Goal: Task Accomplishment & Management: Complete application form

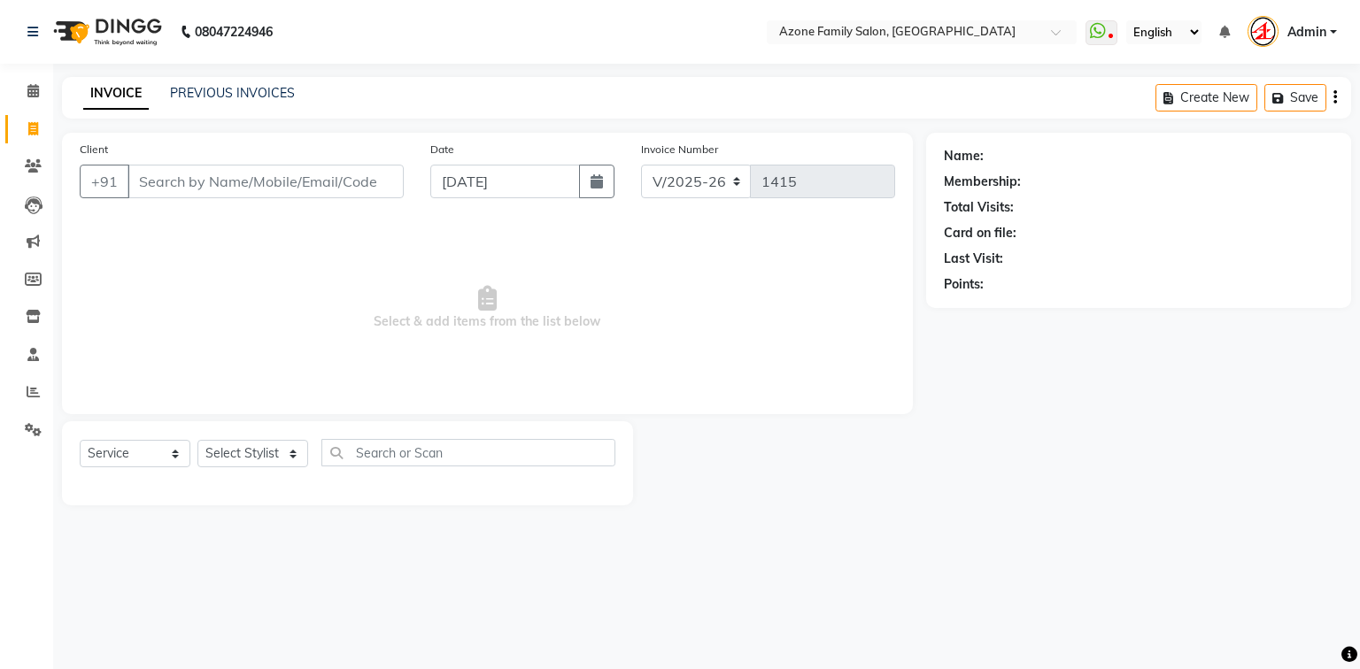
select select "5098"
select select "service"
click at [239, 99] on link "PREVIOUS INVOICES" at bounding box center [232, 93] width 125 height 16
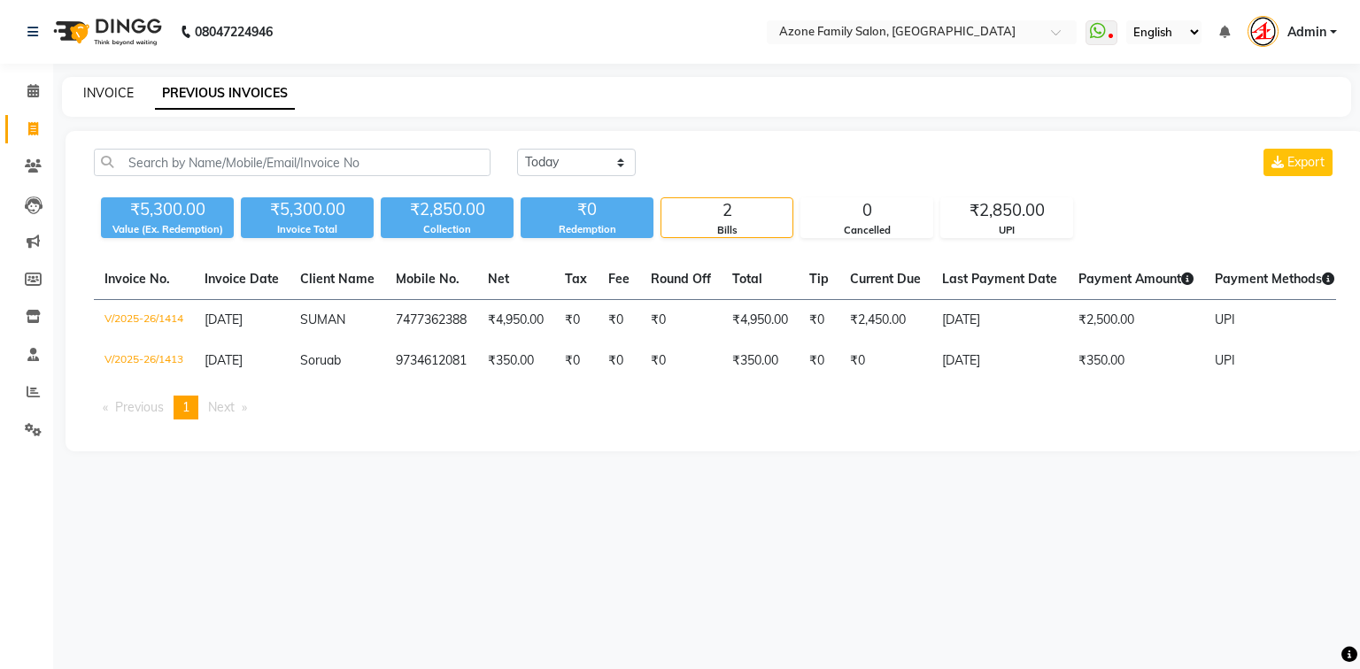
click at [113, 98] on link "INVOICE" at bounding box center [108, 93] width 50 height 16
select select "service"
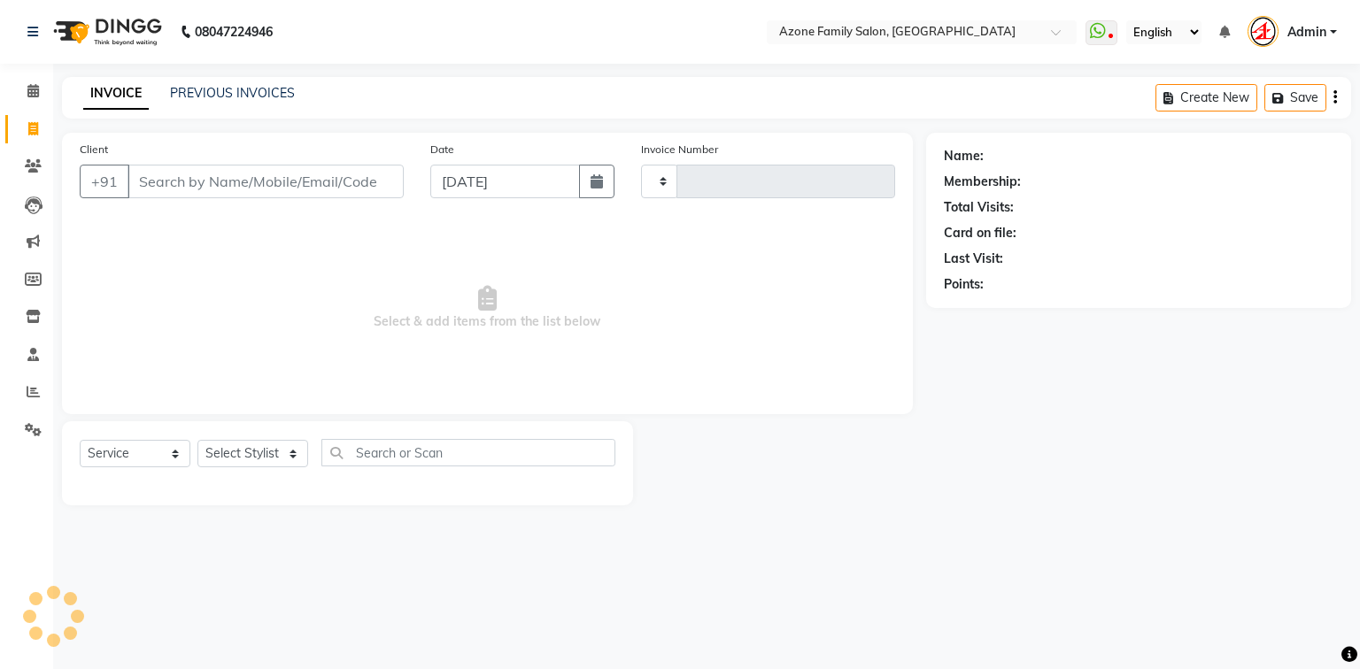
type input "1415"
select select "5098"
click at [217, 99] on link "PREVIOUS INVOICES" at bounding box center [232, 93] width 125 height 16
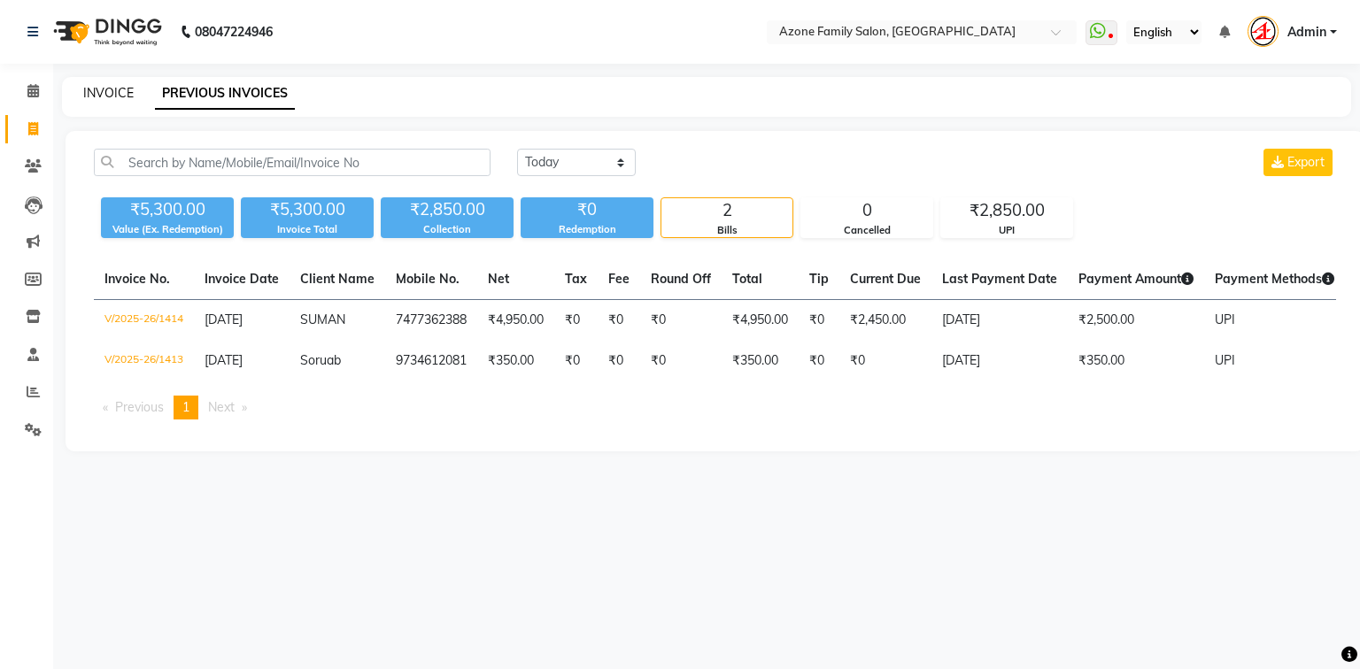
click at [124, 90] on link "INVOICE" at bounding box center [108, 93] width 50 height 16
select select "service"
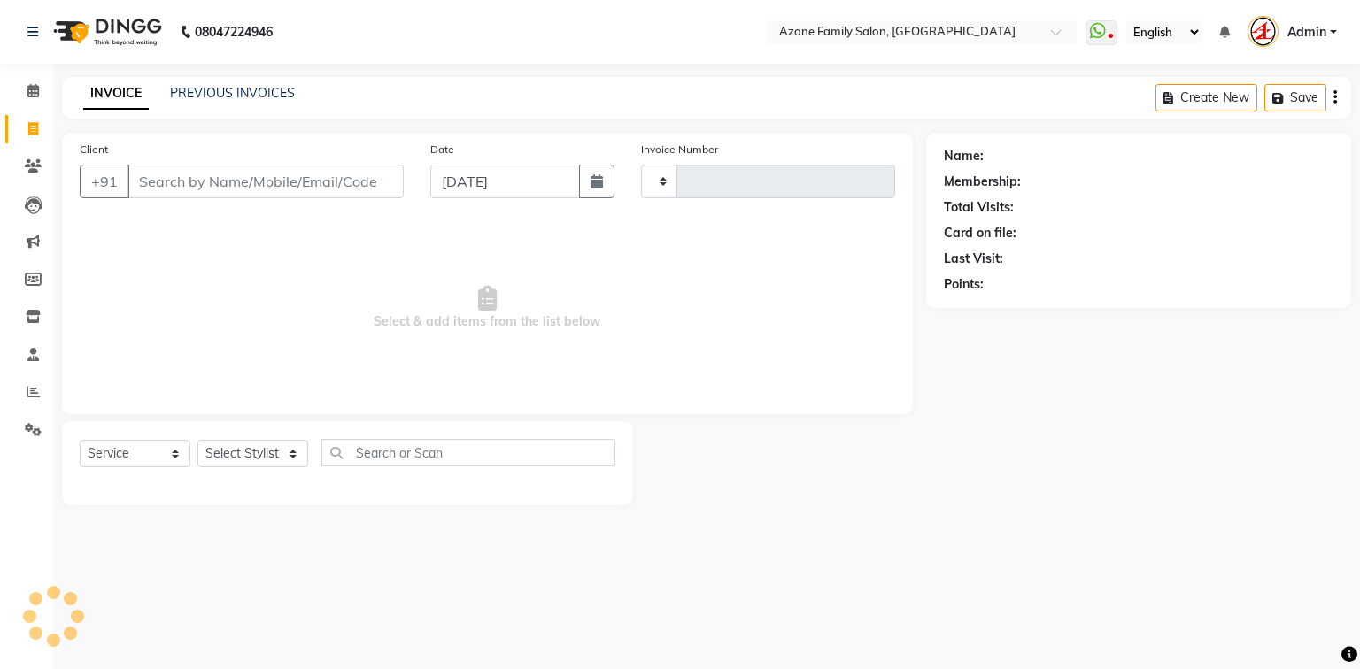
type input "1415"
select select "5098"
click at [197, 88] on link "PREVIOUS INVOICES" at bounding box center [232, 93] width 125 height 16
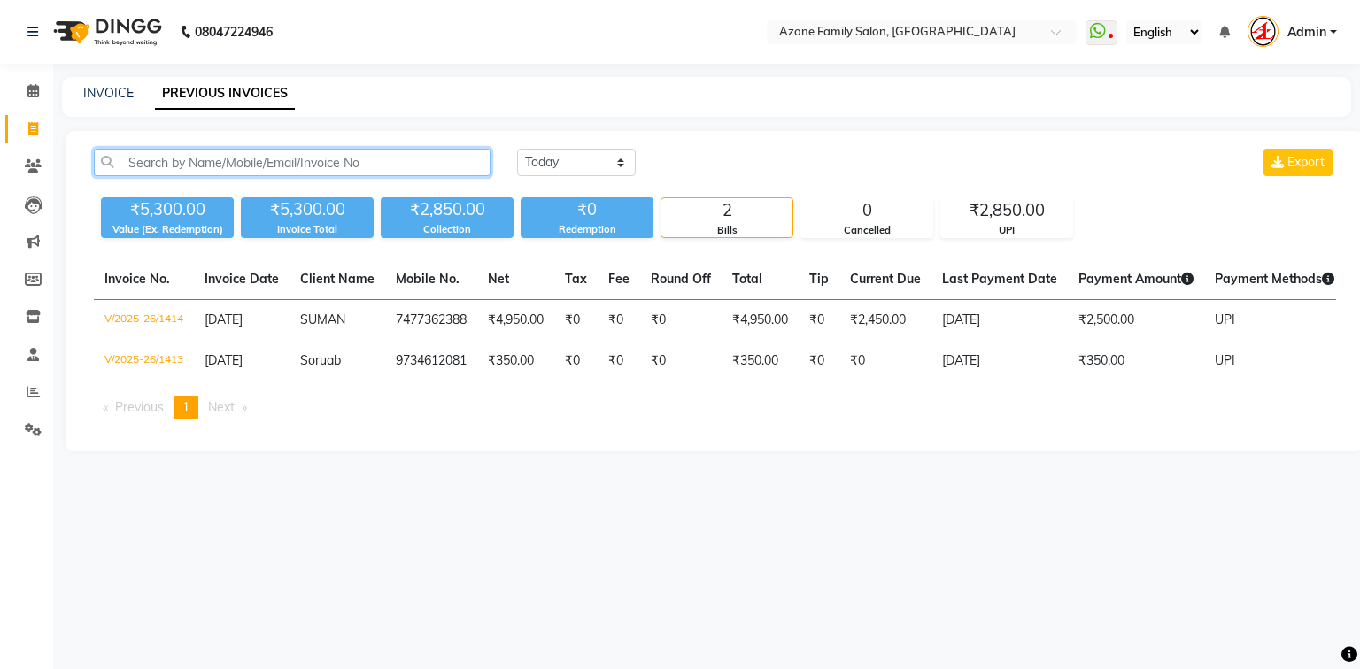
click at [214, 158] on input "text" at bounding box center [292, 162] width 397 height 27
click at [123, 92] on link "INVOICE" at bounding box center [108, 93] width 50 height 16
select select "5098"
select select "service"
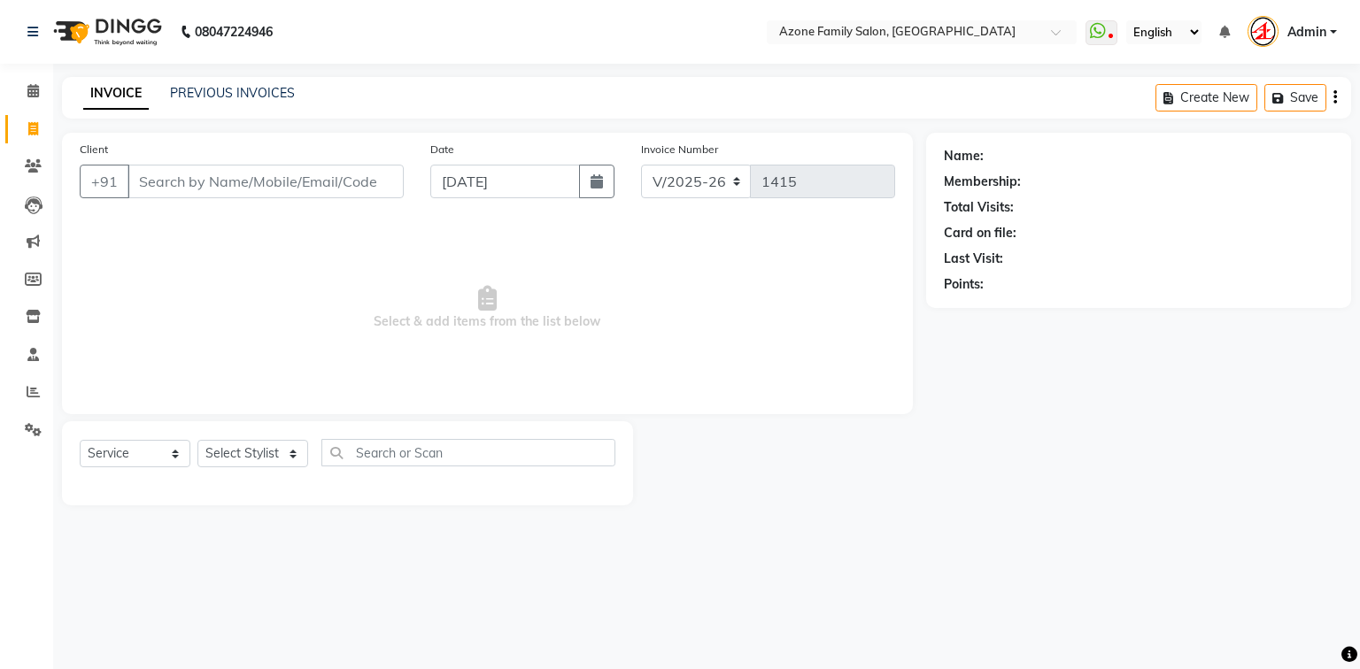
click at [145, 179] on input "Client" at bounding box center [265, 182] width 276 height 34
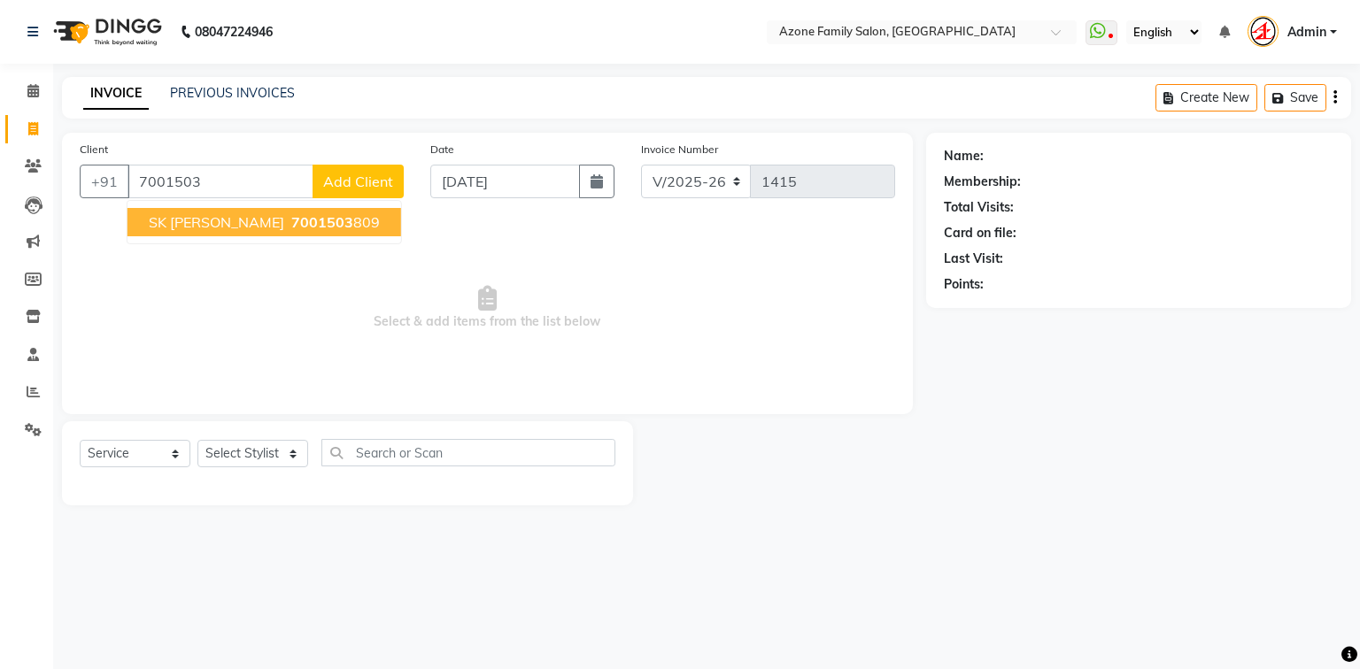
click at [192, 222] on span "SK [PERSON_NAME]" at bounding box center [216, 222] width 135 height 18
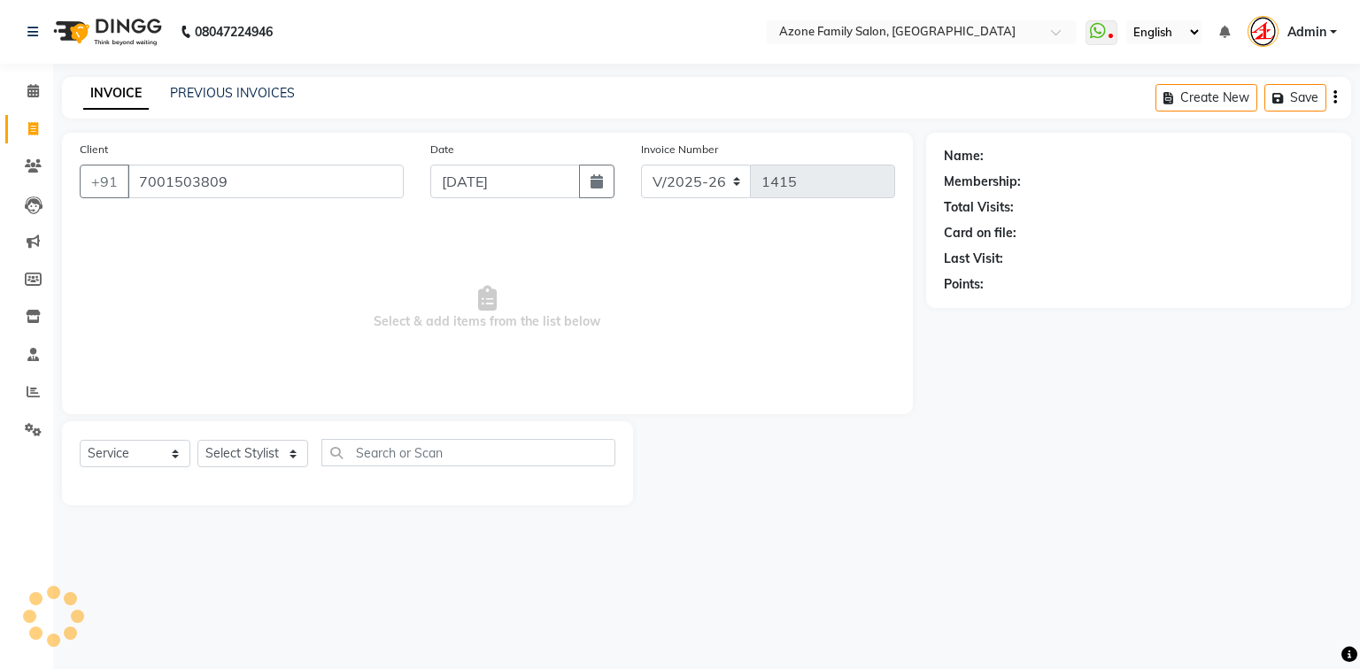
type input "7001503809"
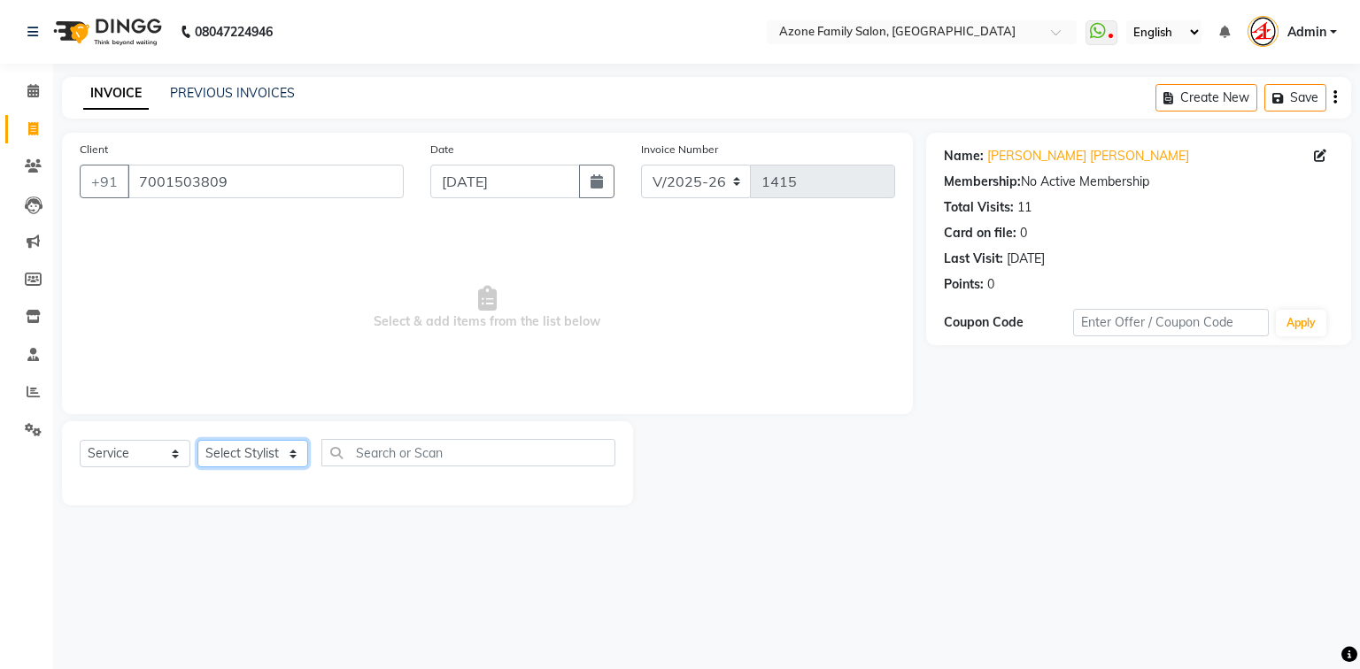
click at [235, 455] on select "Select Stylist [PERSON_NAME] [PERSON_NAME] [PERSON_NAME] [PERSON_NAME] Injemam …" at bounding box center [252, 453] width 111 height 27
click at [197, 441] on select "Select Stylist [PERSON_NAME] [PERSON_NAME] [PERSON_NAME] [PERSON_NAME] Injemam …" at bounding box center [252, 453] width 111 height 27
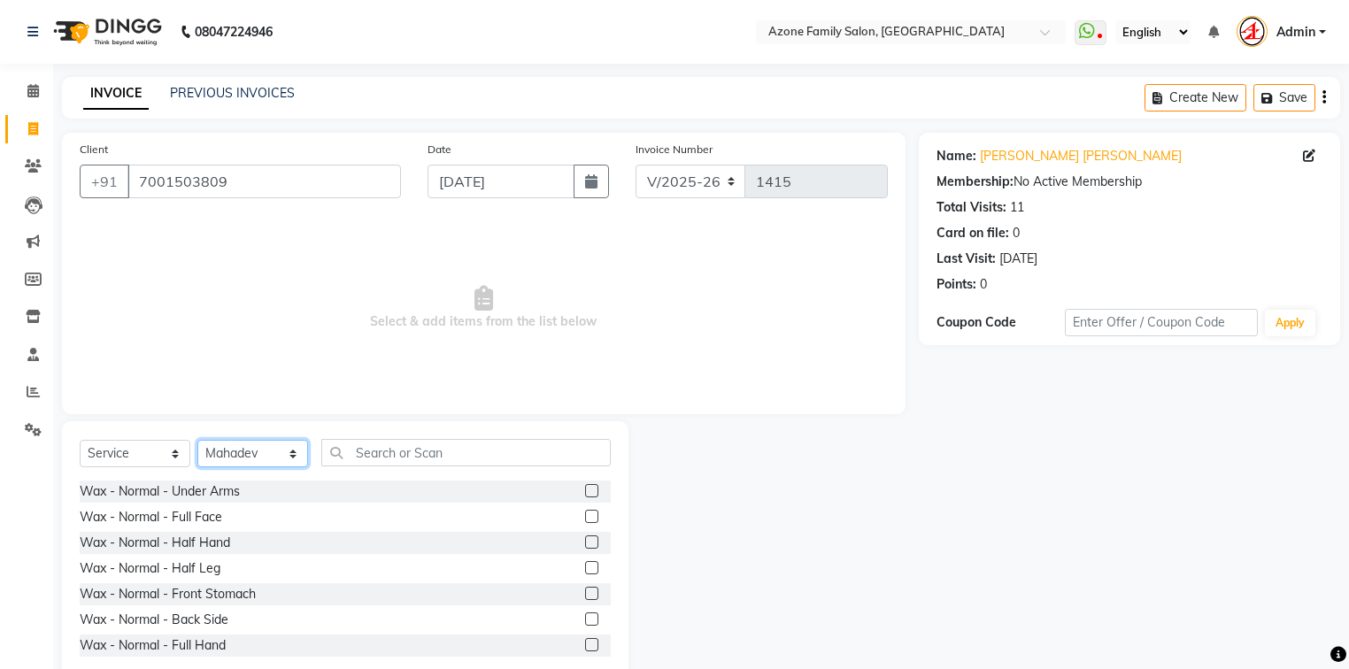
click at [236, 443] on select "Select Stylist [PERSON_NAME] [PERSON_NAME] [PERSON_NAME] [PERSON_NAME] Injemam …" at bounding box center [252, 453] width 111 height 27
select select "75776"
click at [197, 441] on select "Select Stylist [PERSON_NAME] [PERSON_NAME] [PERSON_NAME] [PERSON_NAME] Injemam …" at bounding box center [252, 453] width 111 height 27
click at [380, 457] on input "text" at bounding box center [465, 452] width 289 height 27
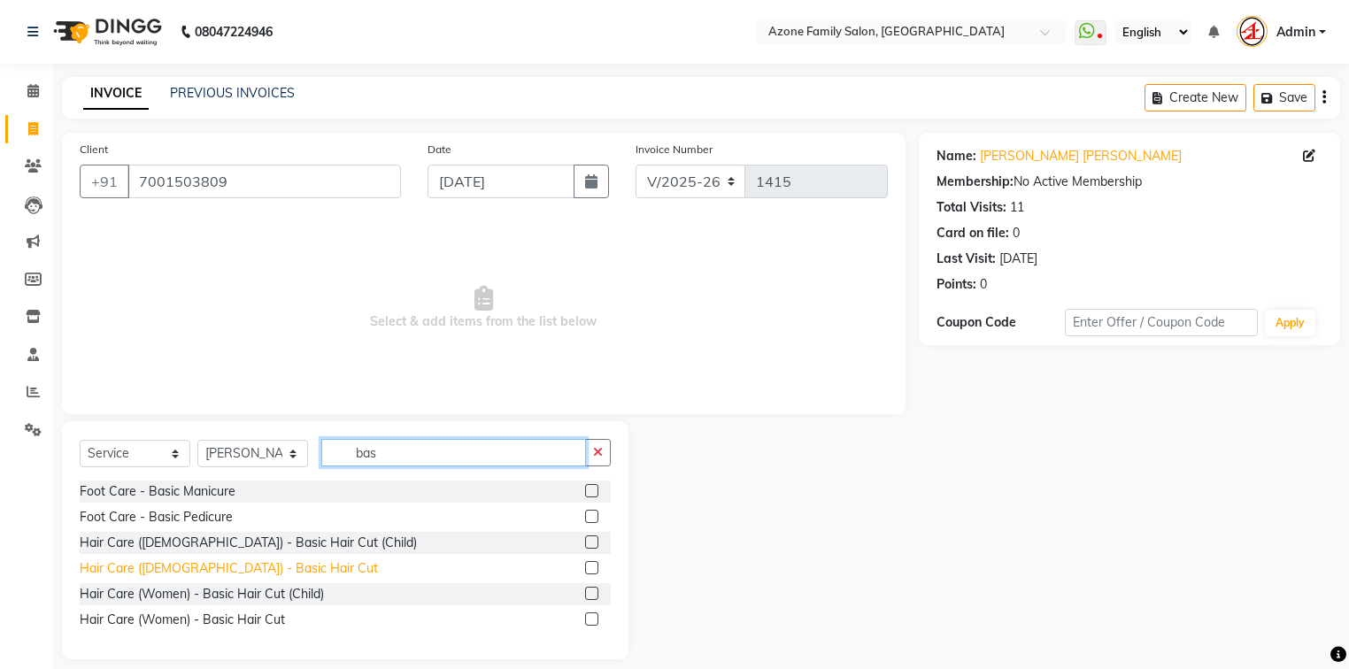
type input "bas"
click at [213, 570] on div "Hair Care ([DEMOGRAPHIC_DATA]) - Basic Hair Cut" at bounding box center [229, 568] width 298 height 19
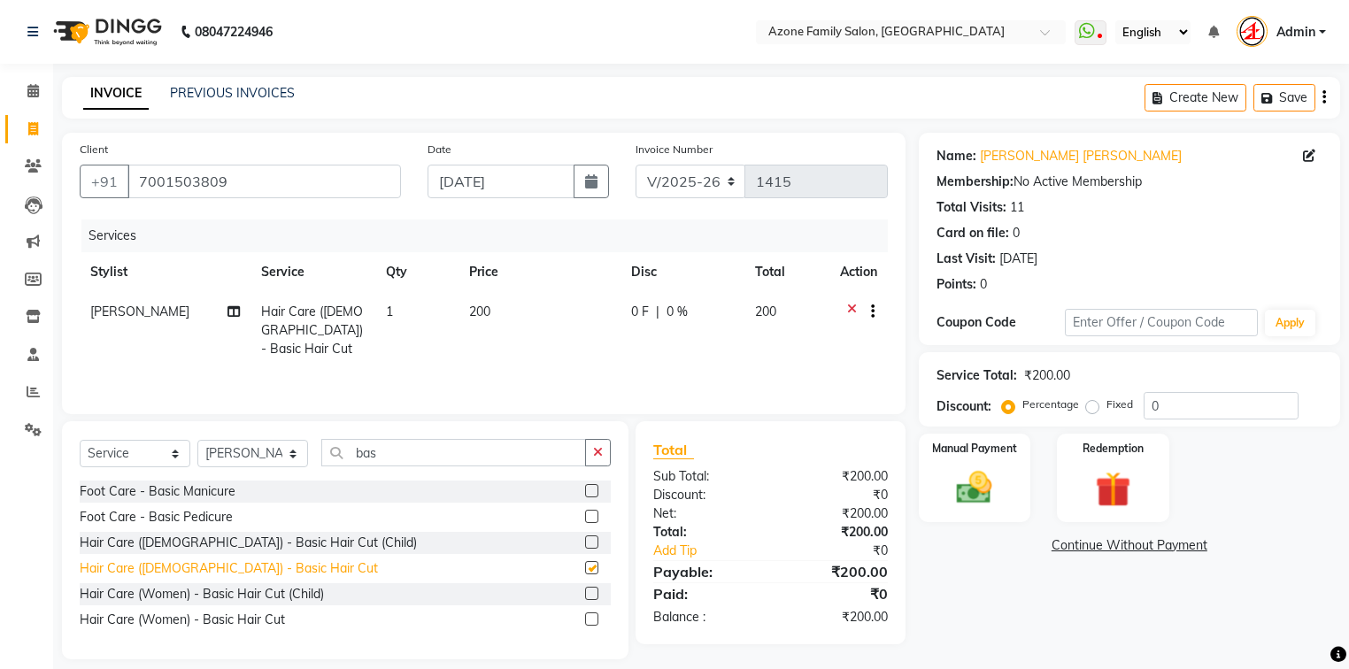
checkbox input "false"
click at [604, 452] on button "button" at bounding box center [598, 452] width 26 height 27
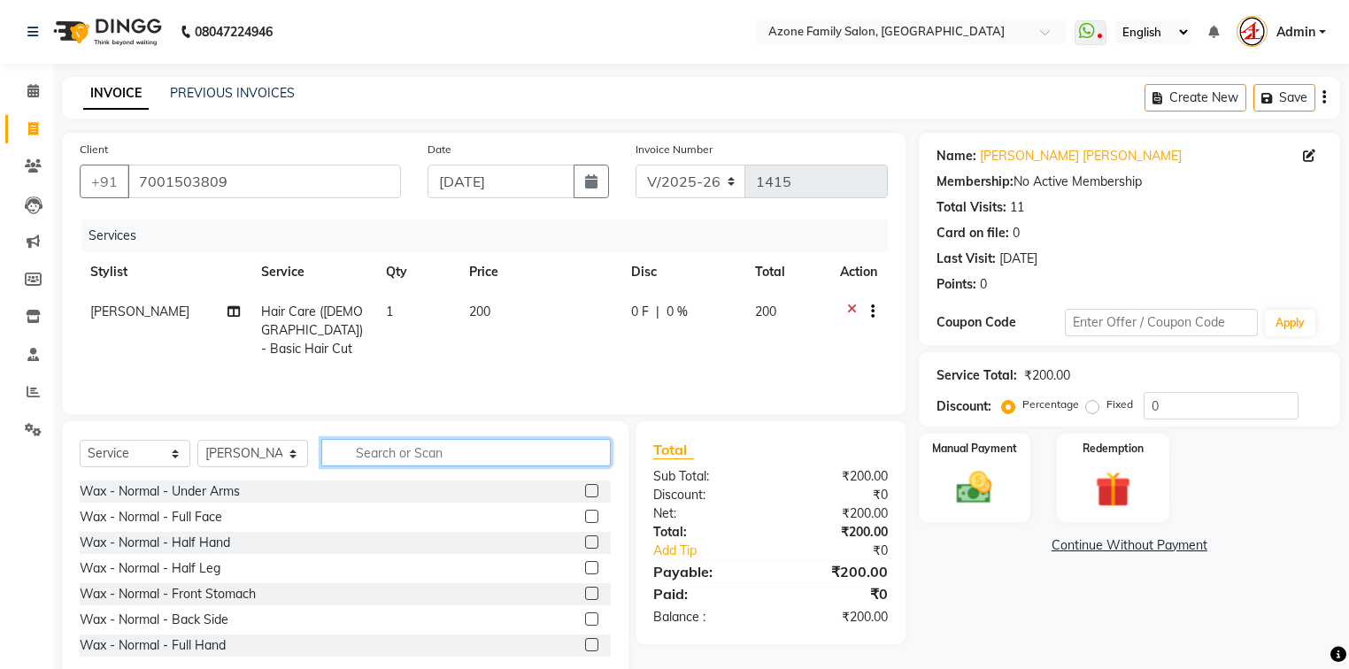
click at [563, 455] on input "text" at bounding box center [465, 452] width 289 height 27
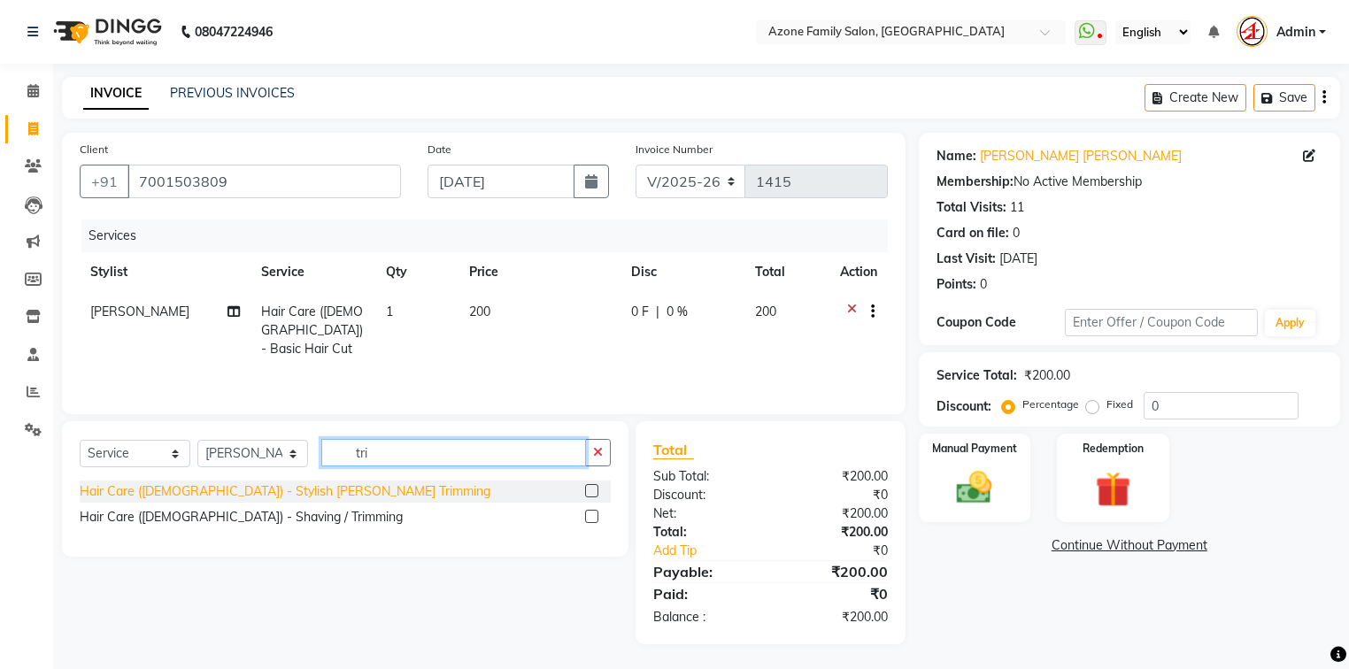
type input "tri"
click at [287, 491] on div "Hair Care ([DEMOGRAPHIC_DATA]) - Stylish [PERSON_NAME] Trimming" at bounding box center [285, 491] width 411 height 19
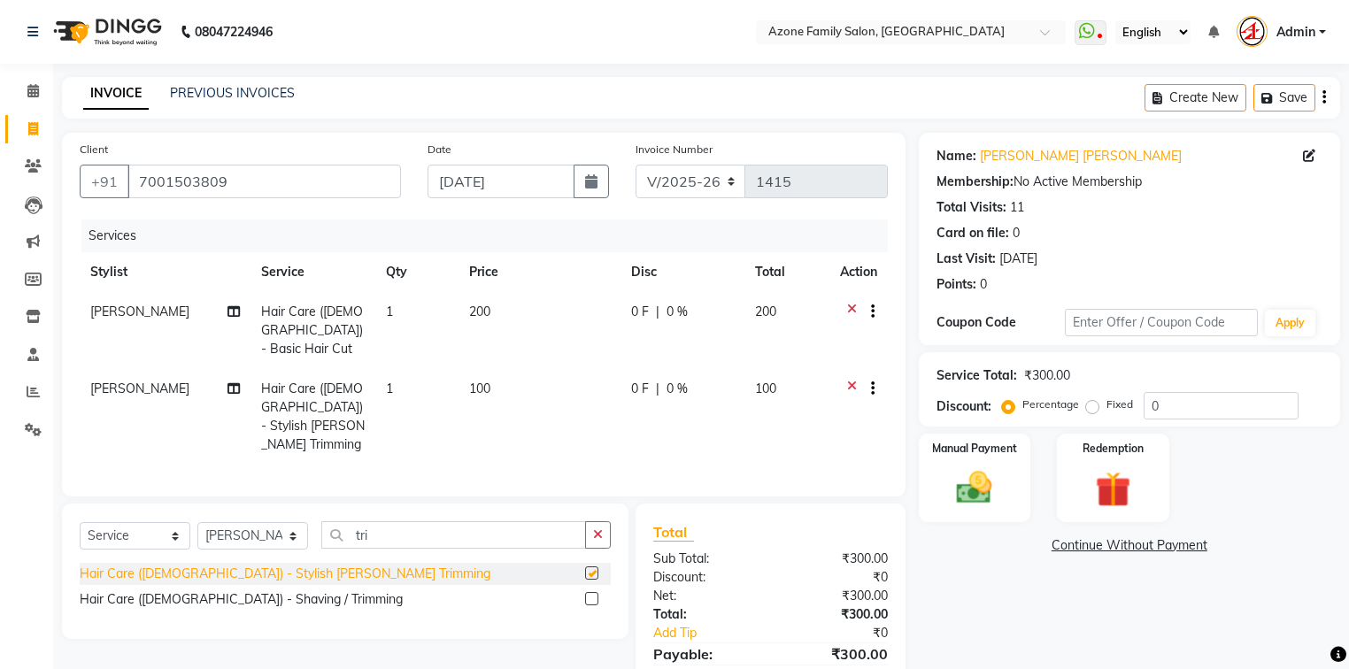
checkbox input "false"
click at [1010, 494] on div "Manual Payment" at bounding box center [974, 478] width 117 height 92
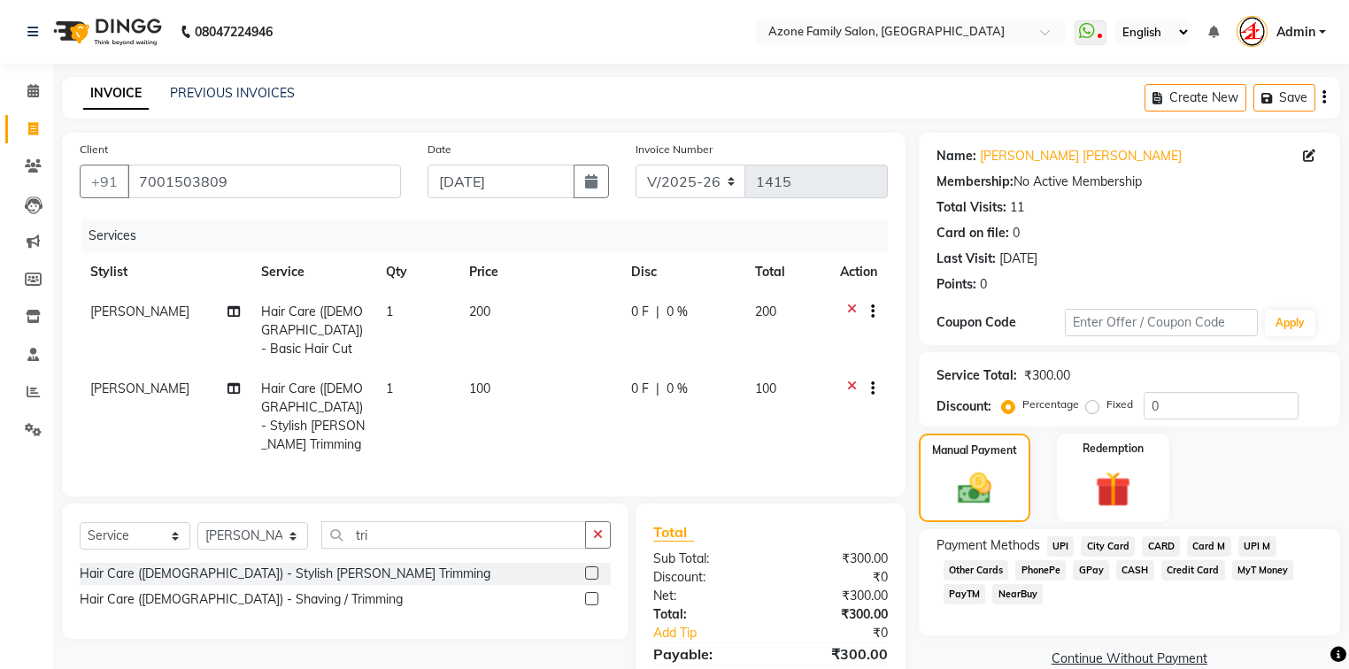
click at [1028, 568] on span "PhonePe" at bounding box center [1040, 570] width 50 height 20
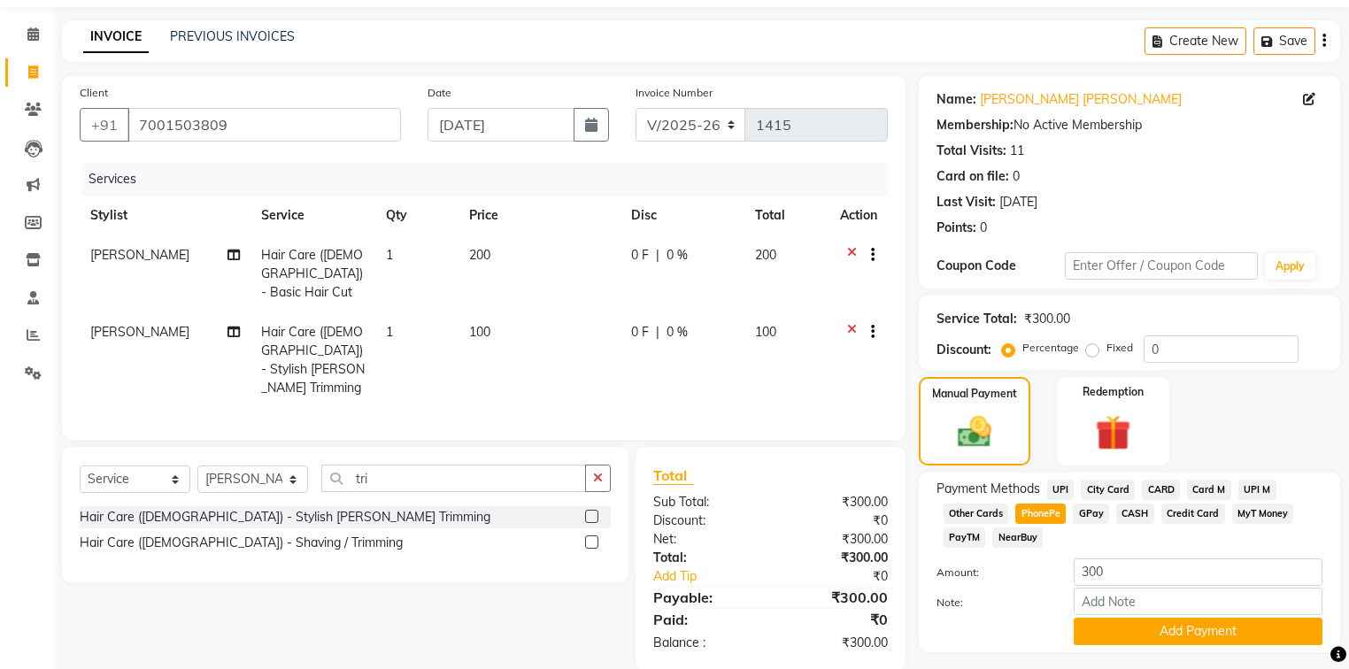
scroll to position [105, 0]
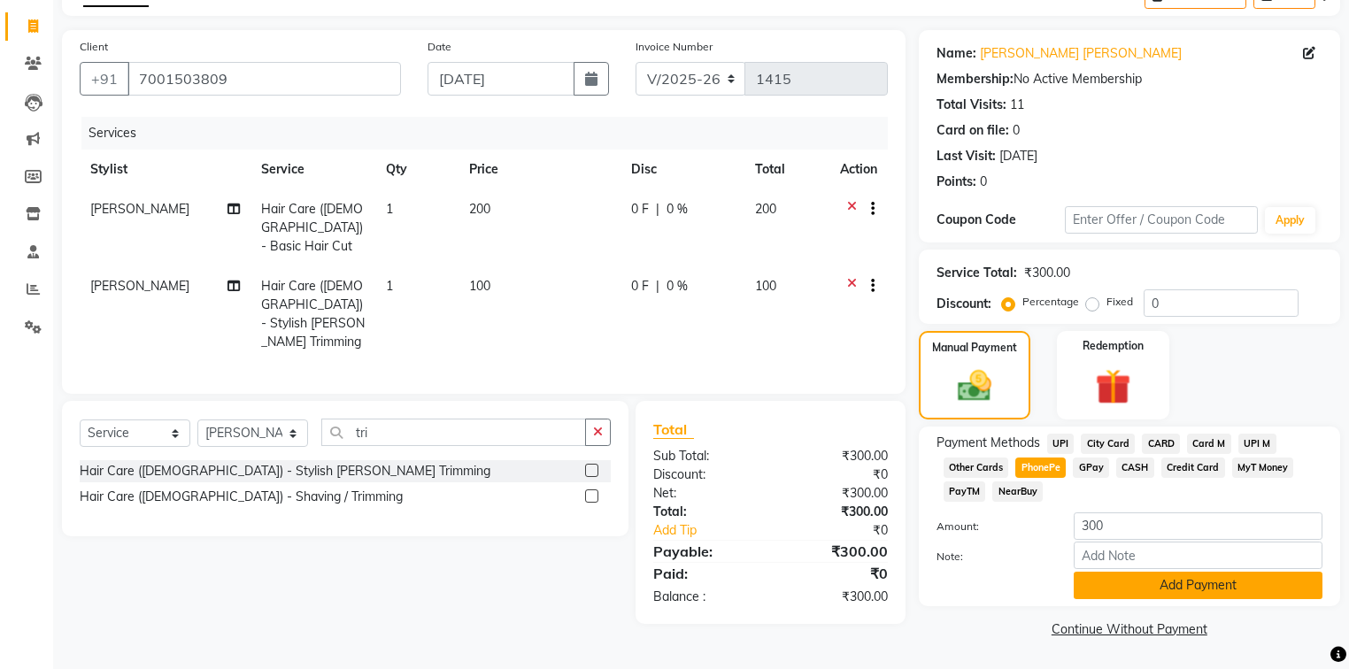
click at [1116, 577] on button "Add Payment" at bounding box center [1198, 585] width 249 height 27
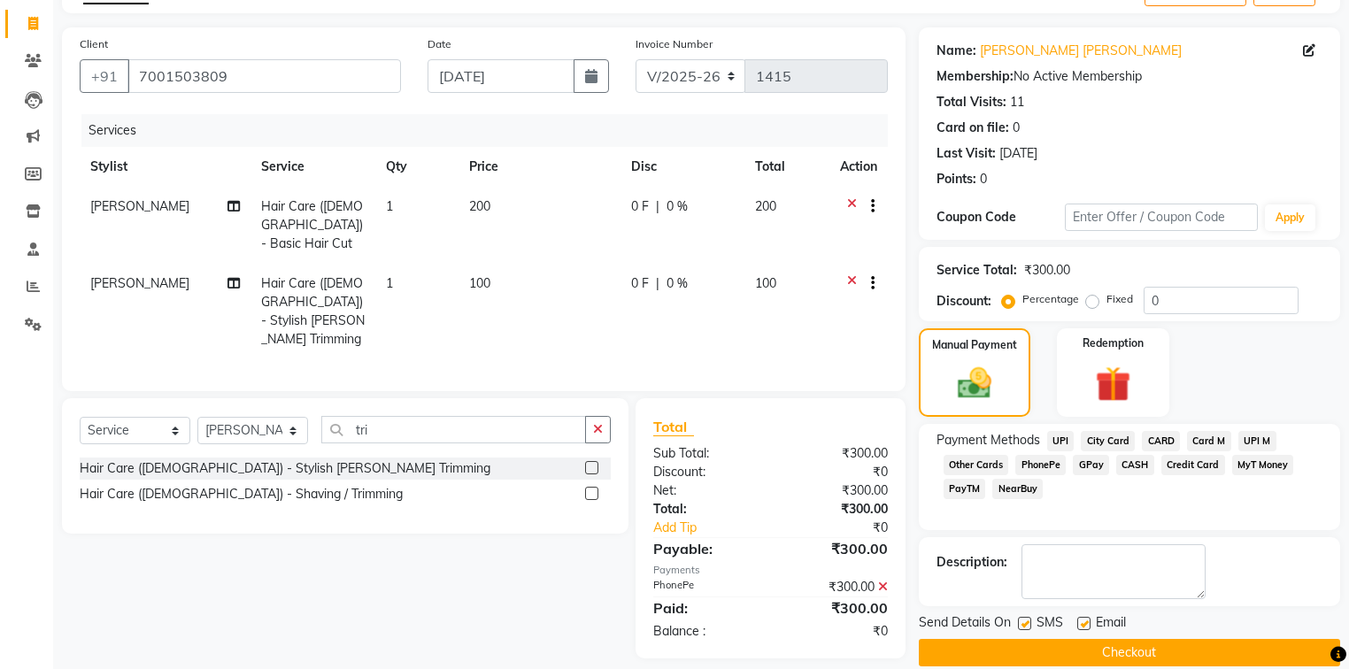
click at [1036, 655] on button "Checkout" at bounding box center [1129, 652] width 421 height 27
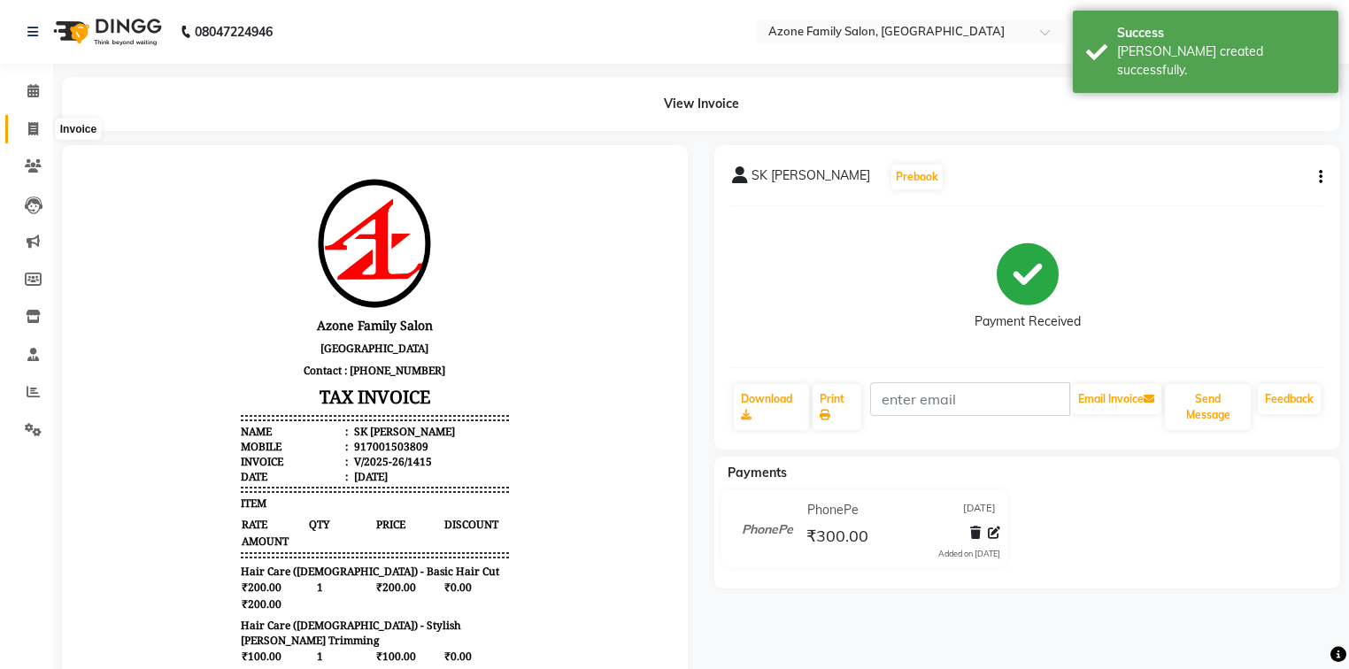
click at [35, 122] on icon at bounding box center [33, 128] width 10 height 13
select select "5098"
select select "service"
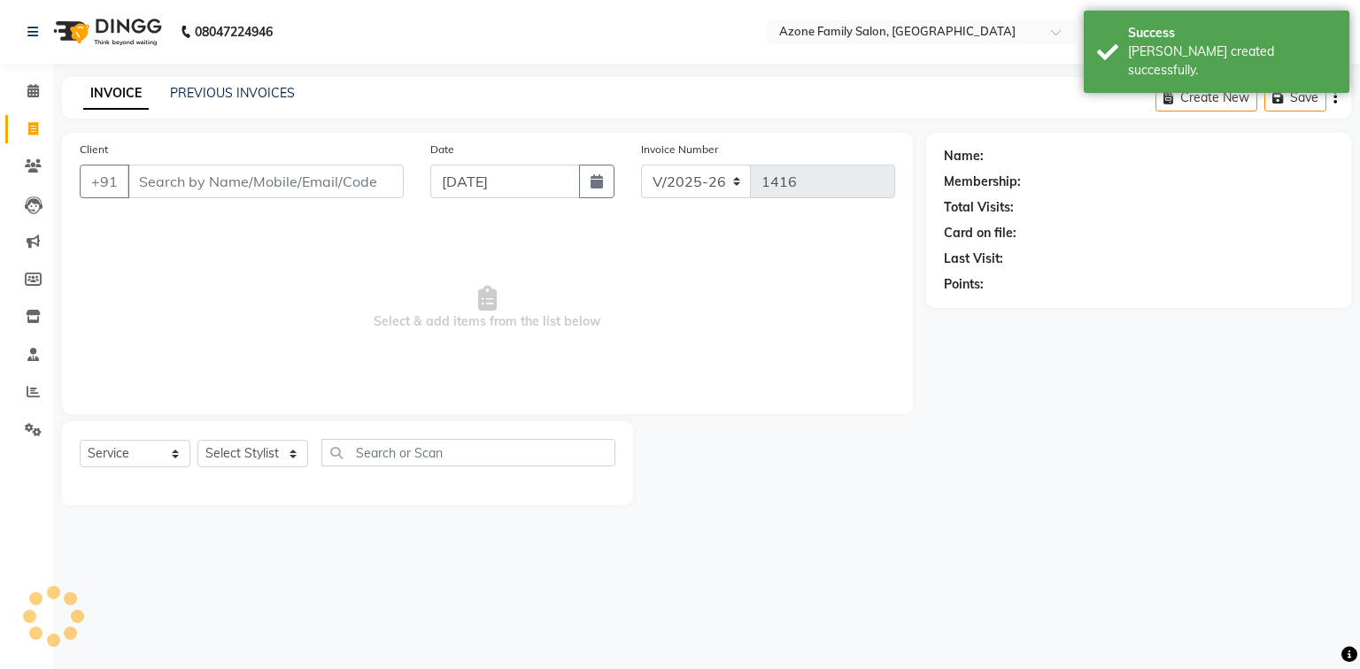
click at [161, 178] on input "Client" at bounding box center [265, 182] width 276 height 34
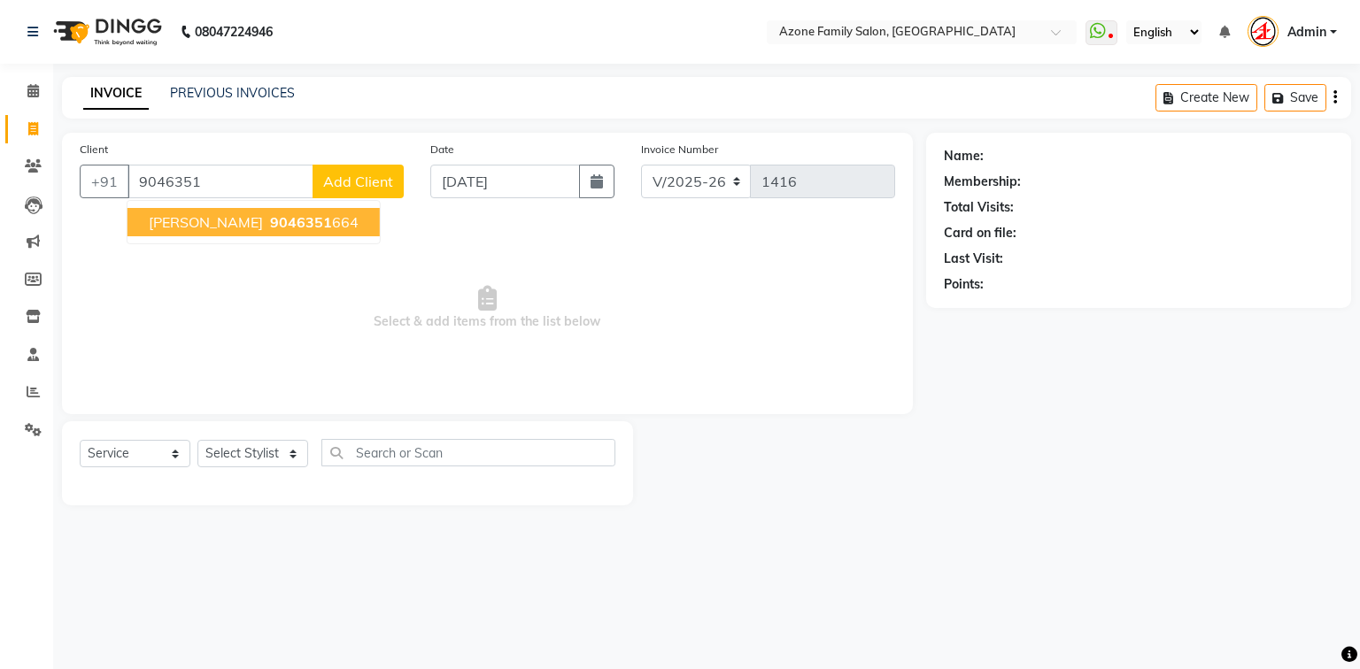
click at [199, 221] on span "[PERSON_NAME]" at bounding box center [206, 222] width 114 height 18
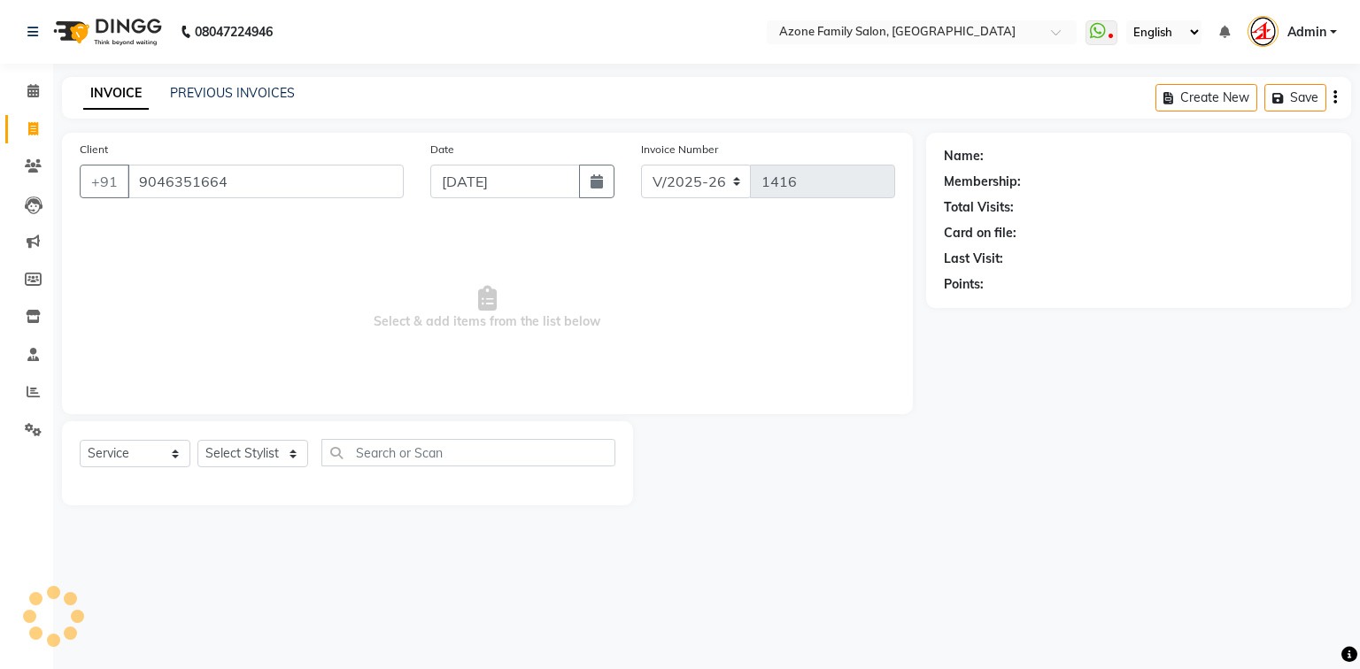
type input "9046351664"
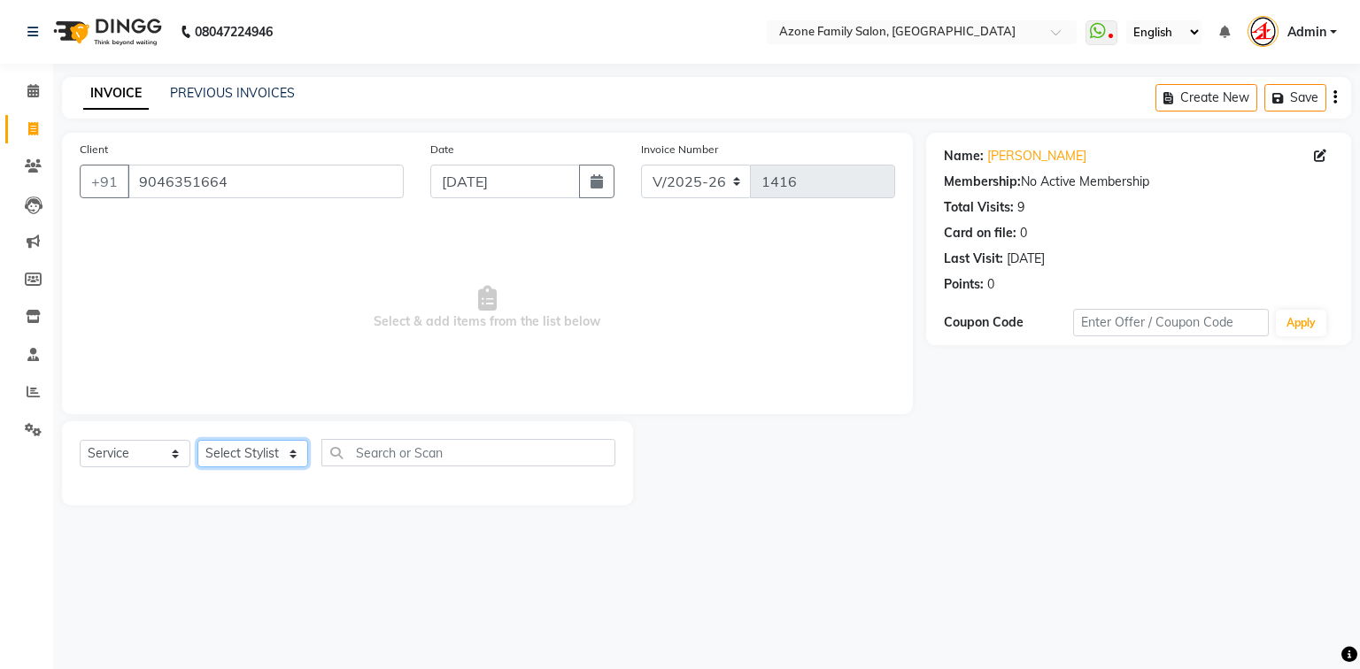
click at [242, 454] on select "Select Stylist [PERSON_NAME] [PERSON_NAME] [PERSON_NAME] [PERSON_NAME] Injemam …" at bounding box center [252, 453] width 111 height 27
select select "75775"
click at [197, 441] on select "Select Stylist [PERSON_NAME] [PERSON_NAME] [PERSON_NAME] [PERSON_NAME] Injemam …" at bounding box center [252, 453] width 111 height 27
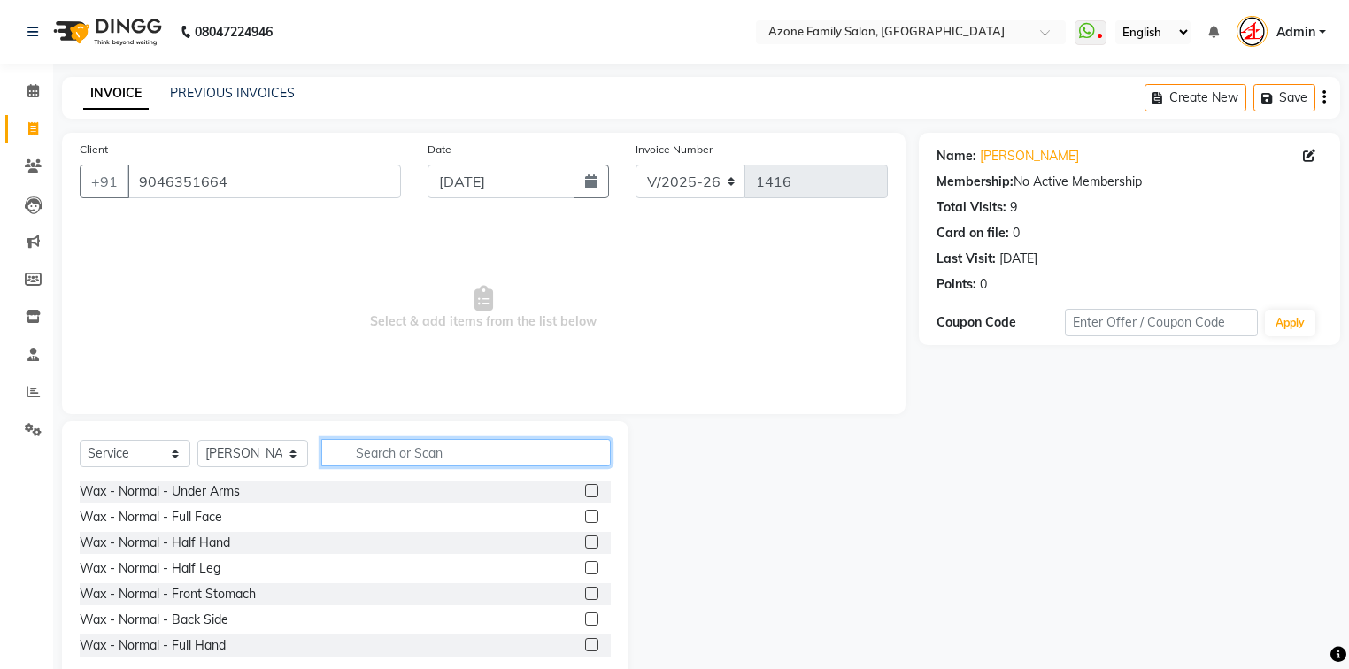
click at [391, 446] on input "text" at bounding box center [465, 452] width 289 height 27
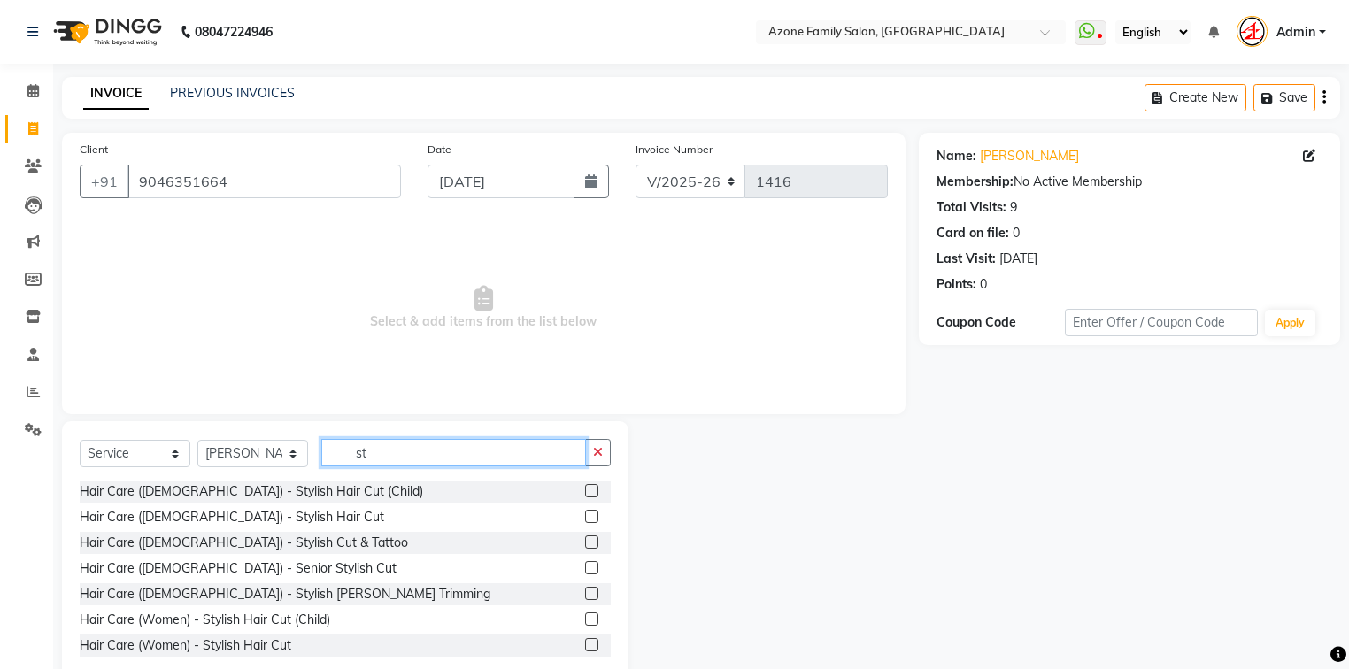
type input "s"
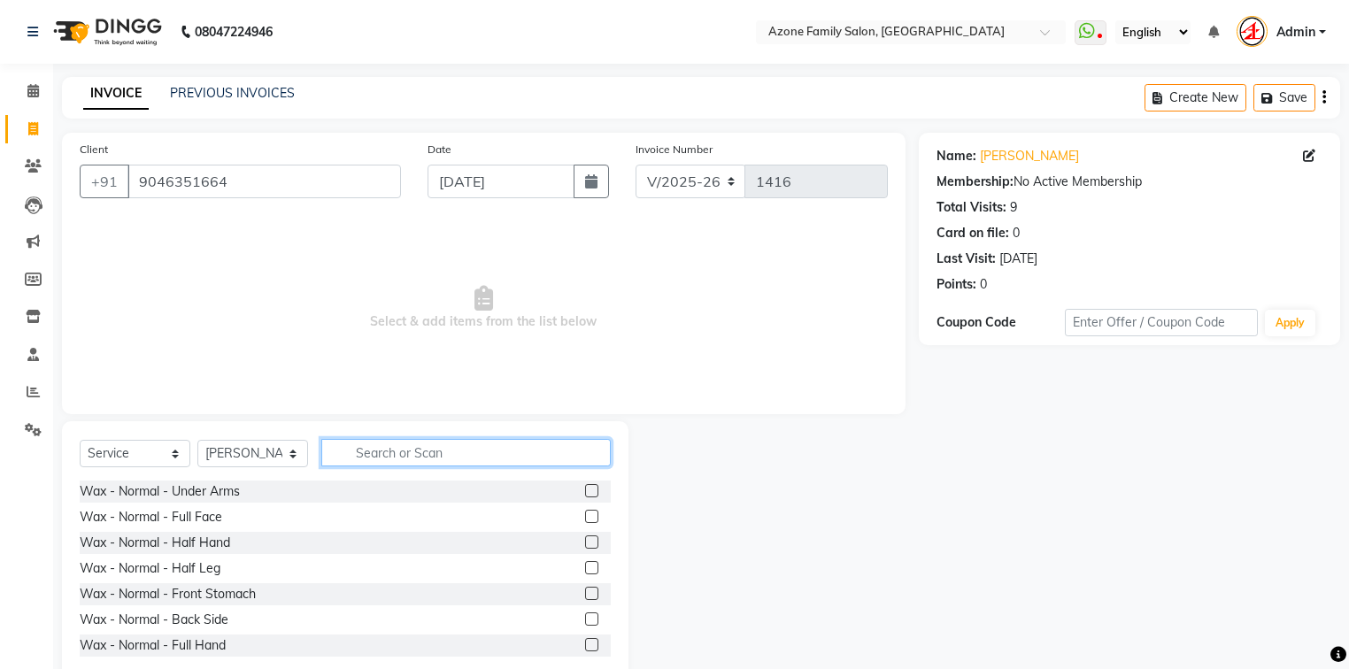
type input "y"
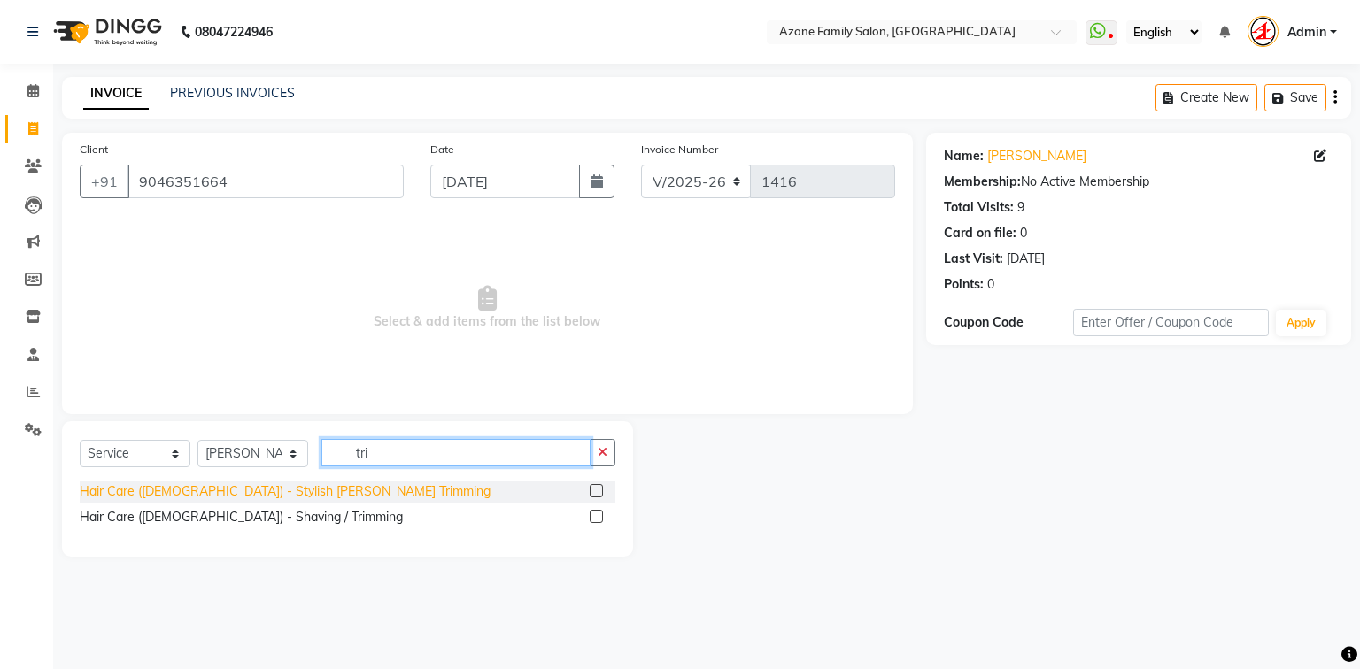
type input "tri"
click at [297, 490] on div "Hair Care ([DEMOGRAPHIC_DATA]) - Stylish [PERSON_NAME] Trimming" at bounding box center [285, 491] width 411 height 19
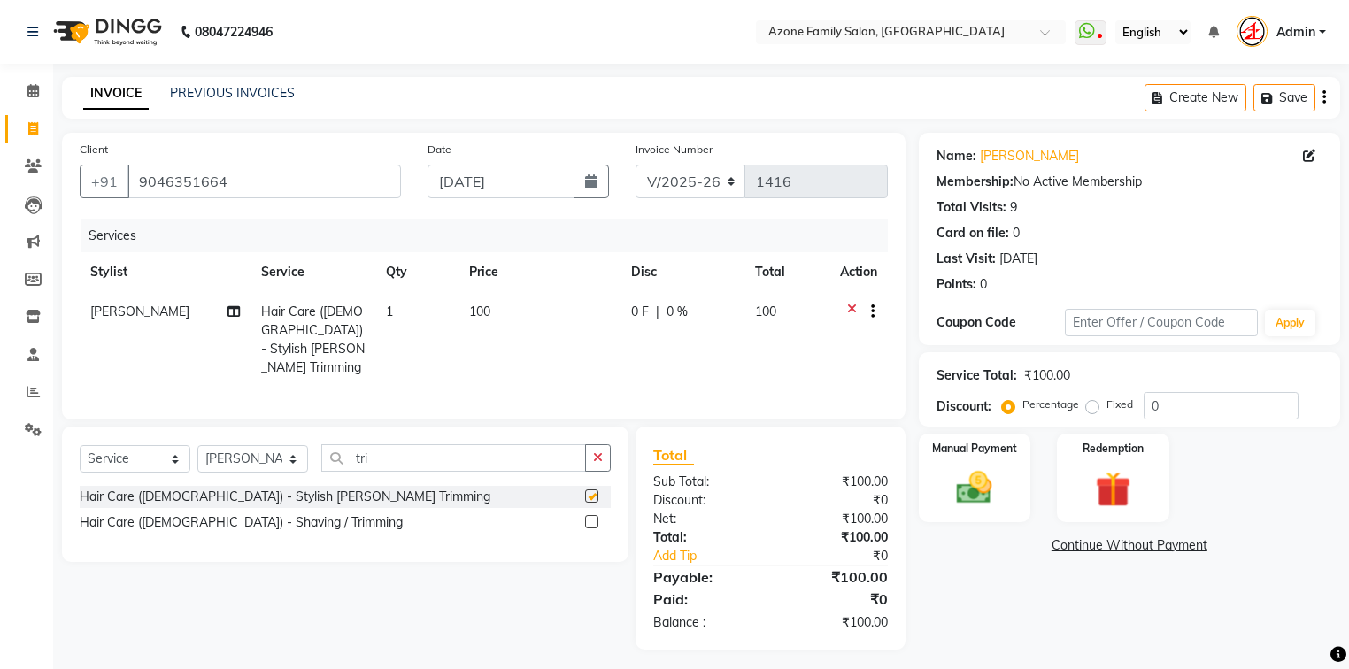
checkbox input "false"
click at [420, 444] on input "tri" at bounding box center [453, 457] width 265 height 27
type input "t"
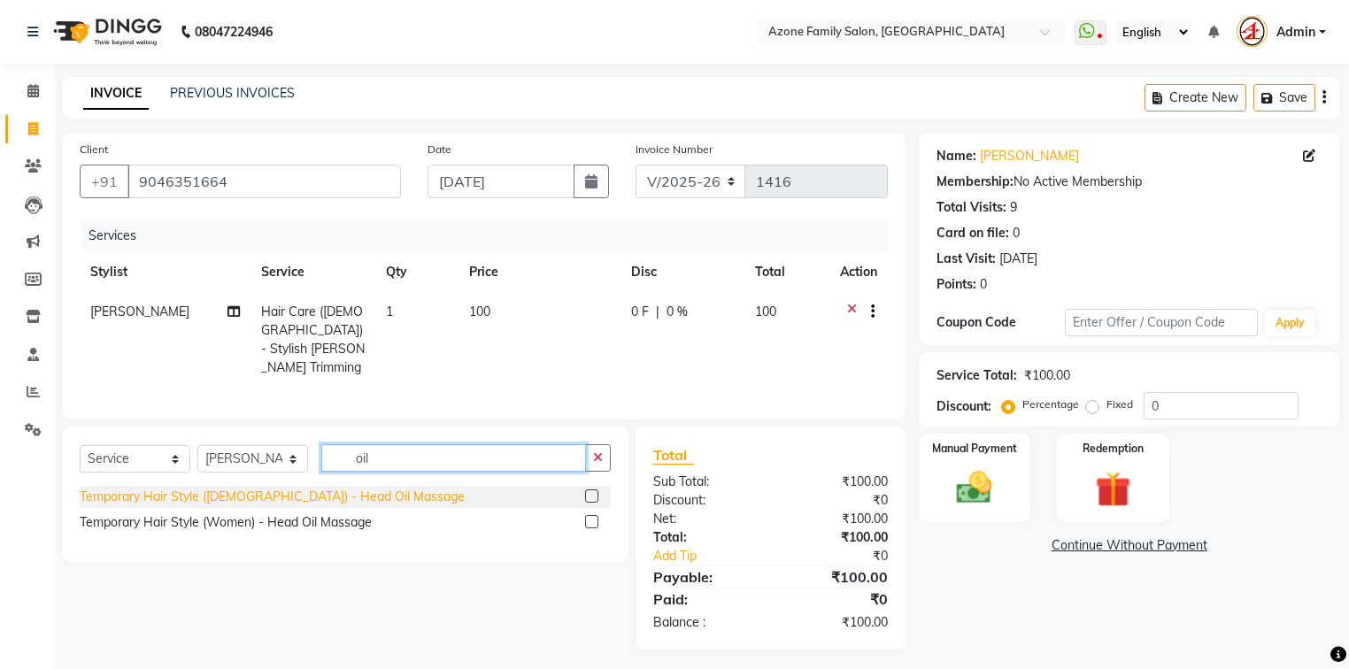
type input "oil"
click at [290, 489] on div "Temporary Hair Style ([DEMOGRAPHIC_DATA]) - Head Oil Massage" at bounding box center [272, 497] width 385 height 19
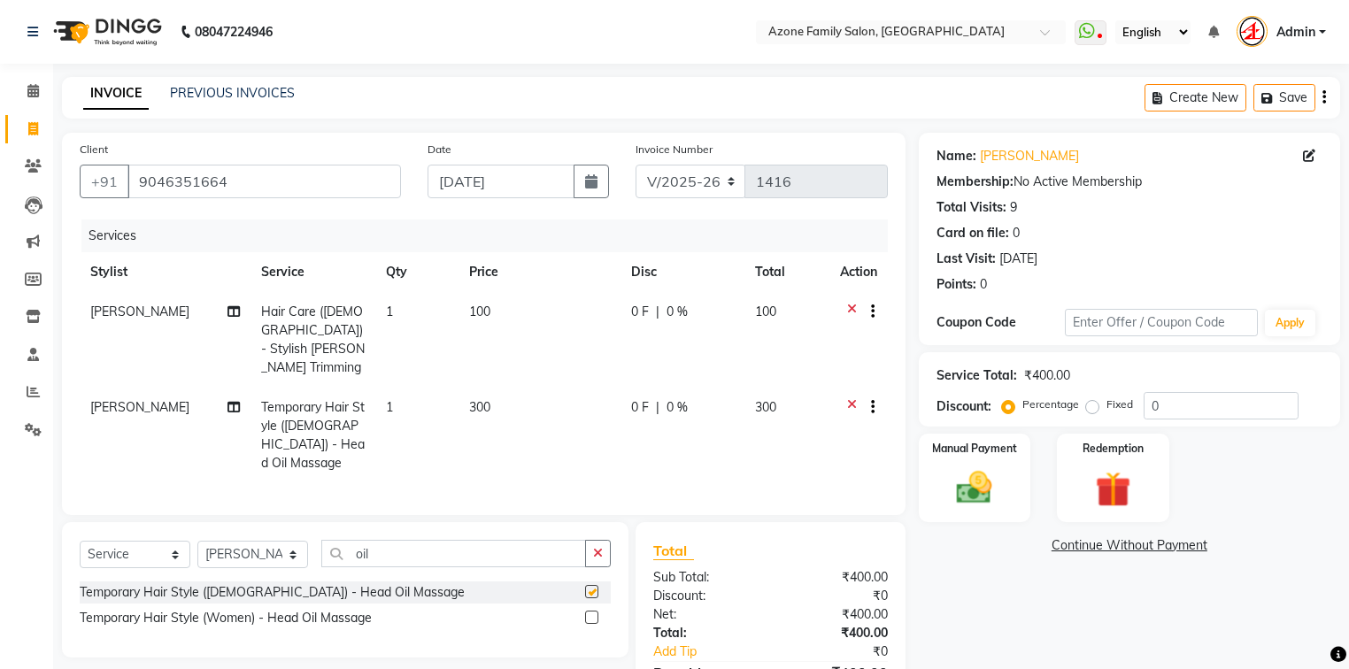
checkbox input "false"
click at [978, 470] on img at bounding box center [975, 488] width 60 height 42
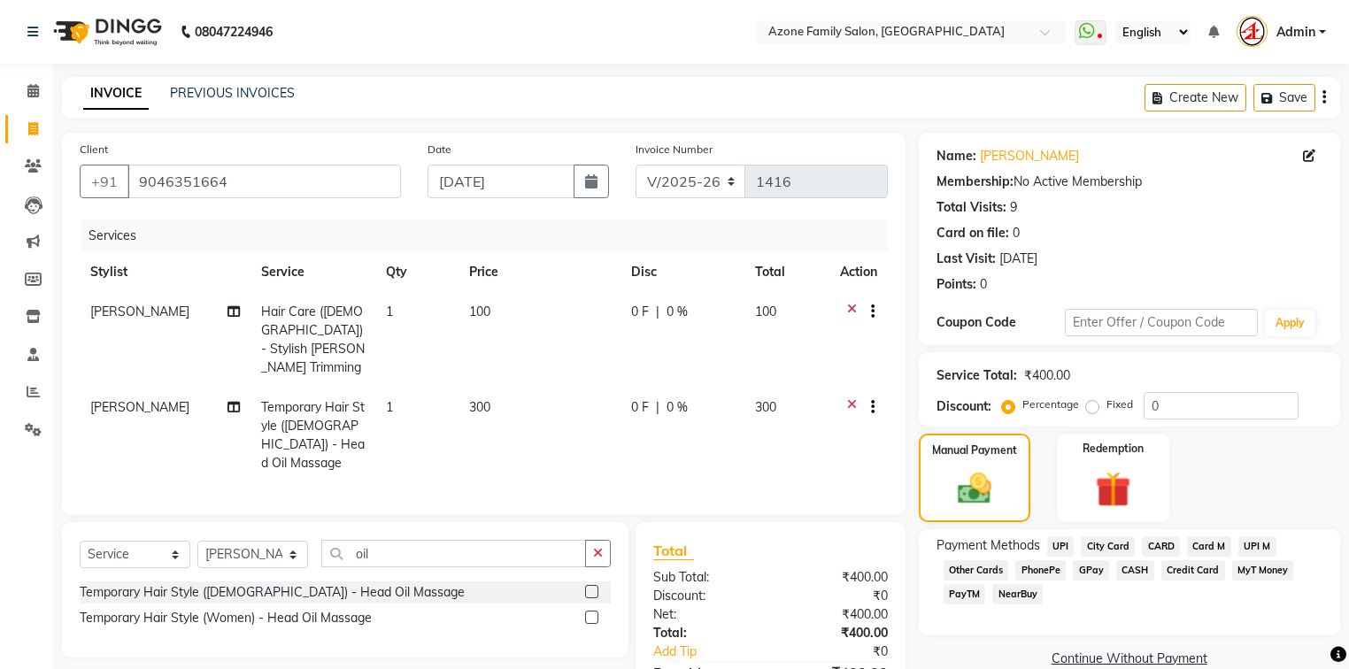
click at [1130, 570] on span "CASH" at bounding box center [1135, 570] width 38 height 20
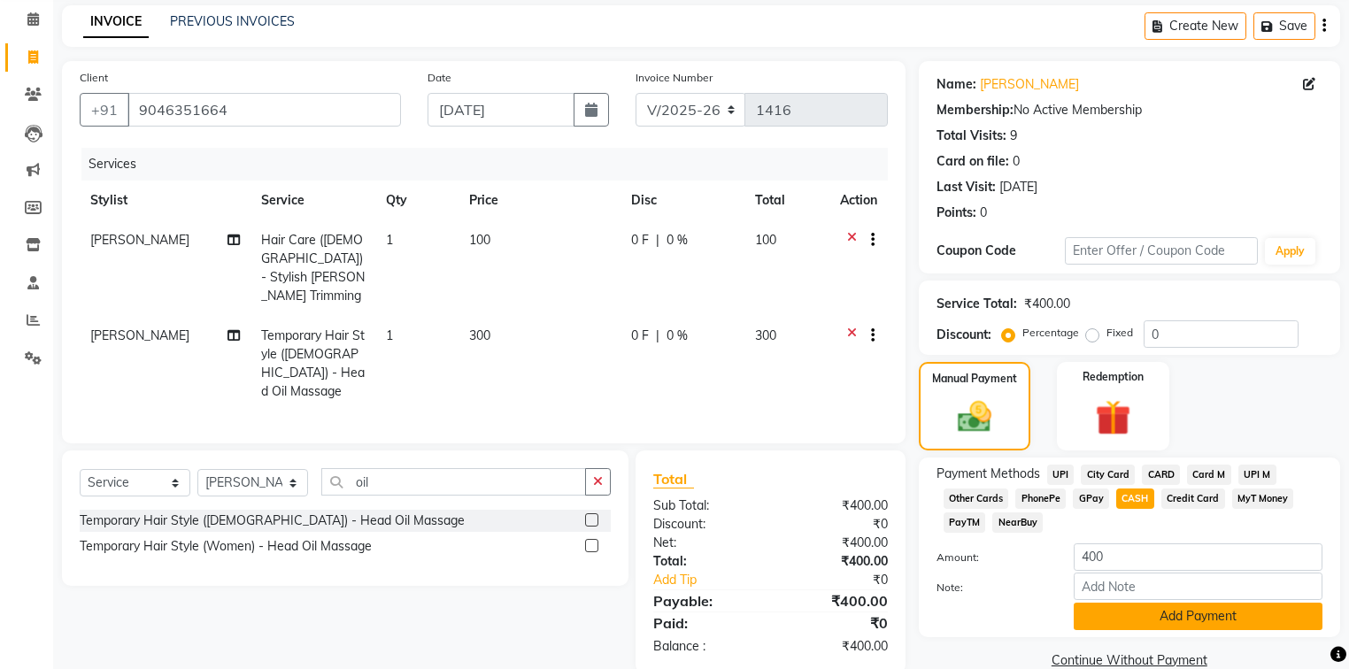
scroll to position [105, 0]
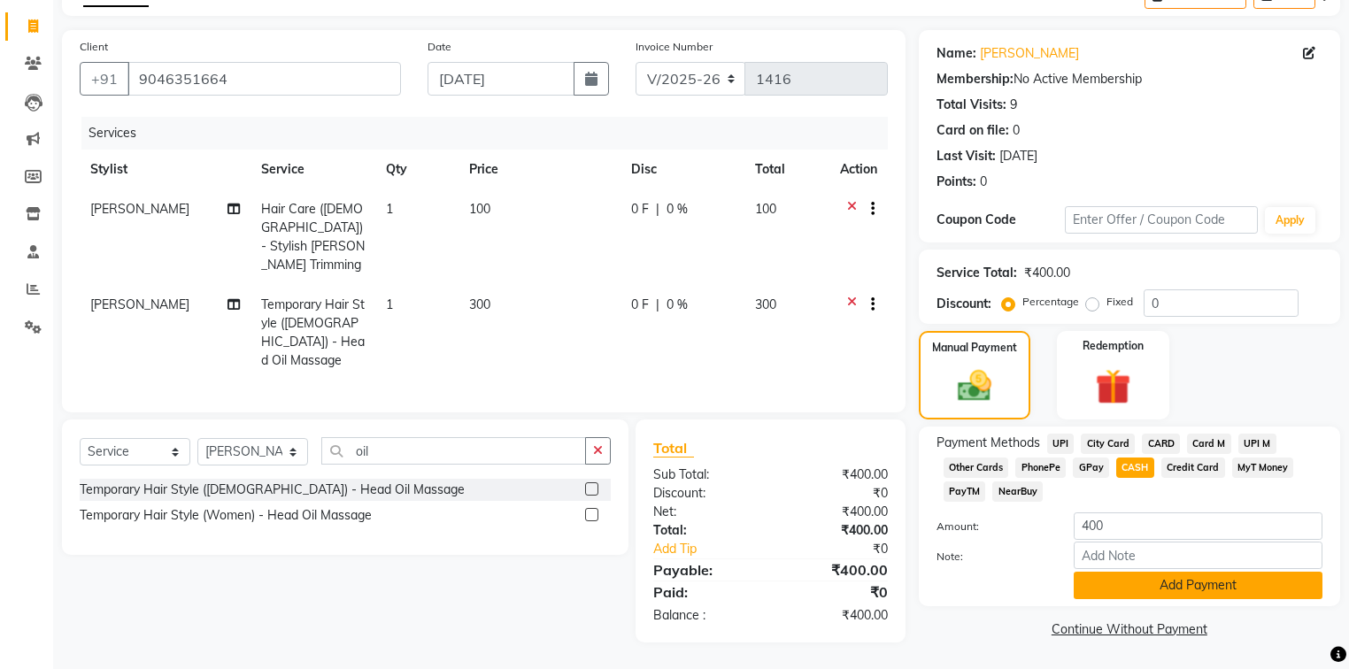
click at [1128, 578] on button "Add Payment" at bounding box center [1198, 585] width 249 height 27
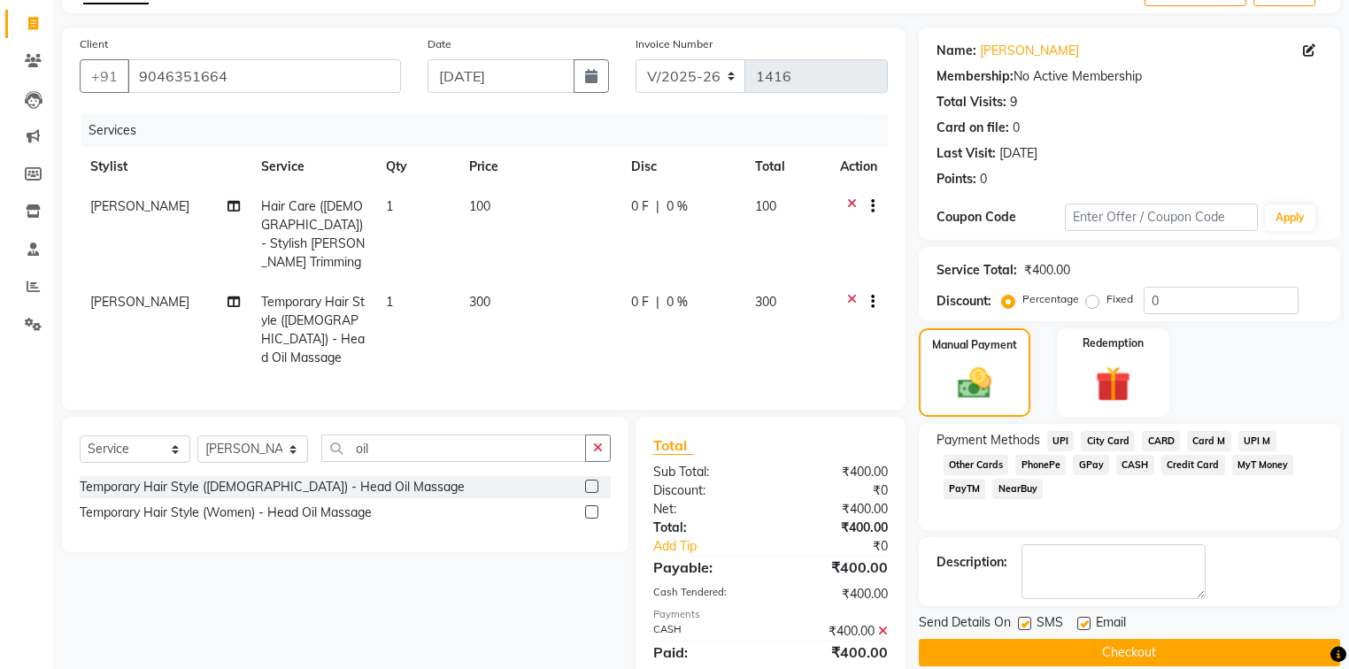
click at [1080, 658] on button "Checkout" at bounding box center [1129, 652] width 421 height 27
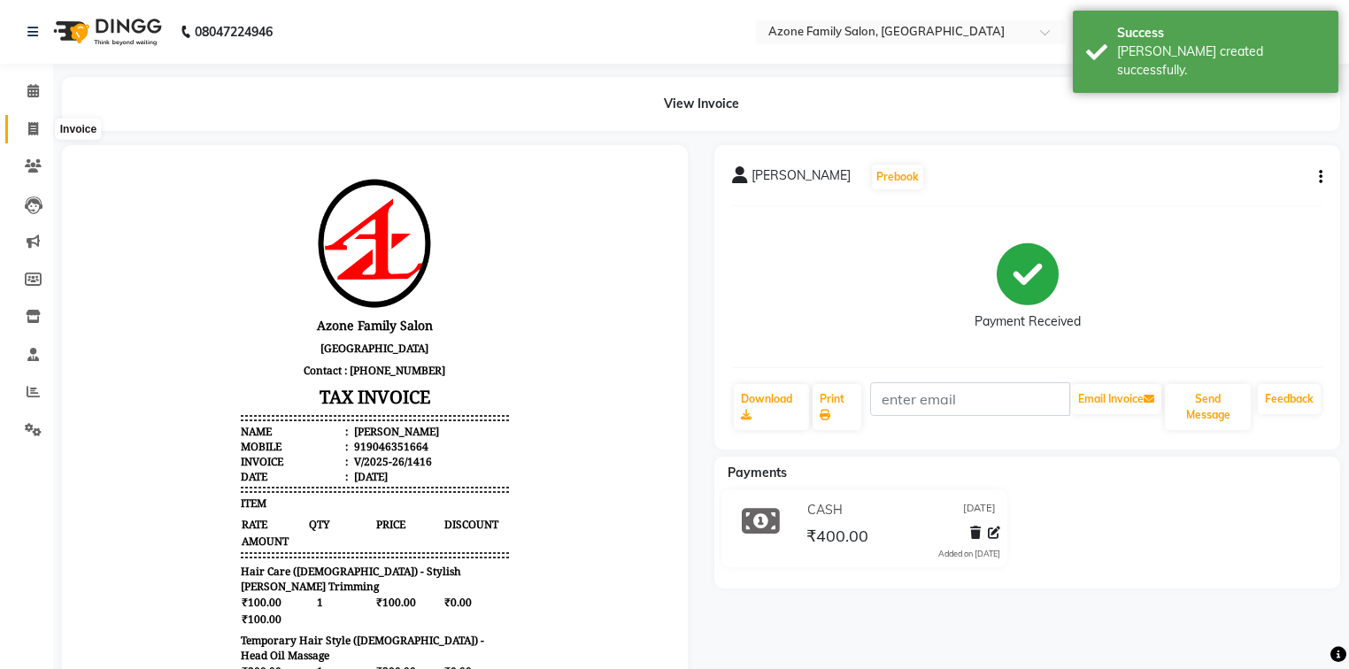
click at [36, 129] on icon at bounding box center [33, 128] width 10 height 13
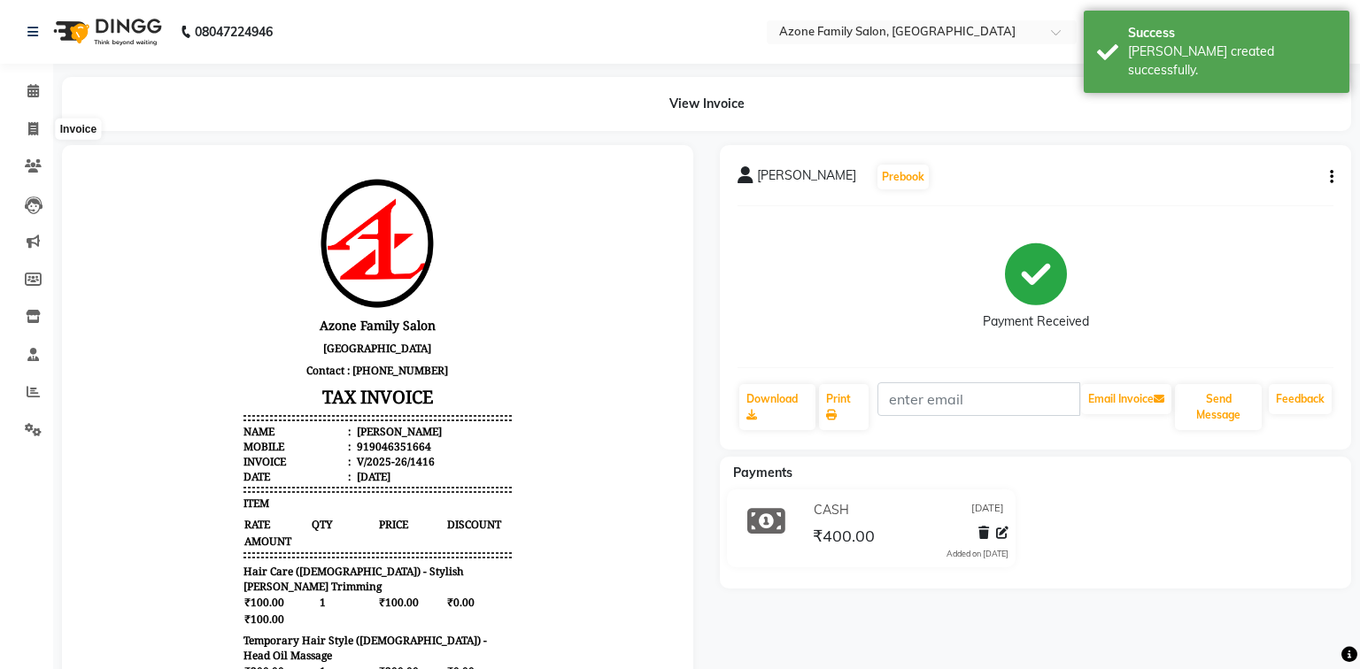
select select "5098"
select select "service"
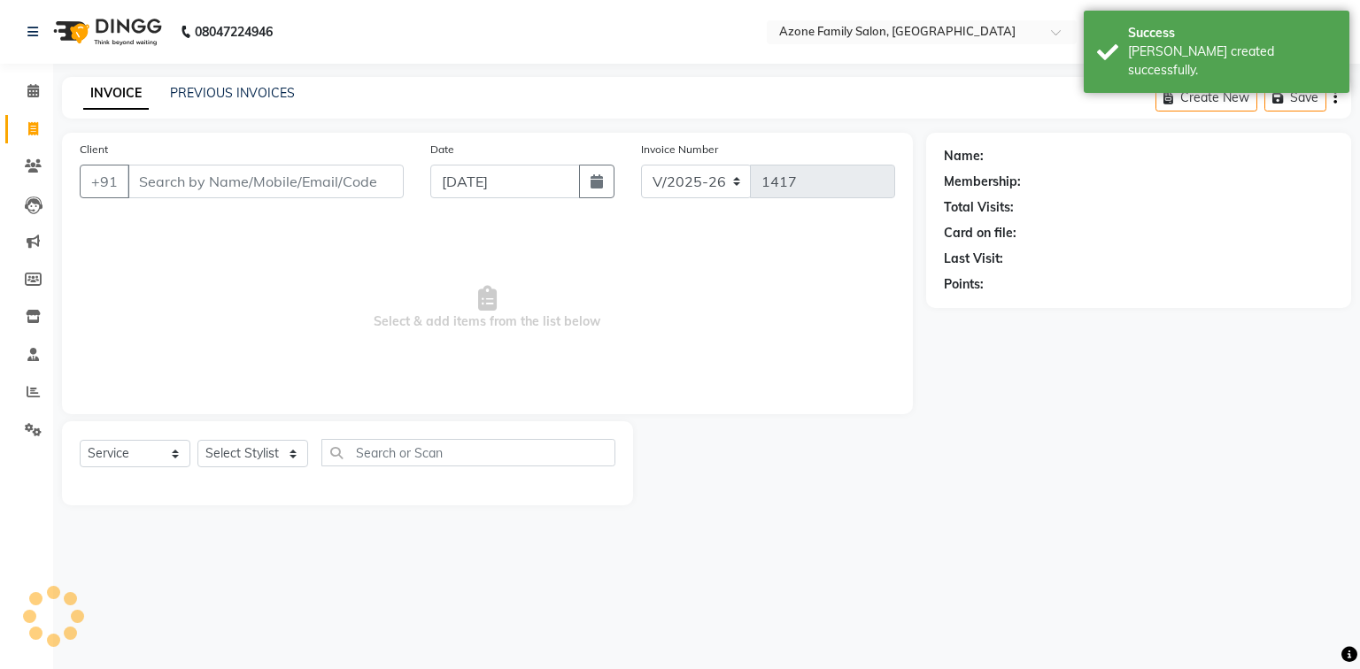
drag, startPoint x: 163, startPoint y: 166, endPoint x: 166, endPoint y: 175, distance: 9.5
click at [165, 172] on input "Client" at bounding box center [265, 182] width 276 height 34
click at [168, 180] on input "Client" at bounding box center [265, 182] width 276 height 34
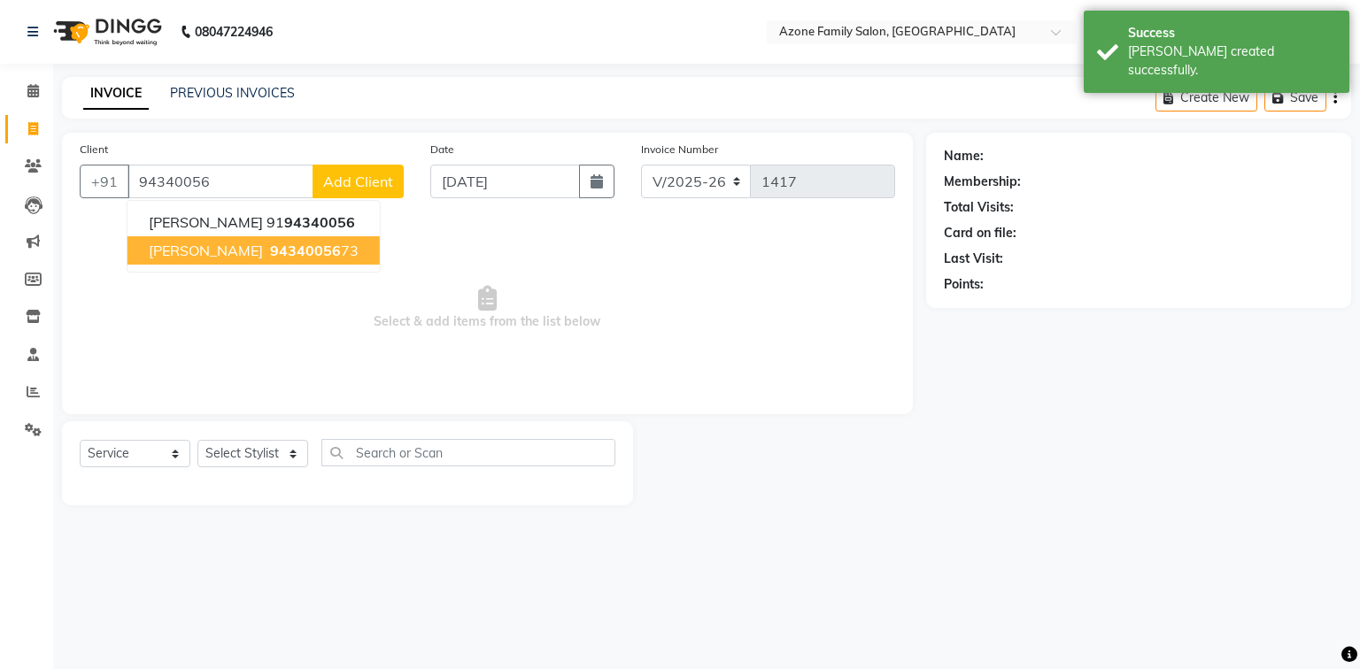
click at [175, 250] on span "[PERSON_NAME]" at bounding box center [206, 251] width 114 height 18
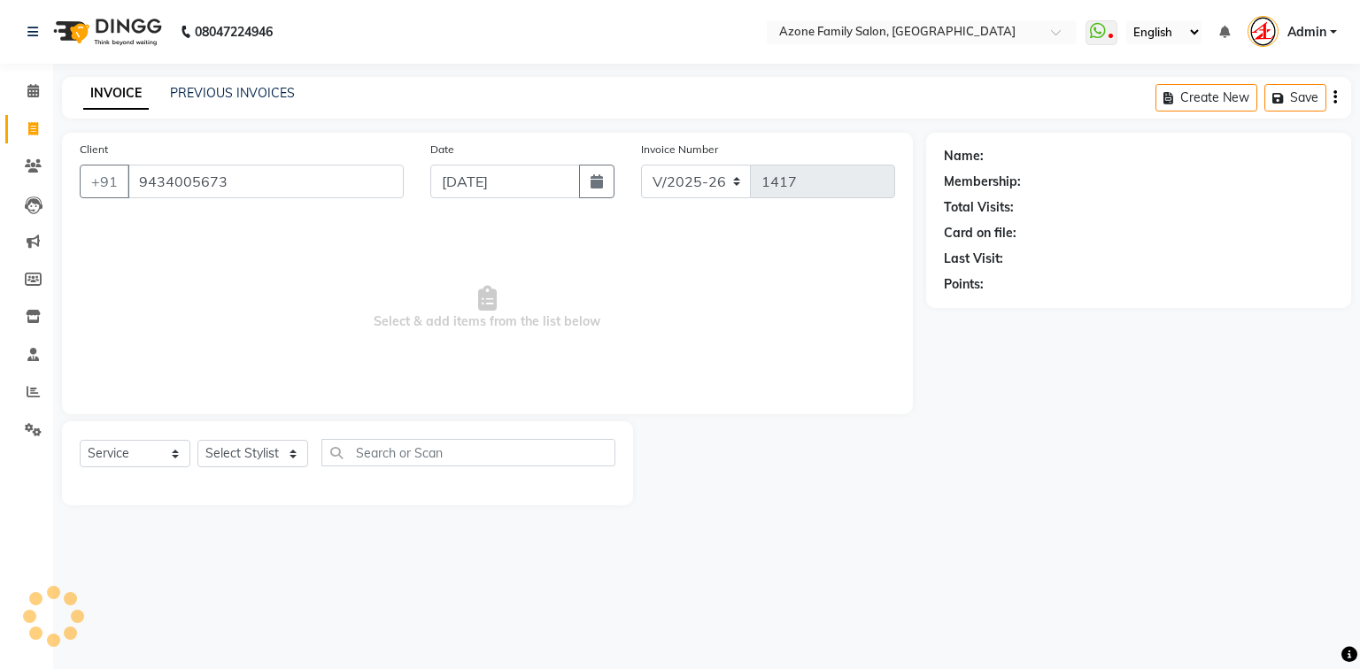
type input "9434005673"
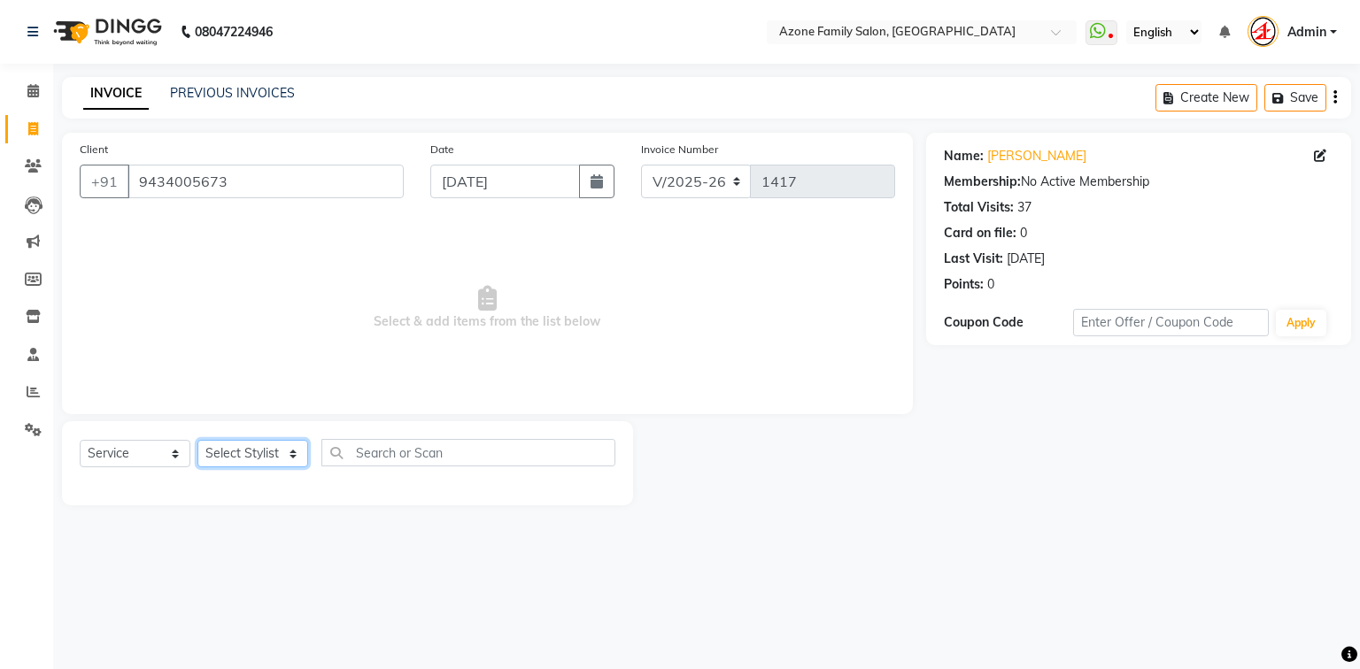
click at [244, 460] on select "Select Stylist [PERSON_NAME] [PERSON_NAME] [PERSON_NAME] [PERSON_NAME] Injemam …" at bounding box center [252, 453] width 111 height 27
click at [197, 441] on select "Select Stylist [PERSON_NAME] [PERSON_NAME] [PERSON_NAME] [PERSON_NAME] Injemam …" at bounding box center [252, 453] width 111 height 27
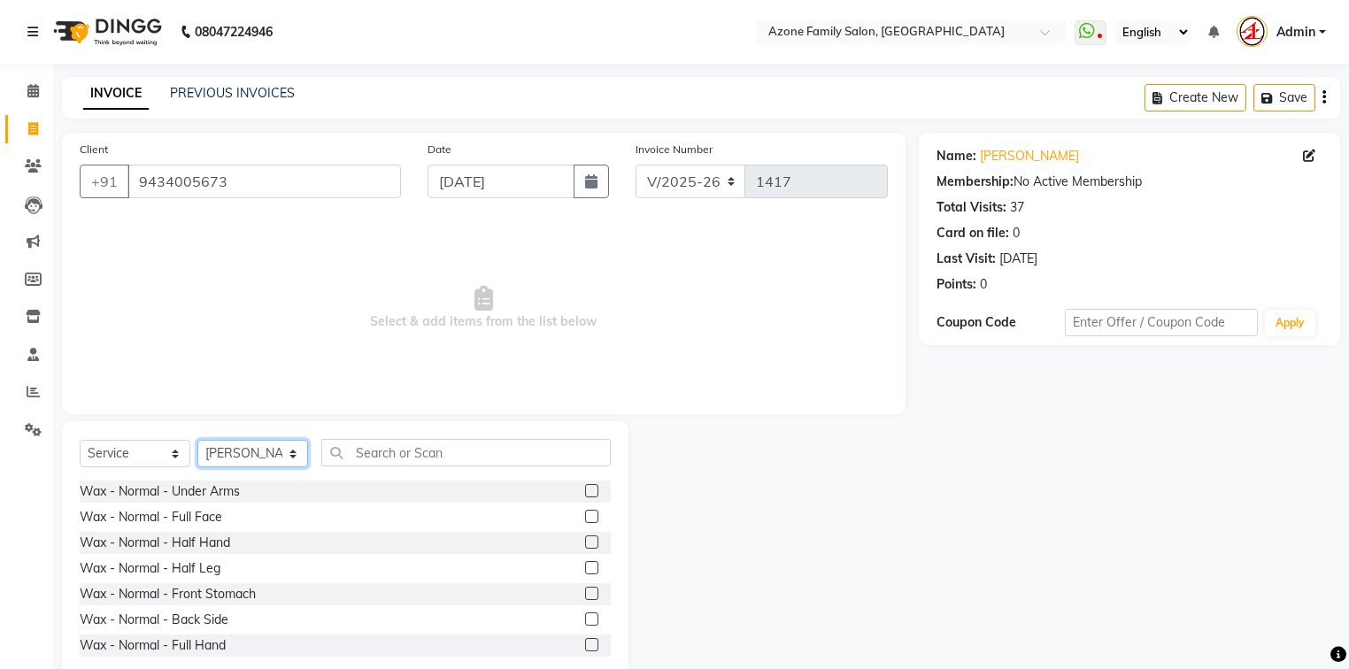
click at [239, 451] on select "Select Stylist [PERSON_NAME] [PERSON_NAME] [PERSON_NAME] [PERSON_NAME] Injemam …" at bounding box center [252, 453] width 111 height 27
select select "75775"
click at [197, 441] on select "Select Stylist [PERSON_NAME] [PERSON_NAME] [PERSON_NAME] [PERSON_NAME] Injemam …" at bounding box center [252, 453] width 111 height 27
click at [379, 448] on input "text" at bounding box center [465, 452] width 289 height 27
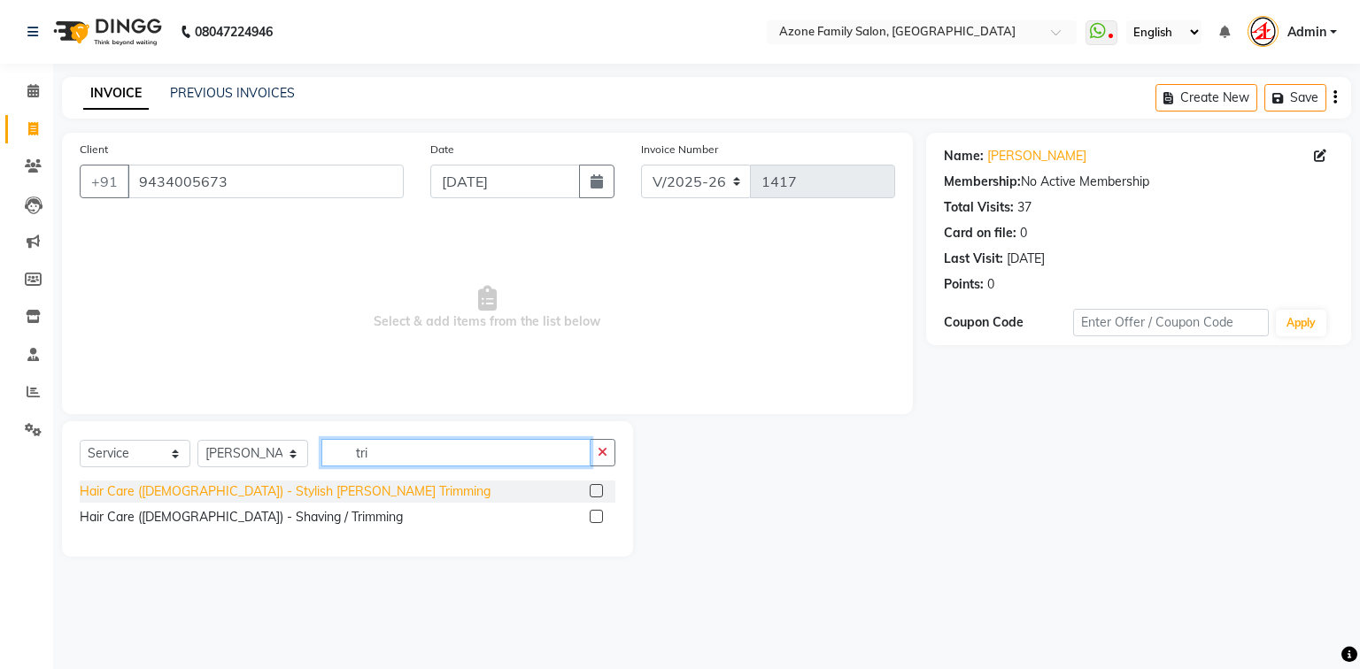
type input "tri"
click at [274, 495] on div "Hair Care ([DEMOGRAPHIC_DATA]) - Stylish [PERSON_NAME] Trimming" at bounding box center [285, 491] width 411 height 19
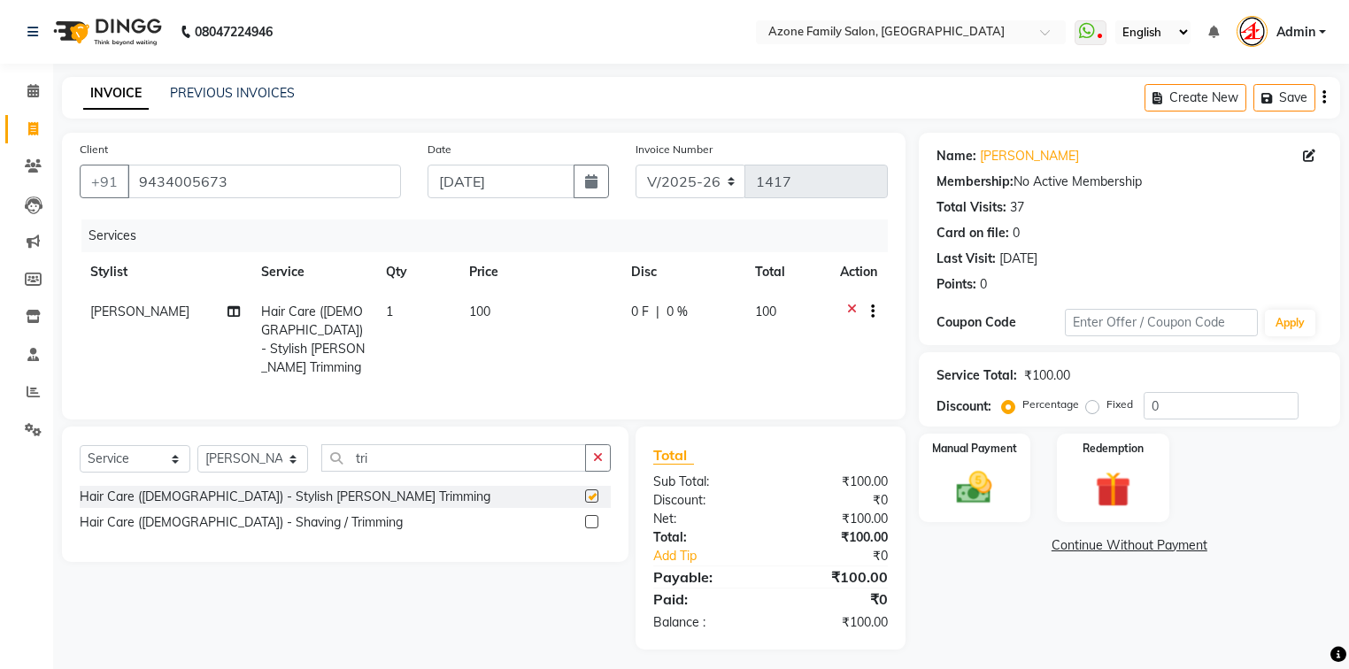
checkbox input "false"
click at [588, 450] on button "button" at bounding box center [598, 457] width 26 height 27
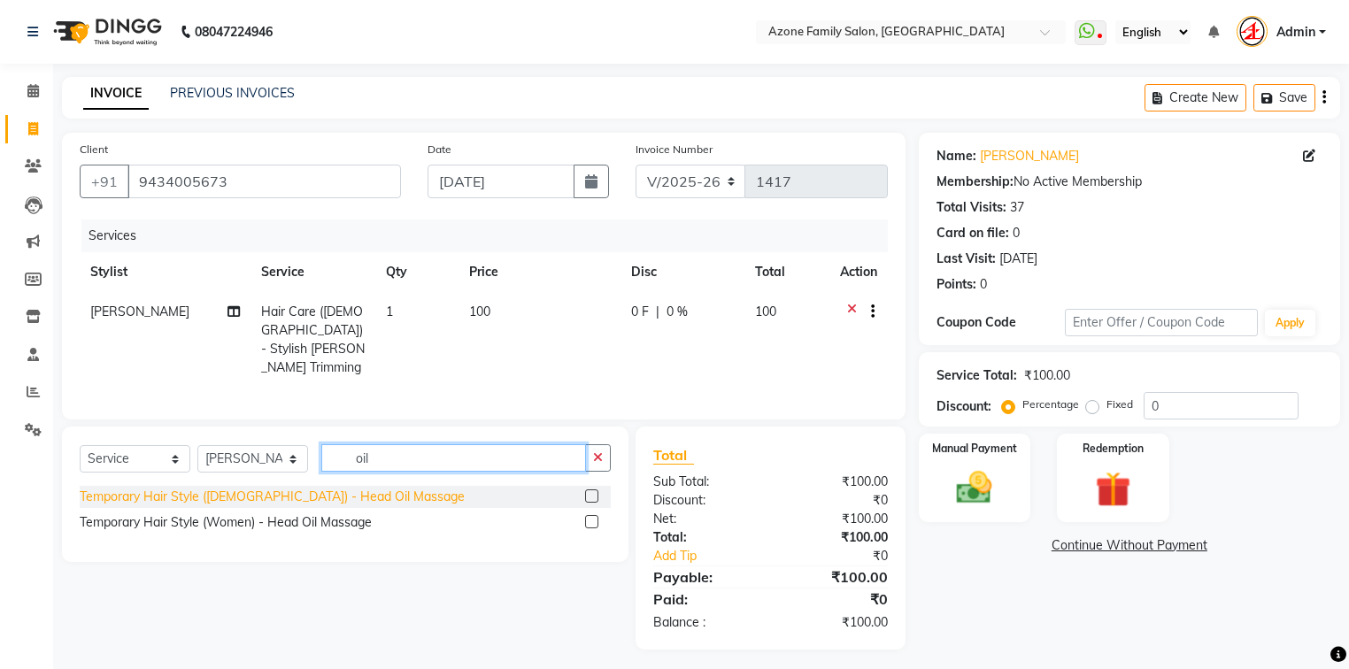
type input "oil"
click at [312, 493] on div "Temporary Hair Style ([DEMOGRAPHIC_DATA]) - Head Oil Massage" at bounding box center [272, 497] width 385 height 19
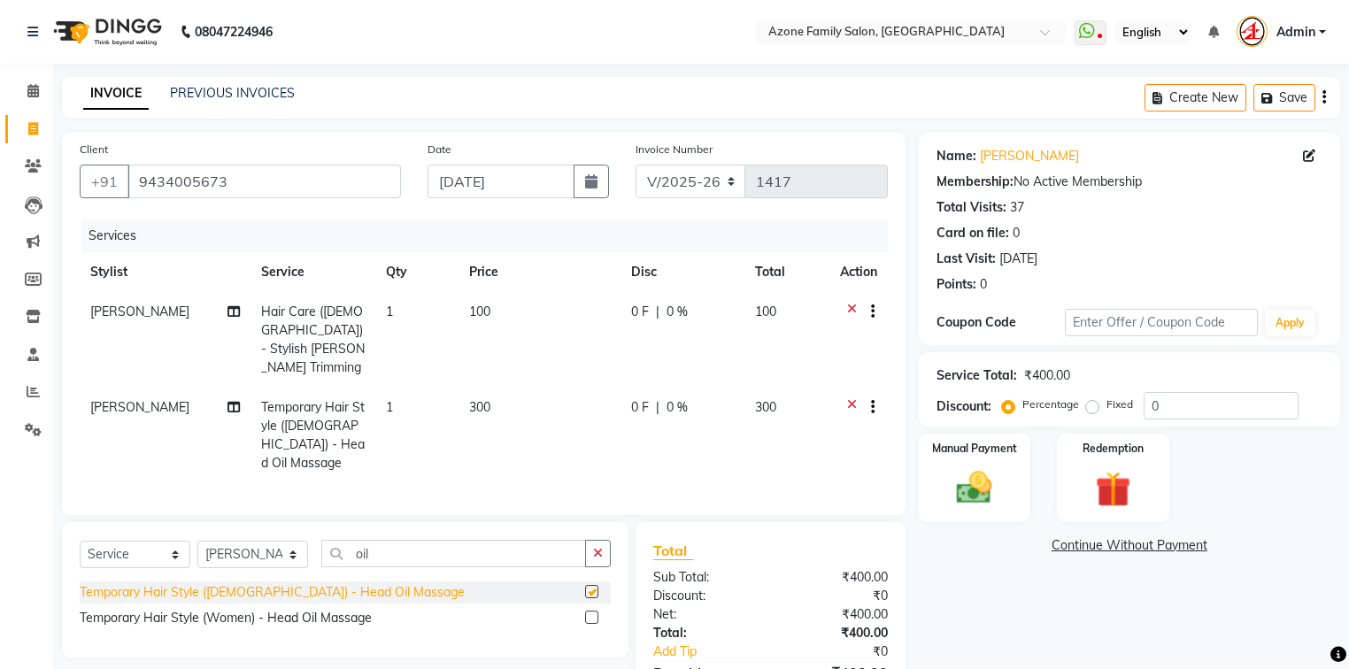
checkbox input "false"
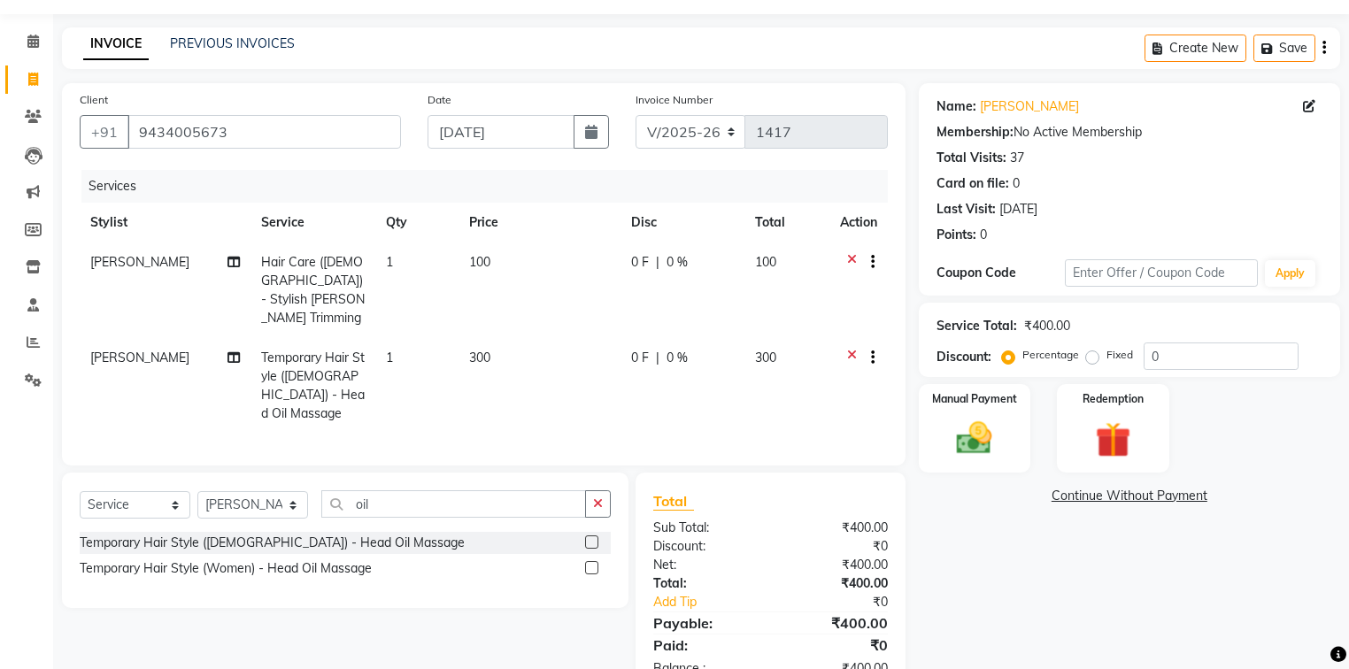
scroll to position [76, 0]
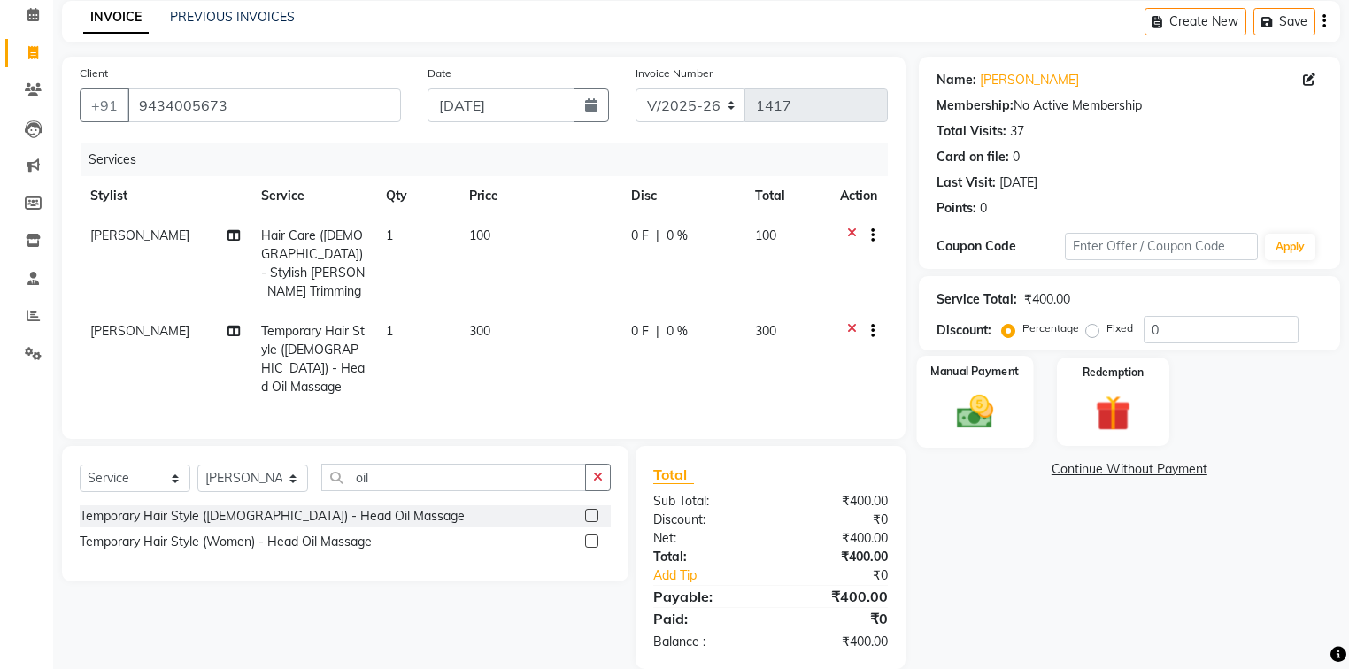
click at [983, 420] on img at bounding box center [975, 412] width 60 height 42
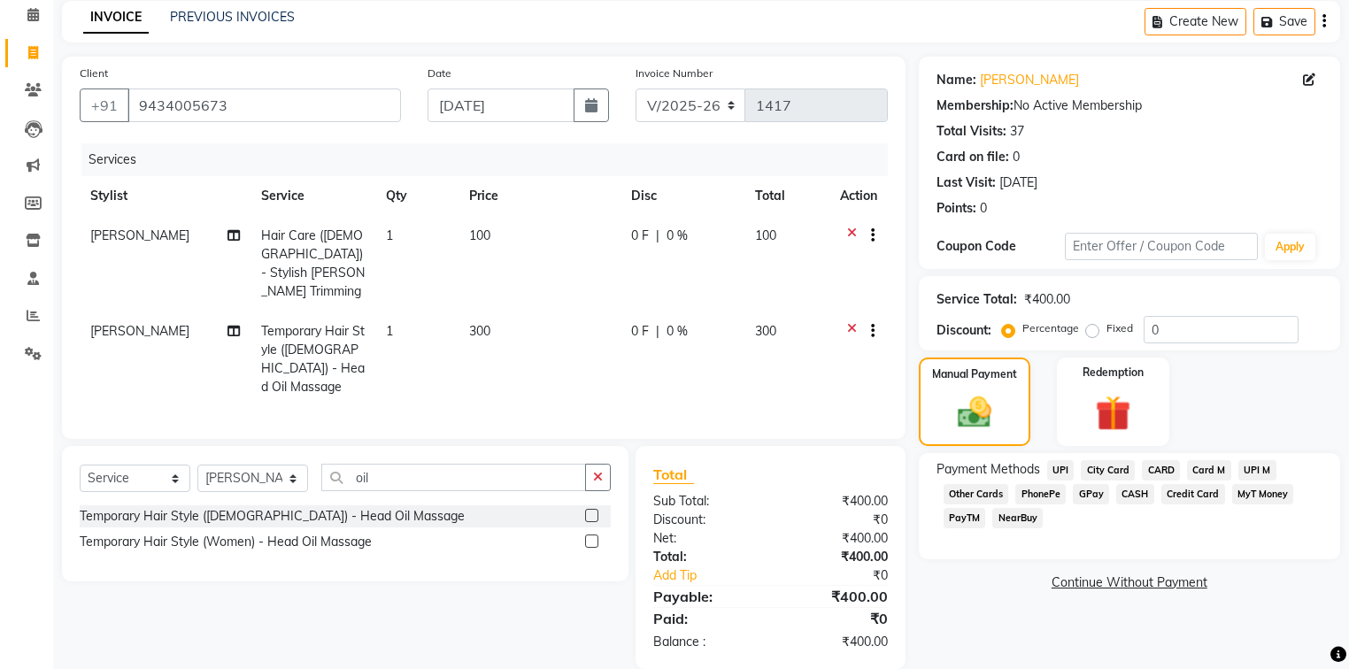
click at [1140, 496] on span "CASH" at bounding box center [1135, 494] width 38 height 20
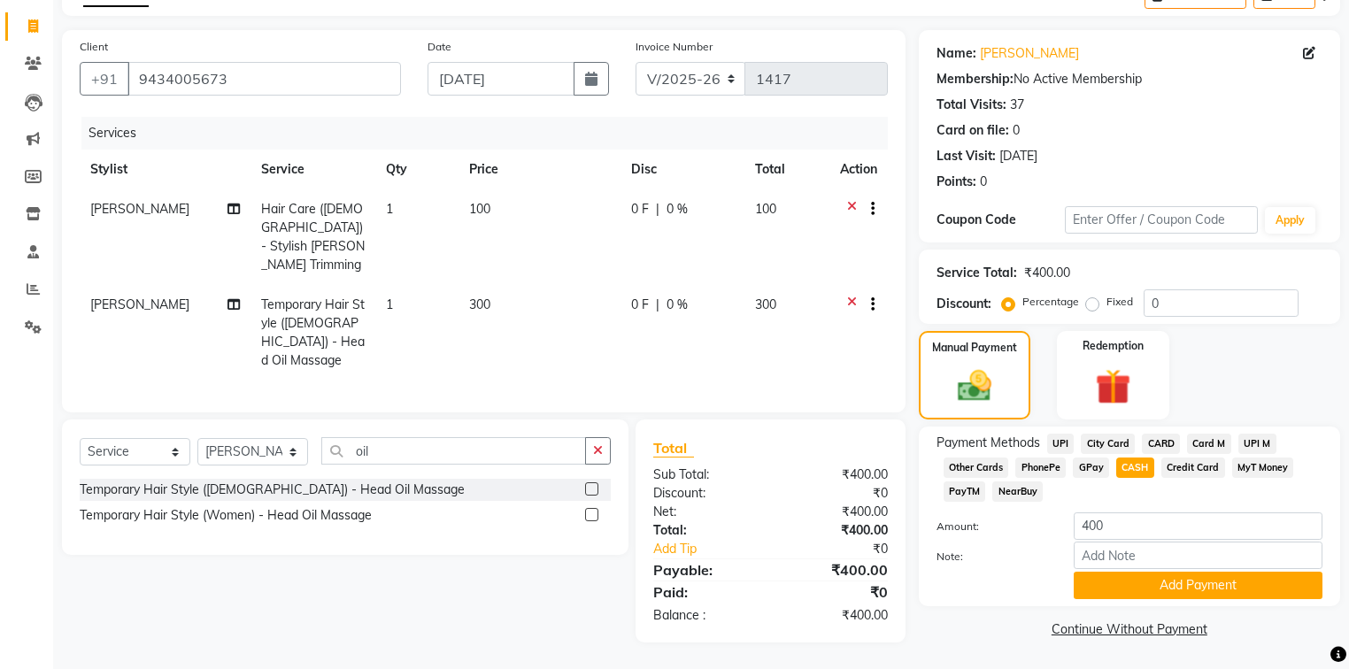
scroll to position [105, 0]
click at [1099, 577] on button "Add Payment" at bounding box center [1198, 585] width 249 height 27
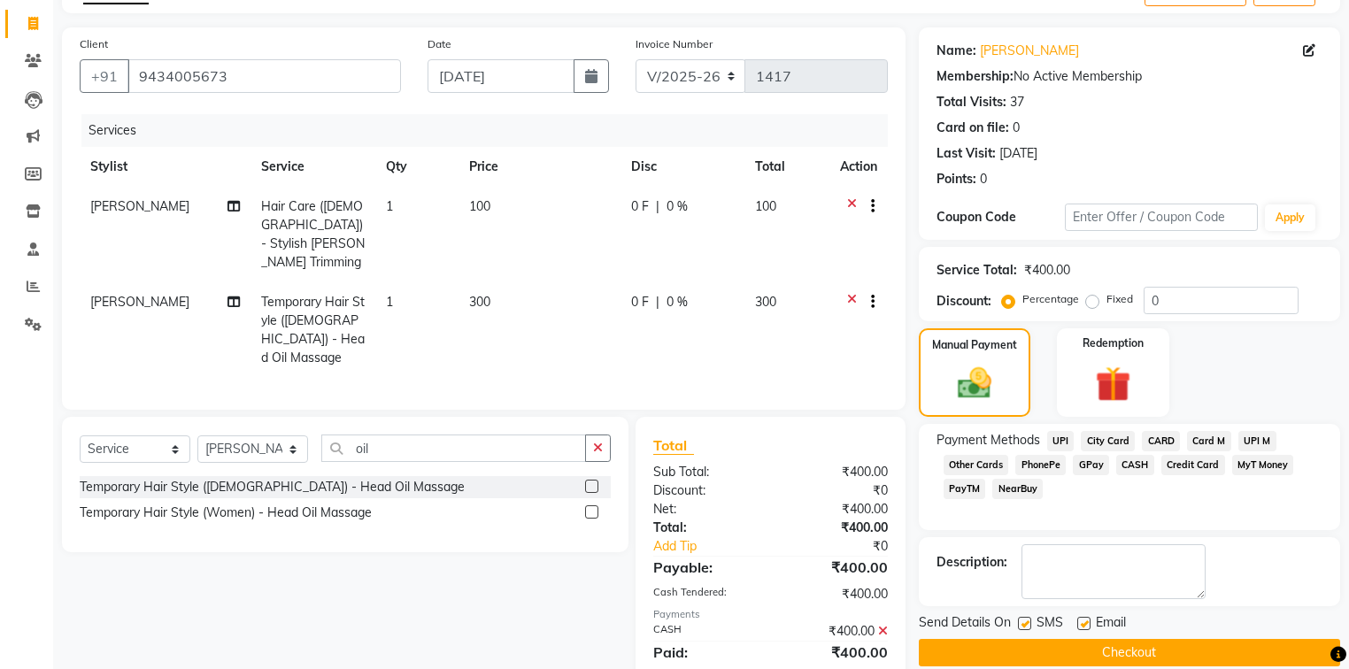
click at [1066, 650] on button "Checkout" at bounding box center [1129, 652] width 421 height 27
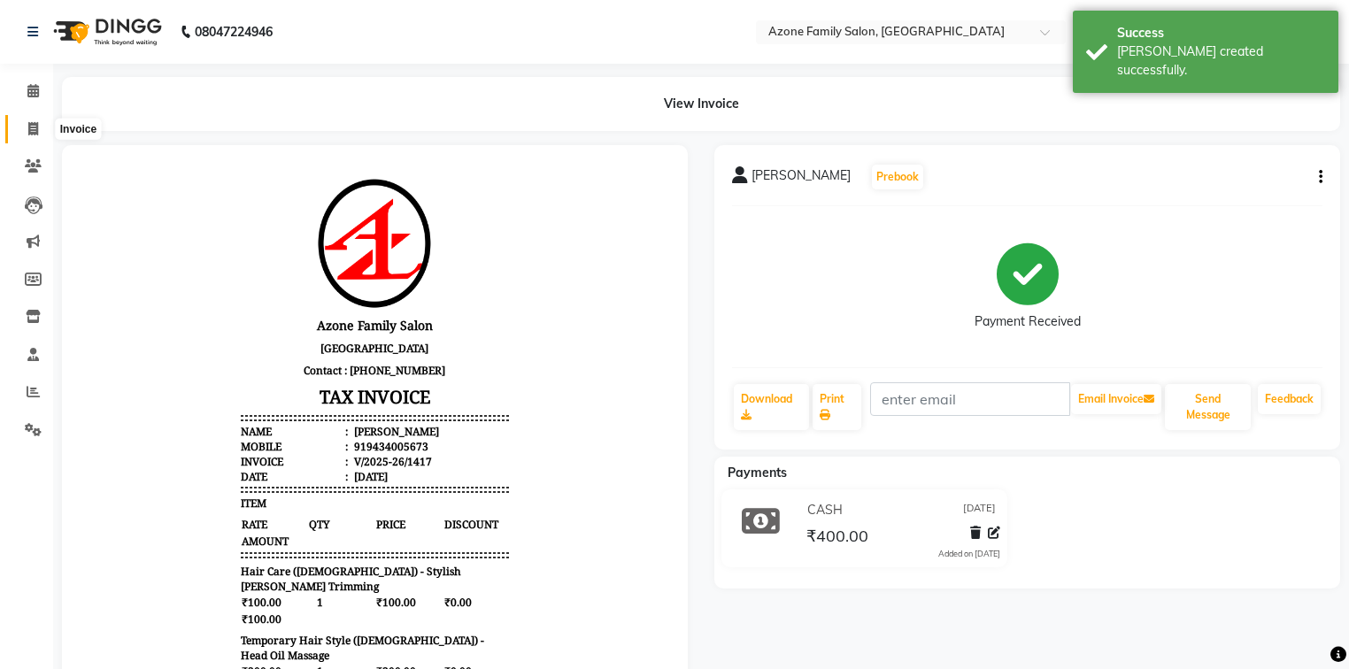
click at [34, 124] on icon at bounding box center [33, 128] width 10 height 13
select select "service"
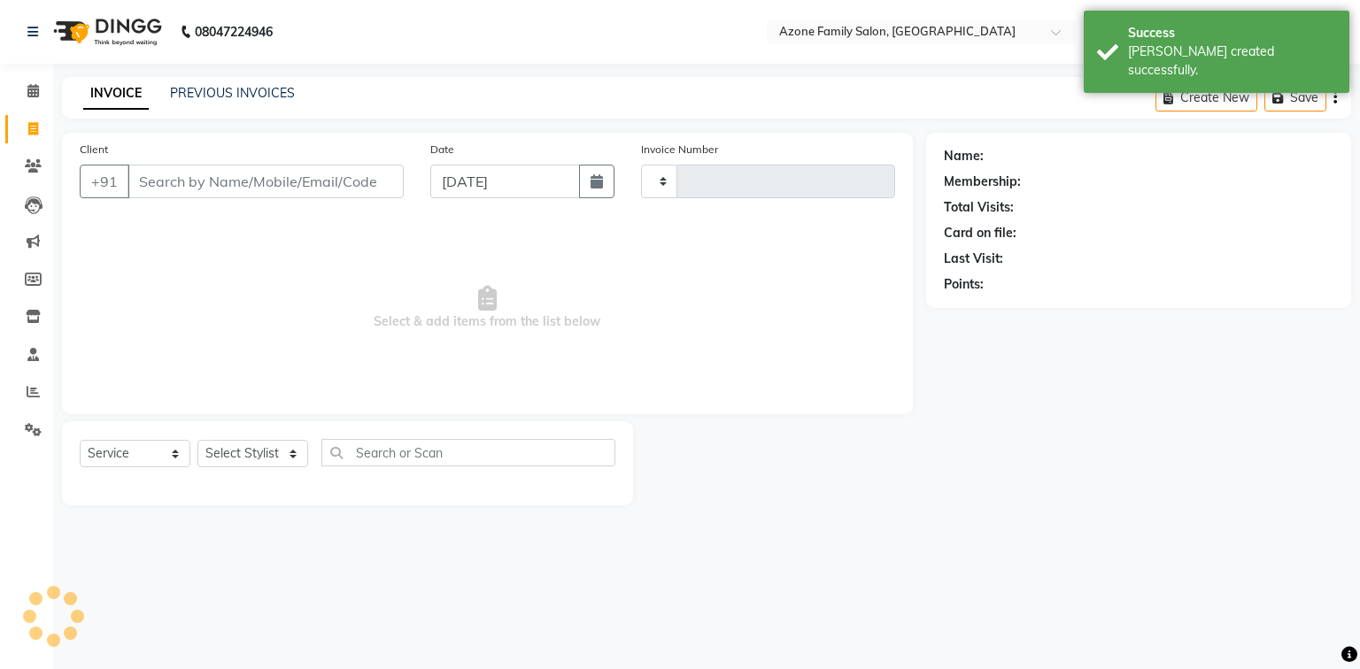
type input "1418"
select select "5098"
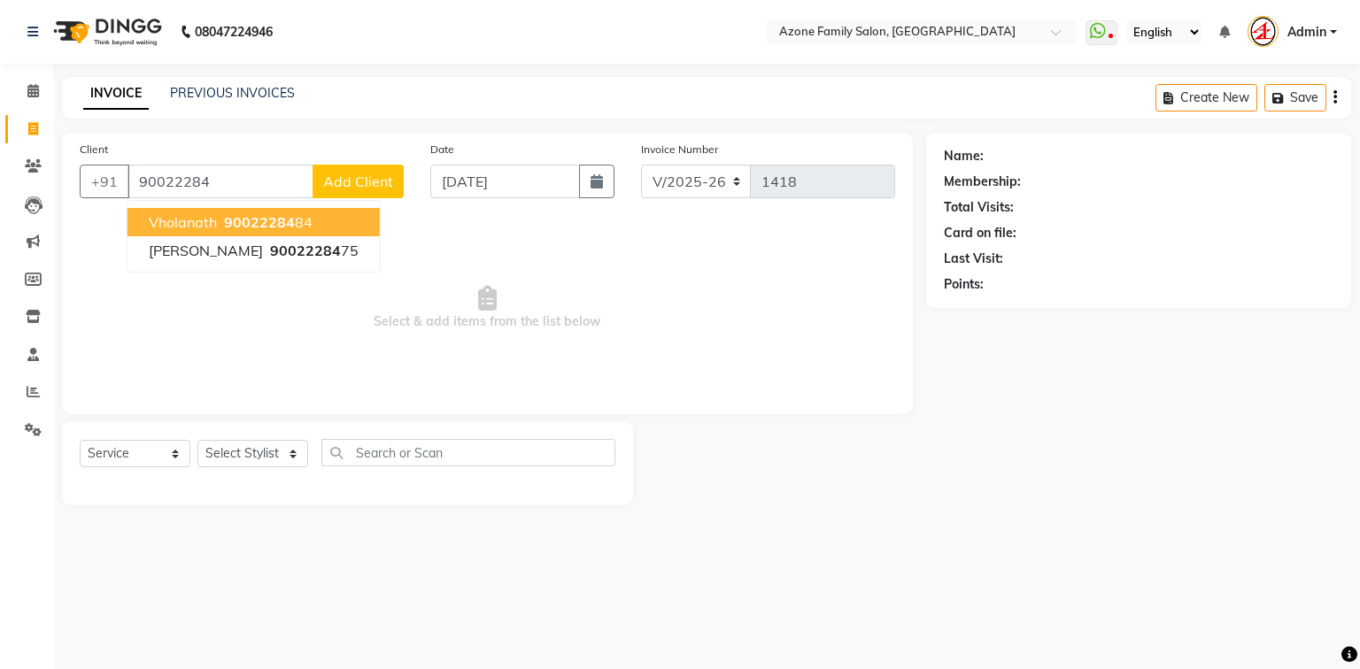
click at [244, 223] on span "90022284" at bounding box center [259, 222] width 71 height 18
type input "9002228484"
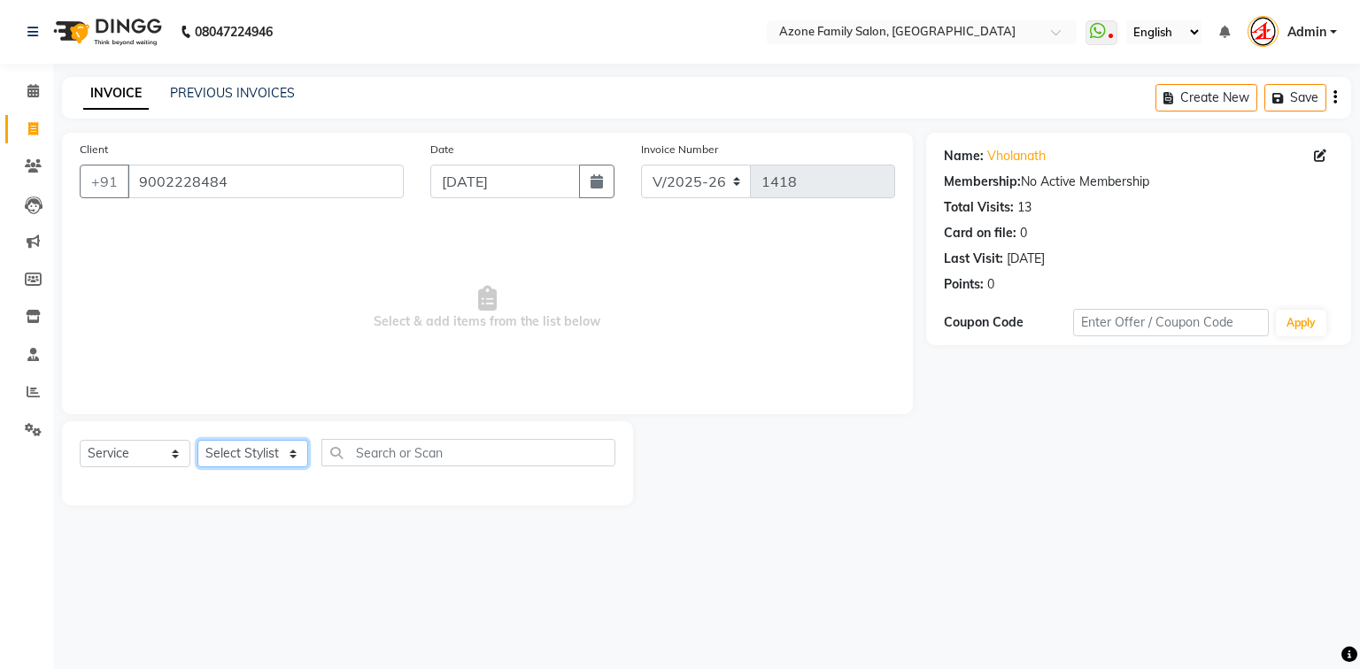
click at [223, 451] on select "Select Stylist [PERSON_NAME] [PERSON_NAME] [PERSON_NAME] [PERSON_NAME] Injemam …" at bounding box center [252, 453] width 111 height 27
select select "75776"
click at [197, 441] on select "Select Stylist [PERSON_NAME] [PERSON_NAME] [PERSON_NAME] [PERSON_NAME] Injemam …" at bounding box center [252, 453] width 111 height 27
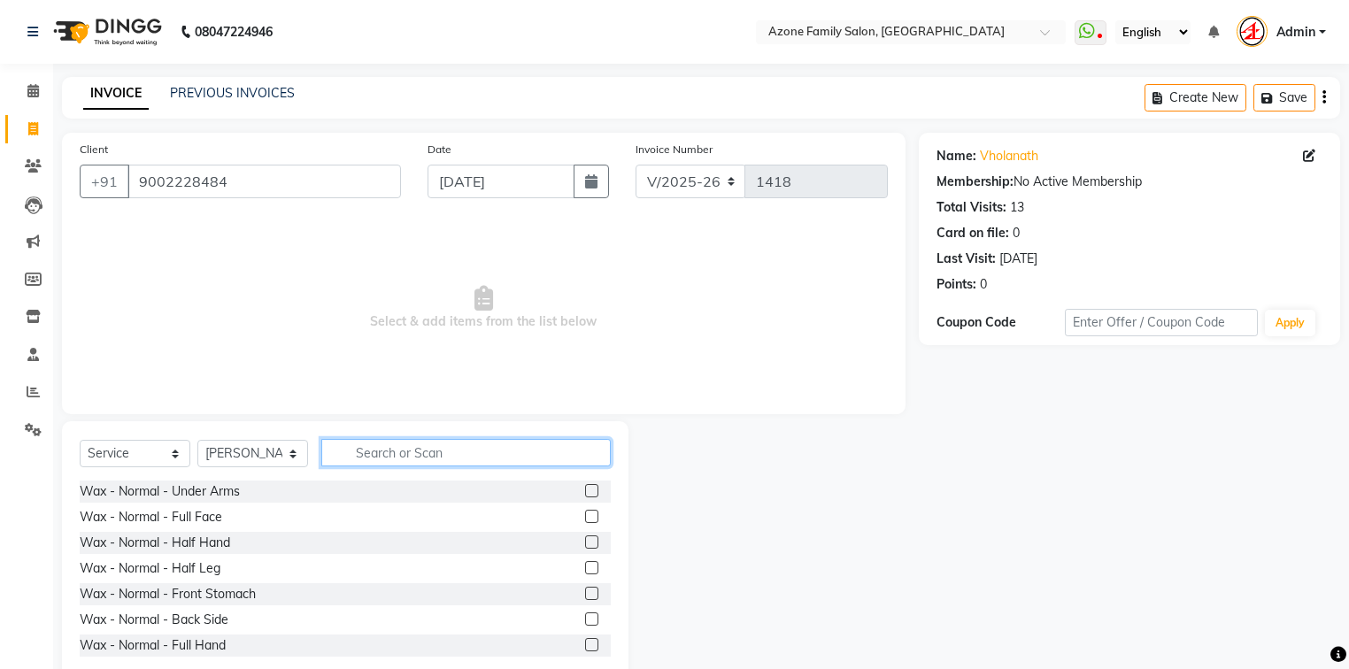
click at [372, 460] on input "text" at bounding box center [465, 452] width 289 height 27
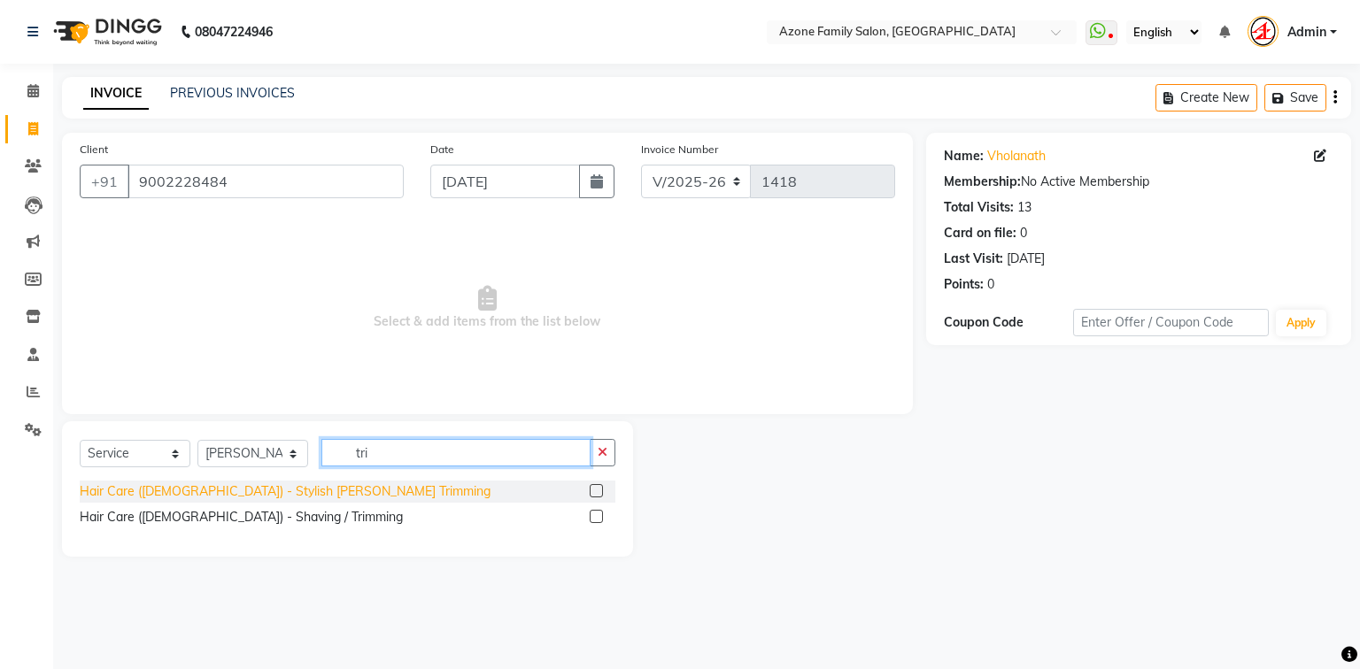
type input "tri"
click at [288, 497] on div "Hair Care ([DEMOGRAPHIC_DATA]) - Stylish [PERSON_NAME] Trimming" at bounding box center [285, 491] width 411 height 19
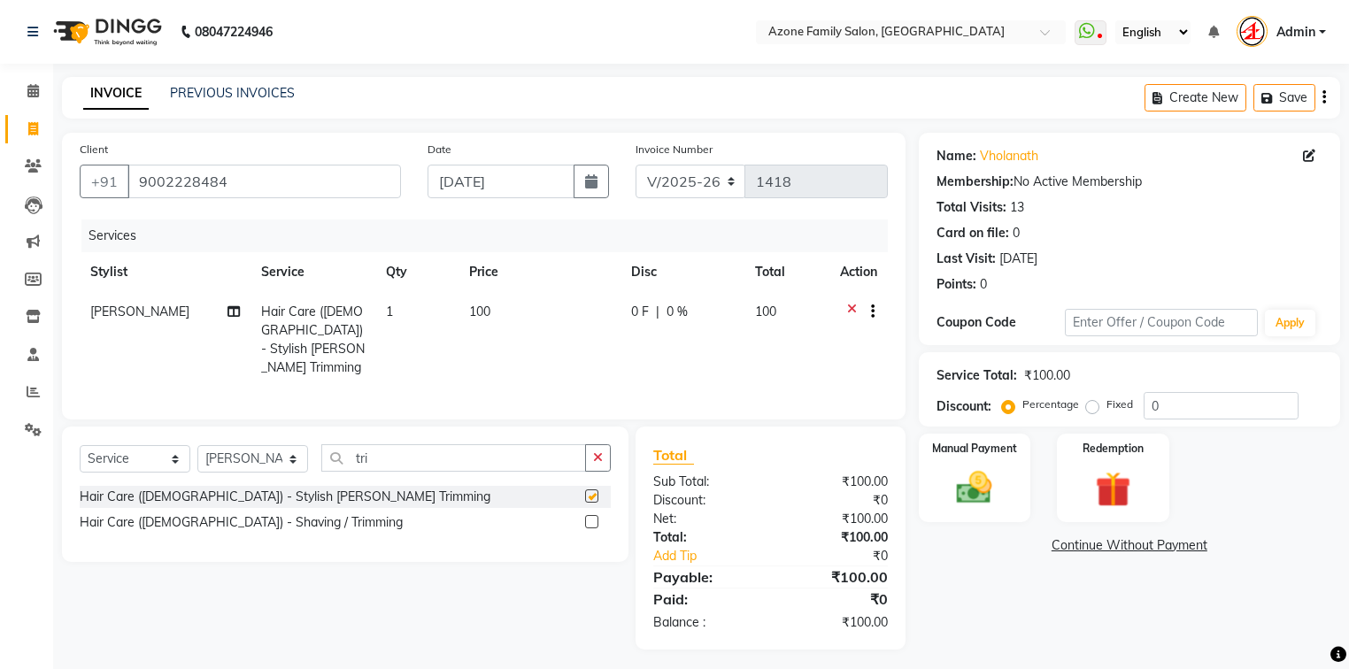
checkbox input "false"
click at [605, 454] on button "button" at bounding box center [598, 457] width 26 height 27
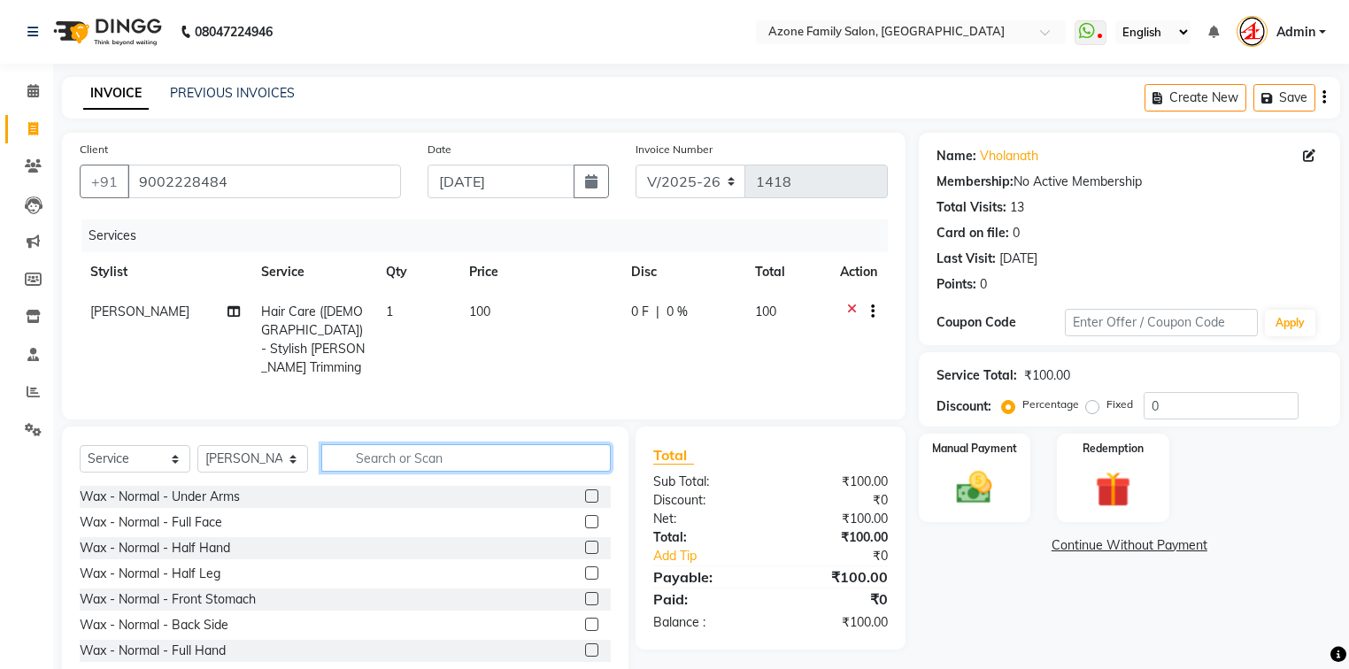
click at [590, 456] on input "text" at bounding box center [465, 457] width 289 height 27
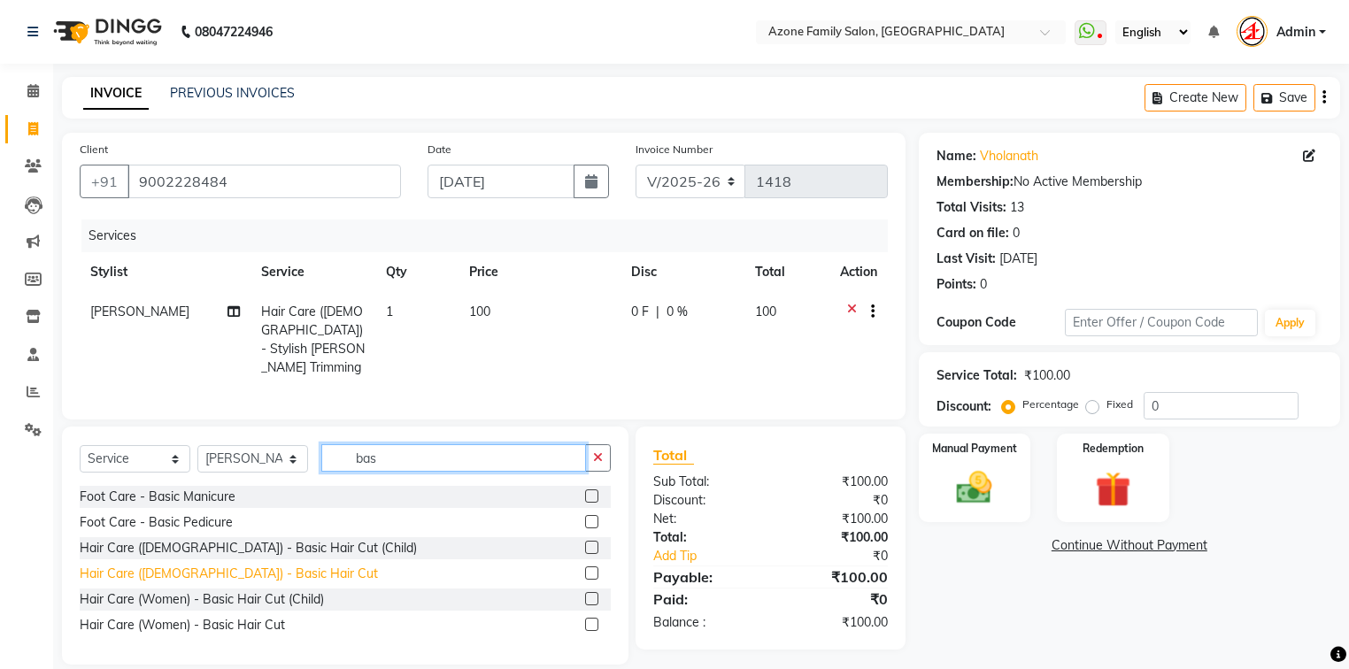
type input "bas"
click at [243, 572] on div "Hair Care ([DEMOGRAPHIC_DATA]) - Basic Hair Cut" at bounding box center [229, 574] width 298 height 19
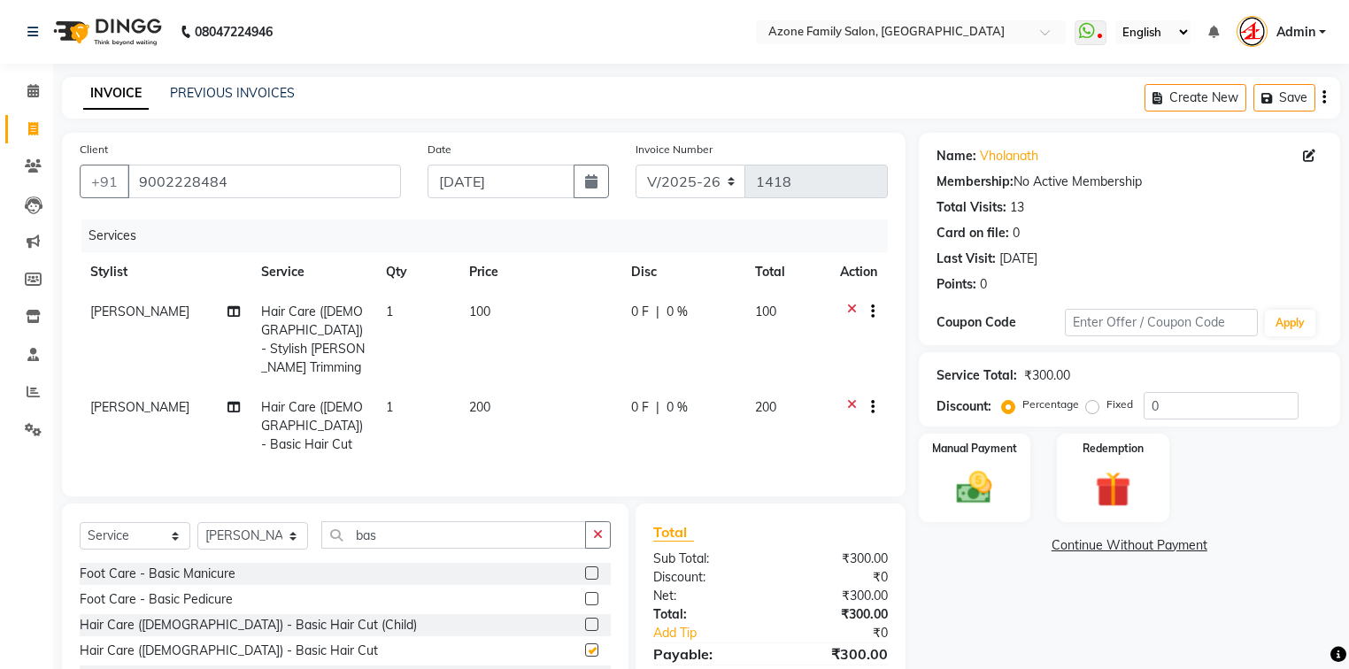
checkbox input "false"
click at [607, 521] on button "button" at bounding box center [598, 534] width 26 height 27
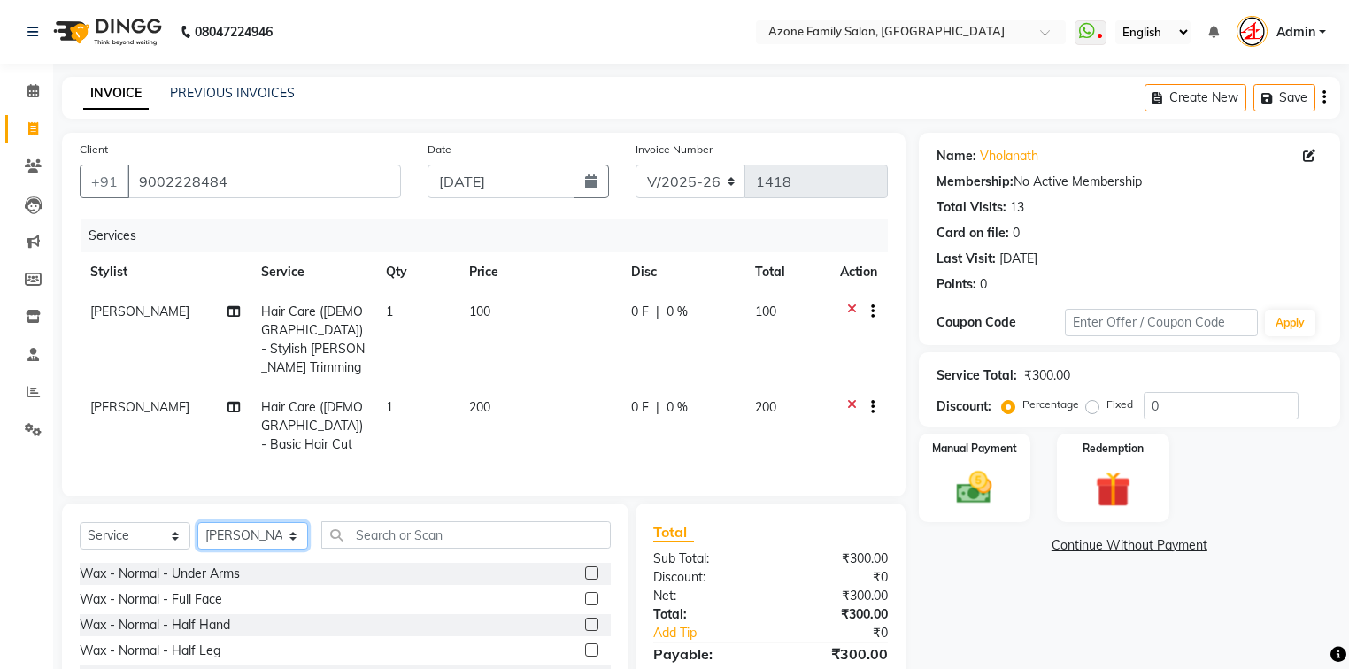
click at [224, 522] on select "Select Stylist [PERSON_NAME] [PERSON_NAME] [PERSON_NAME] [PERSON_NAME] Injemam …" at bounding box center [252, 535] width 111 height 27
select select "82477"
click at [197, 522] on select "Select Stylist [PERSON_NAME] [PERSON_NAME] [PERSON_NAME] [PERSON_NAME] Injemam …" at bounding box center [252, 535] width 111 height 27
click at [373, 521] on input "text" at bounding box center [465, 534] width 289 height 27
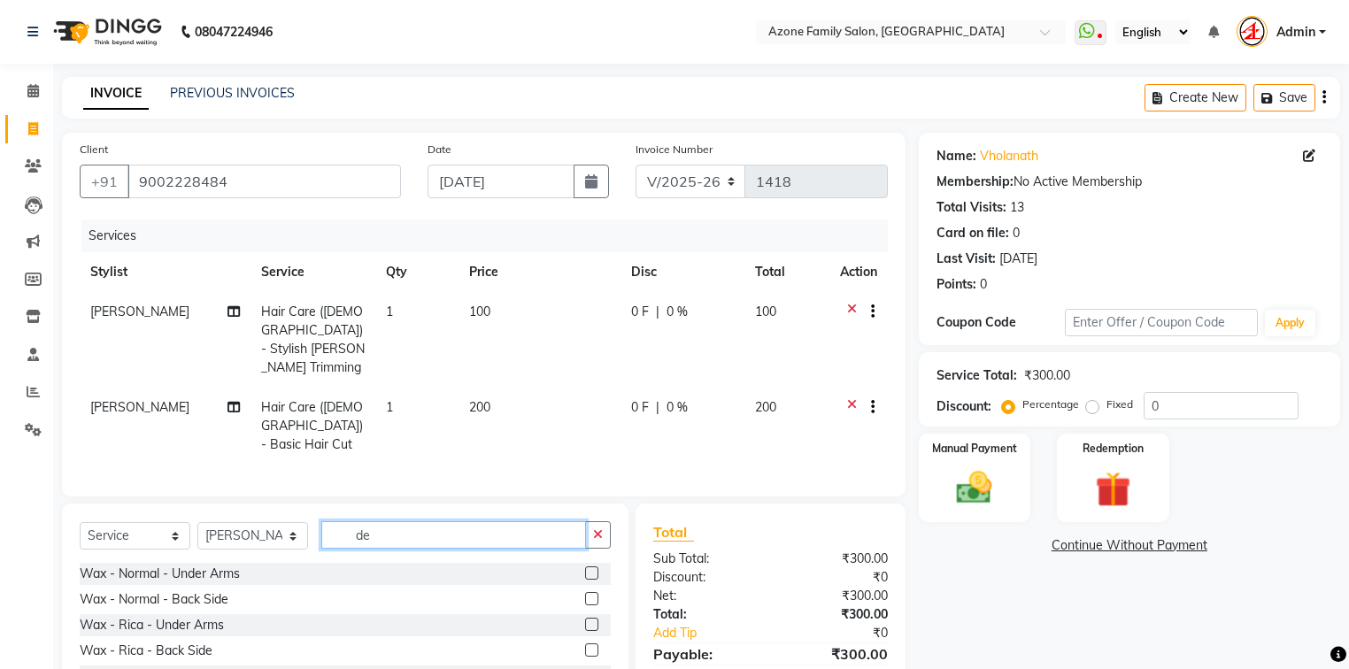
click at [422, 521] on input "de" at bounding box center [453, 534] width 265 height 27
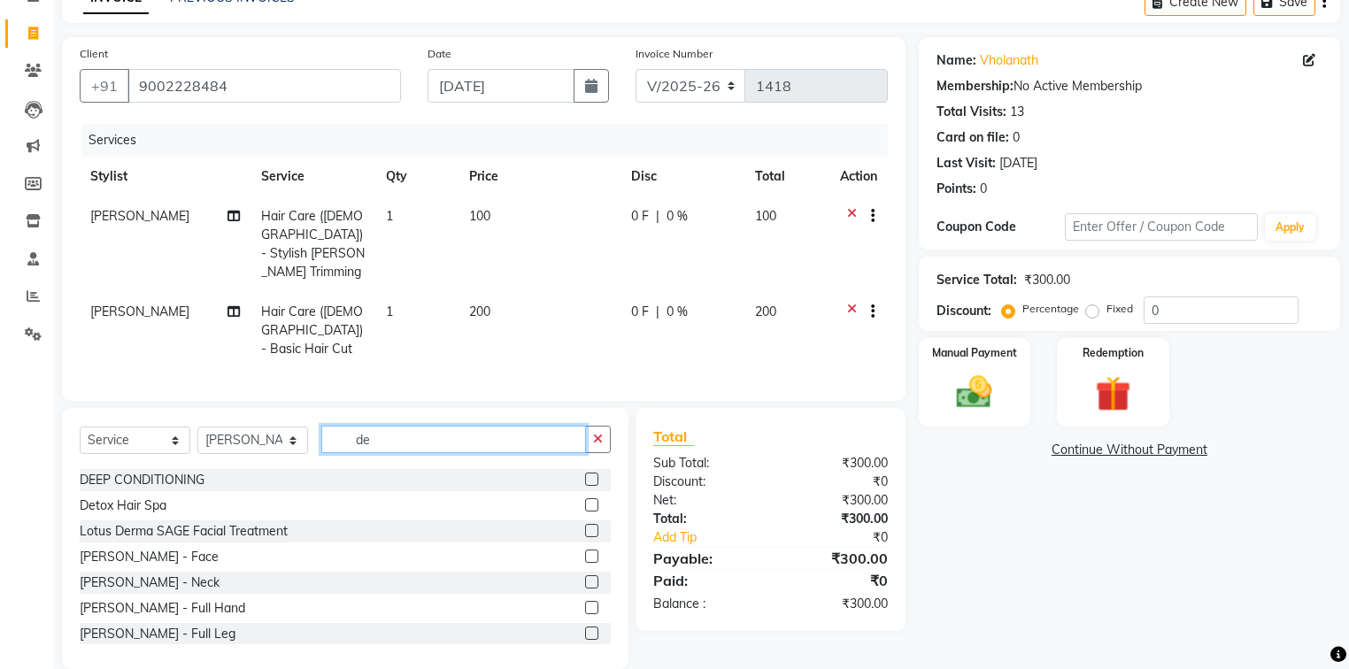
scroll to position [113, 0]
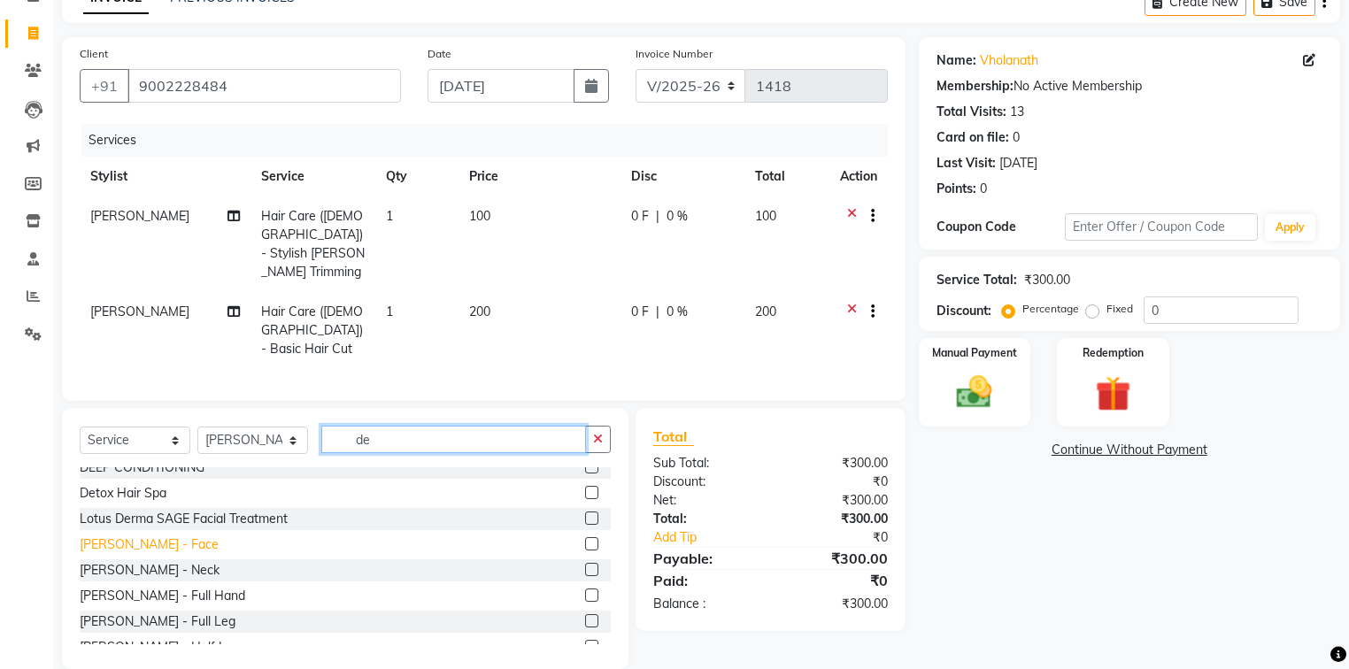
type input "de"
click at [103, 536] on div "[PERSON_NAME] - Face" at bounding box center [149, 545] width 139 height 19
checkbox input "false"
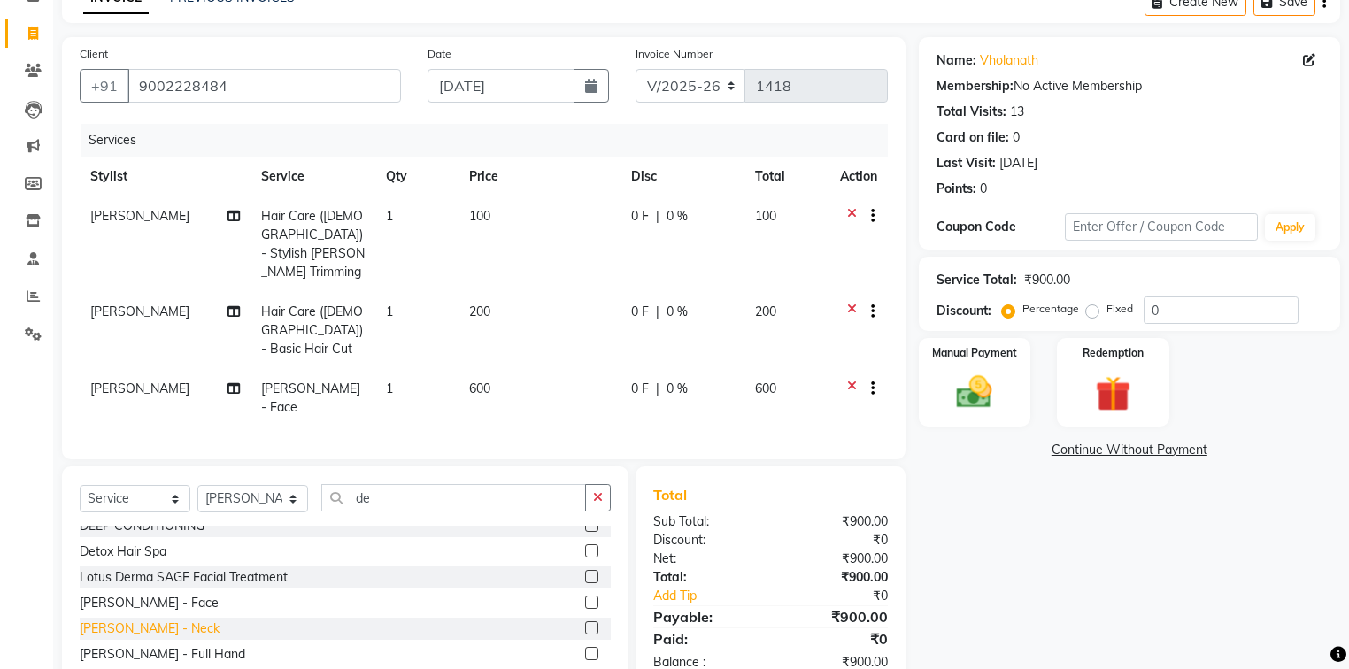
click at [125, 620] on div "[PERSON_NAME] - Neck" at bounding box center [150, 629] width 140 height 19
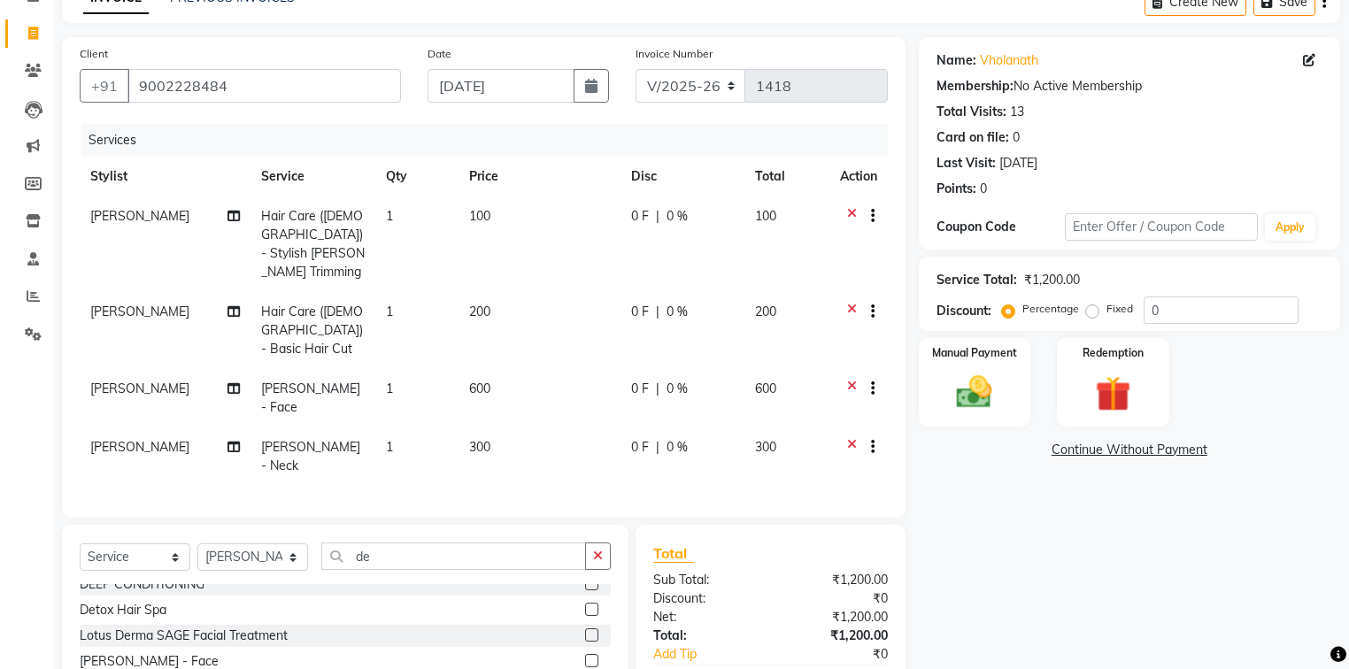
checkbox input "false"
click at [600, 543] on button "button" at bounding box center [598, 556] width 26 height 27
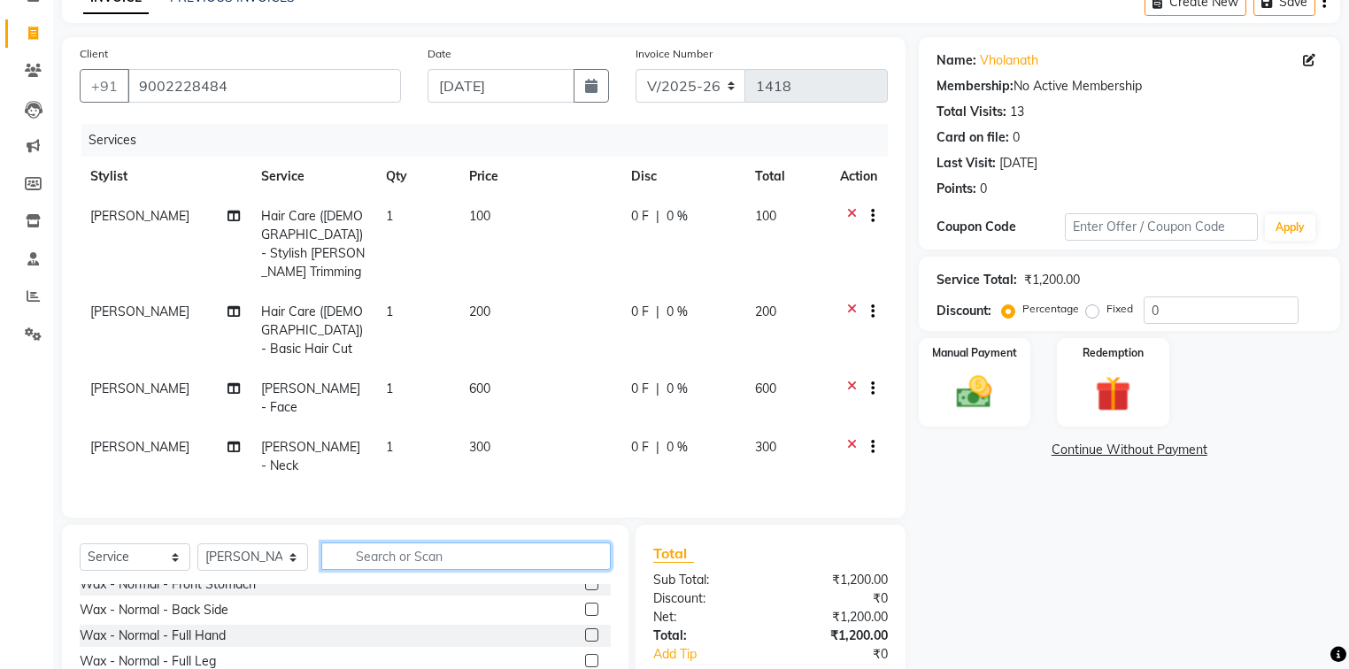
click at [536, 543] on input "text" at bounding box center [465, 556] width 289 height 27
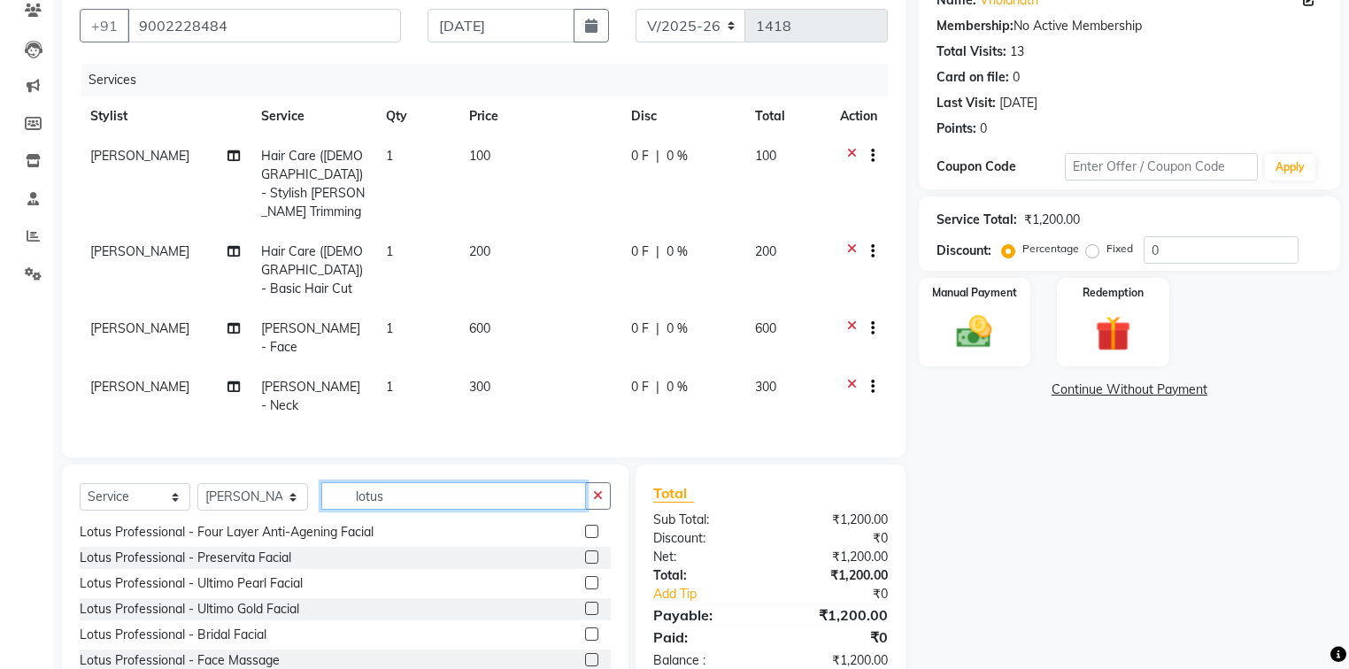
scroll to position [183, 0]
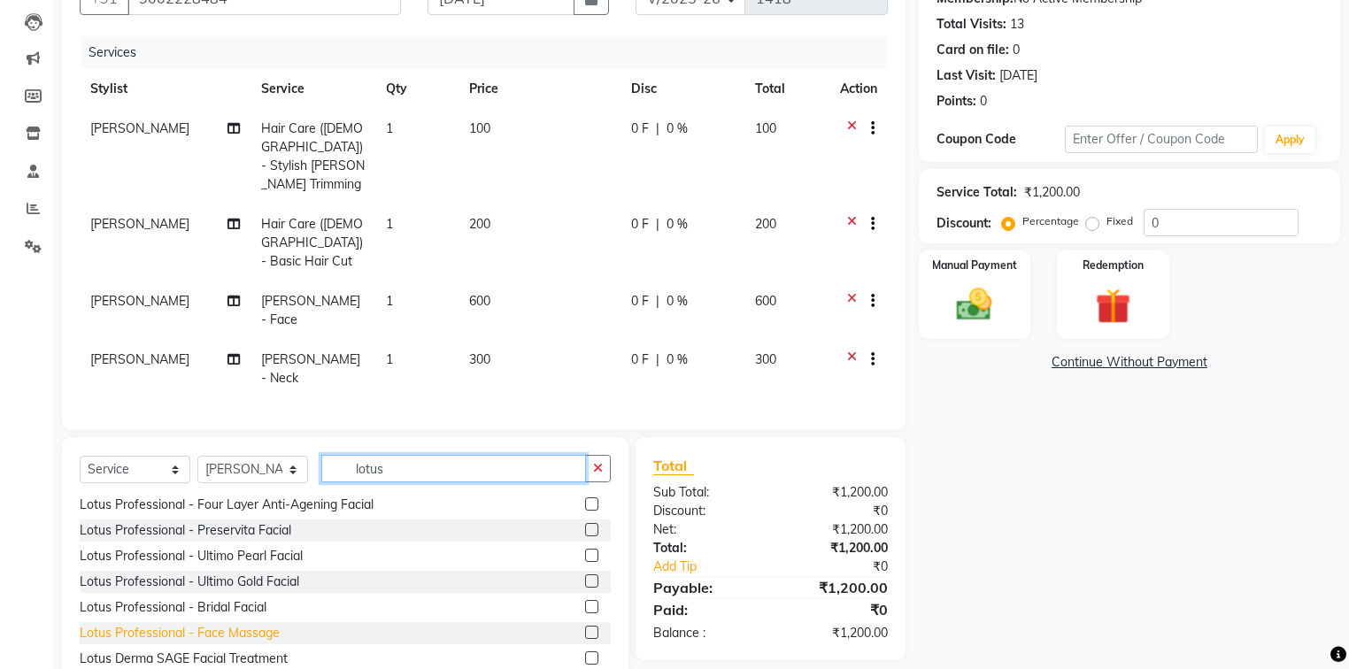
type input "lotus"
click at [205, 624] on div "Lotus Professional - Face Massage" at bounding box center [180, 633] width 200 height 19
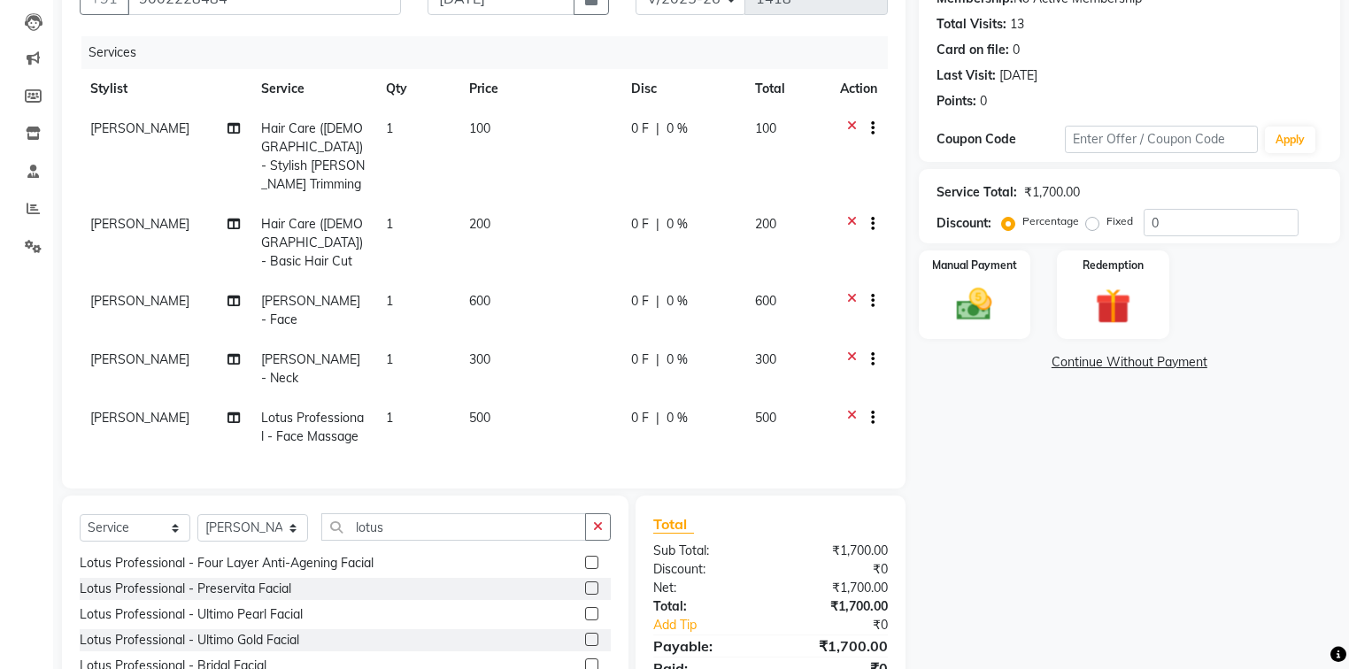
checkbox input "false"
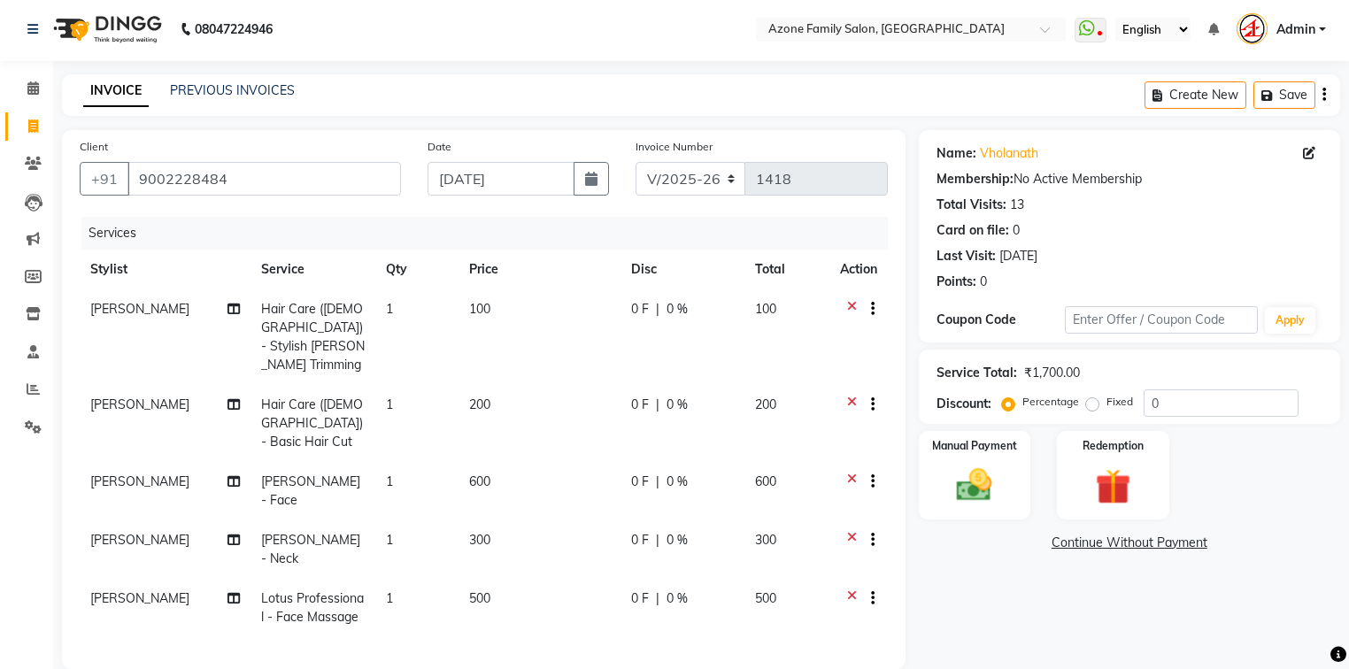
scroll to position [0, 0]
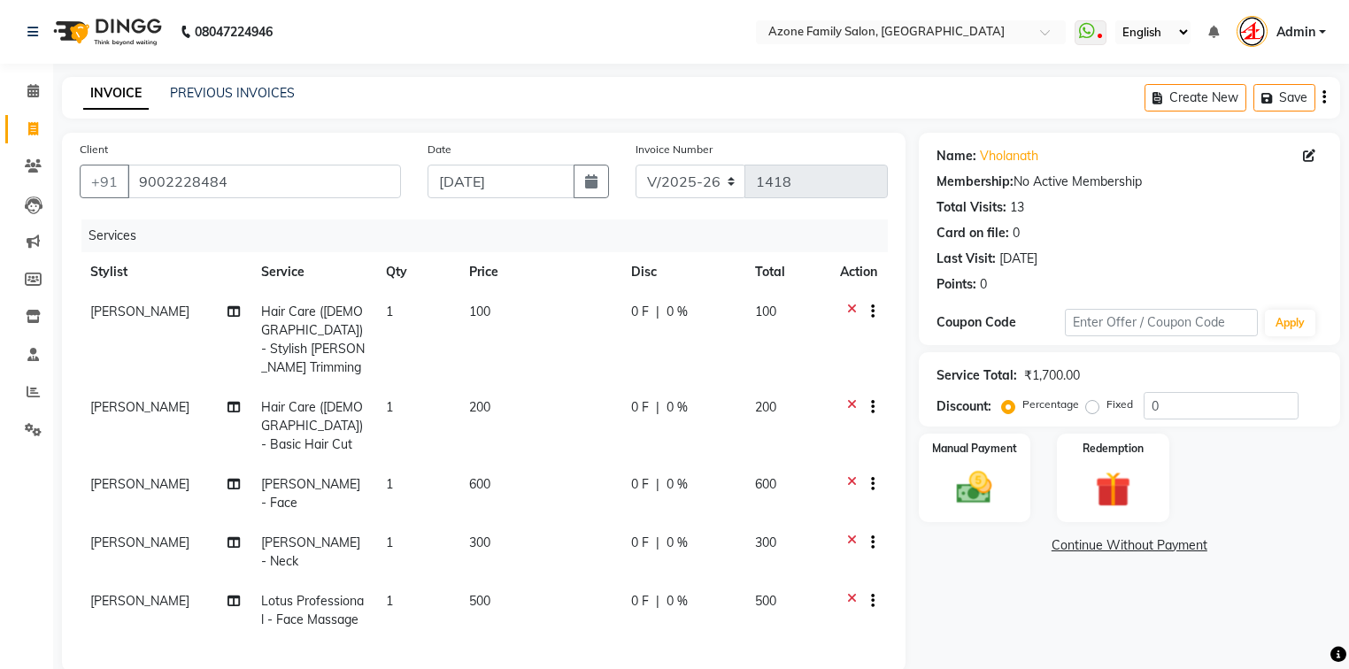
click at [492, 394] on td "200" at bounding box center [540, 426] width 163 height 77
select select "75776"
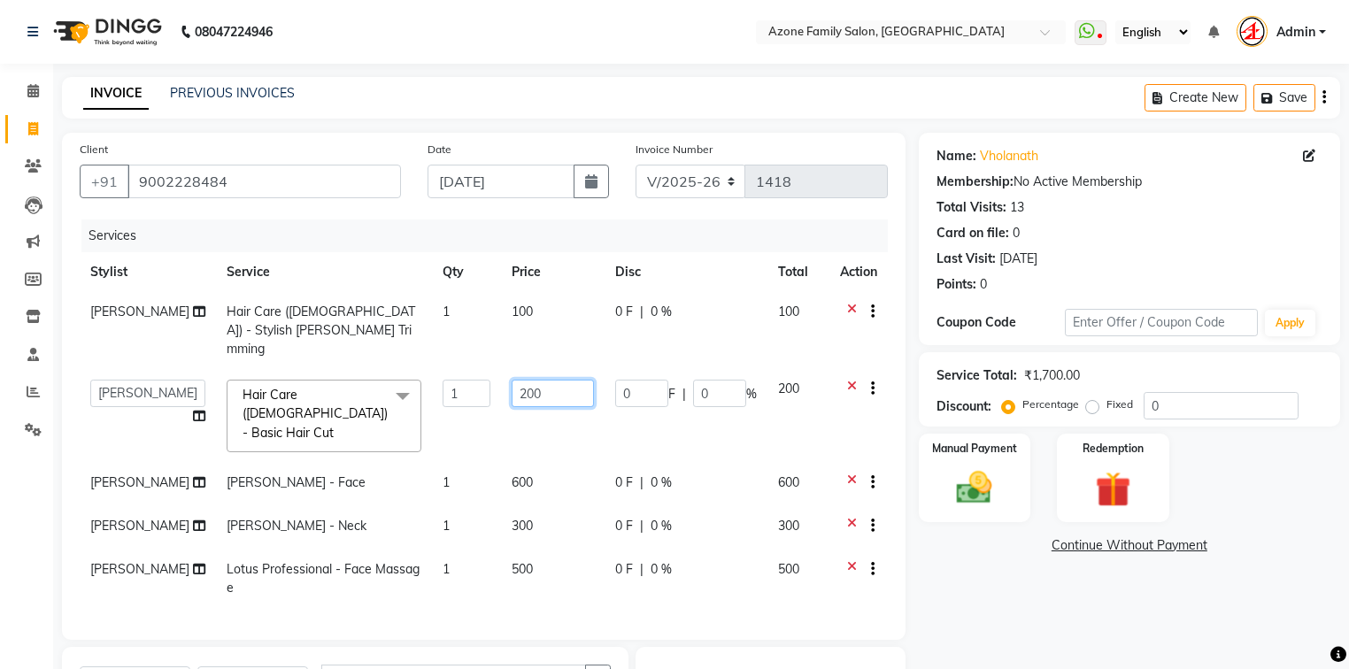
drag, startPoint x: 545, startPoint y: 378, endPoint x: 466, endPoint y: 351, distance: 84.0
click at [465, 378] on tr "[PERSON_NAME] [PERSON_NAME] [PERSON_NAME] [PERSON_NAME] Injemam [PERSON_NAME] […" at bounding box center [484, 416] width 808 height 94
type input "250"
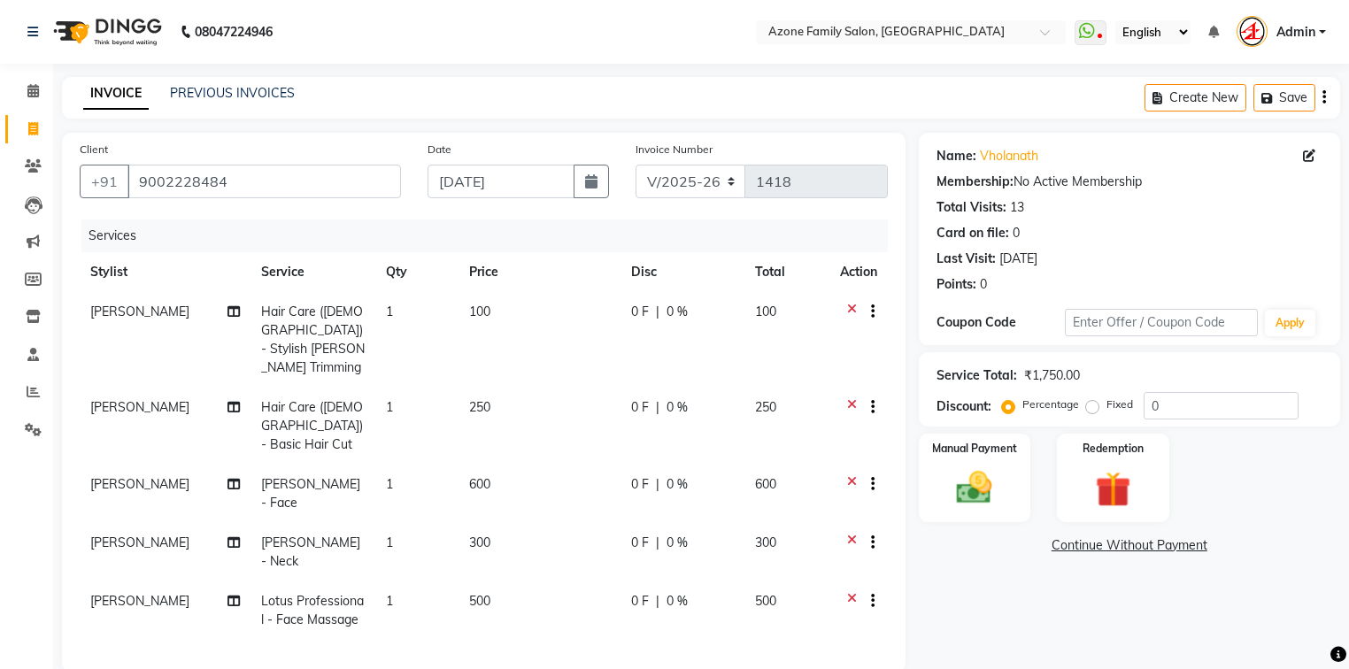
click at [521, 315] on td "100" at bounding box center [540, 340] width 163 height 96
select select "75776"
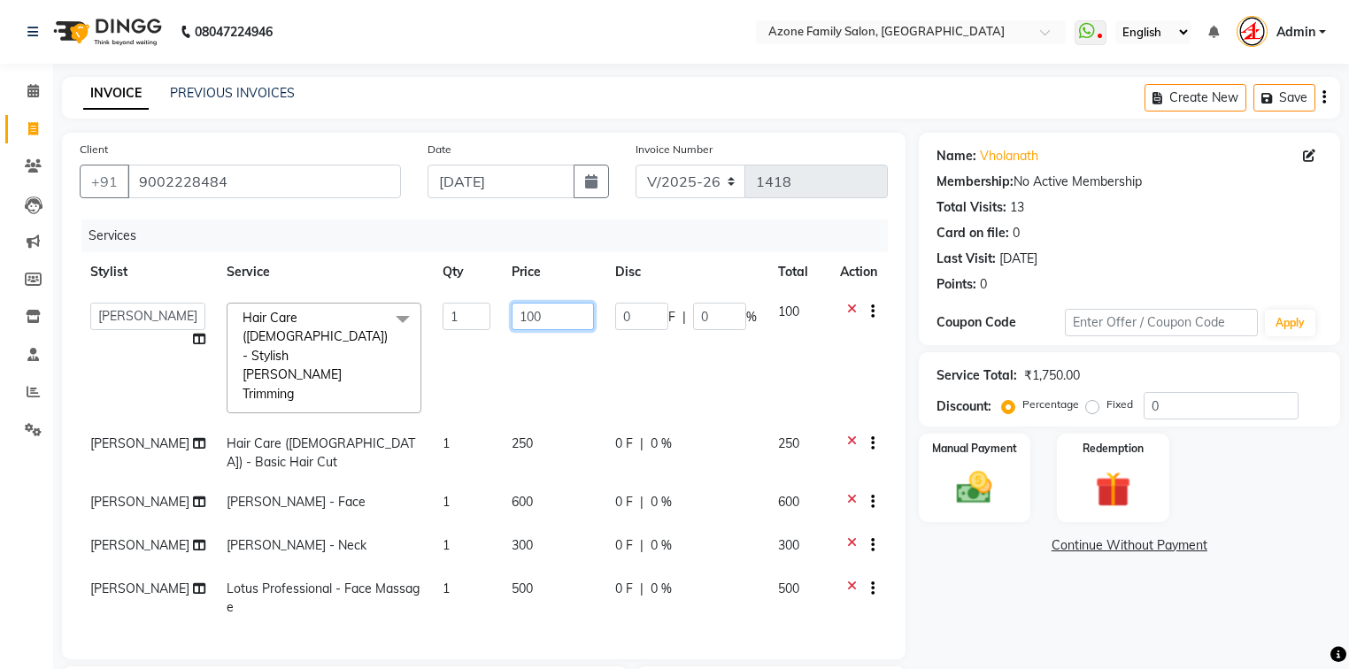
drag, startPoint x: 521, startPoint y: 315, endPoint x: 472, endPoint y: 313, distance: 48.7
click at [472, 313] on tr "[PERSON_NAME] [PERSON_NAME] [PERSON_NAME] [PERSON_NAME] Injemam [PERSON_NAME] […" at bounding box center [484, 358] width 808 height 132
type input "80"
click at [565, 368] on tbody "[PERSON_NAME] [PERSON_NAME] [PERSON_NAME] [PERSON_NAME] Injemam [PERSON_NAME] […" at bounding box center [484, 459] width 808 height 335
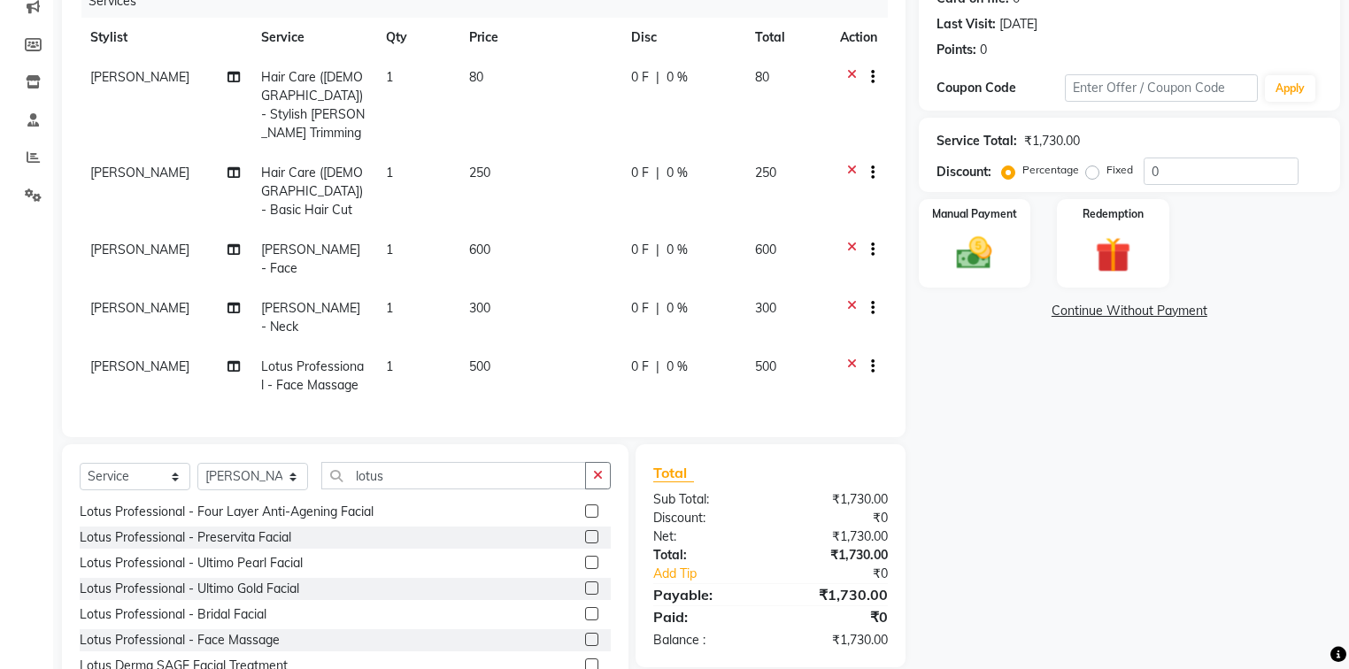
scroll to position [241, 0]
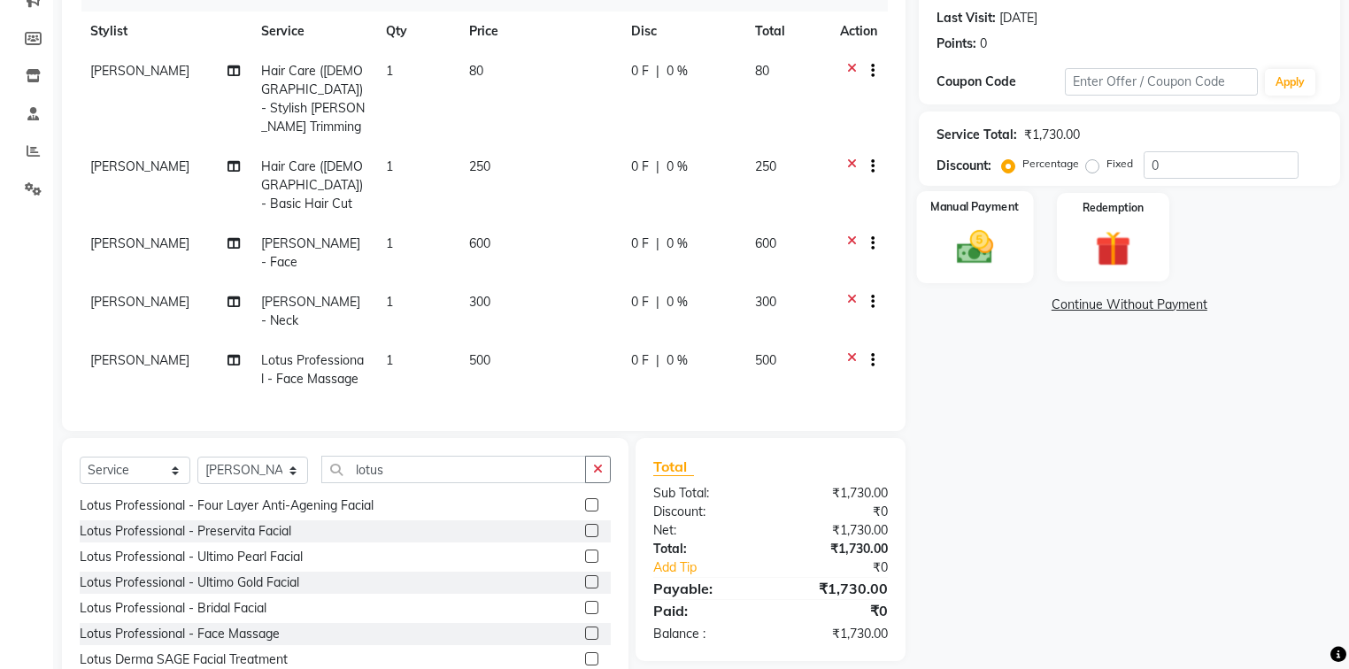
click at [977, 240] on img at bounding box center [975, 248] width 60 height 42
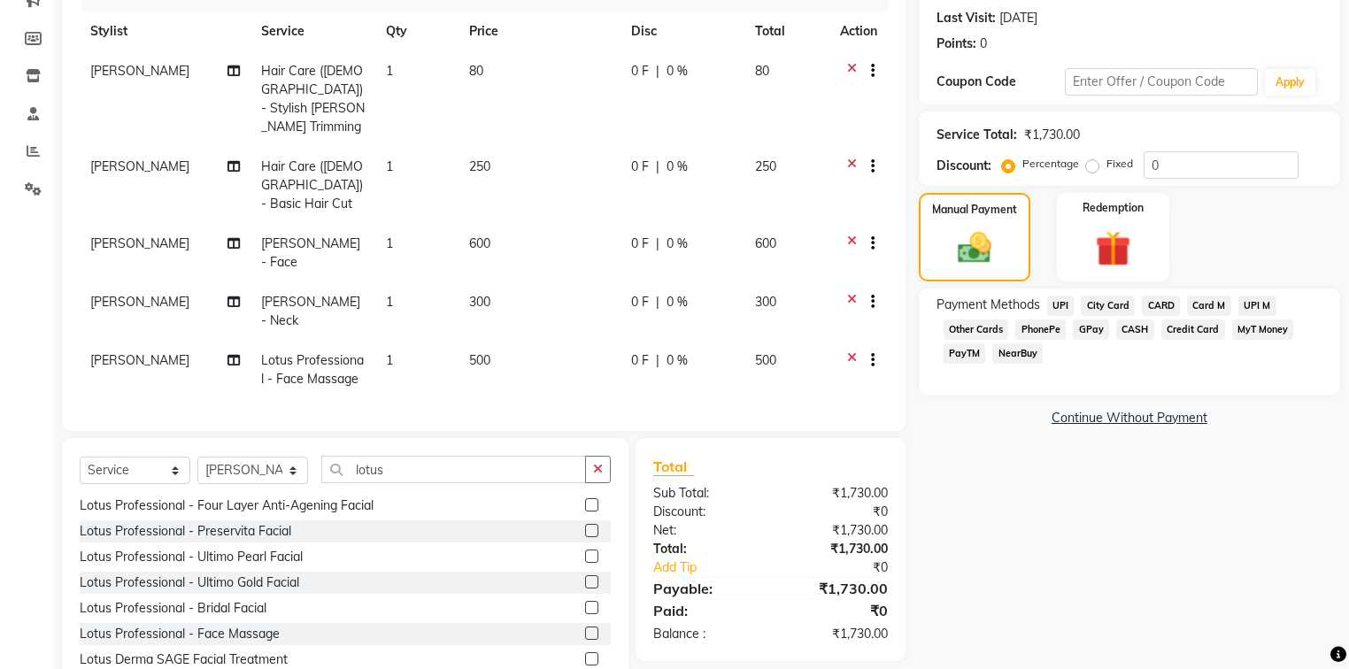
click at [1027, 327] on span "PhonePe" at bounding box center [1040, 330] width 50 height 20
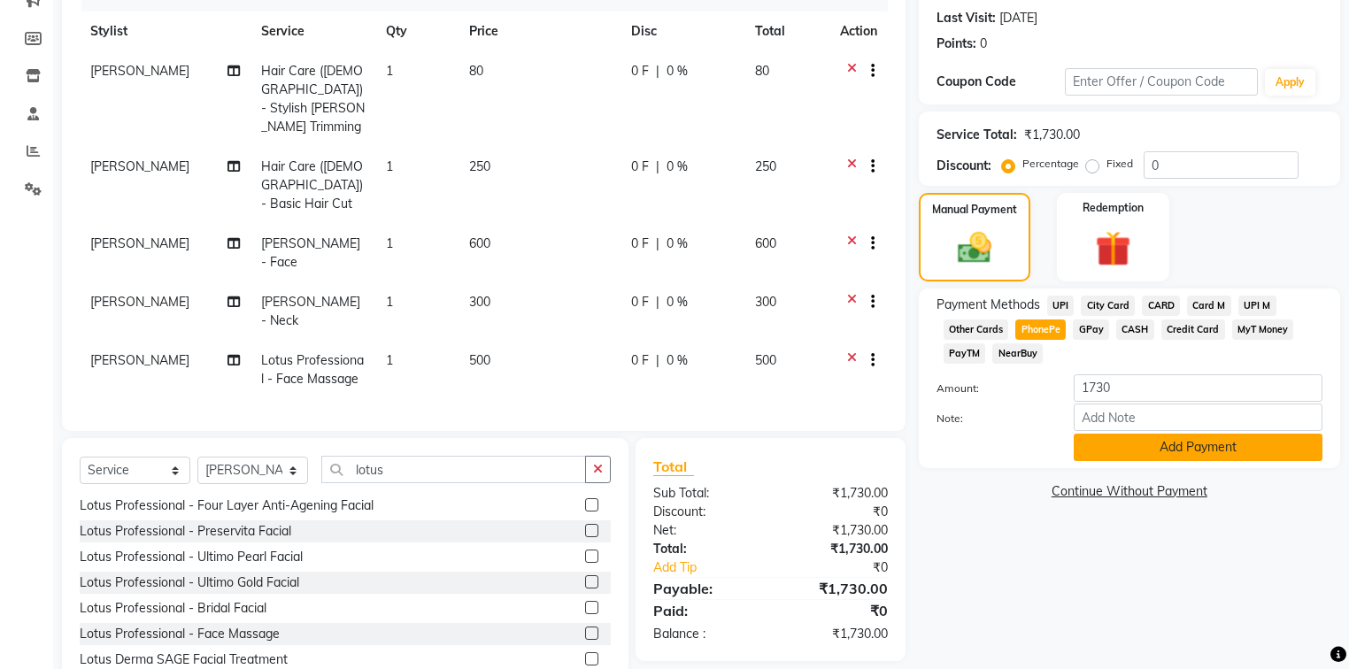
click at [1098, 441] on button "Add Payment" at bounding box center [1198, 447] width 249 height 27
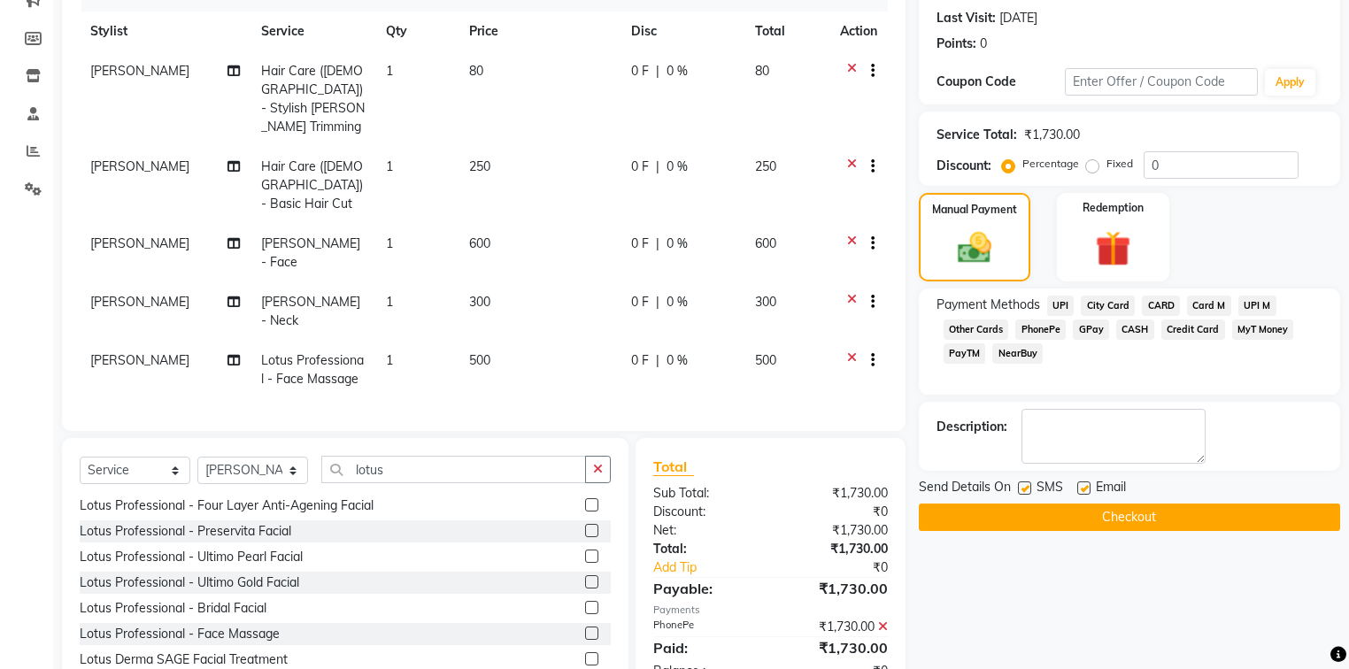
click at [1053, 506] on button "Checkout" at bounding box center [1129, 517] width 421 height 27
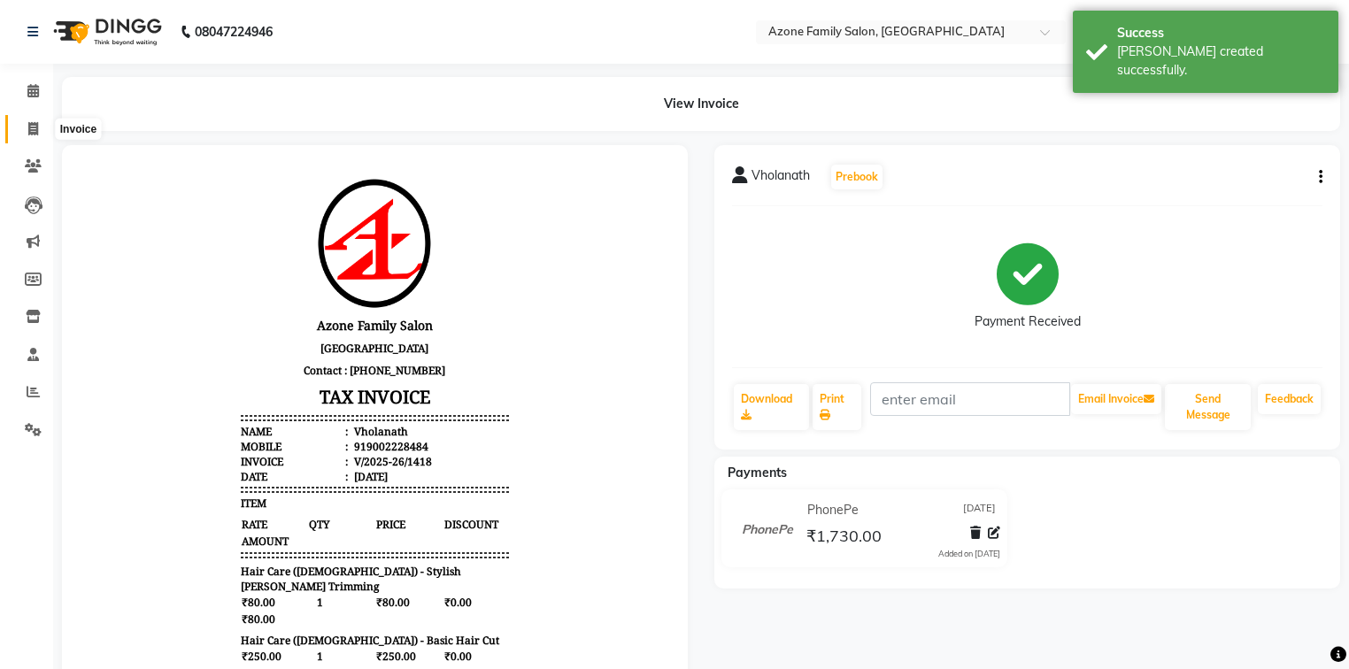
click at [39, 124] on span at bounding box center [33, 130] width 31 height 20
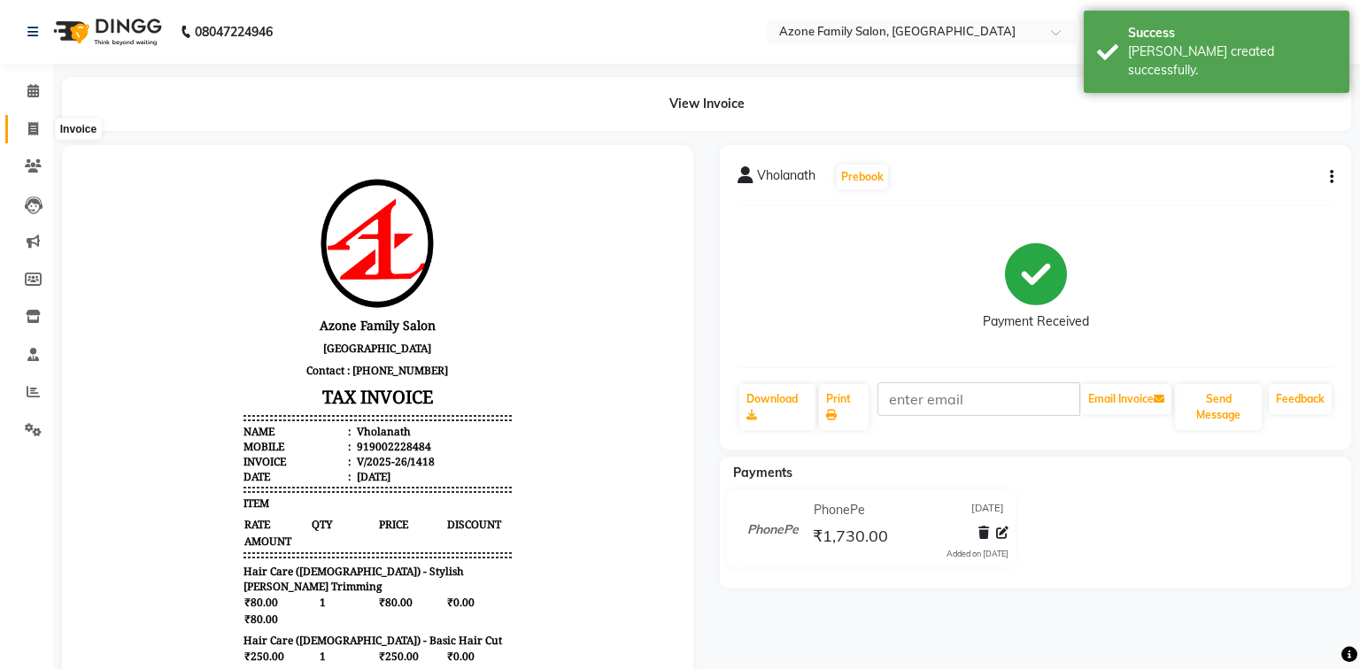
select select "5098"
select select "service"
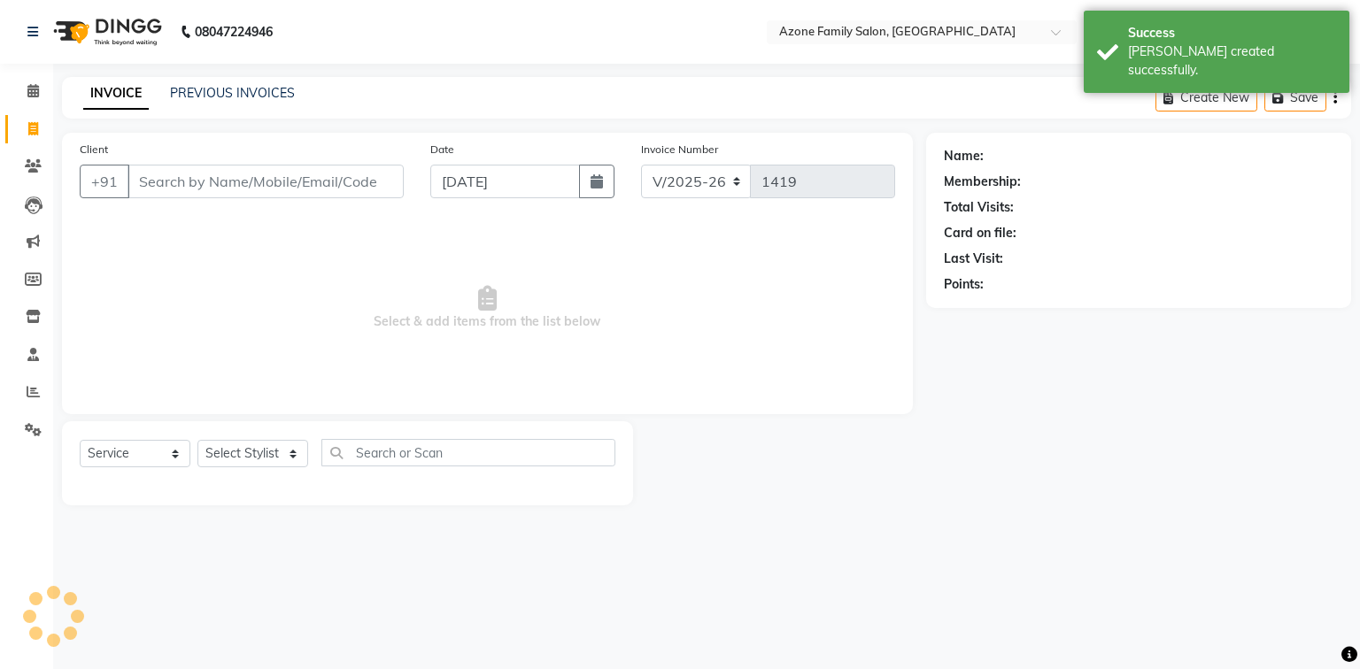
click at [179, 184] on input "Client" at bounding box center [265, 182] width 276 height 34
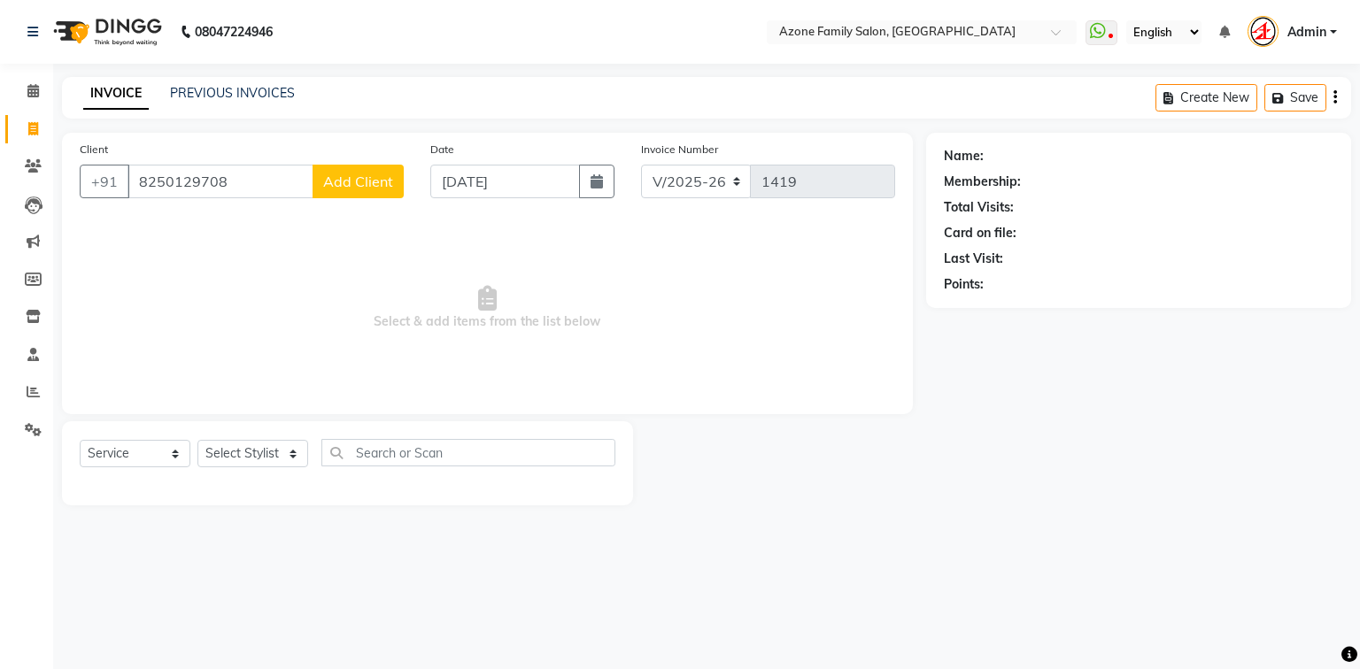
type input "8250129708"
click at [359, 179] on span "Add Client" at bounding box center [358, 182] width 70 height 18
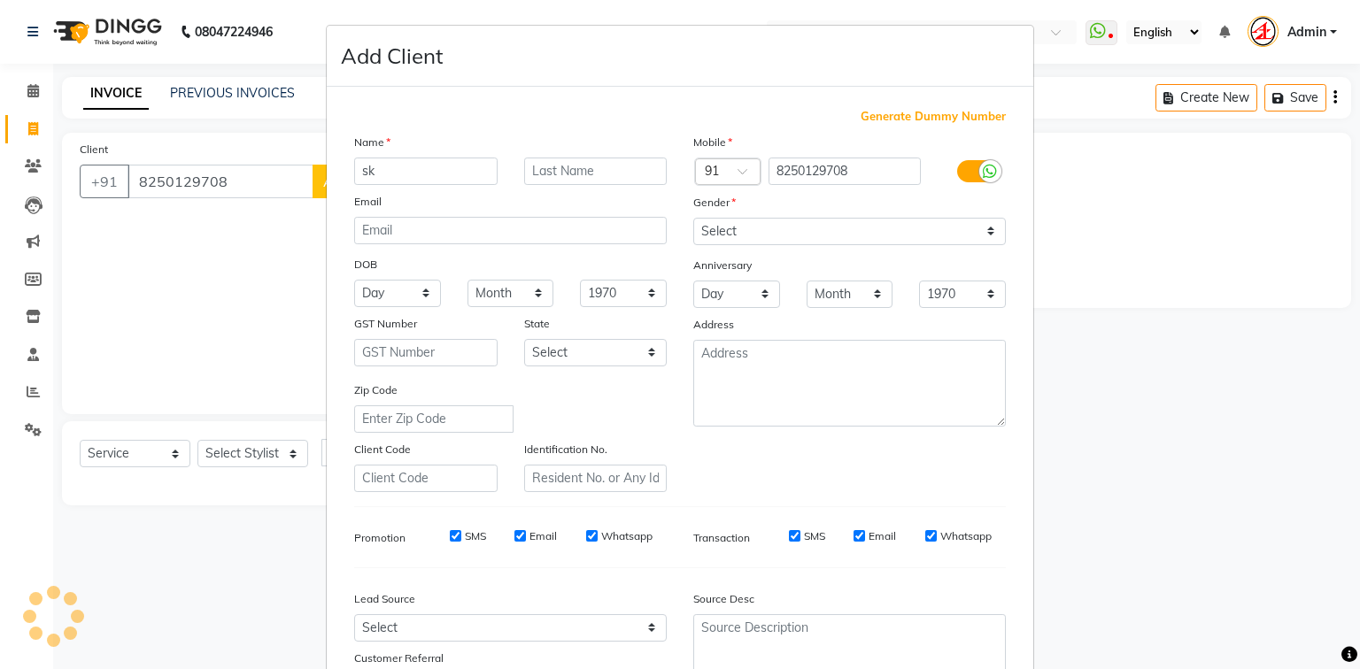
type input "s"
type input "Sk"
click at [549, 175] on input "text" at bounding box center [595, 171] width 143 height 27
type input "[PERSON_NAME]"
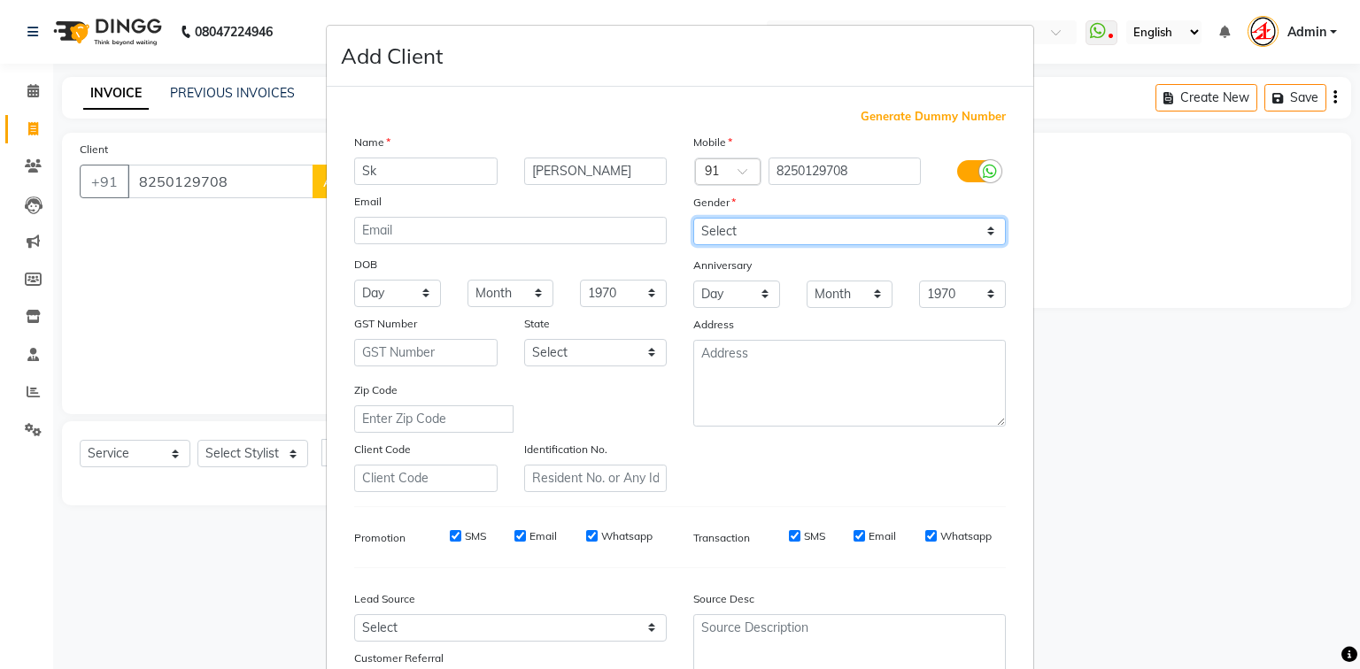
click at [791, 237] on select "Select [DEMOGRAPHIC_DATA] [DEMOGRAPHIC_DATA] Other Prefer Not To Say" at bounding box center [849, 231] width 312 height 27
select select "[DEMOGRAPHIC_DATA]"
click at [693, 219] on select "Select [DEMOGRAPHIC_DATA] [DEMOGRAPHIC_DATA] Other Prefer Not To Say" at bounding box center [849, 231] width 312 height 27
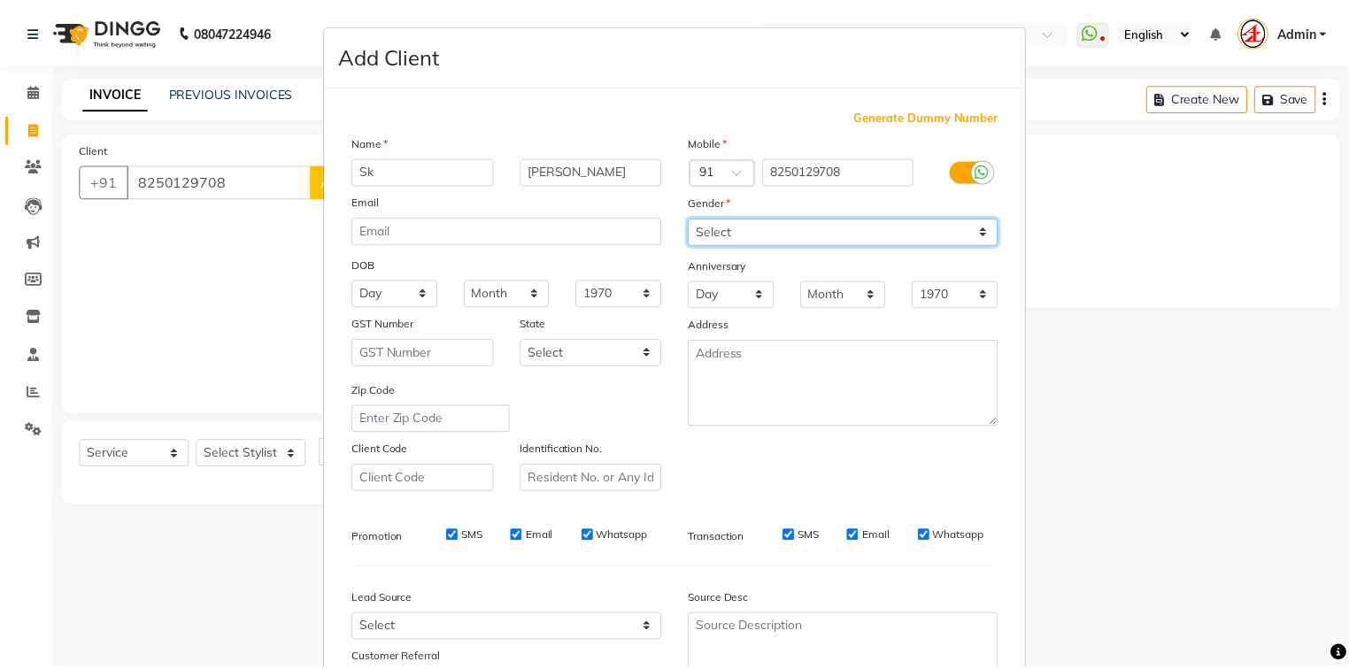
scroll to position [156, 0]
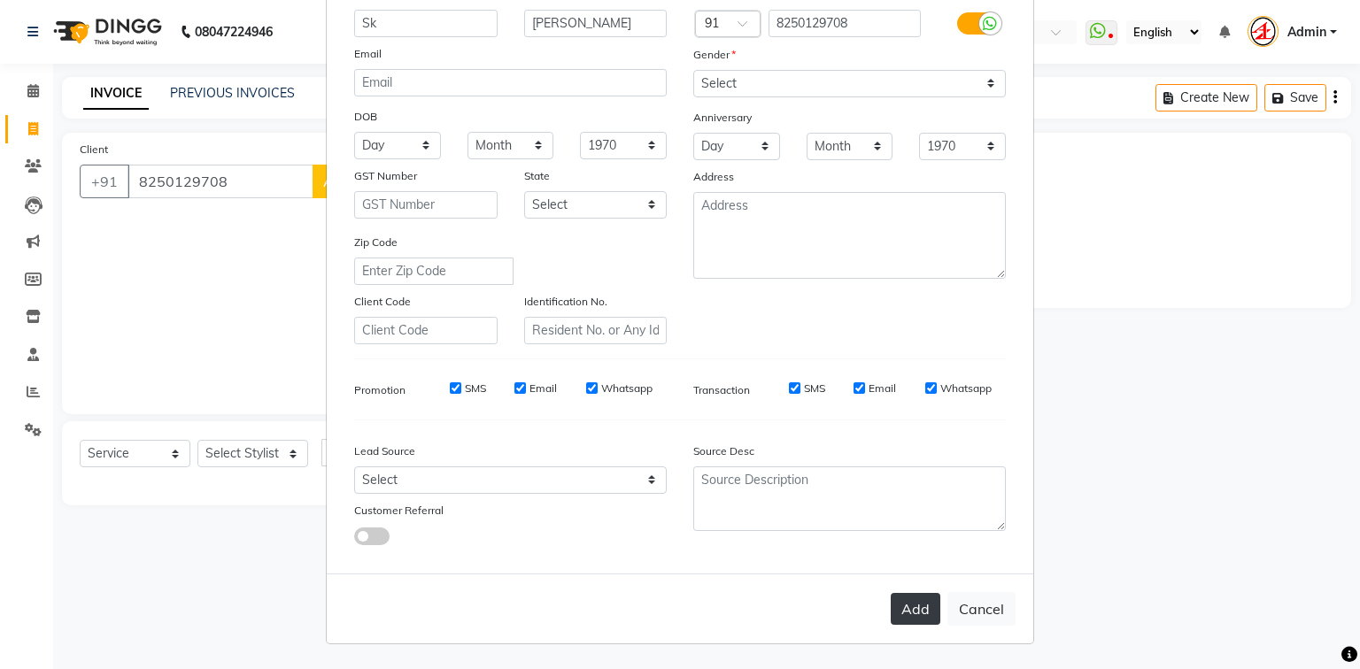
click at [900, 620] on button "Add" at bounding box center [916, 609] width 50 height 32
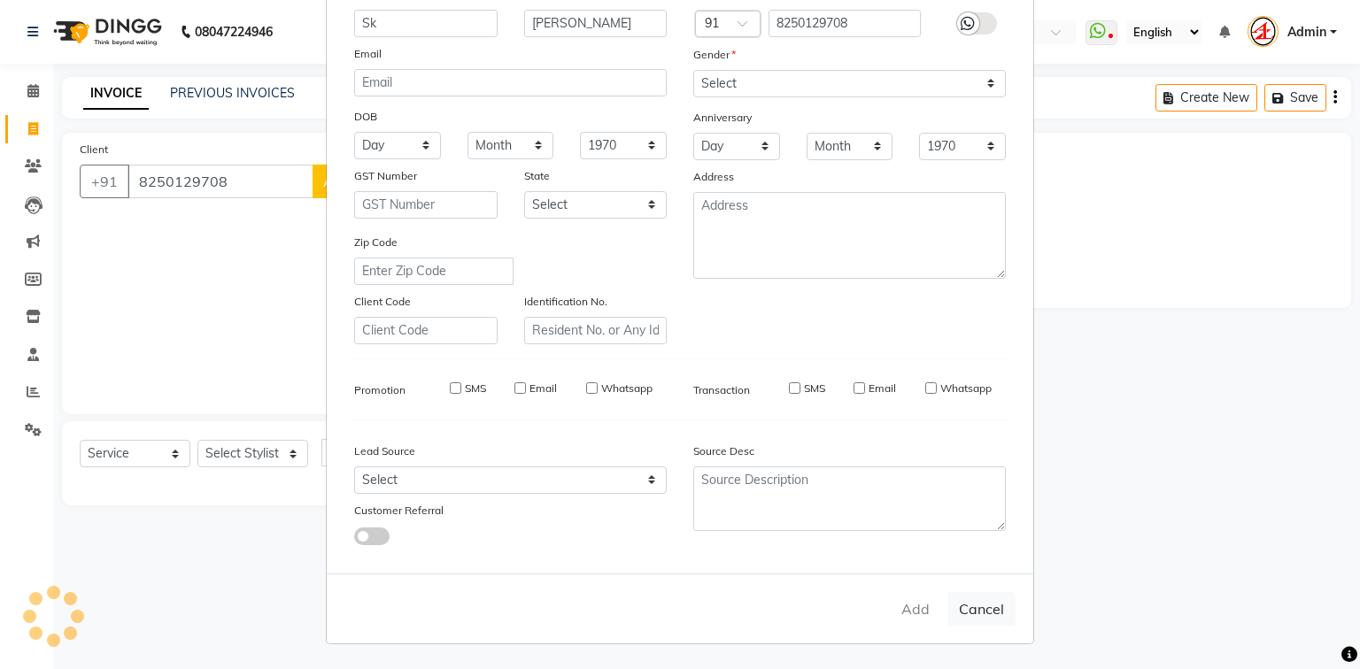
select select
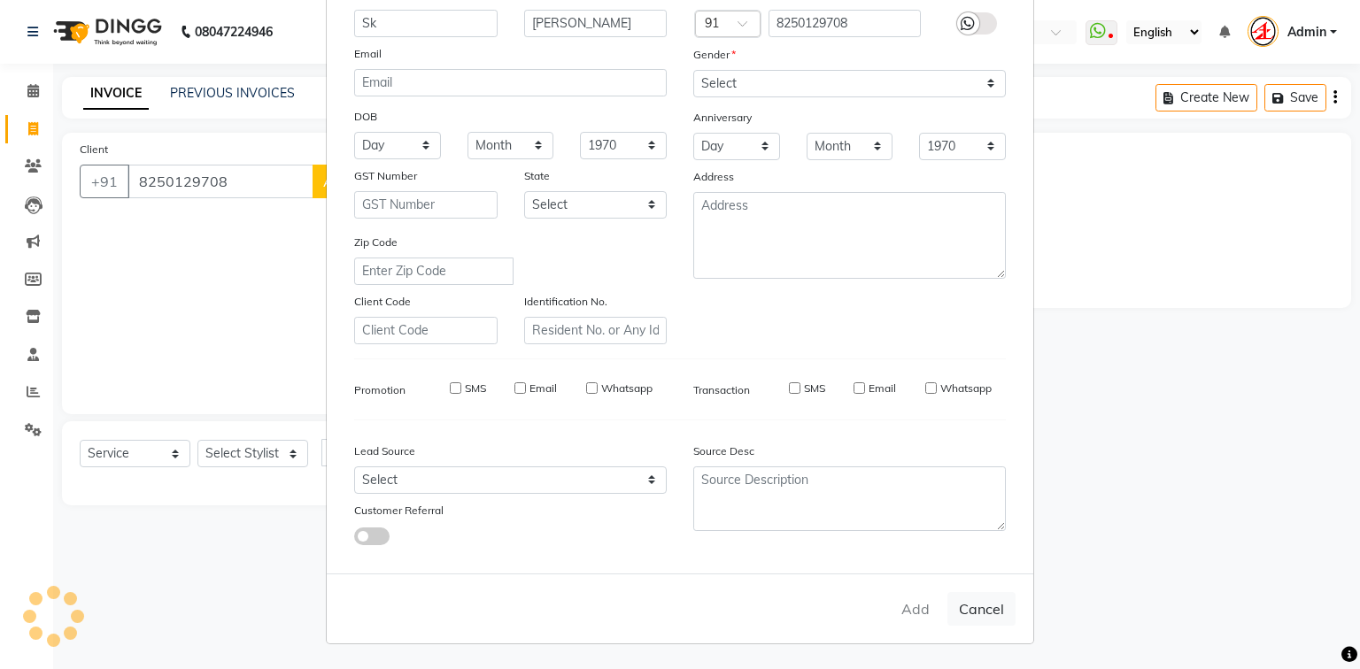
select select
checkbox input "false"
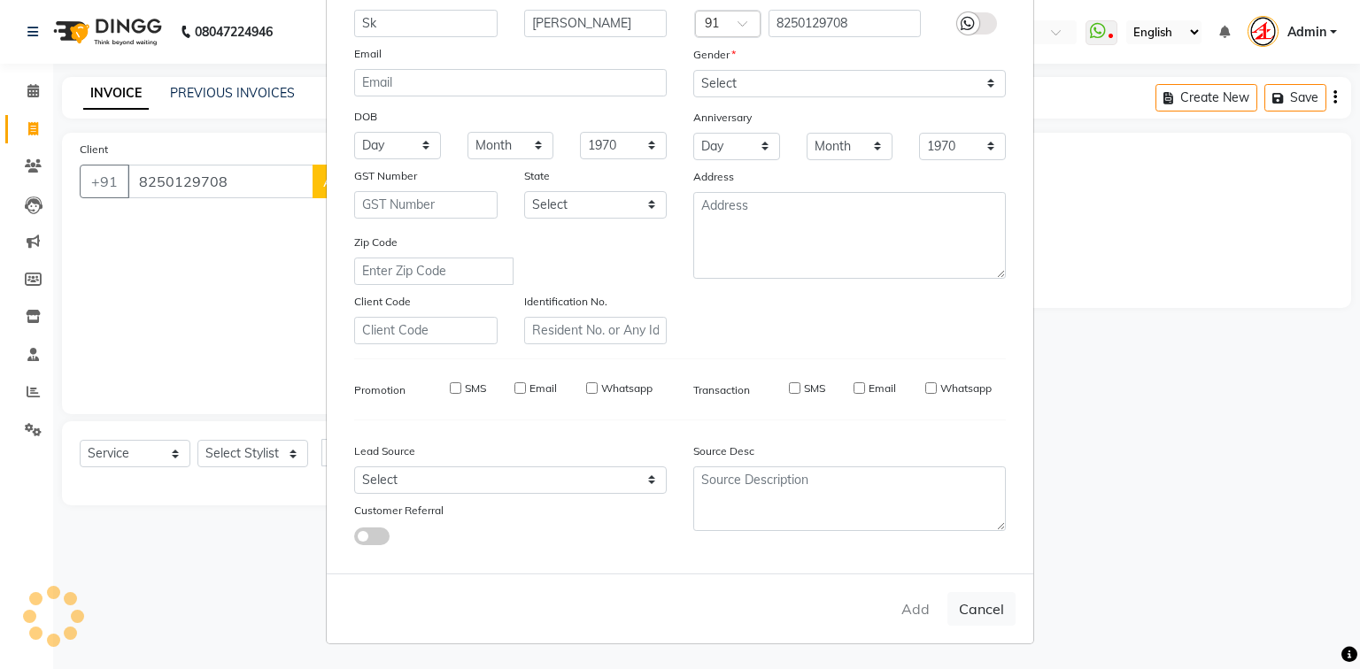
checkbox input "false"
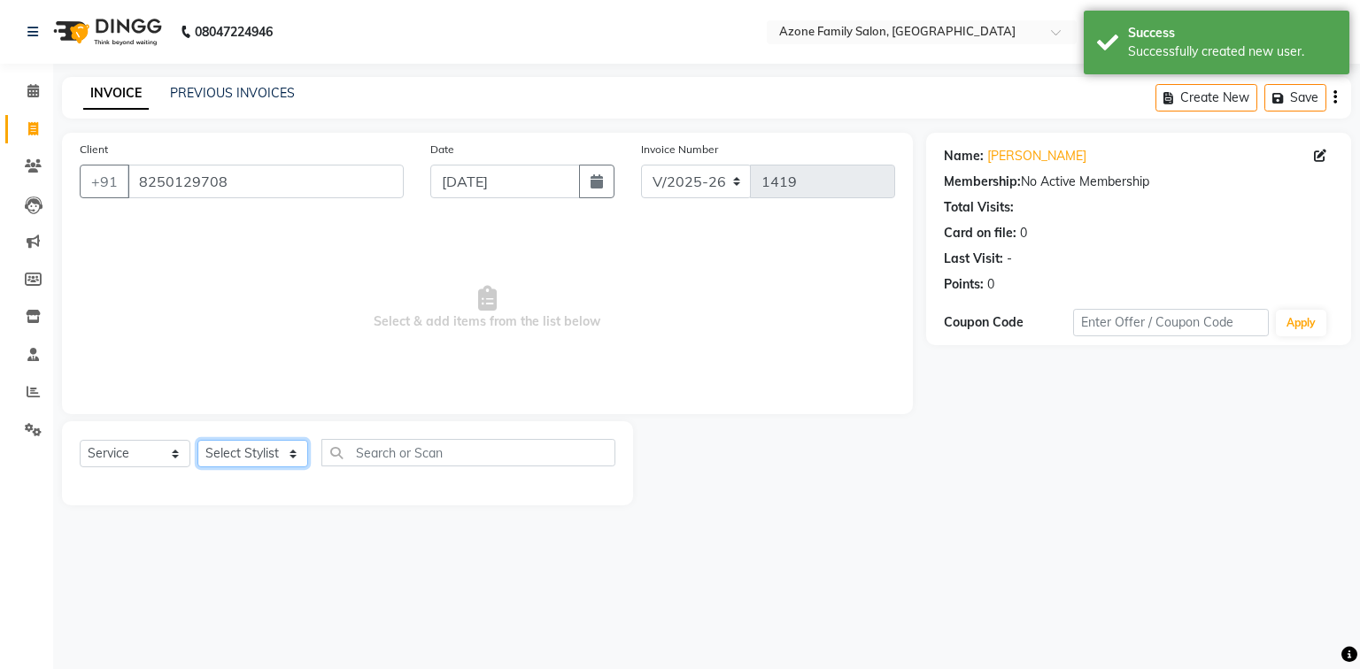
click at [229, 461] on select "Select Stylist [PERSON_NAME] [PERSON_NAME] [PERSON_NAME] [PERSON_NAME] Injemam …" at bounding box center [252, 453] width 111 height 27
select select "75776"
click at [197, 441] on select "Select Stylist [PERSON_NAME] [PERSON_NAME] [PERSON_NAME] [PERSON_NAME] Injemam …" at bounding box center [252, 453] width 111 height 27
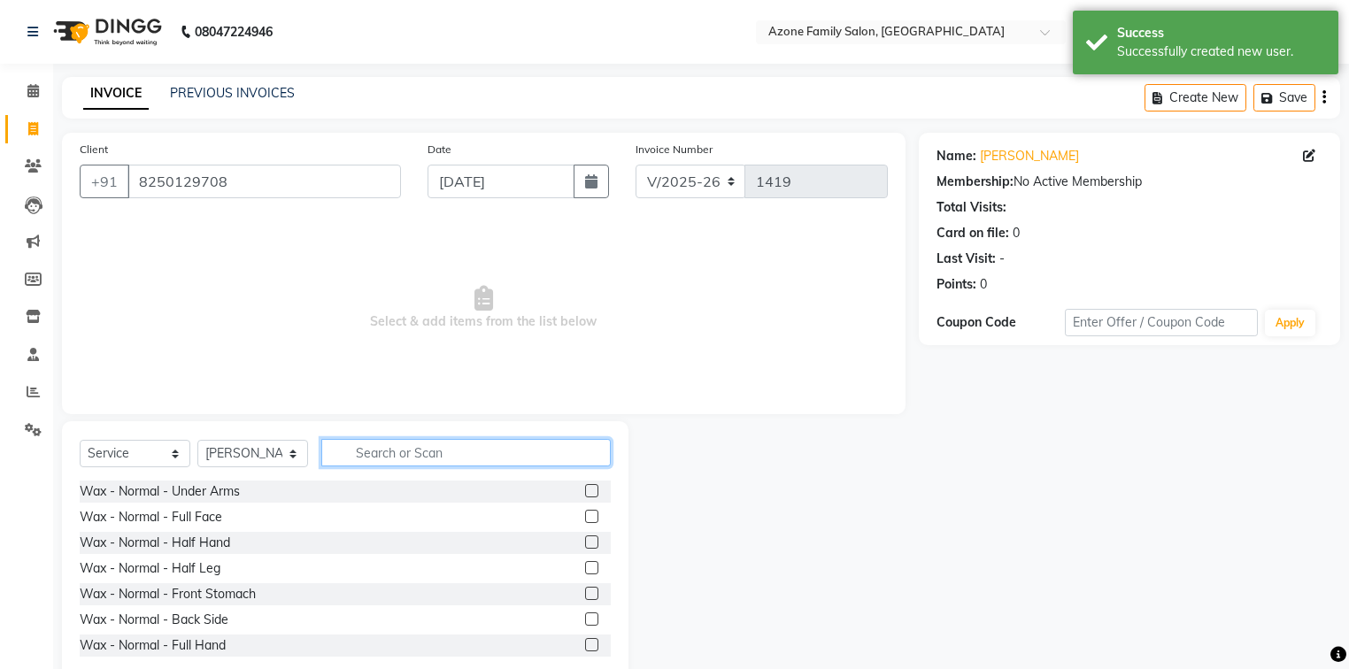
click at [389, 460] on input "text" at bounding box center [465, 452] width 289 height 27
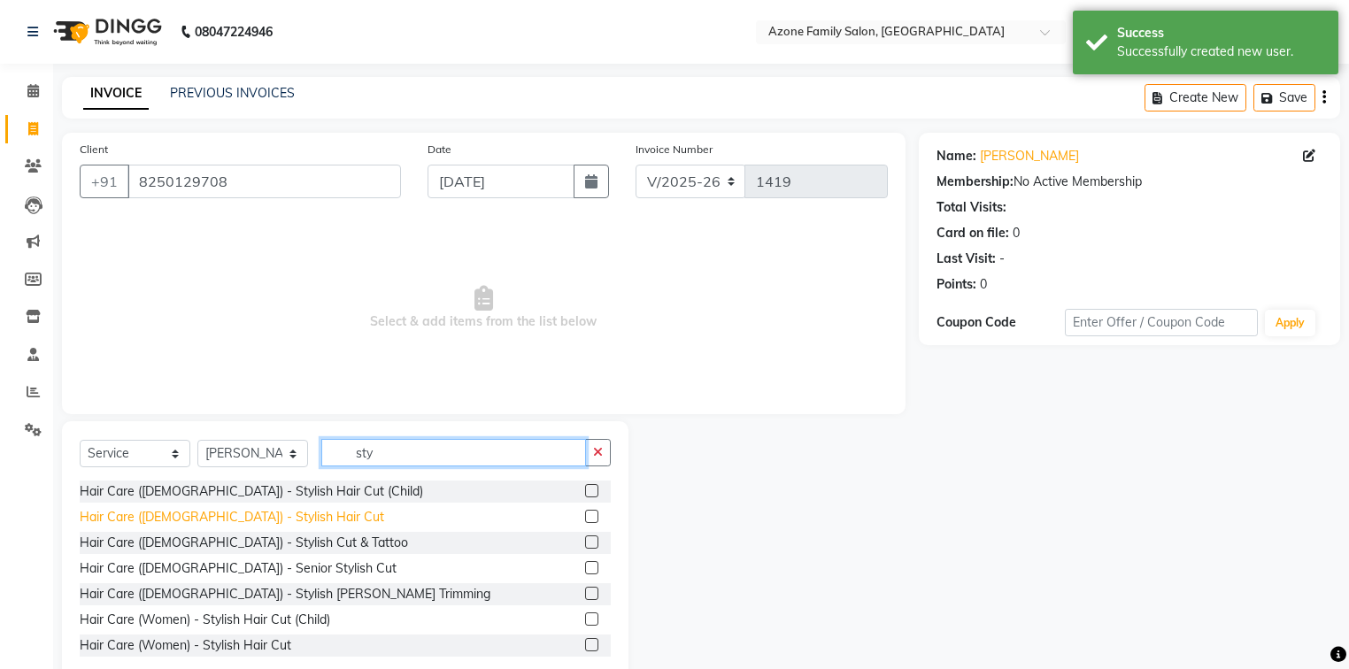
type input "sty"
click at [243, 516] on div "Hair Care ([DEMOGRAPHIC_DATA]) - Stylish Hair Cut" at bounding box center [232, 517] width 305 height 19
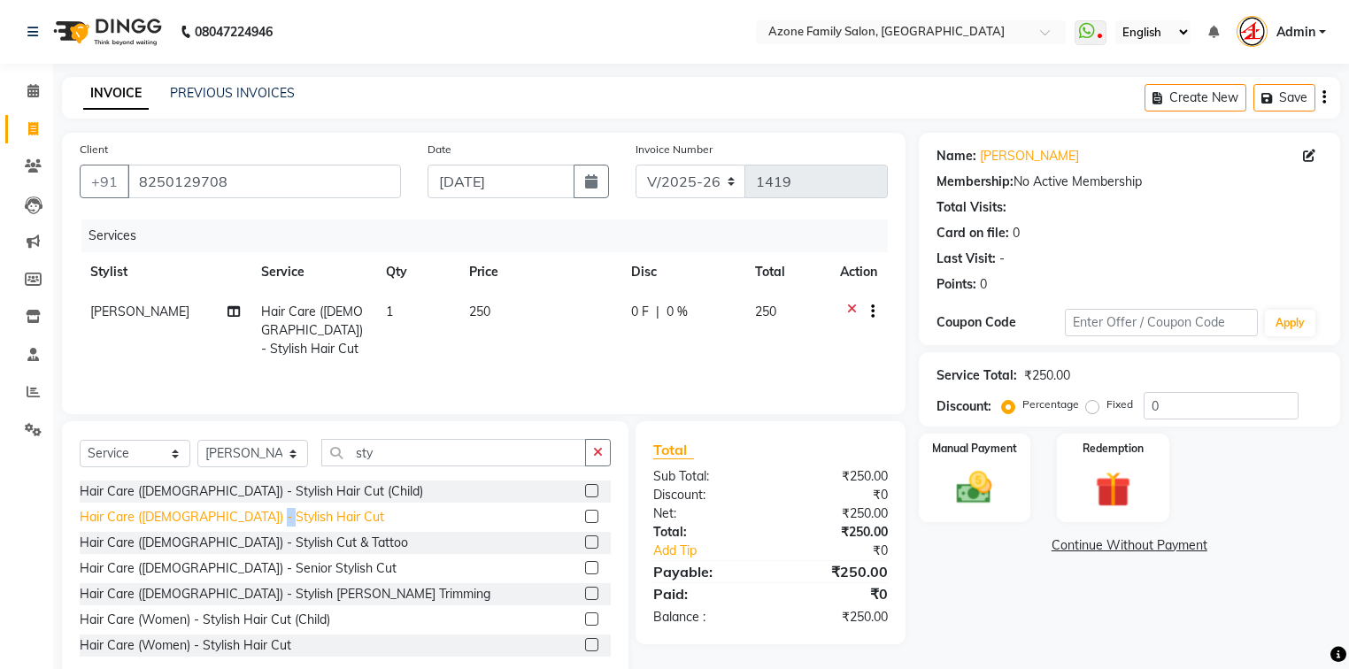
click at [243, 516] on div "Hair Care ([DEMOGRAPHIC_DATA]) - Stylish Hair Cut" at bounding box center [232, 517] width 305 height 19
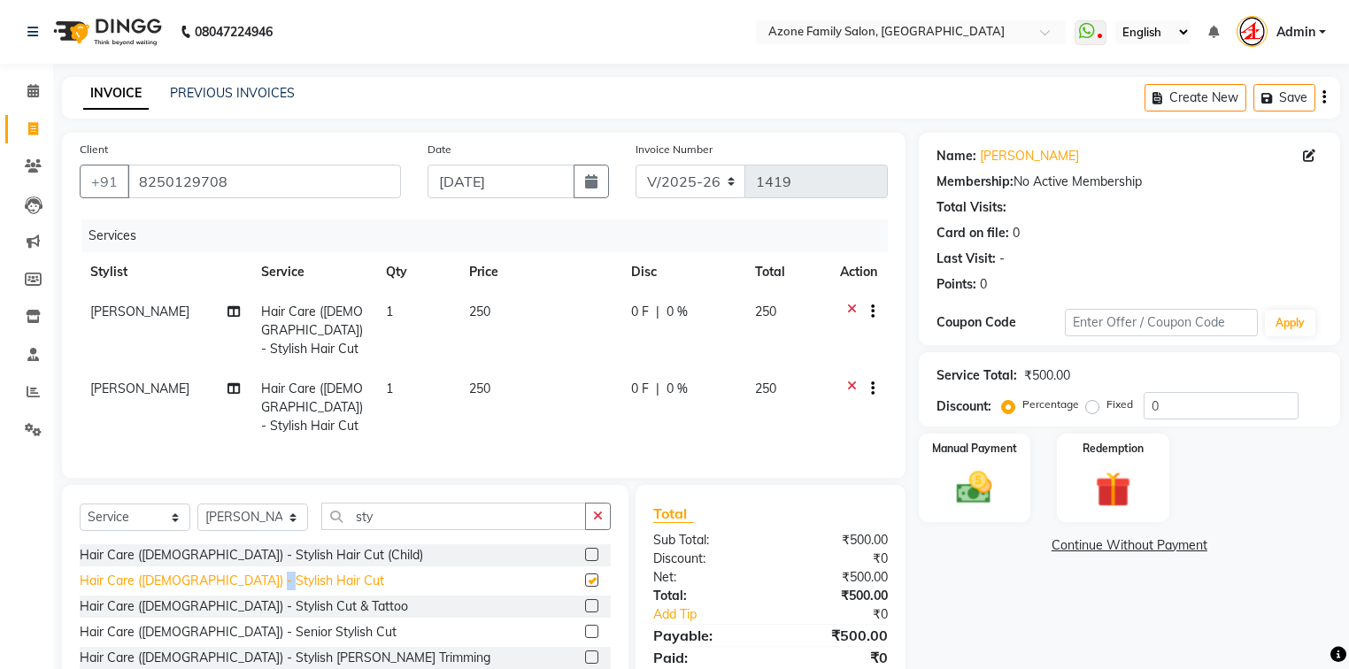
checkbox input "false"
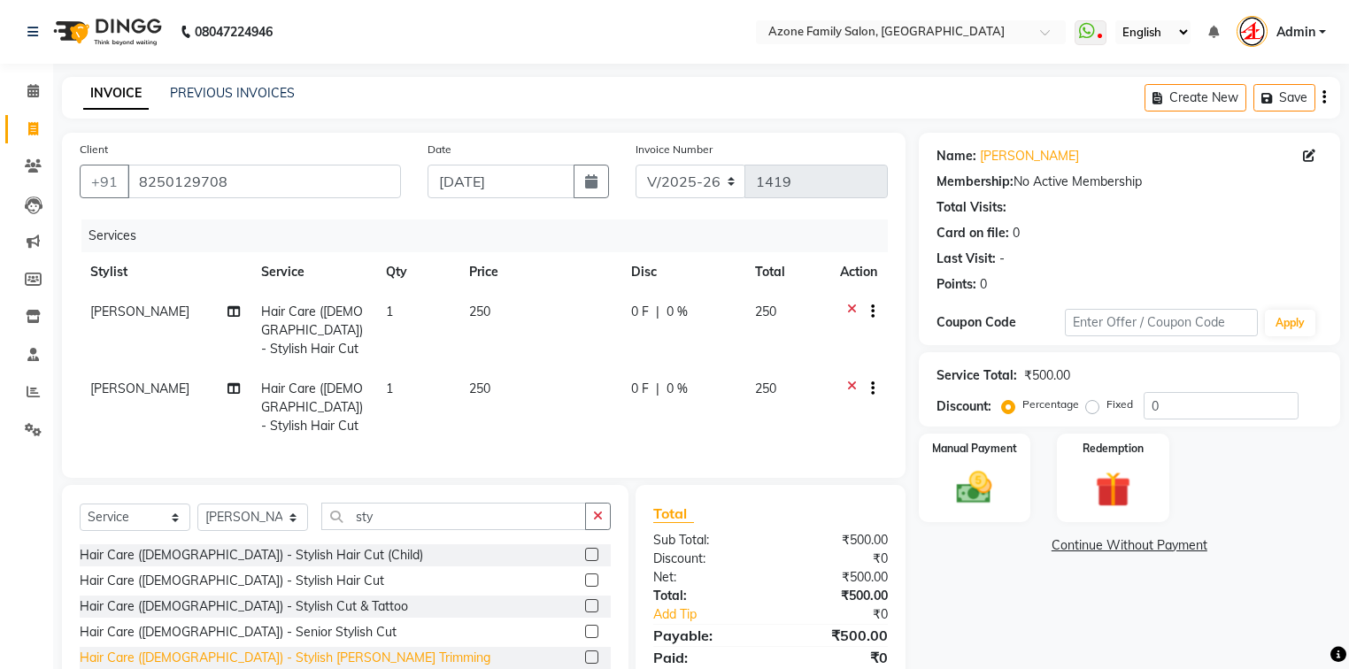
click at [244, 649] on div "Hair Care ([DEMOGRAPHIC_DATA]) - Stylish [PERSON_NAME] Trimming" at bounding box center [285, 658] width 411 height 19
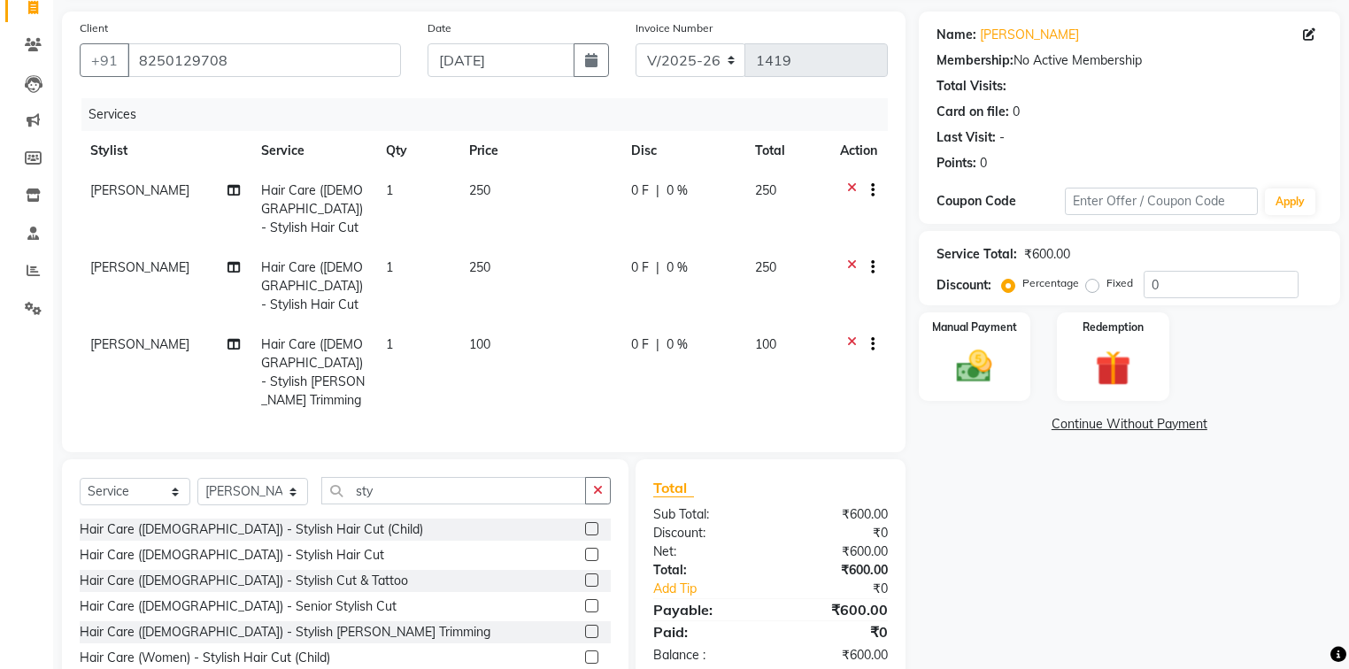
scroll to position [155, 0]
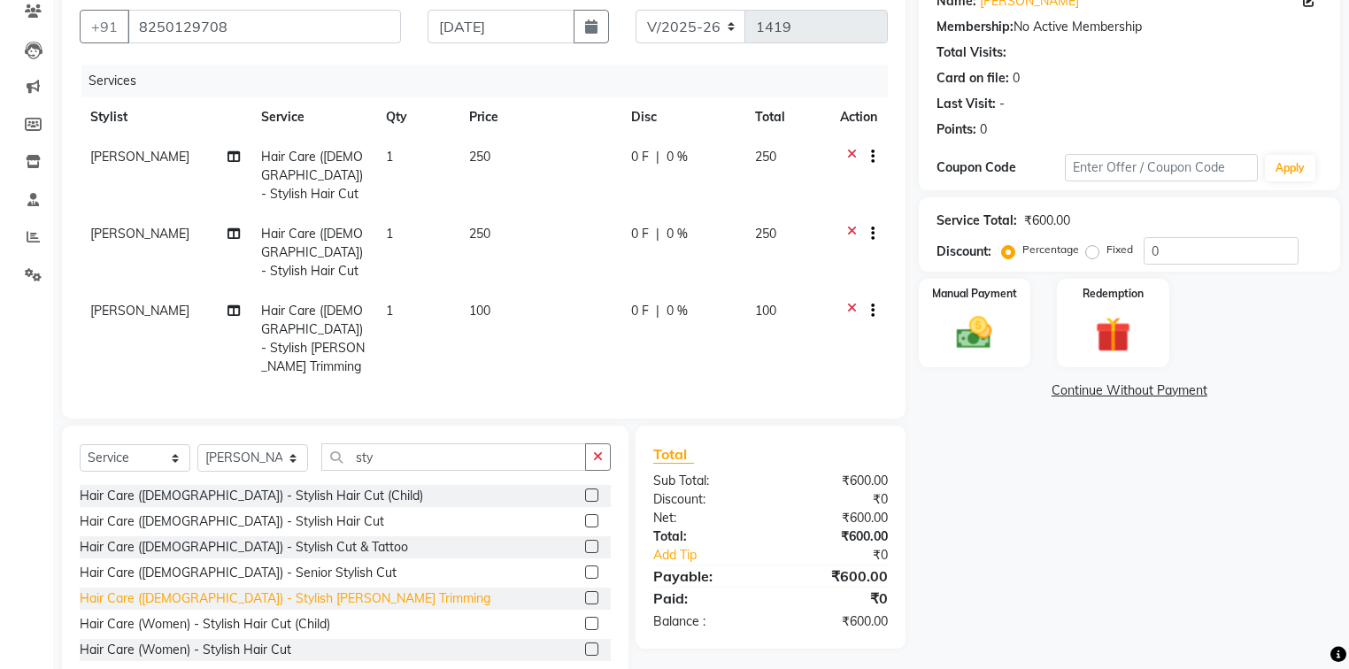
click at [268, 590] on div "Hair Care ([DEMOGRAPHIC_DATA]) - Stylish [PERSON_NAME] Trimming" at bounding box center [285, 599] width 411 height 19
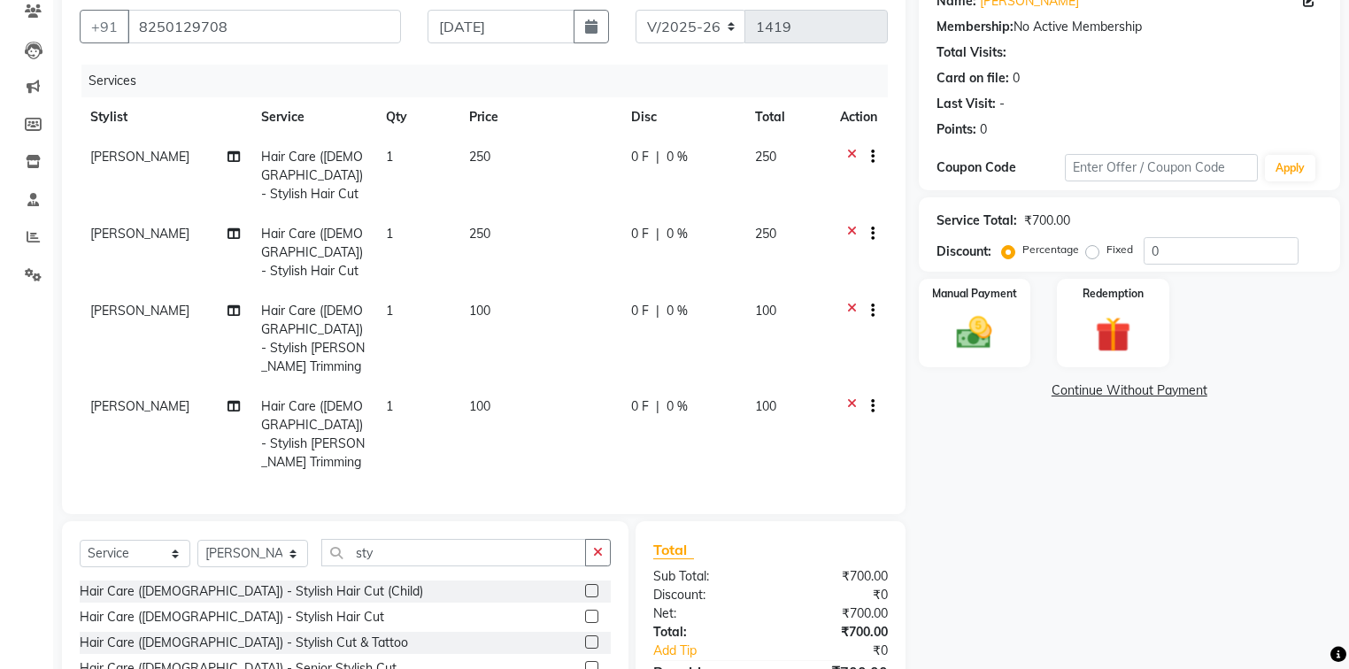
checkbox input "false"
click at [601, 546] on icon "button" at bounding box center [598, 552] width 10 height 12
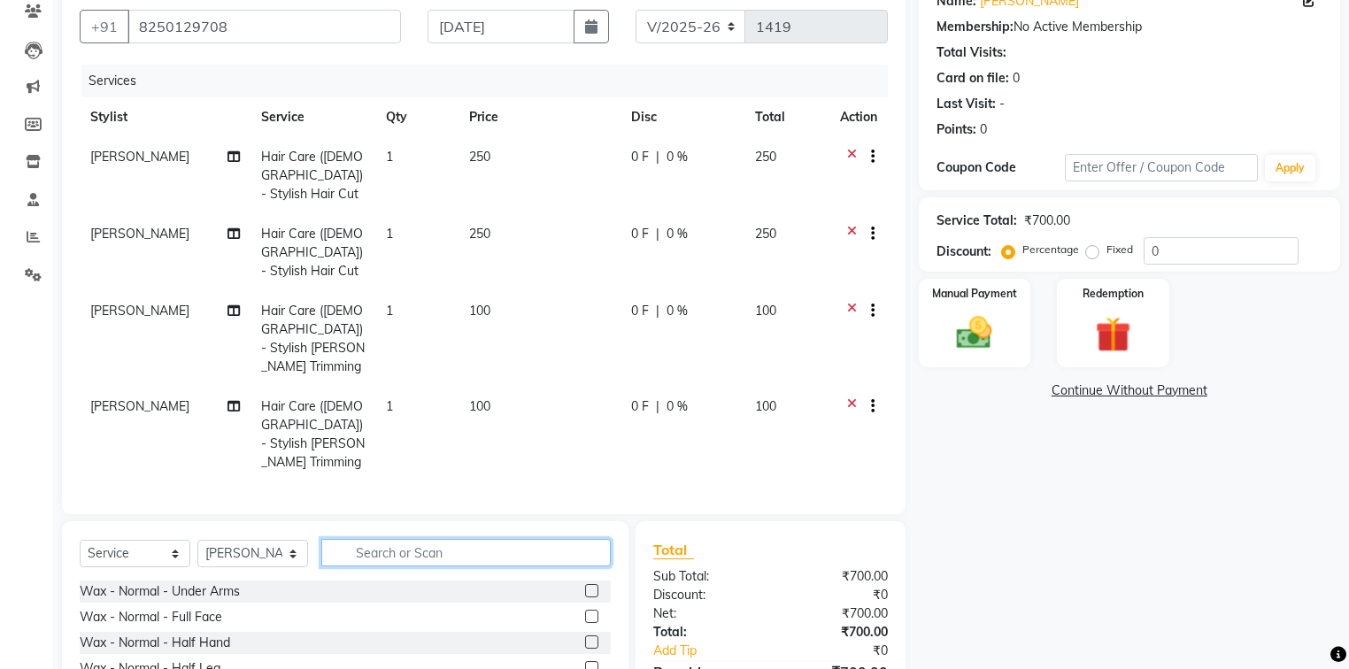
click at [562, 539] on input "text" at bounding box center [465, 552] width 289 height 27
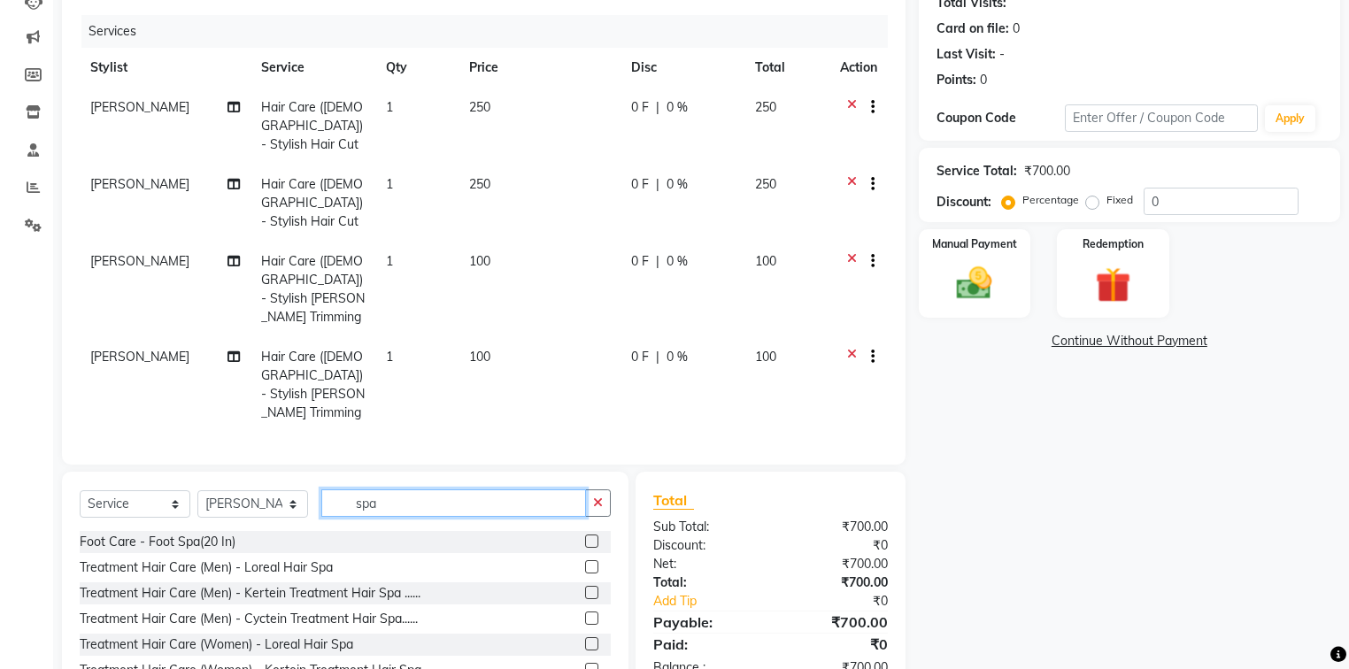
scroll to position [231, 0]
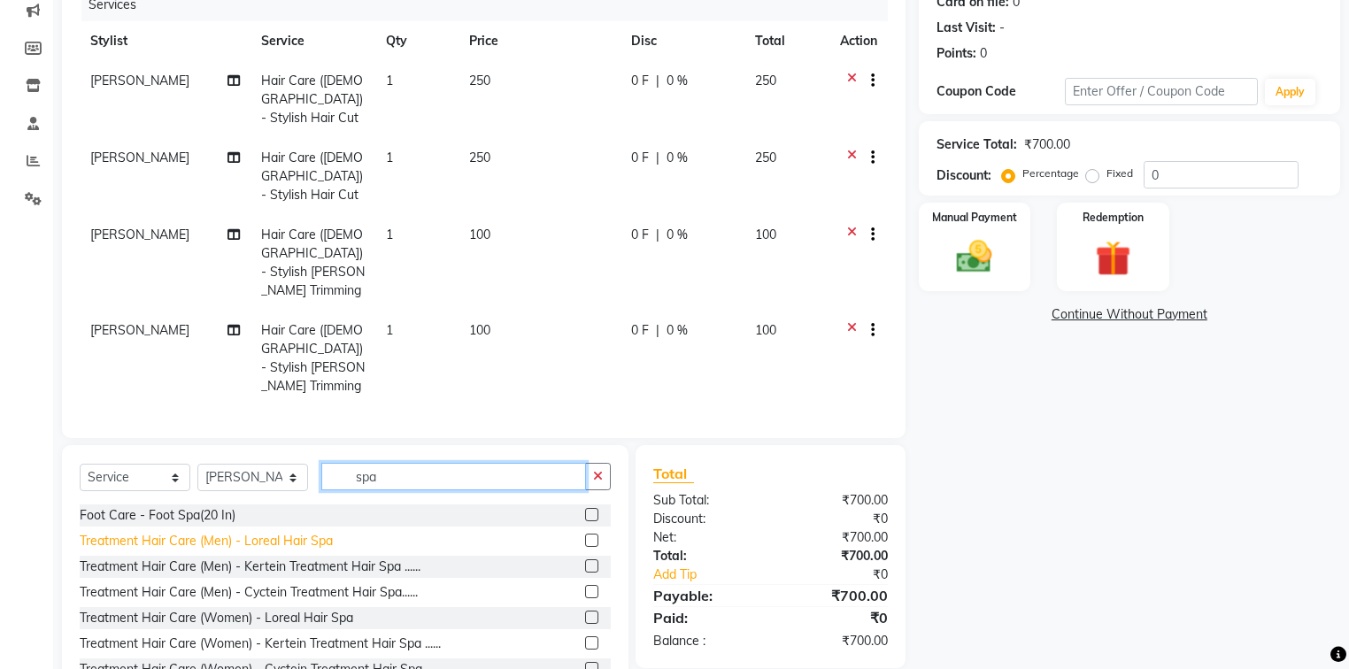
type input "spa"
click at [279, 532] on div "Treatment Hair Care (Men) - Loreal Hair Spa" at bounding box center [206, 541] width 253 height 19
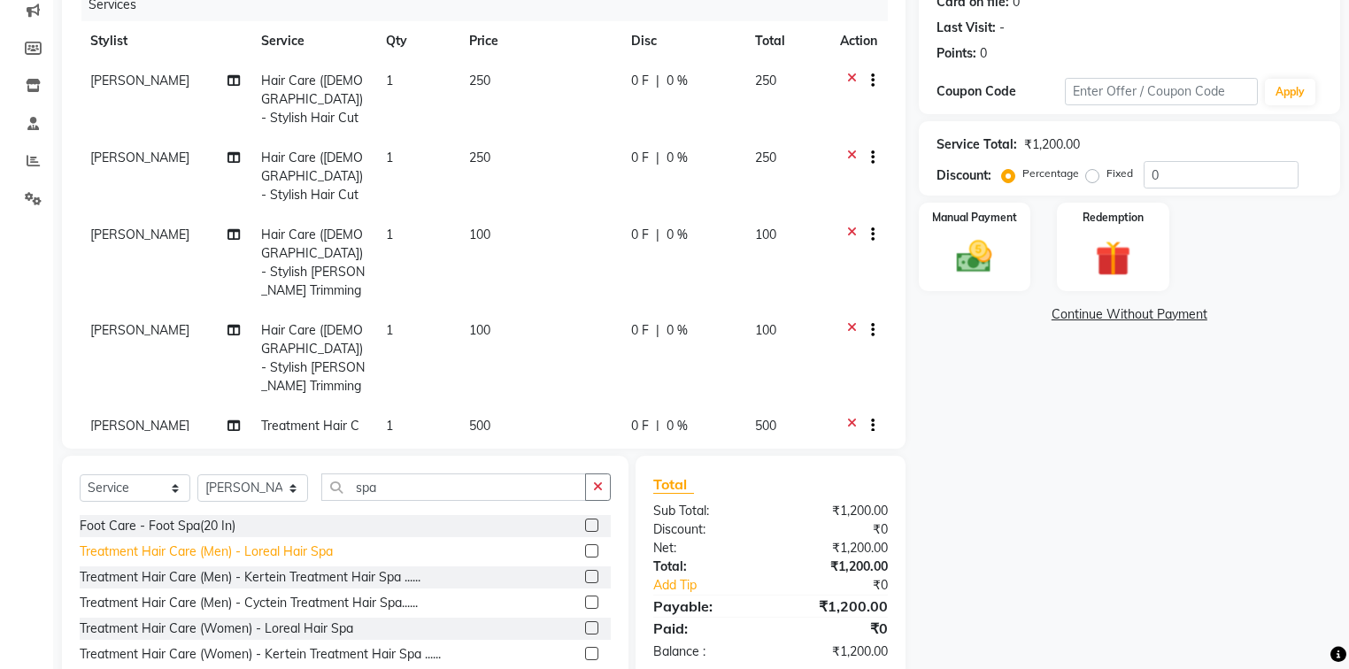
click at [287, 556] on div "Treatment Hair Care (Men) - Loreal Hair Spa" at bounding box center [206, 552] width 253 height 19
checkbox input "false"
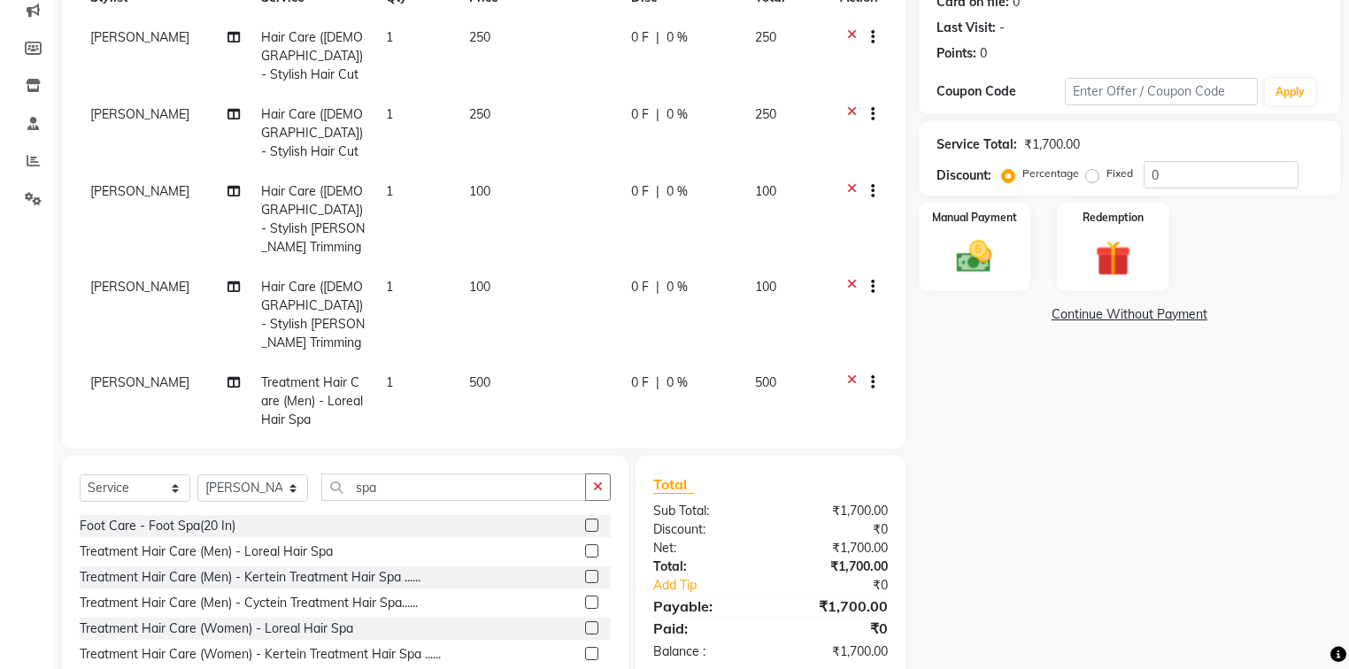
scroll to position [80, 0]
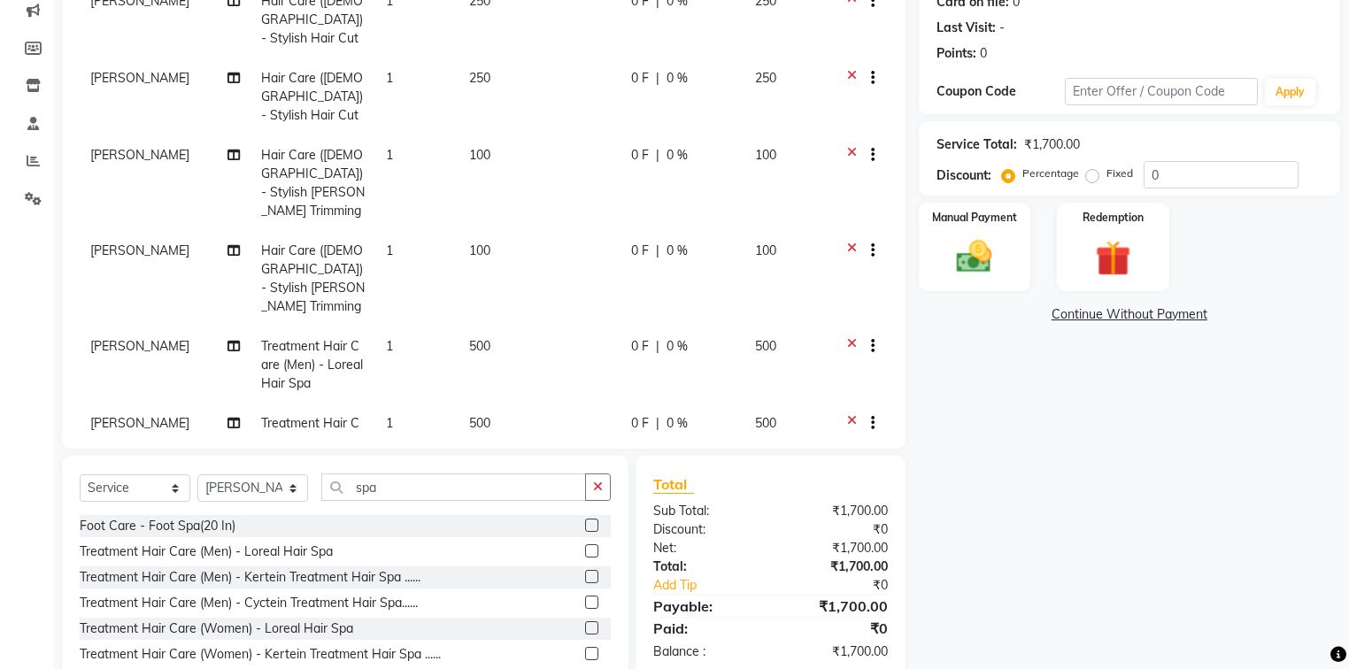
click at [99, 415] on span "[PERSON_NAME]" at bounding box center [139, 423] width 99 height 16
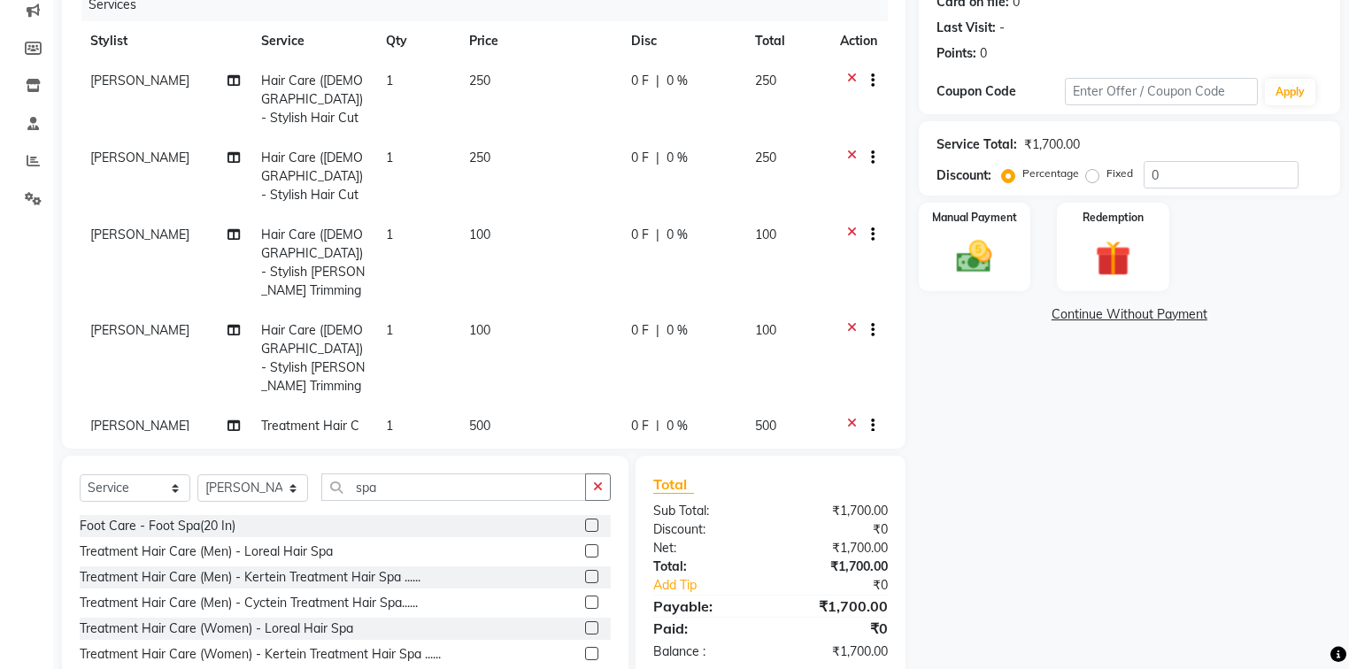
select select "75776"
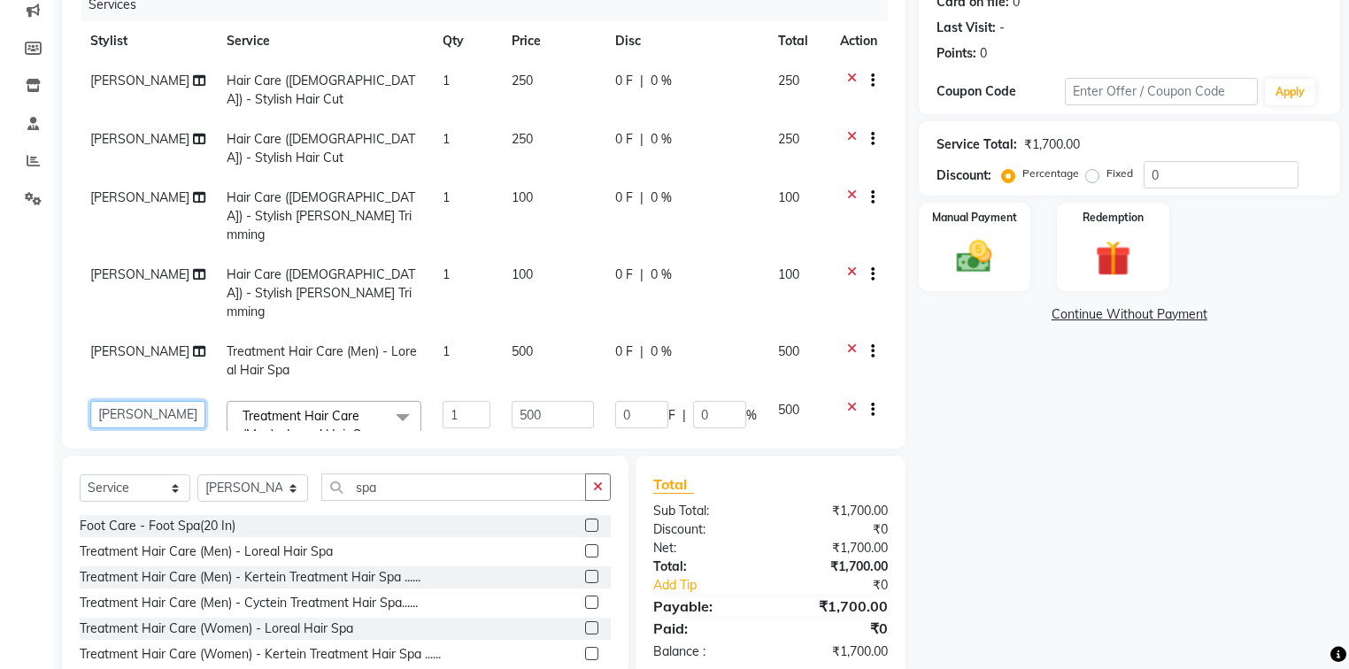
click at [130, 401] on select "[PERSON_NAME] [PERSON_NAME] [PERSON_NAME] [PERSON_NAME] Injemam [PERSON_NAME] […" at bounding box center [147, 414] width 115 height 27
select select "32115"
click at [476, 390] on td "1" at bounding box center [466, 427] width 69 height 75
click at [602, 481] on icon "button" at bounding box center [598, 487] width 10 height 12
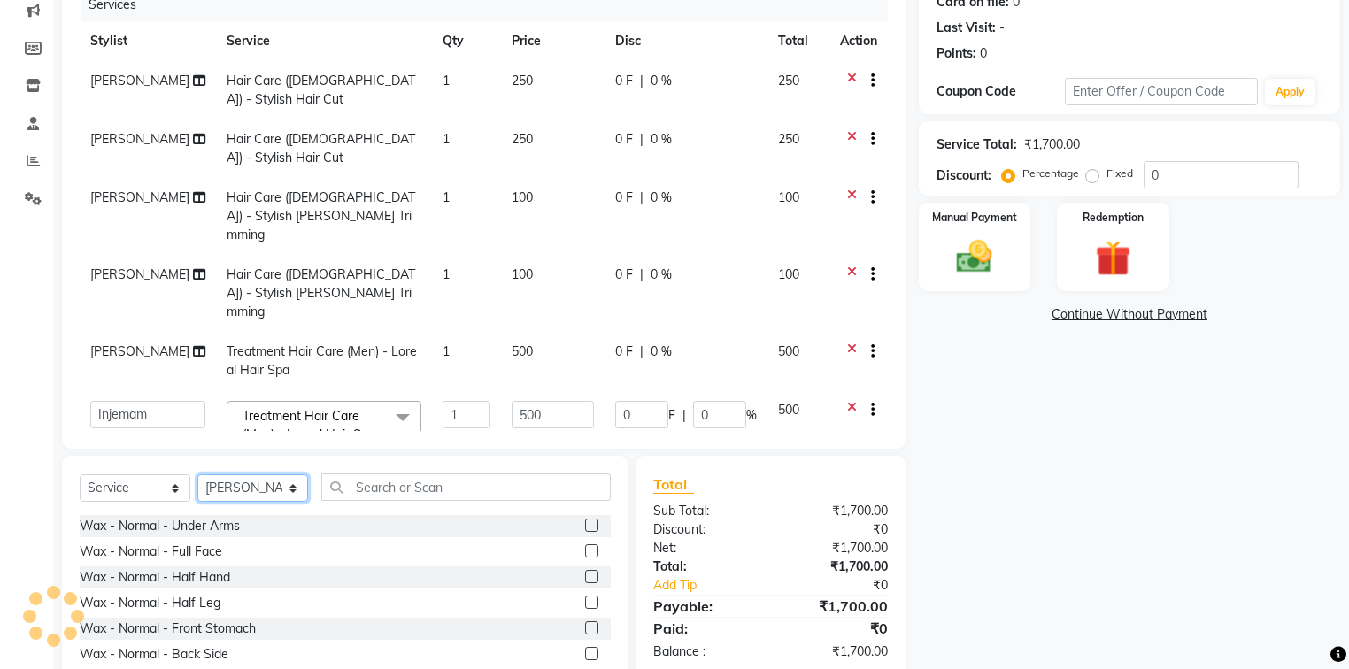
click at [226, 476] on select "Select Stylist [PERSON_NAME] [PERSON_NAME] [PERSON_NAME] [PERSON_NAME] Injemam …" at bounding box center [252, 487] width 111 height 27
select select "82477"
click at [197, 474] on select "Select Stylist [PERSON_NAME] [PERSON_NAME] [PERSON_NAME] [PERSON_NAME] Injemam …" at bounding box center [252, 487] width 111 height 27
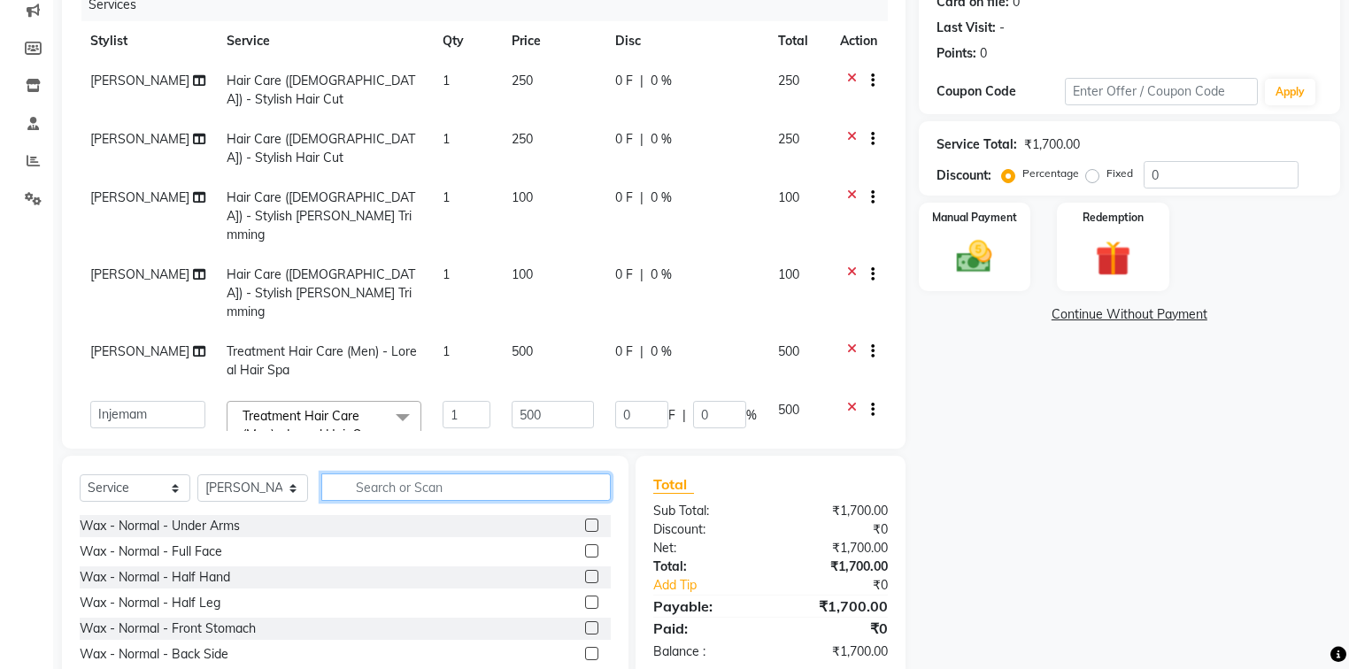
click at [402, 474] on input "text" at bounding box center [465, 487] width 289 height 27
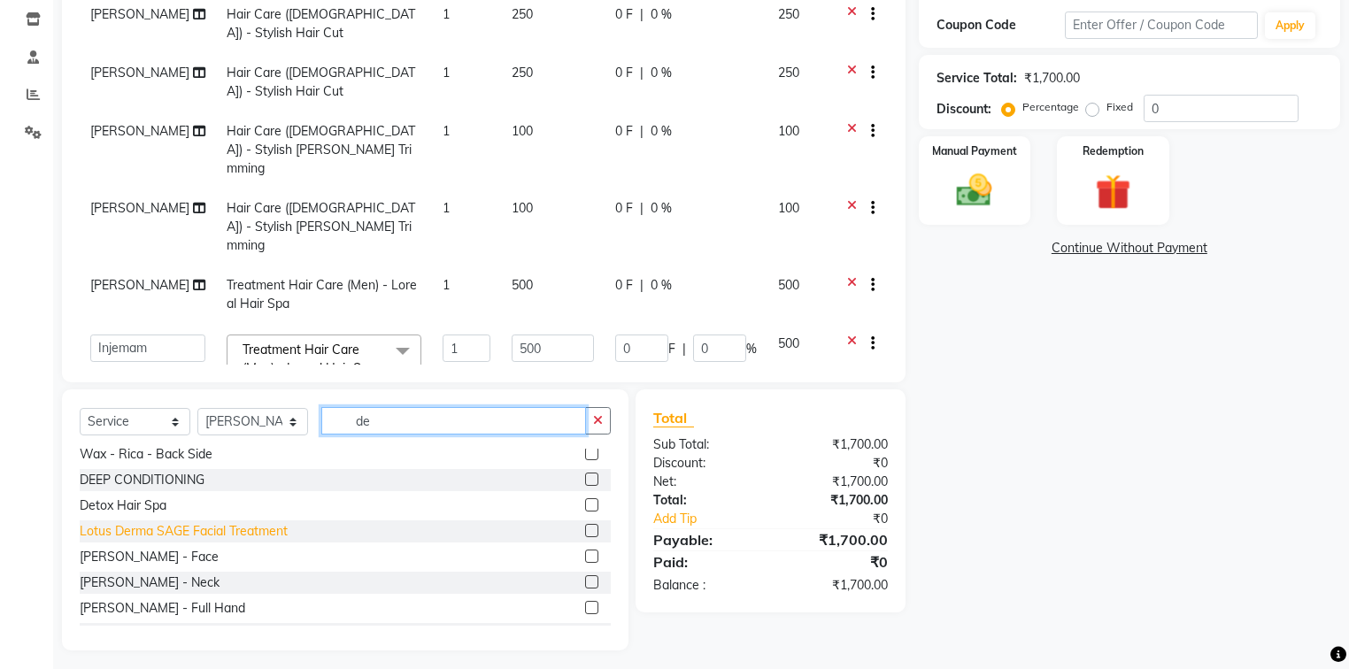
scroll to position [85, 0]
type input "de"
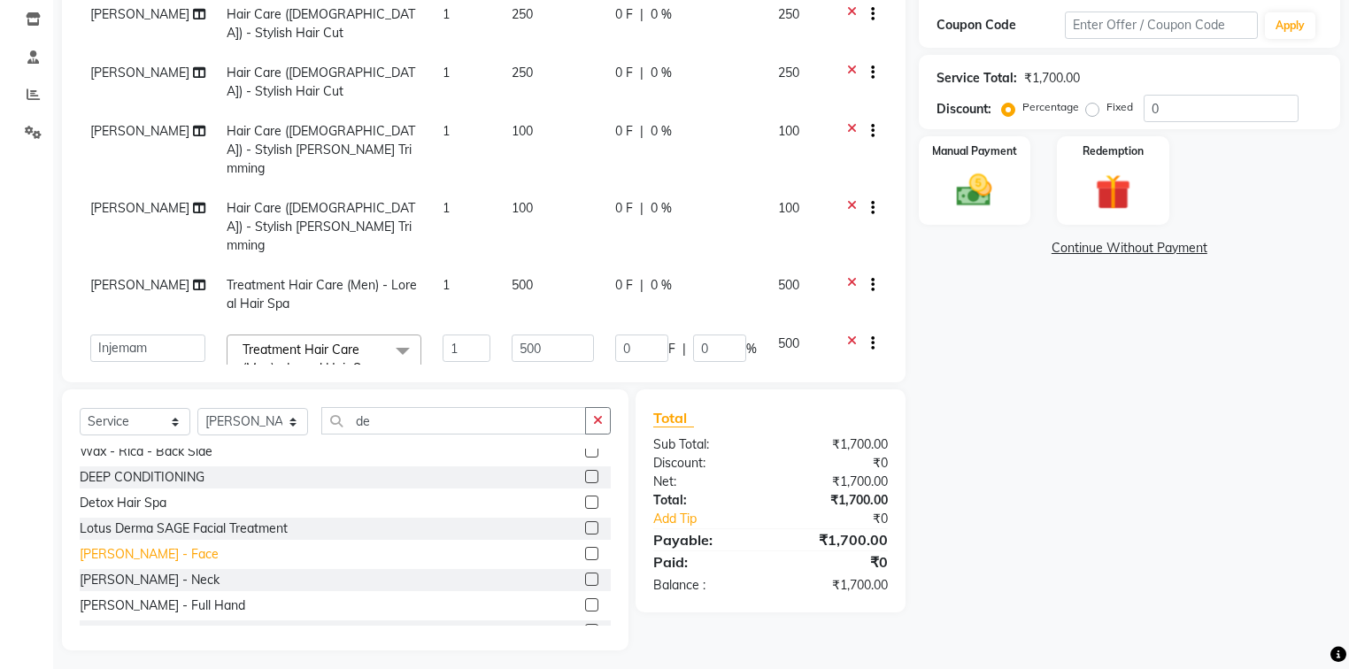
click at [125, 545] on div "[PERSON_NAME] - Face" at bounding box center [149, 554] width 139 height 19
checkbox input "false"
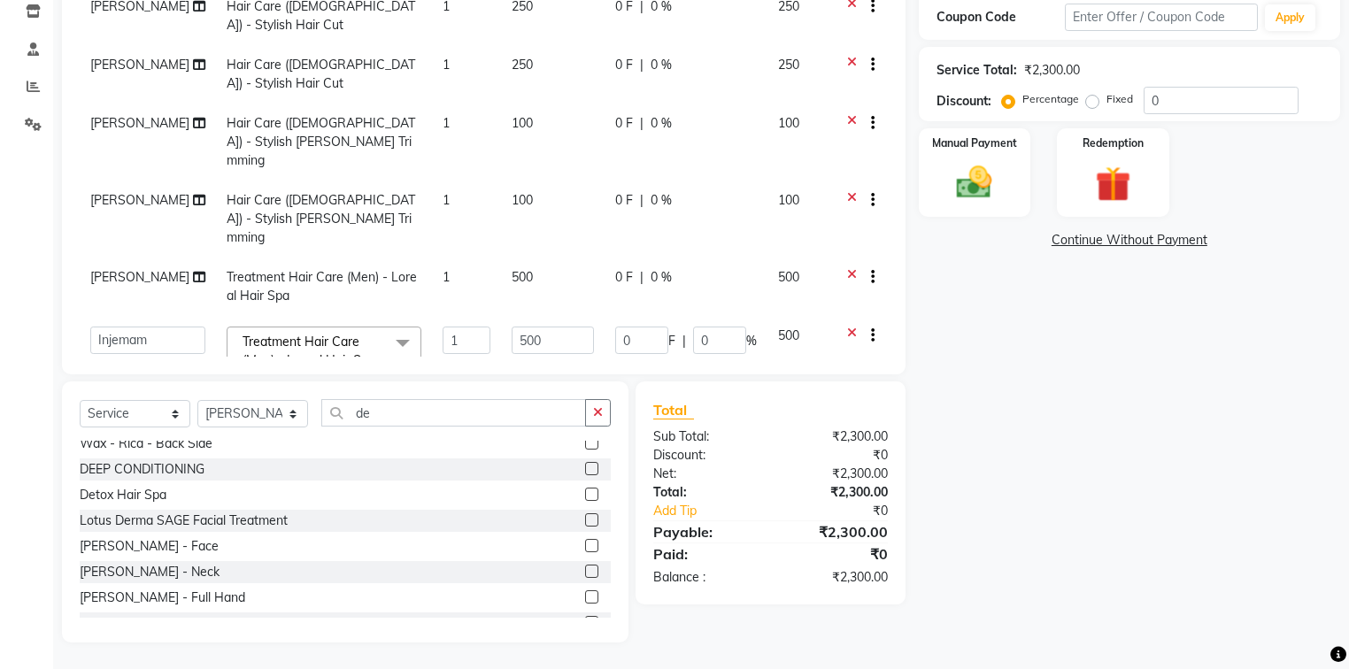
scroll to position [35, 0]
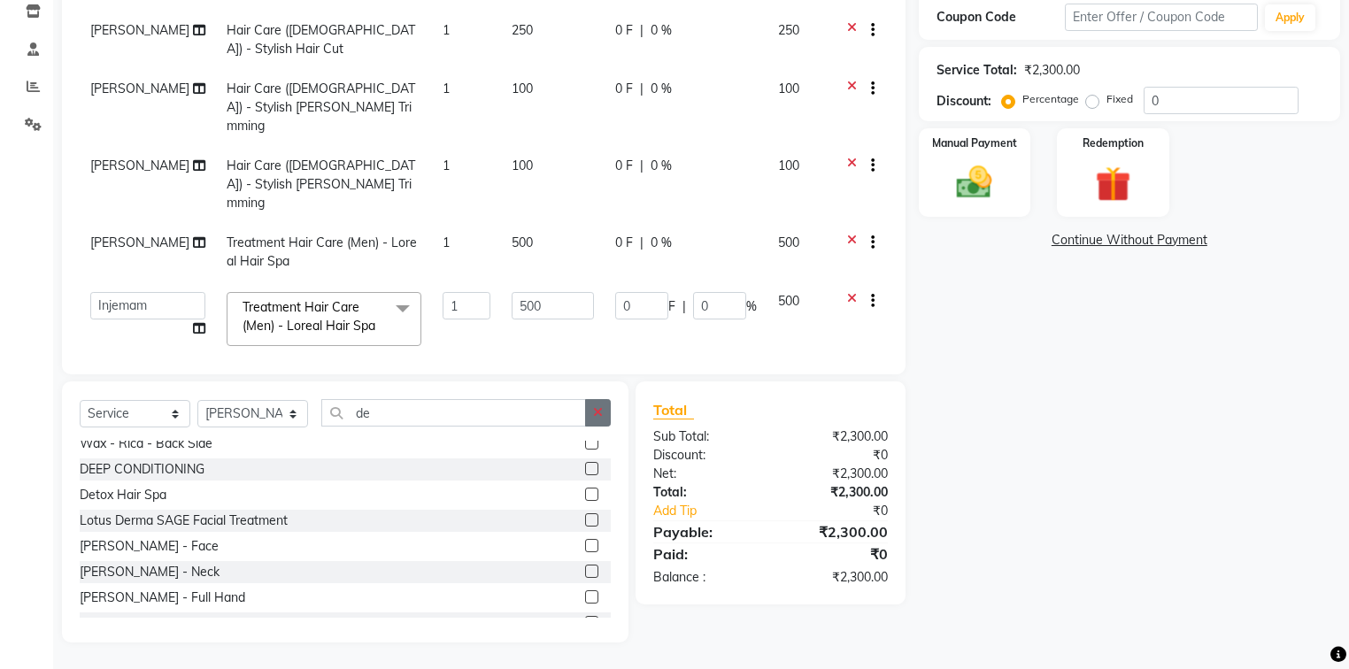
click at [598, 410] on icon "button" at bounding box center [598, 412] width 10 height 12
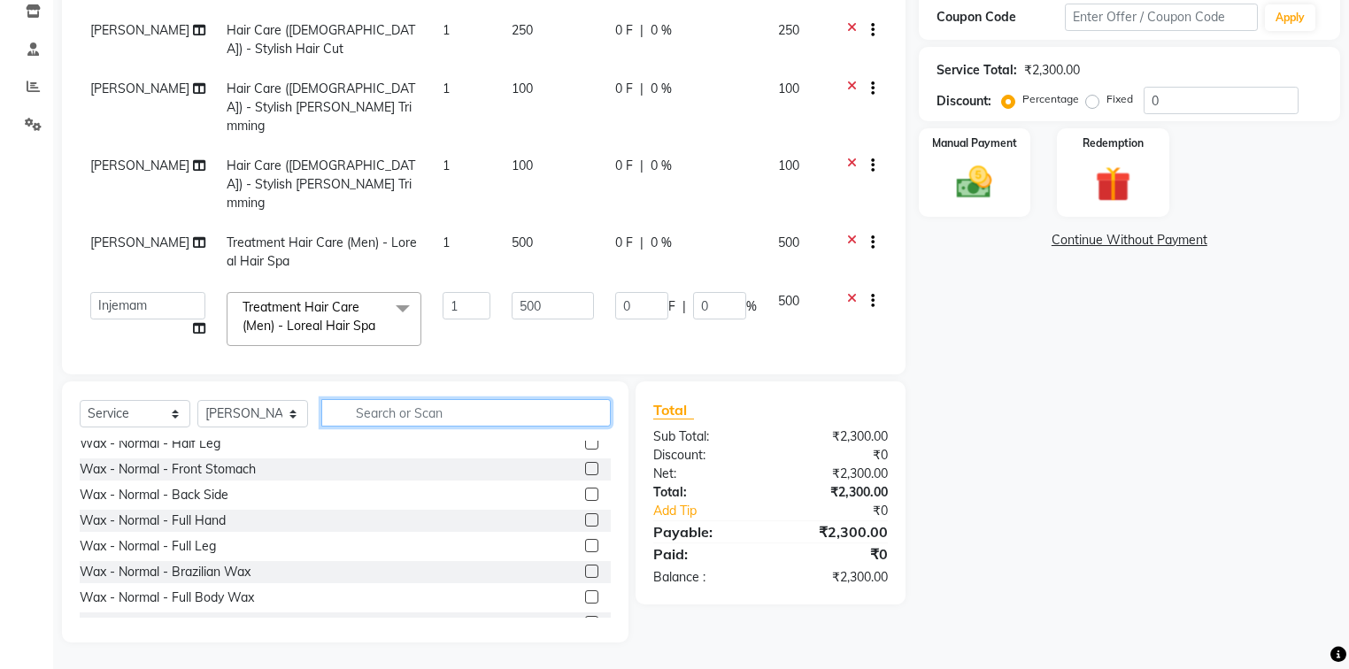
scroll to position [778, 0]
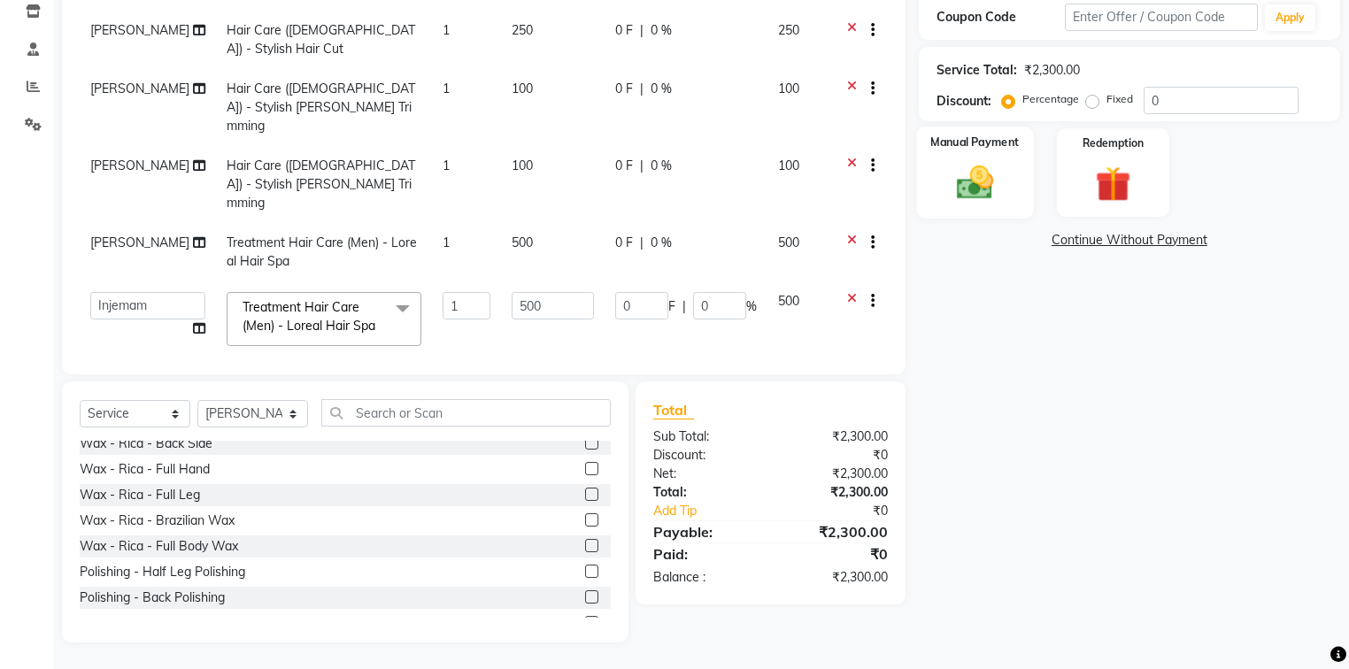
click at [988, 157] on div "Manual Payment" at bounding box center [974, 173] width 117 height 92
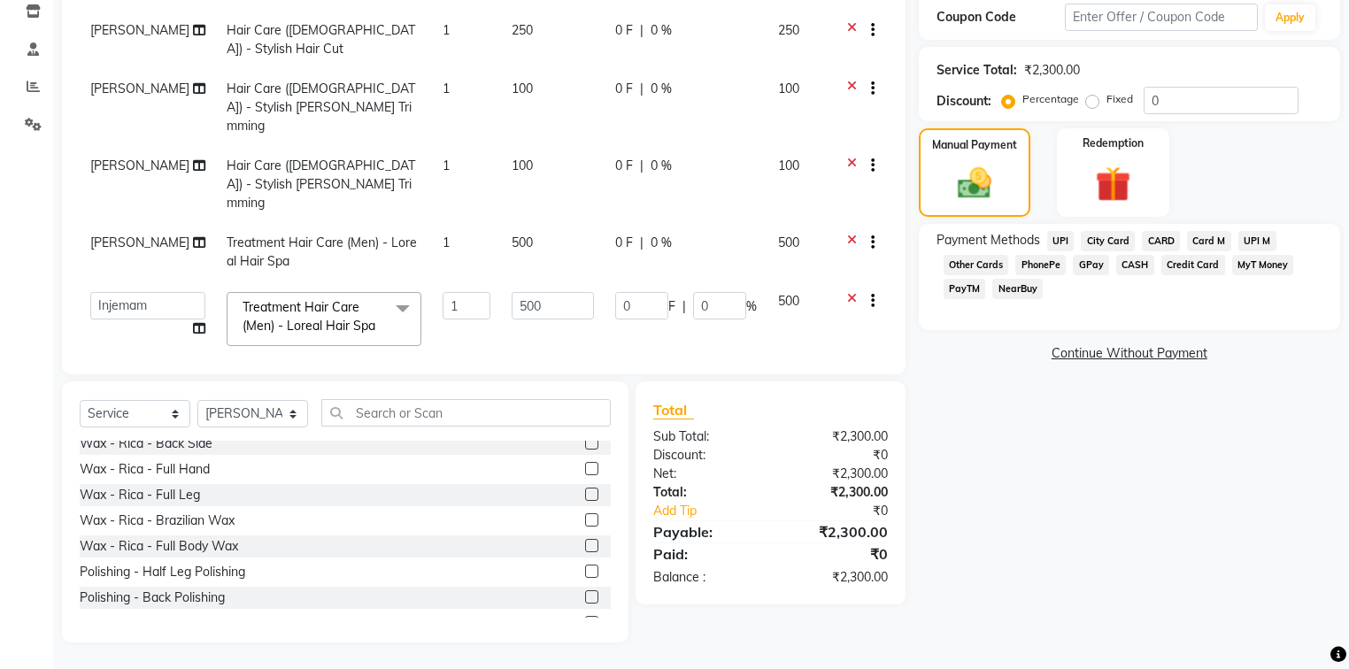
click at [1063, 240] on span "UPI" at bounding box center [1060, 241] width 27 height 20
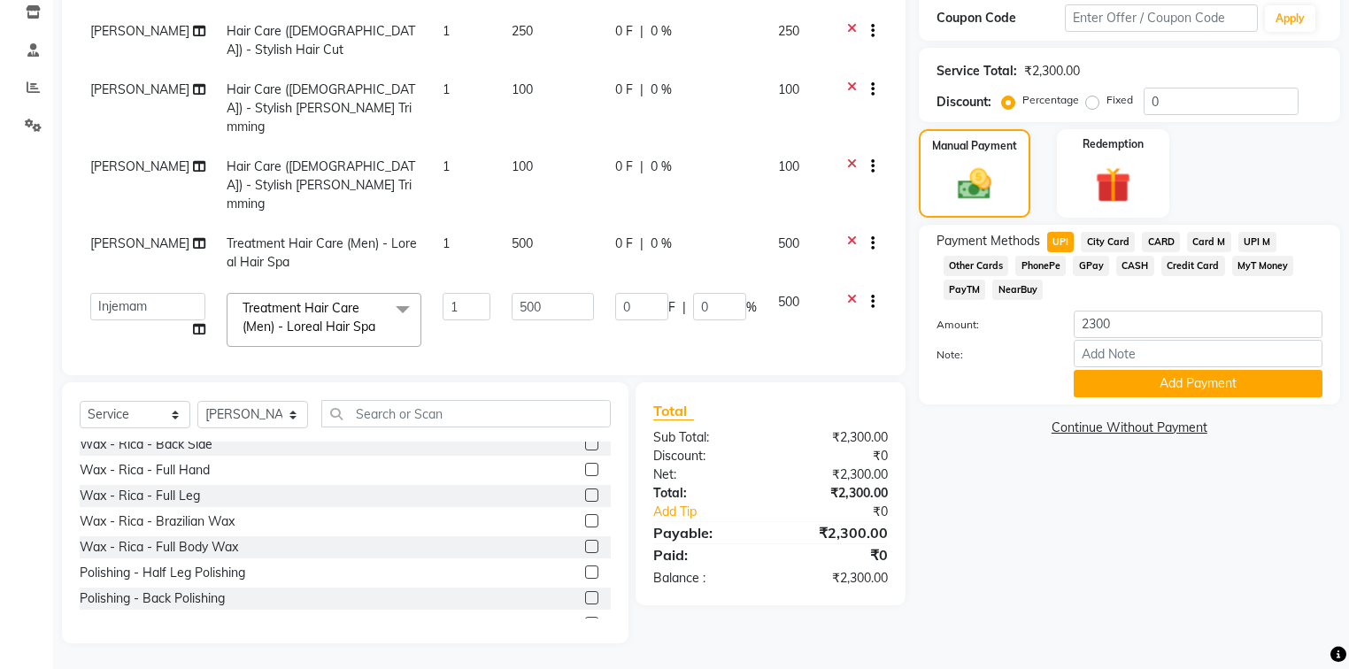
scroll to position [305, 0]
click at [1124, 387] on button "Add Payment" at bounding box center [1198, 382] width 249 height 27
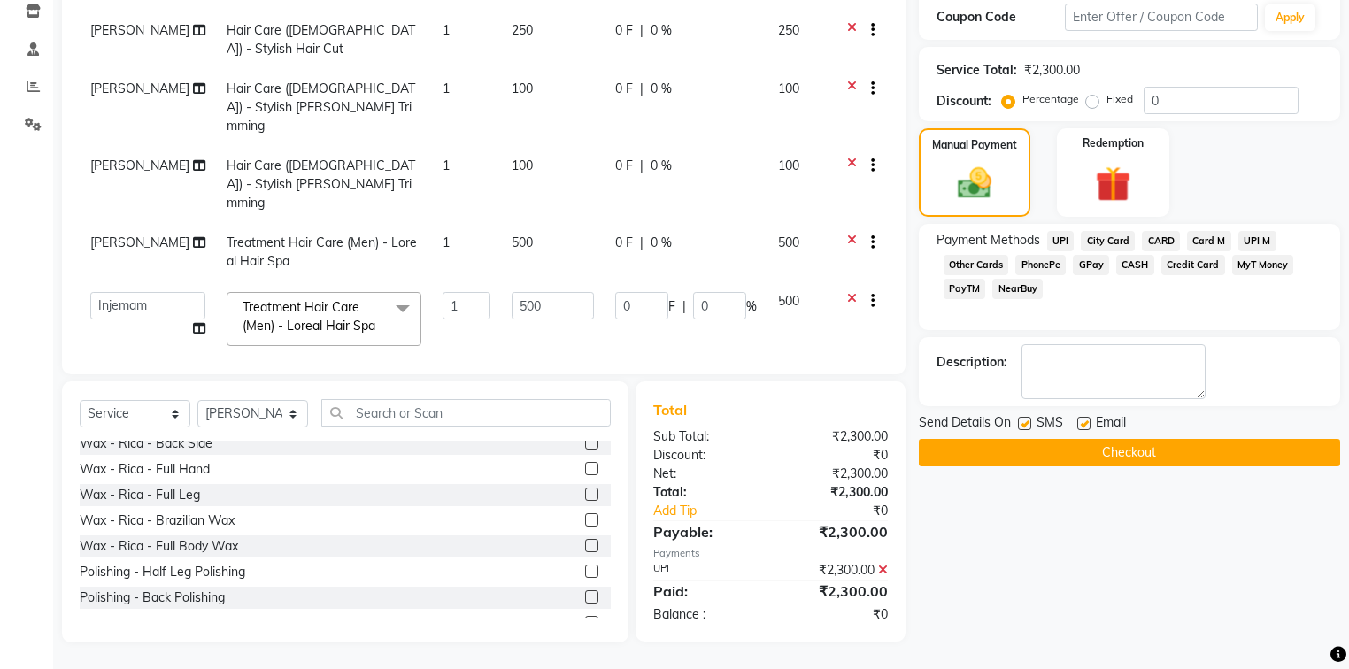
click at [1091, 447] on button "Checkout" at bounding box center [1129, 452] width 421 height 27
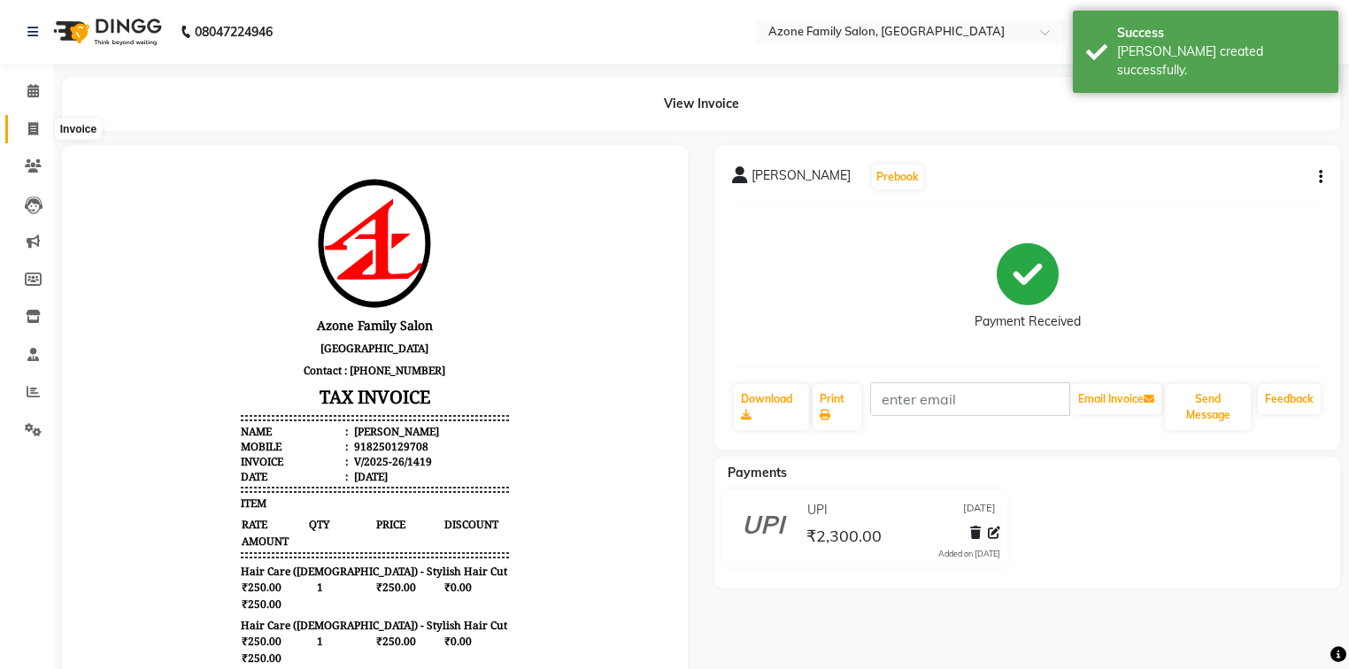
click at [35, 129] on icon at bounding box center [33, 128] width 10 height 13
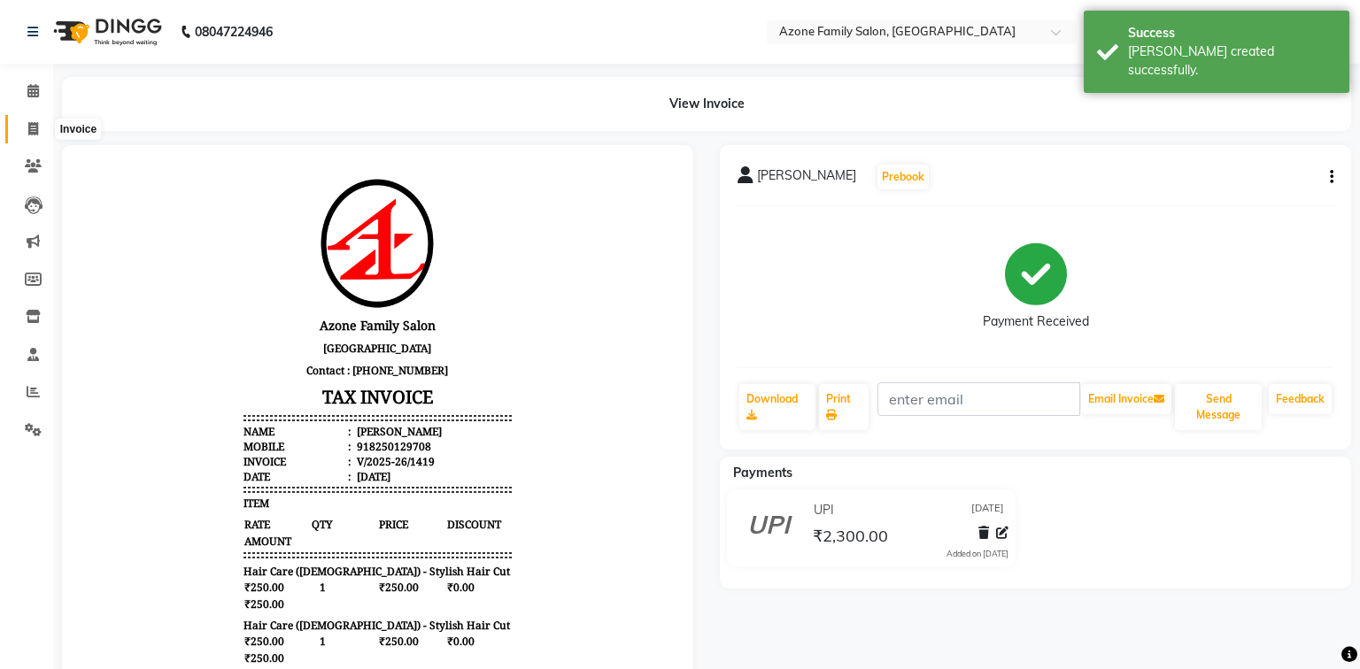
select select "service"
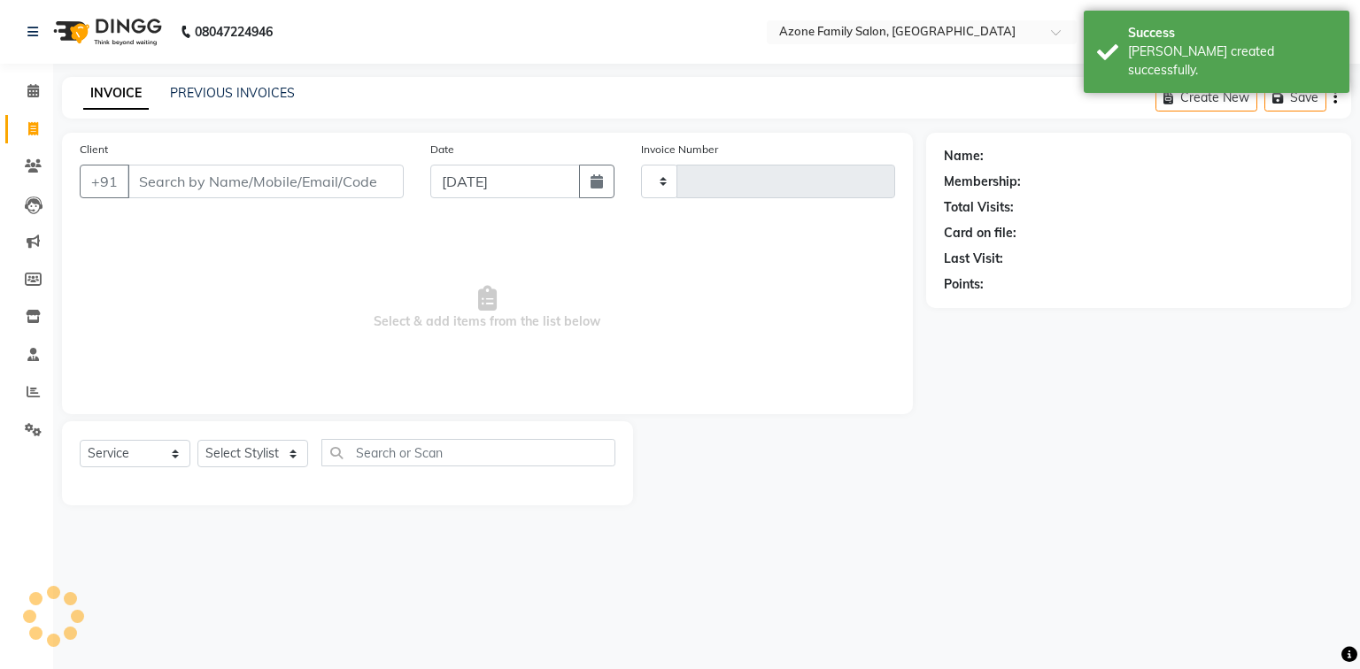
type input "1420"
select select "5098"
click at [195, 179] on input "Client" at bounding box center [265, 182] width 276 height 34
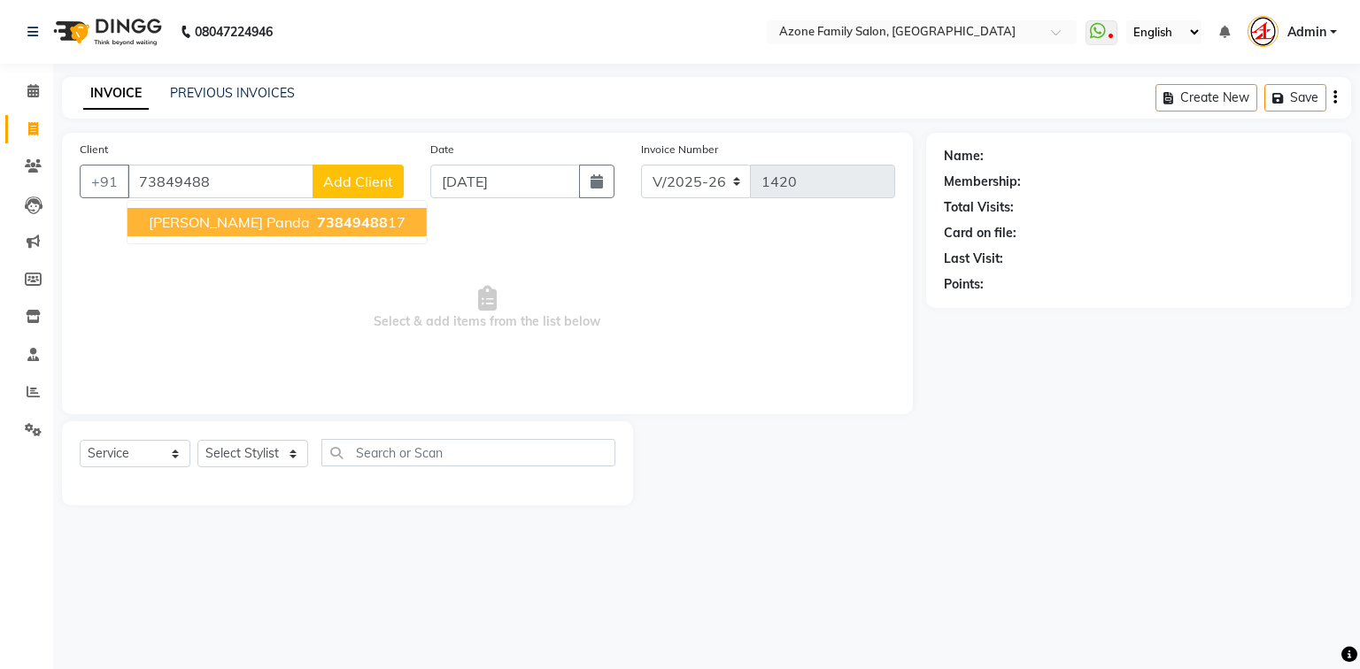
click at [200, 226] on span "[PERSON_NAME] Panda" at bounding box center [229, 222] width 161 height 18
type input "7384948817"
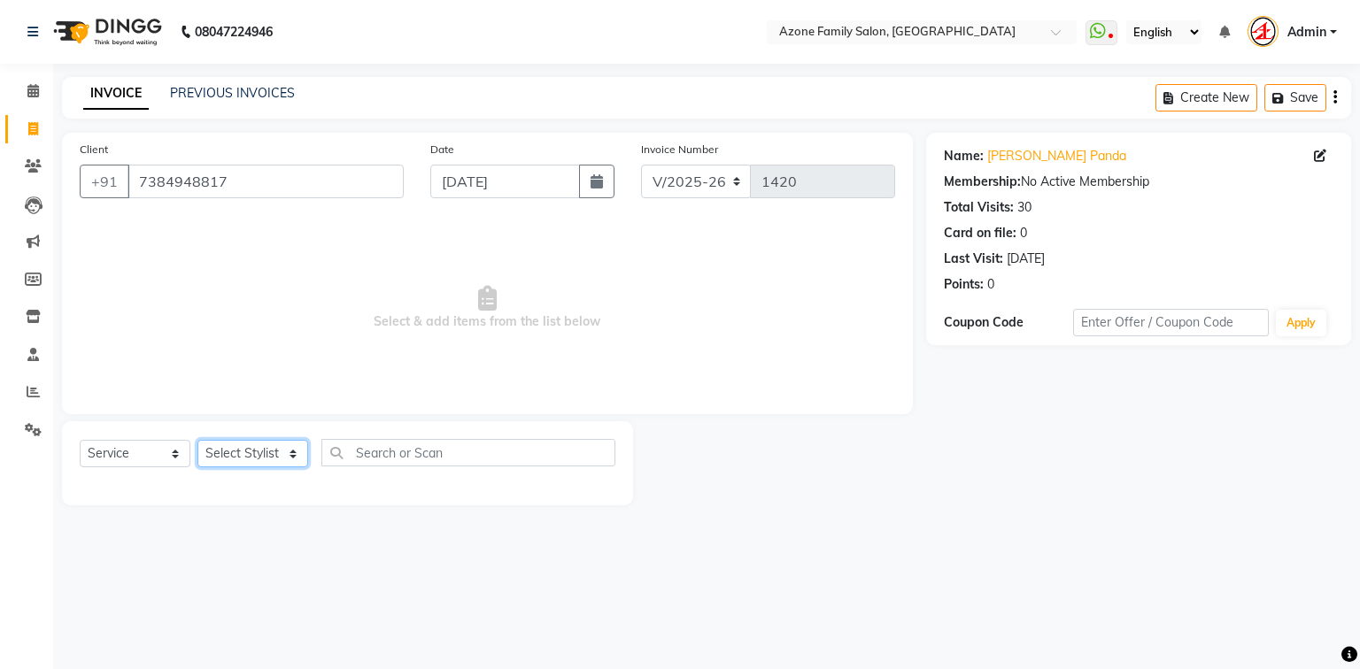
click at [237, 451] on select "Select Stylist [PERSON_NAME] [PERSON_NAME] [PERSON_NAME] [PERSON_NAME] Injemam …" at bounding box center [252, 453] width 111 height 27
select select "82477"
click at [197, 441] on select "Select Stylist [PERSON_NAME] [PERSON_NAME] [PERSON_NAME] [PERSON_NAME] Injemam …" at bounding box center [252, 453] width 111 height 27
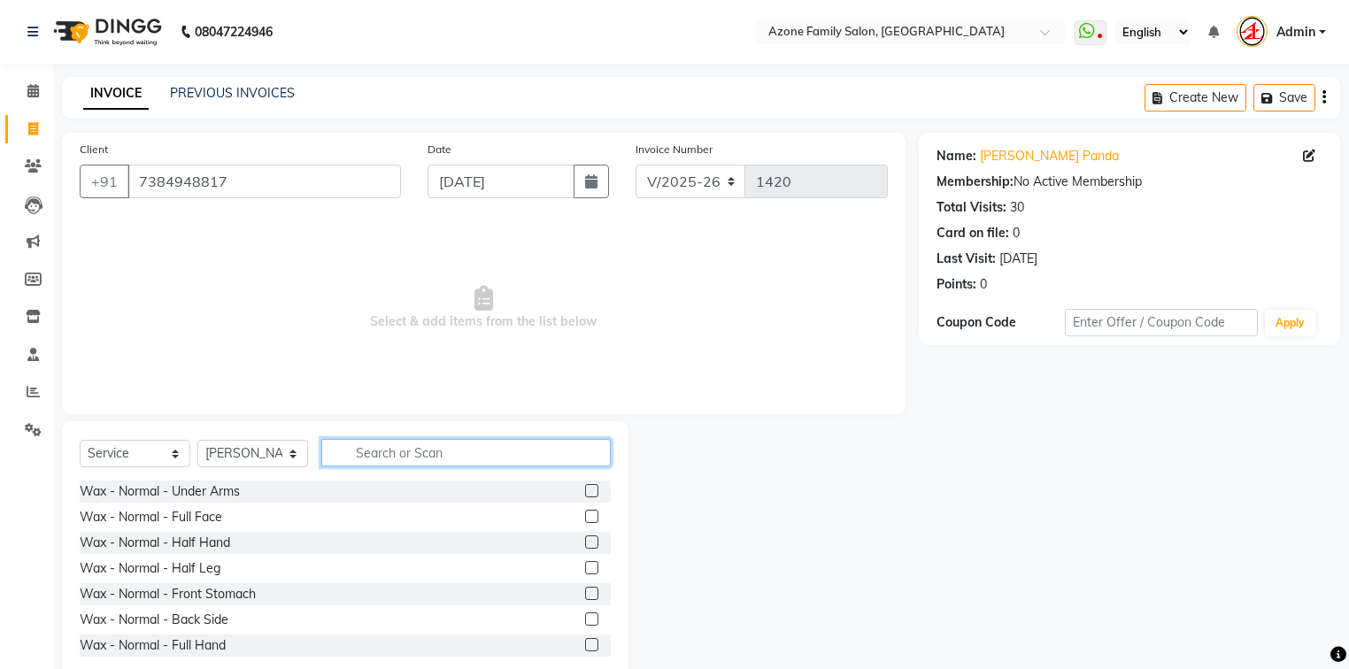
click at [374, 451] on input "text" at bounding box center [465, 452] width 289 height 27
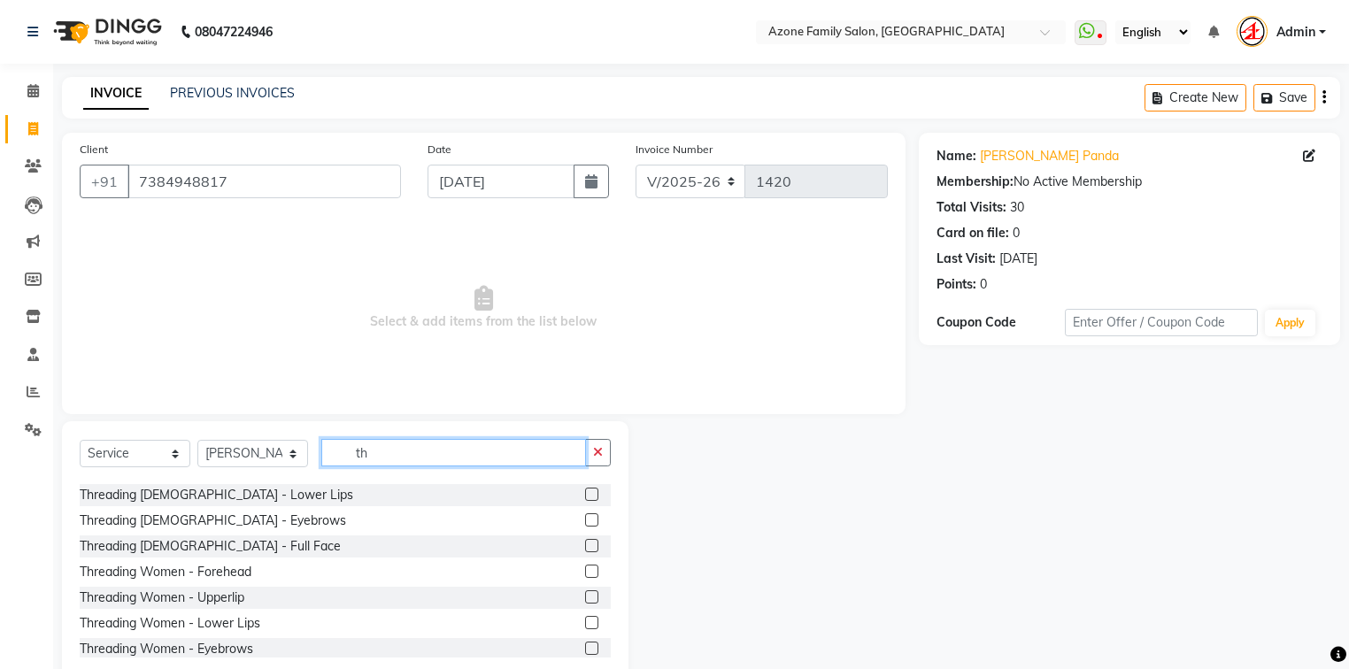
scroll to position [57, 0]
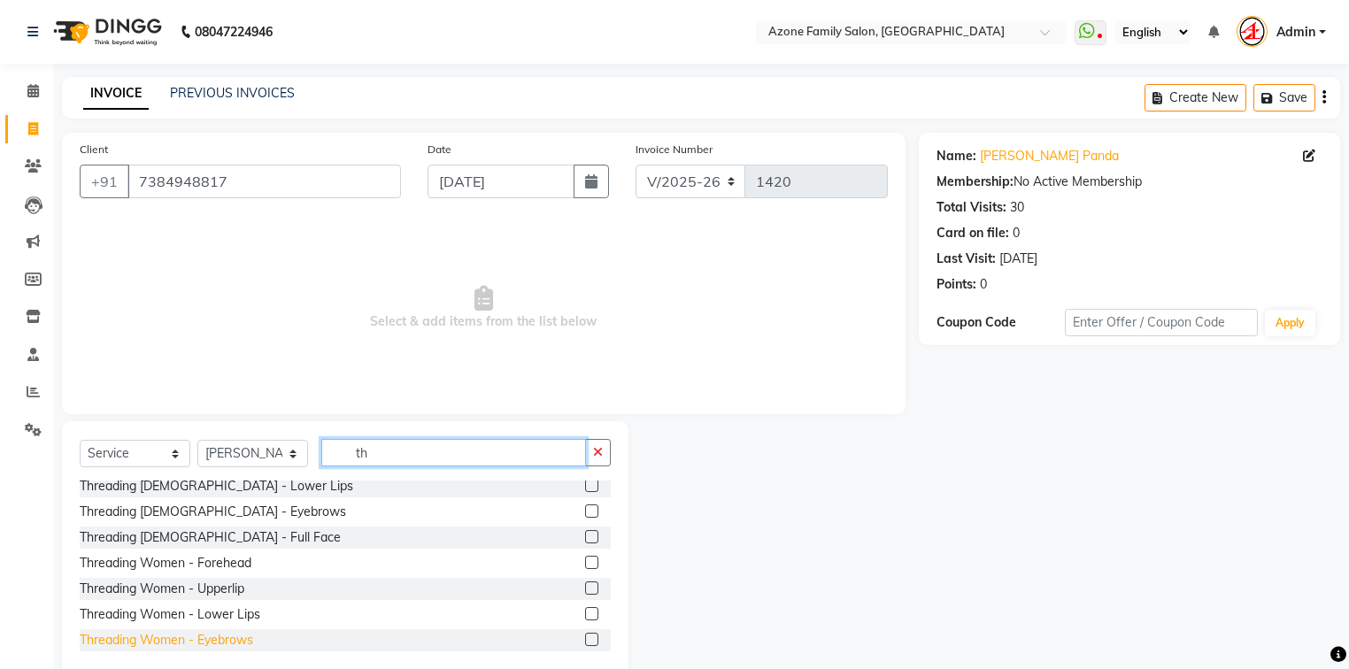
type input "th"
click at [188, 636] on div "Threading Women - Eyebrows" at bounding box center [167, 640] width 174 height 19
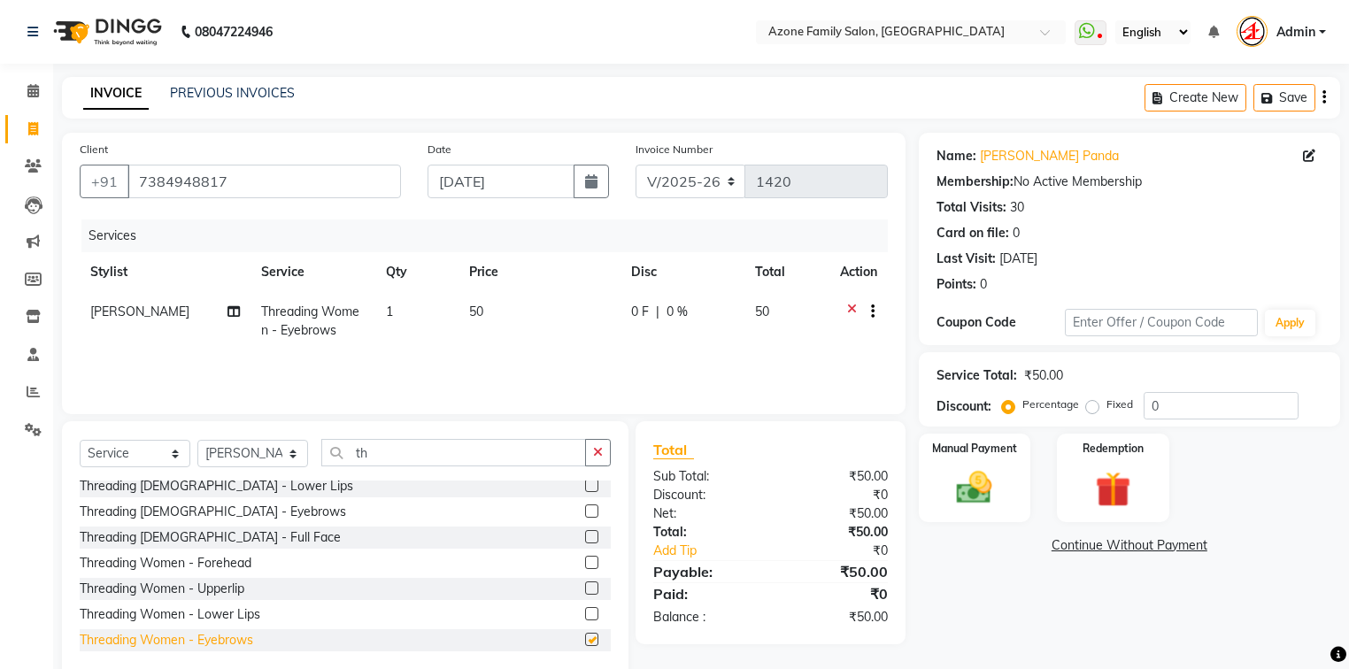
checkbox input "false"
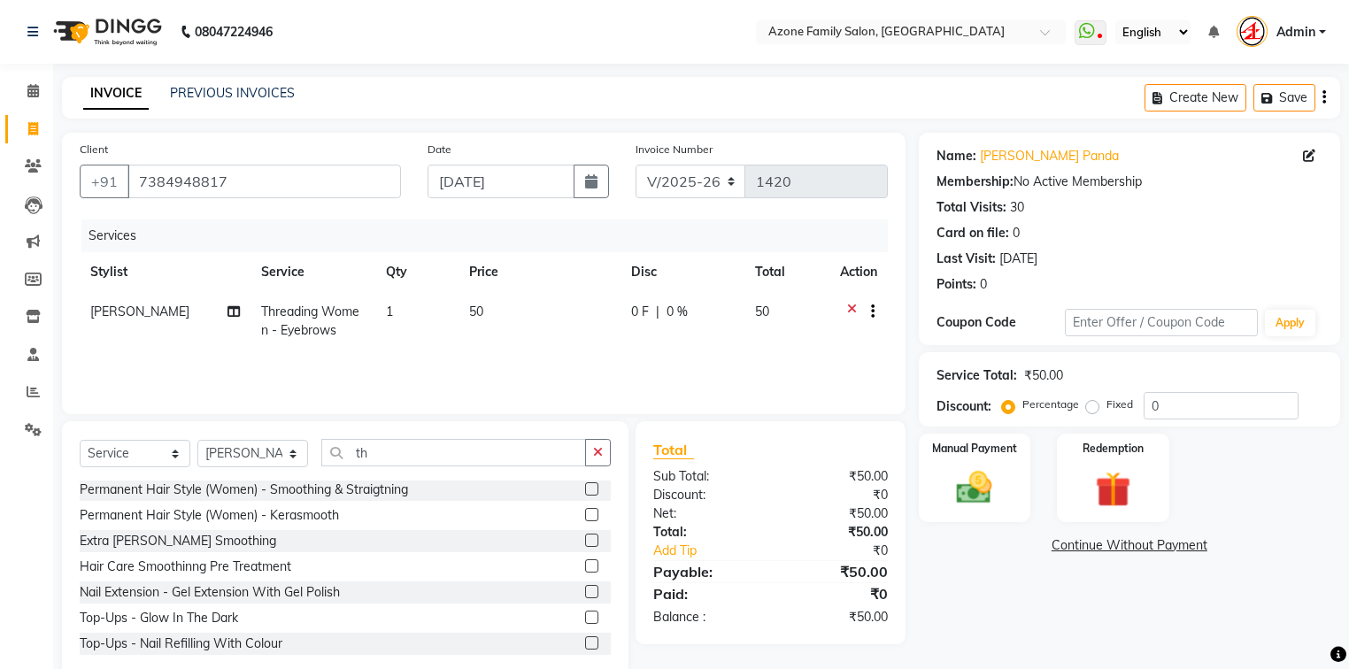
scroll to position [0, 0]
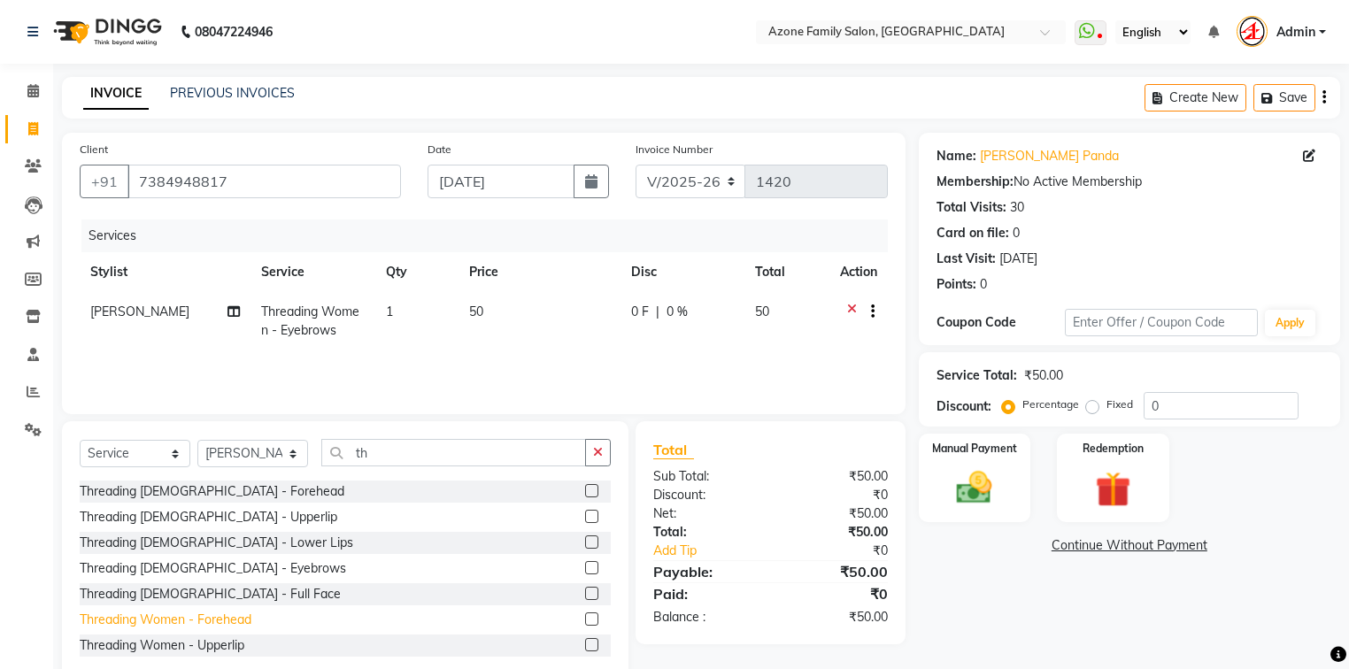
click at [228, 626] on div "Threading Women - Forehead" at bounding box center [166, 620] width 172 height 19
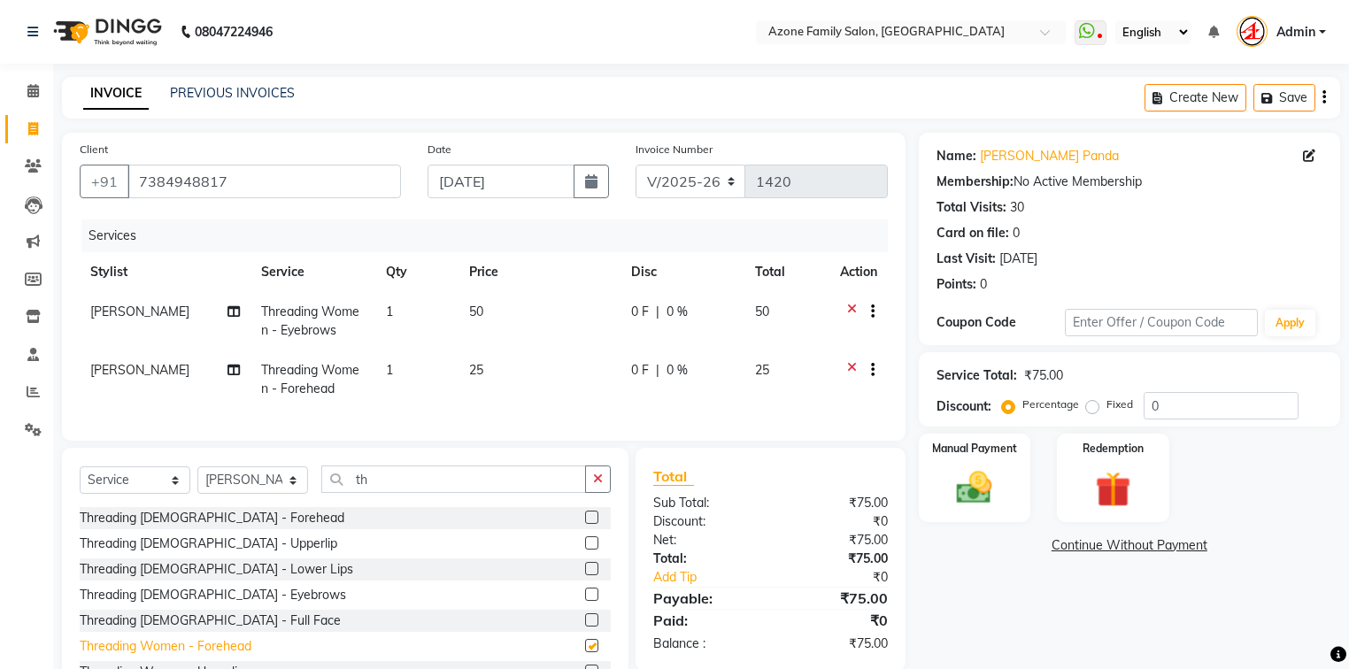
checkbox input "false"
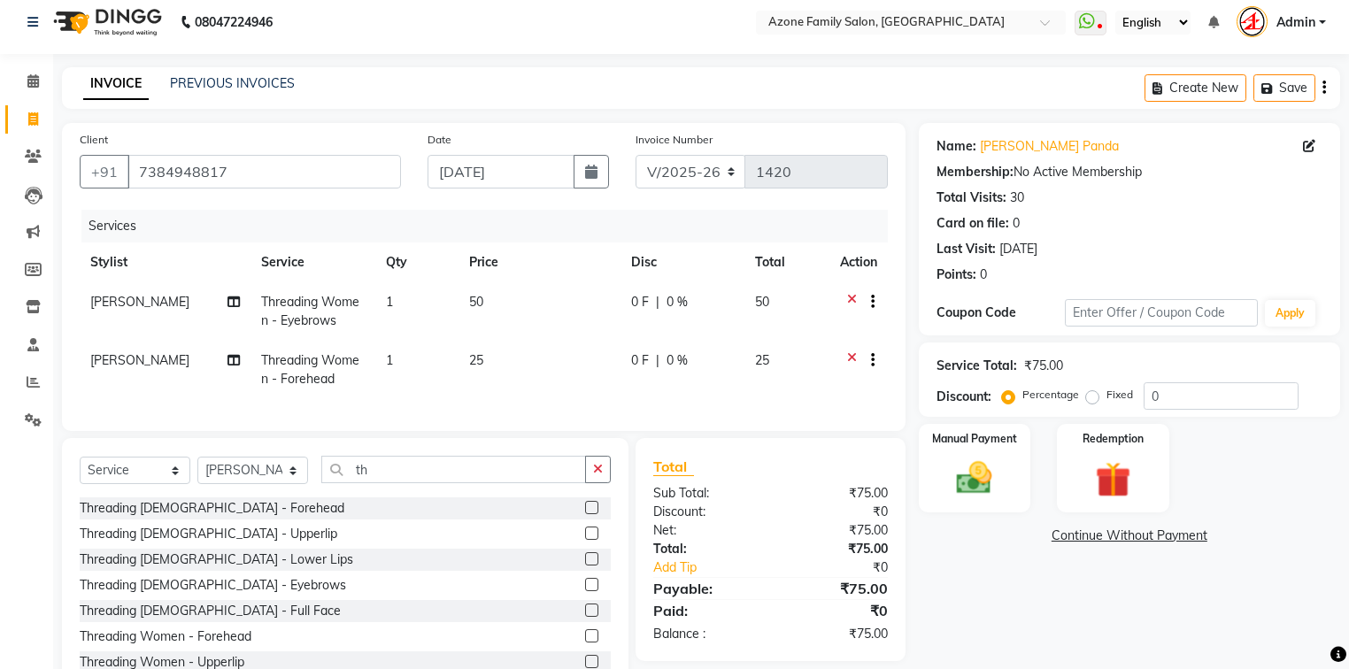
scroll to position [78, 0]
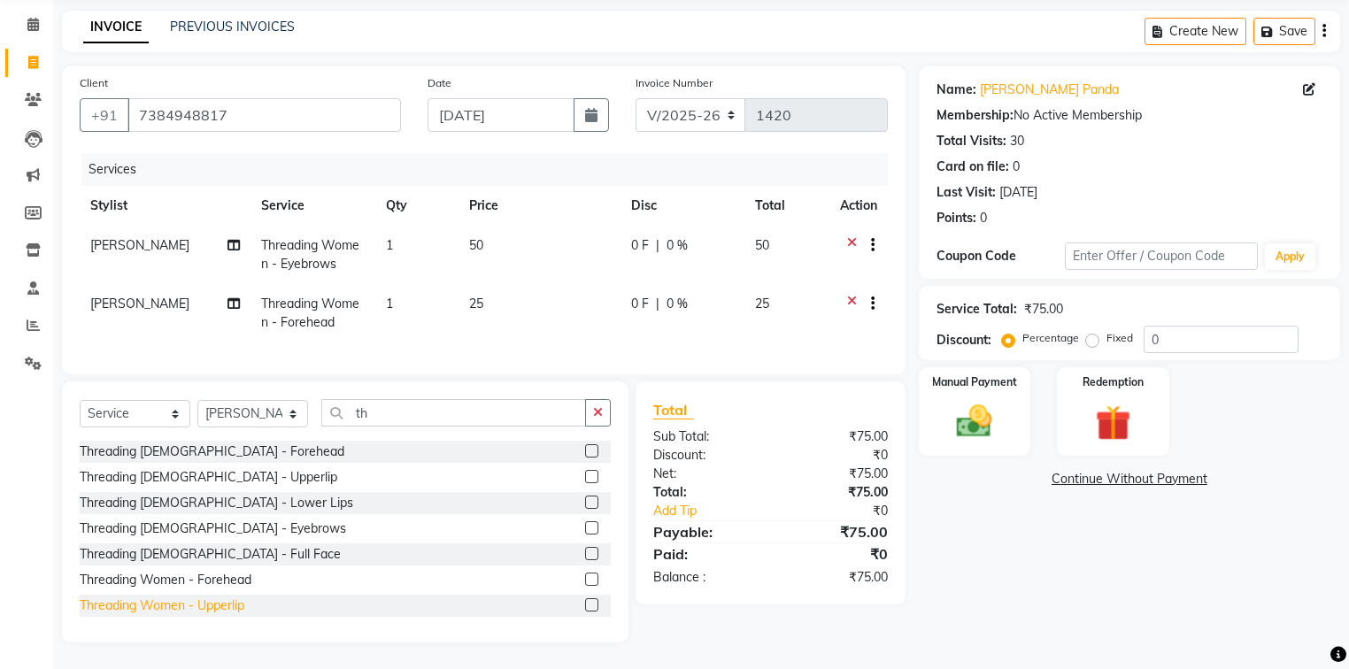
click at [223, 605] on div "Threading Women - Upperlip" at bounding box center [162, 606] width 165 height 19
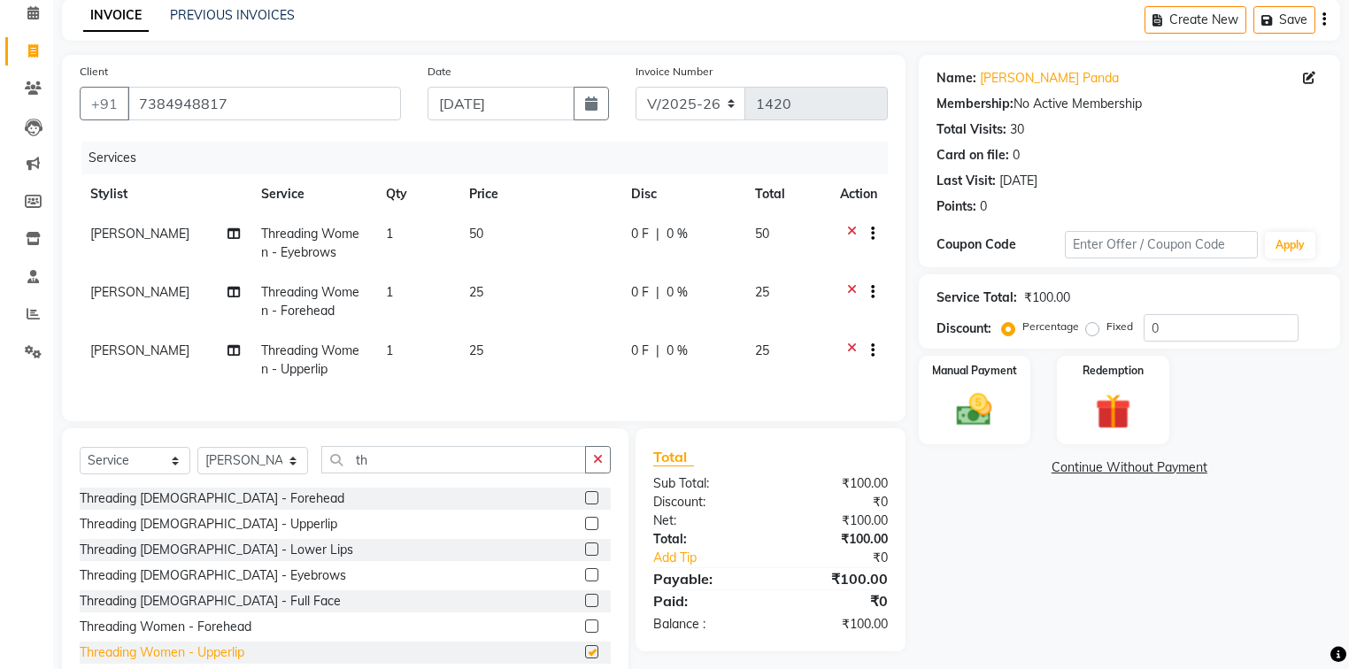
checkbox input "false"
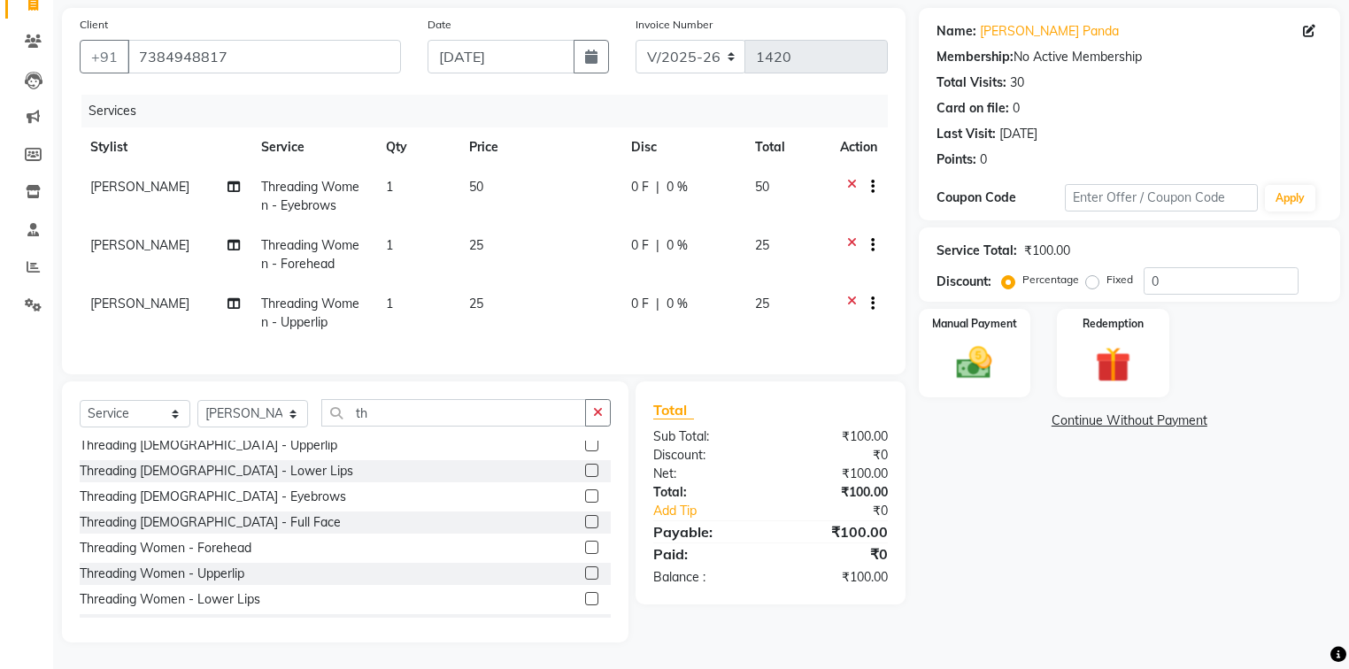
scroll to position [57, 0]
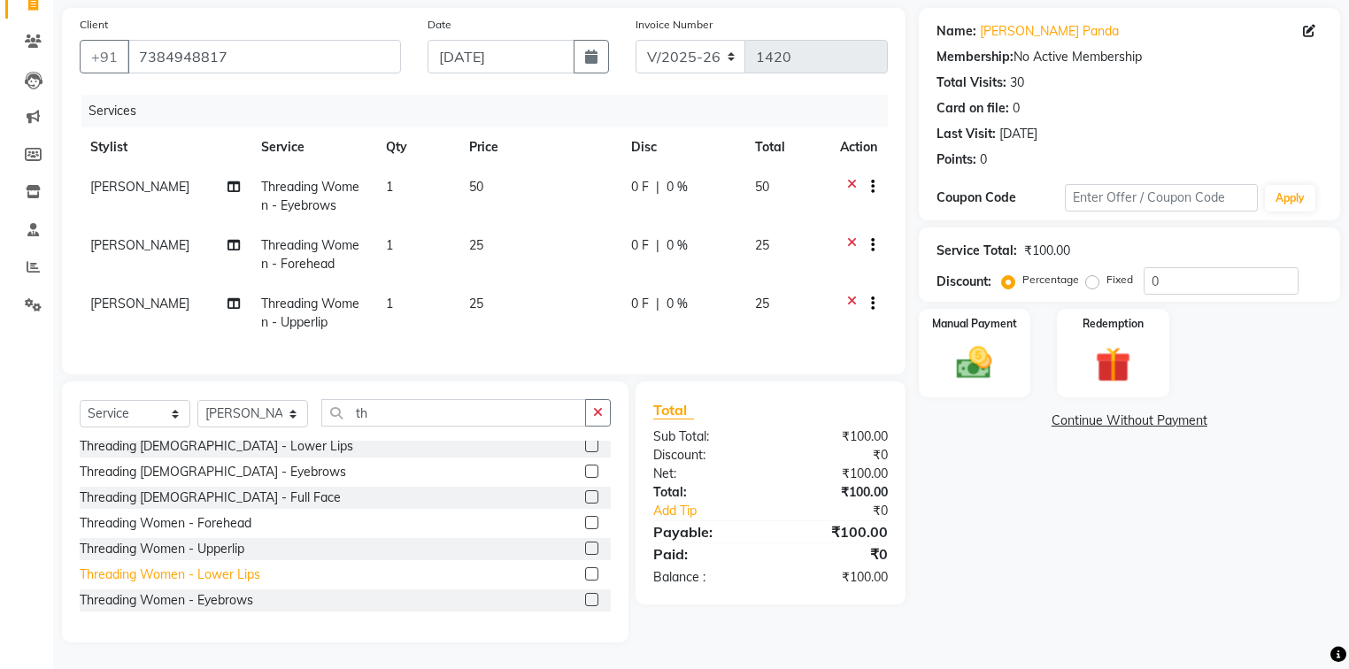
click at [235, 573] on div "Threading Women - Lower Lips" at bounding box center [170, 575] width 181 height 19
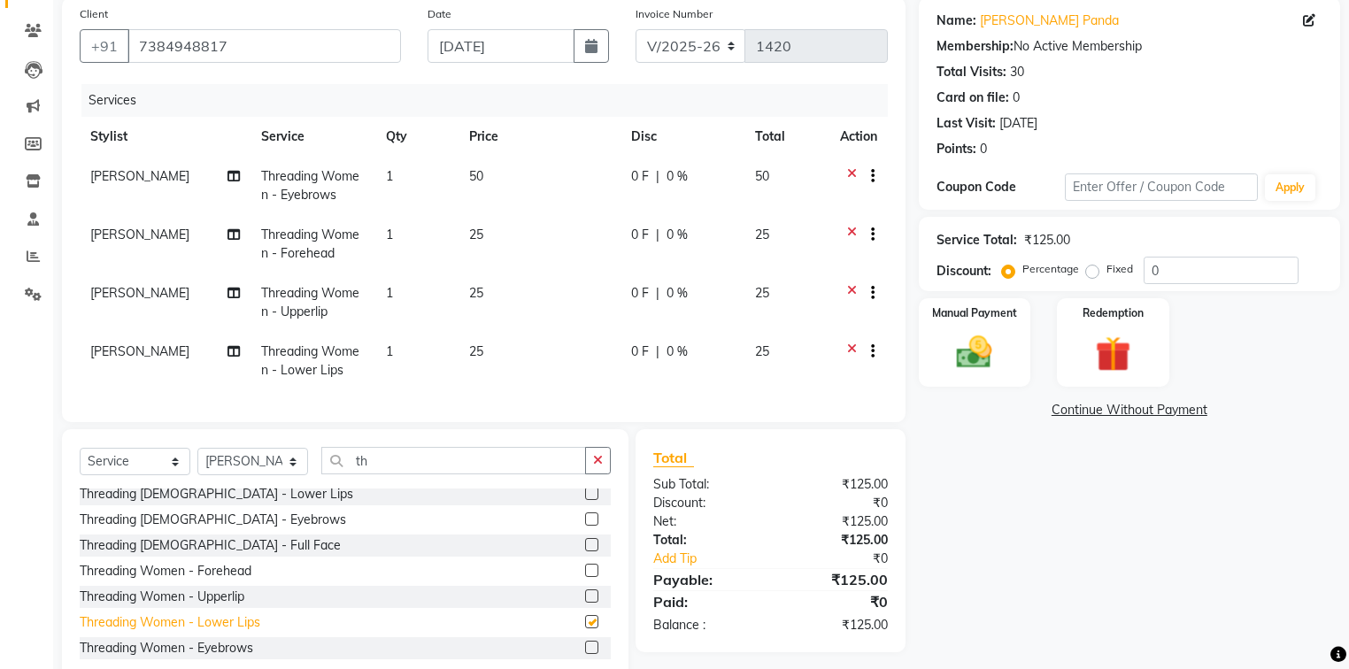
checkbox input "false"
click at [851, 170] on icon at bounding box center [852, 178] width 10 height 22
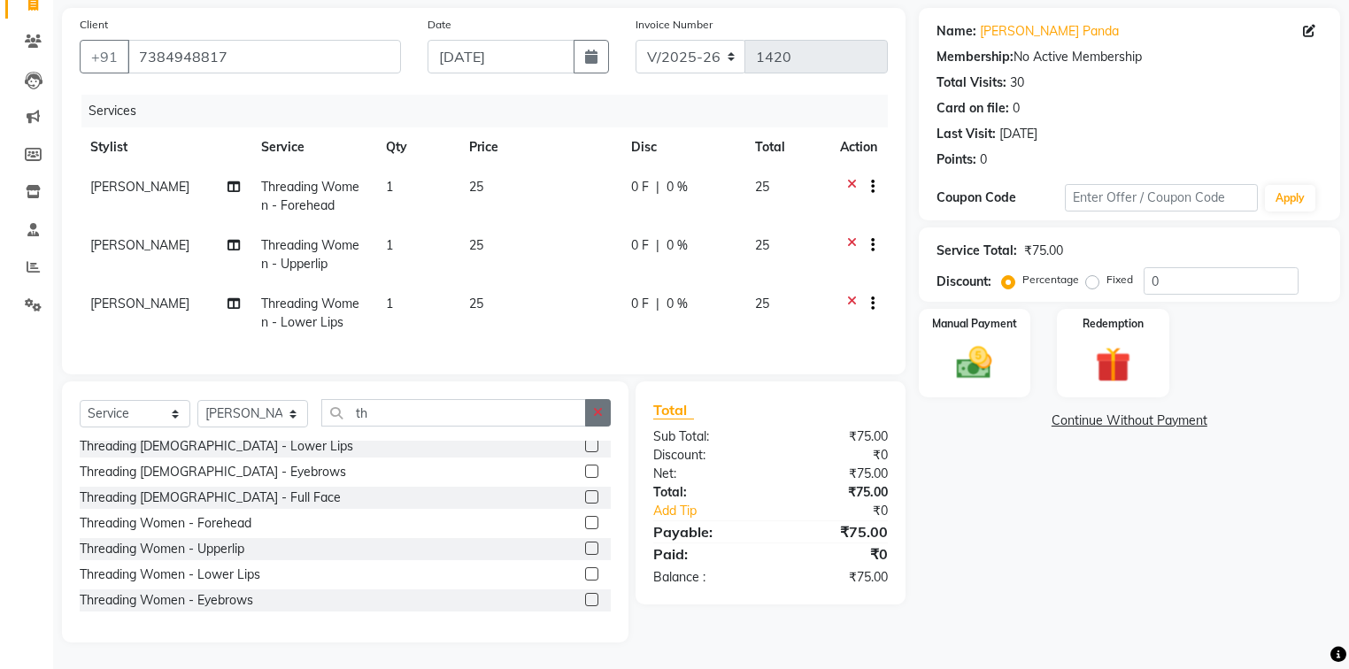
click at [601, 407] on icon "button" at bounding box center [598, 412] width 10 height 12
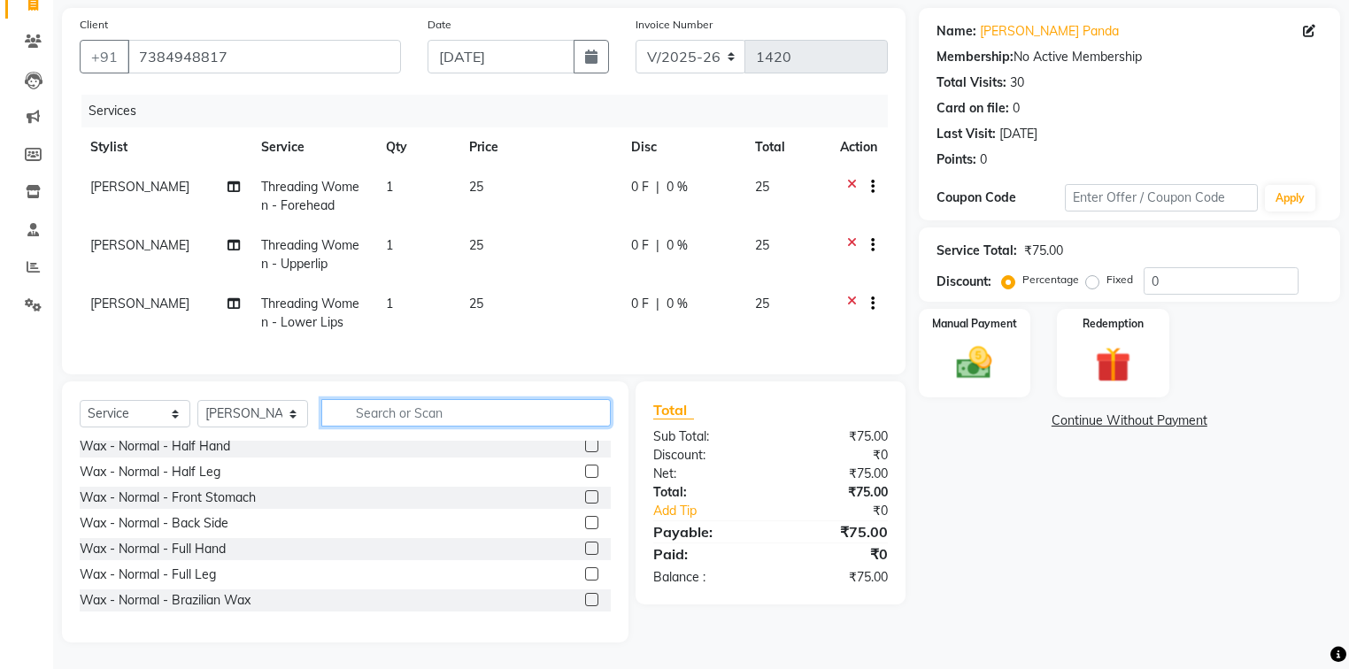
scroll to position [1107, 0]
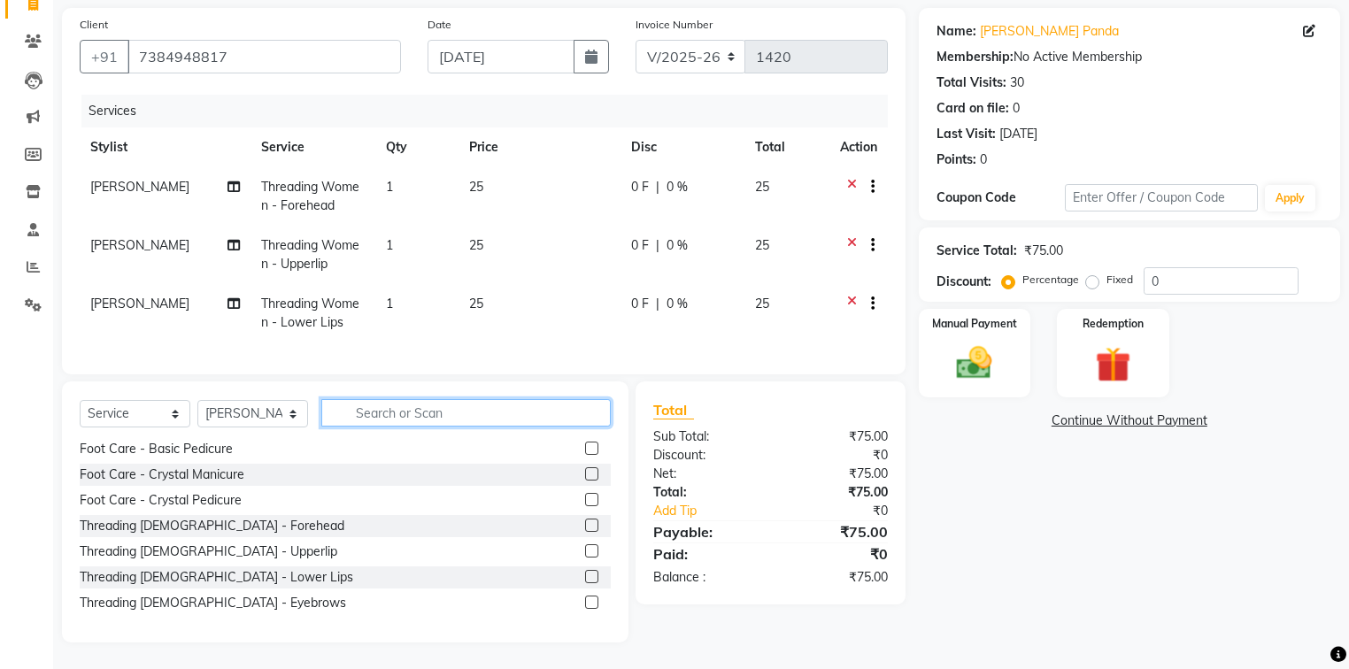
click at [581, 407] on input "text" at bounding box center [465, 412] width 289 height 27
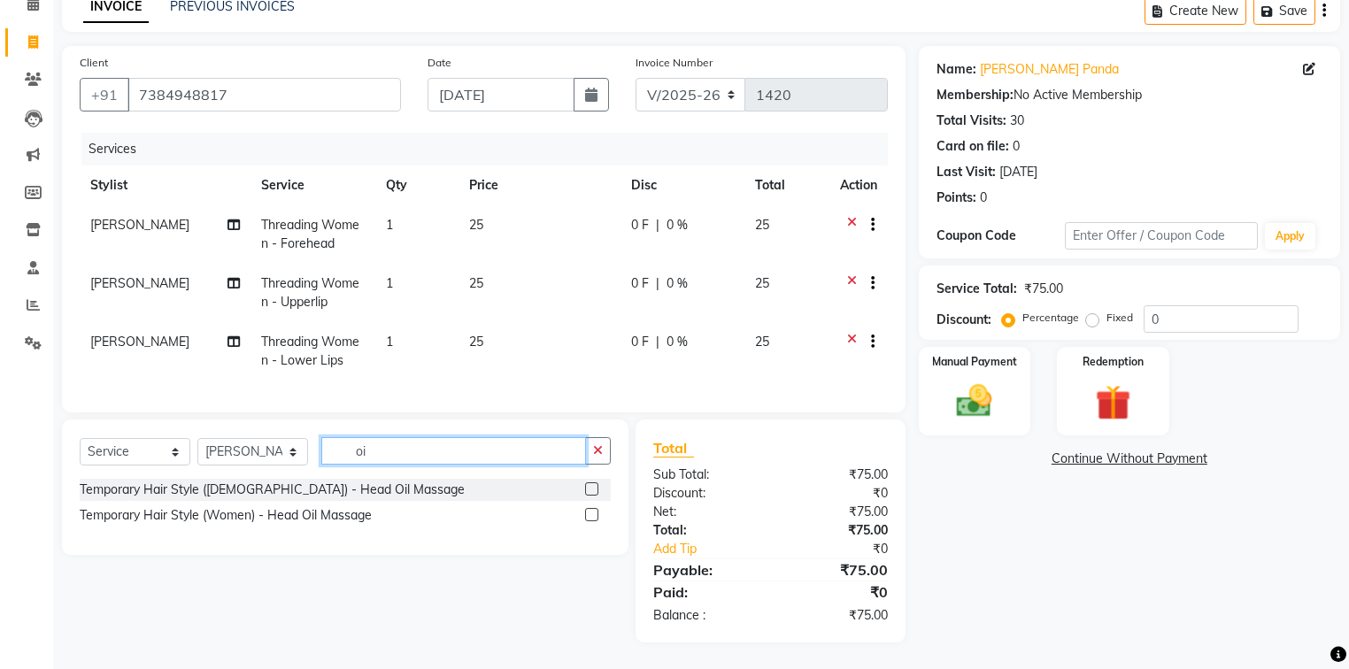
scroll to position [0, 0]
type input "oil"
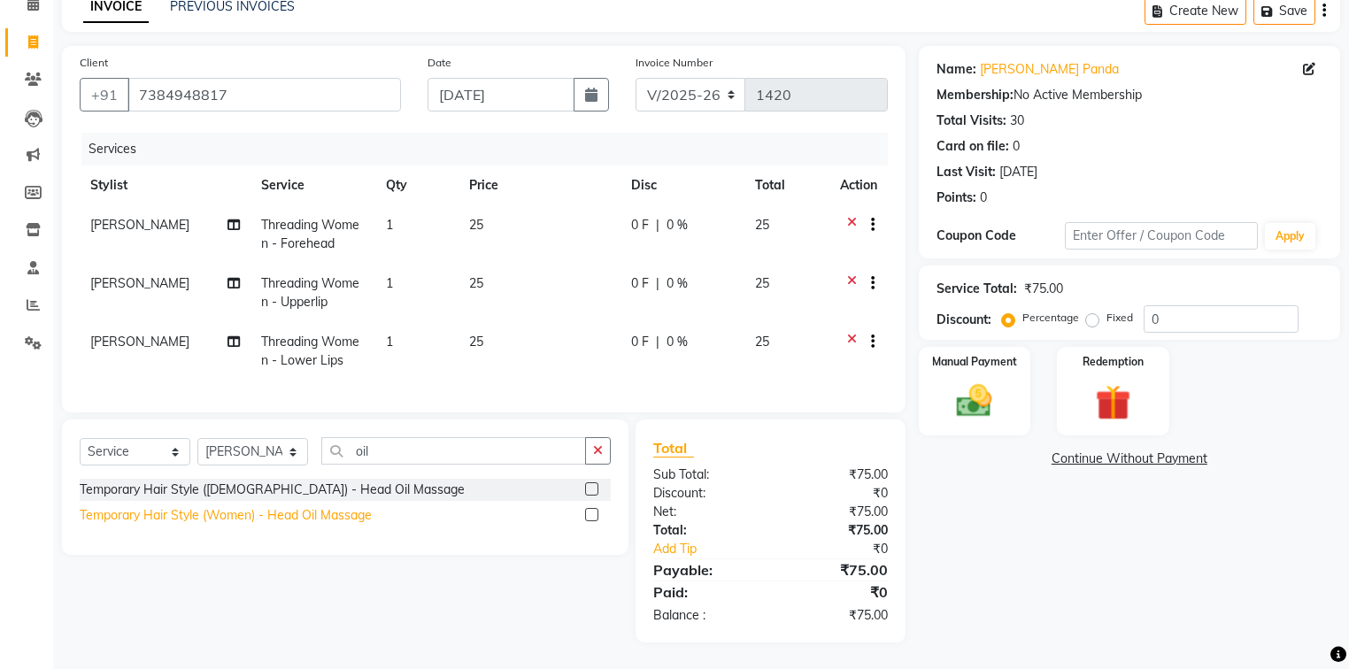
click at [338, 517] on div "Temporary Hair Style (Women) - Head Oil Massage" at bounding box center [226, 515] width 292 height 19
checkbox input "false"
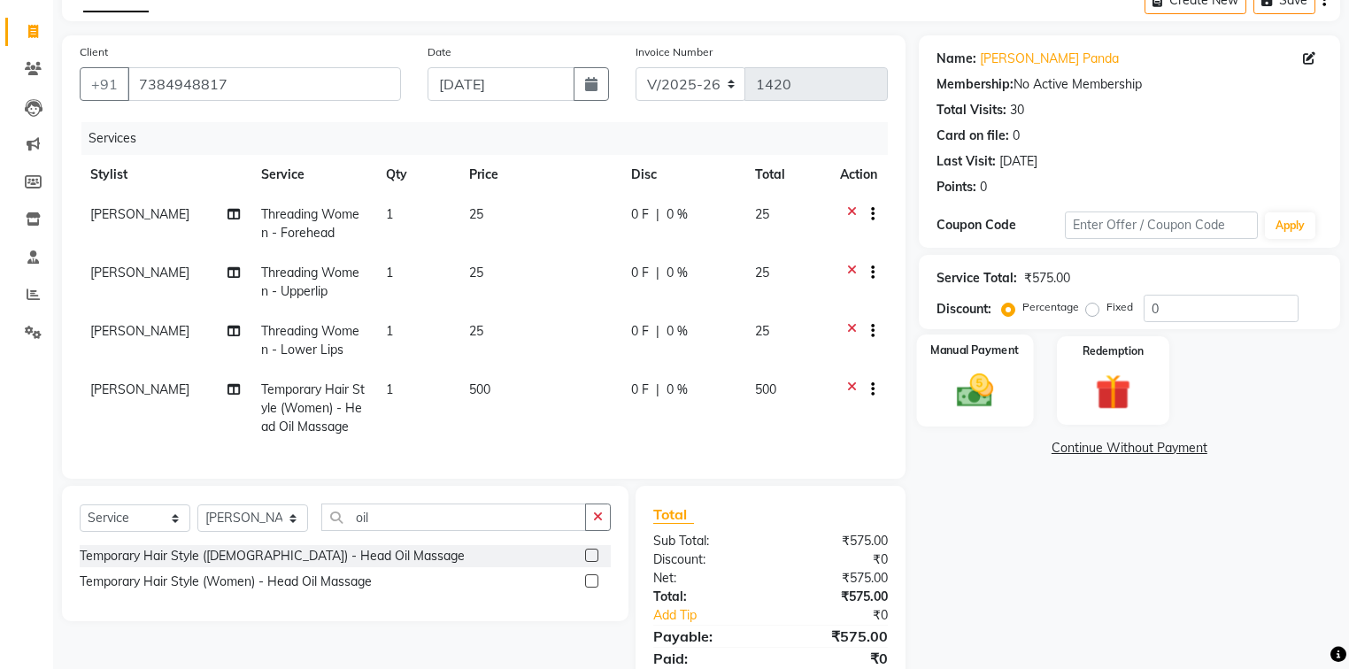
click at [1001, 383] on img at bounding box center [975, 391] width 60 height 42
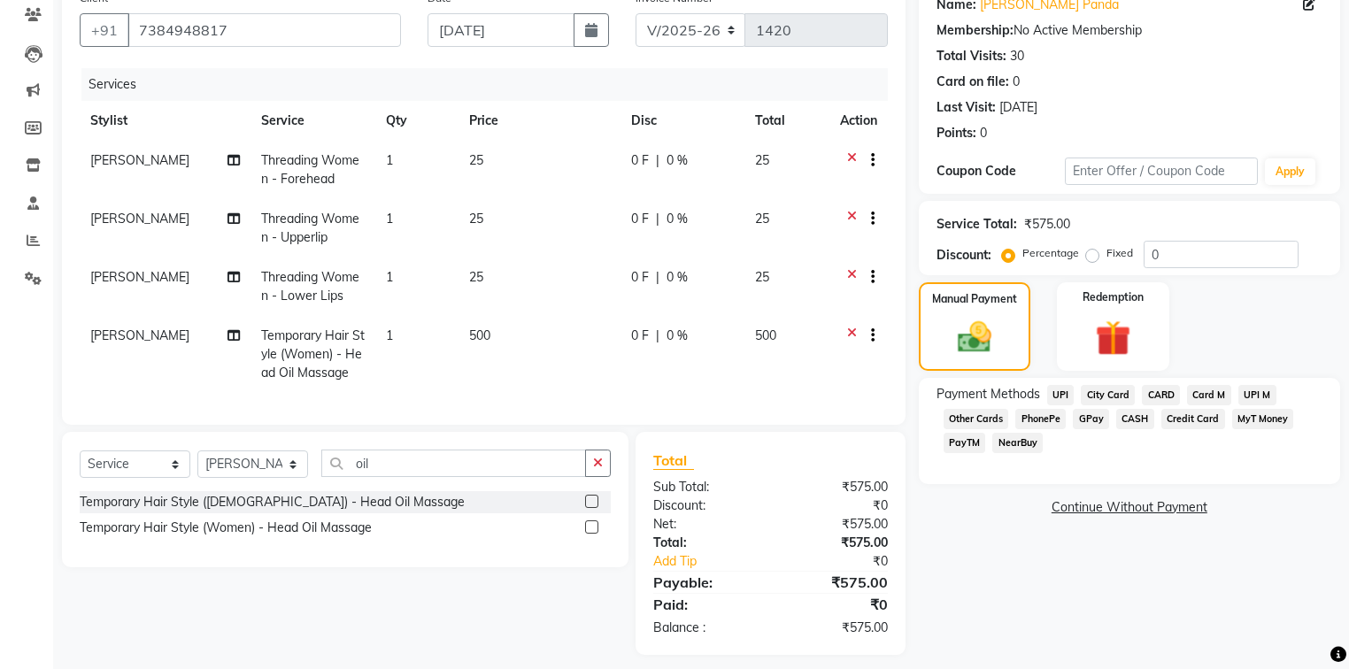
scroll to position [174, 0]
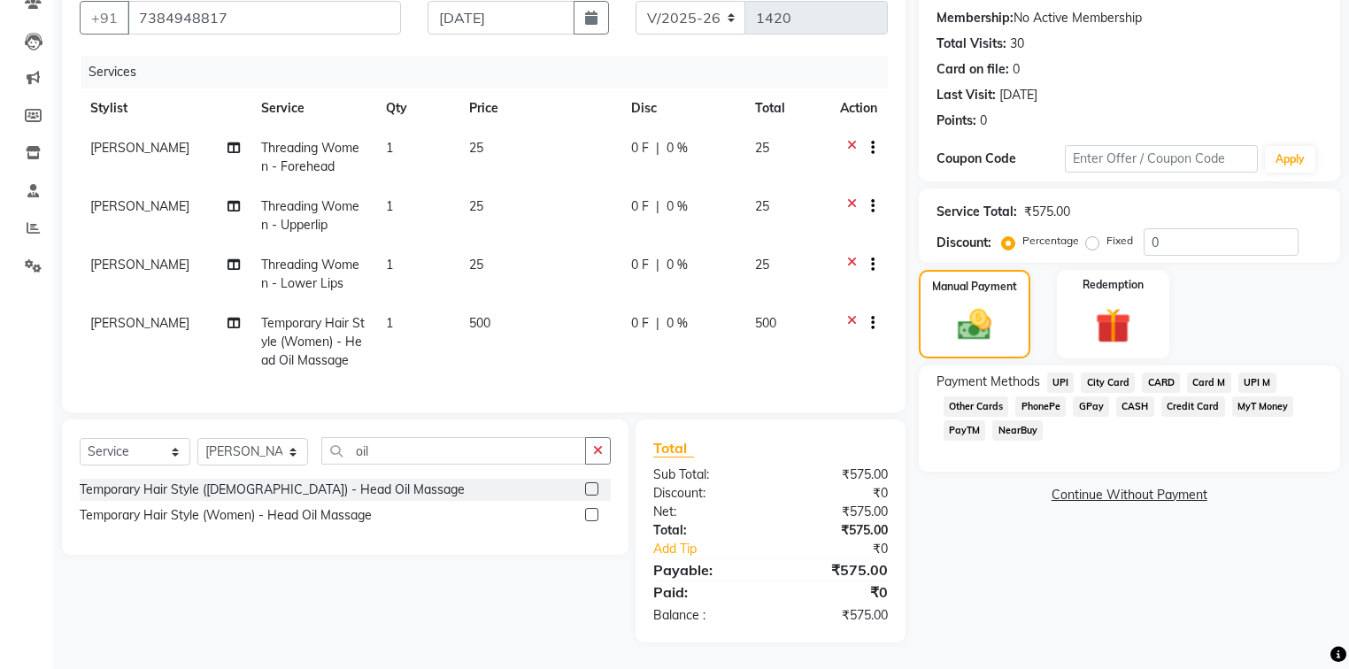
click at [1035, 397] on span "PhonePe" at bounding box center [1040, 407] width 50 height 20
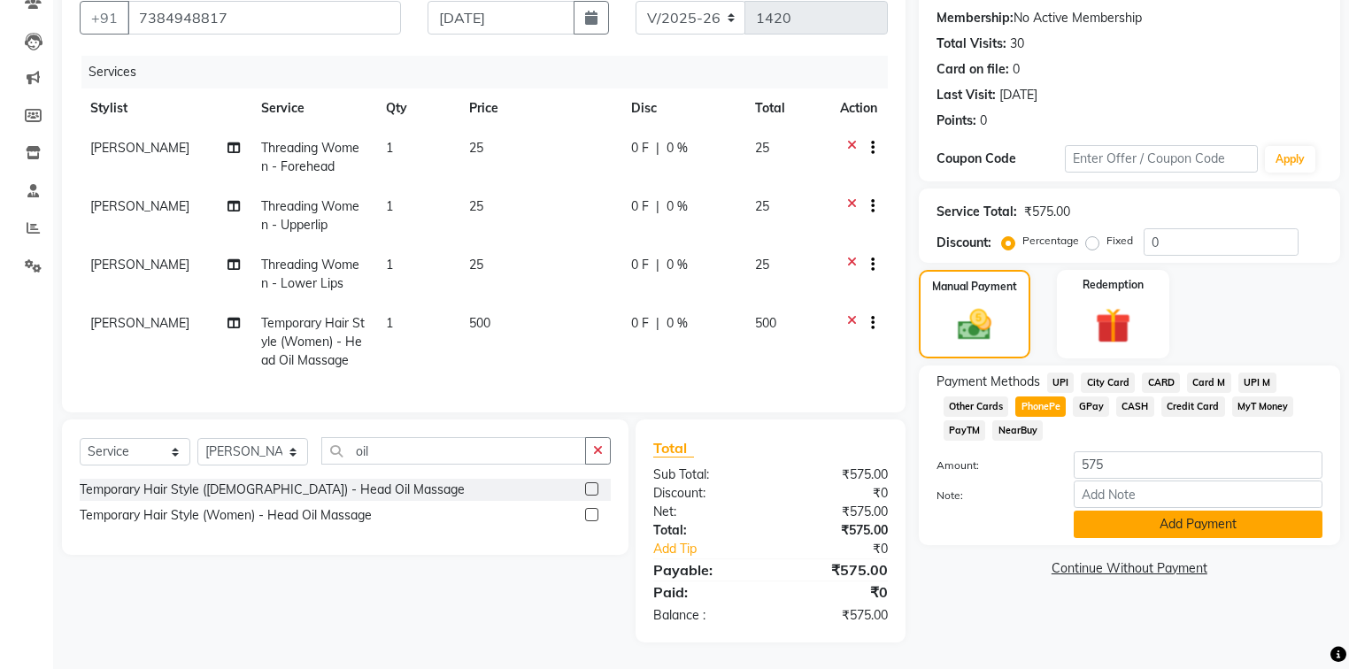
click at [1144, 511] on button "Add Payment" at bounding box center [1198, 524] width 249 height 27
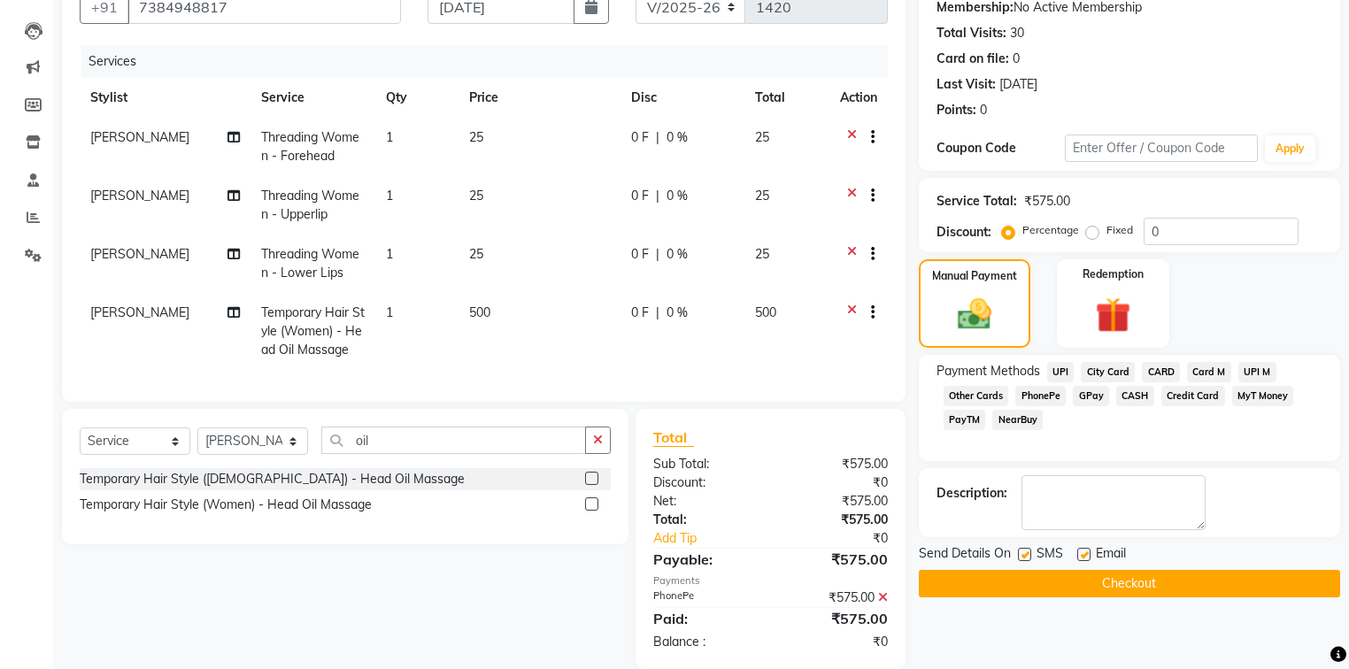
click at [1045, 393] on span "PhonePe" at bounding box center [1040, 396] width 50 height 20
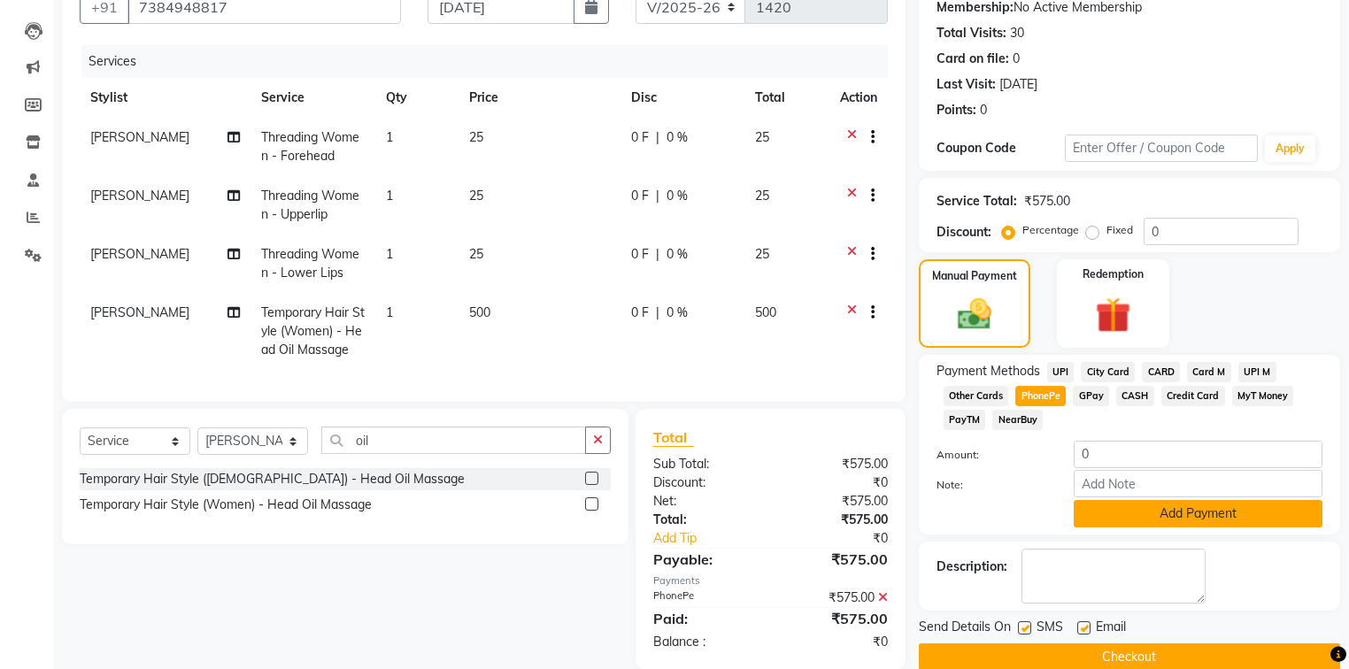
click at [1140, 508] on button "Add Payment" at bounding box center [1198, 513] width 249 height 27
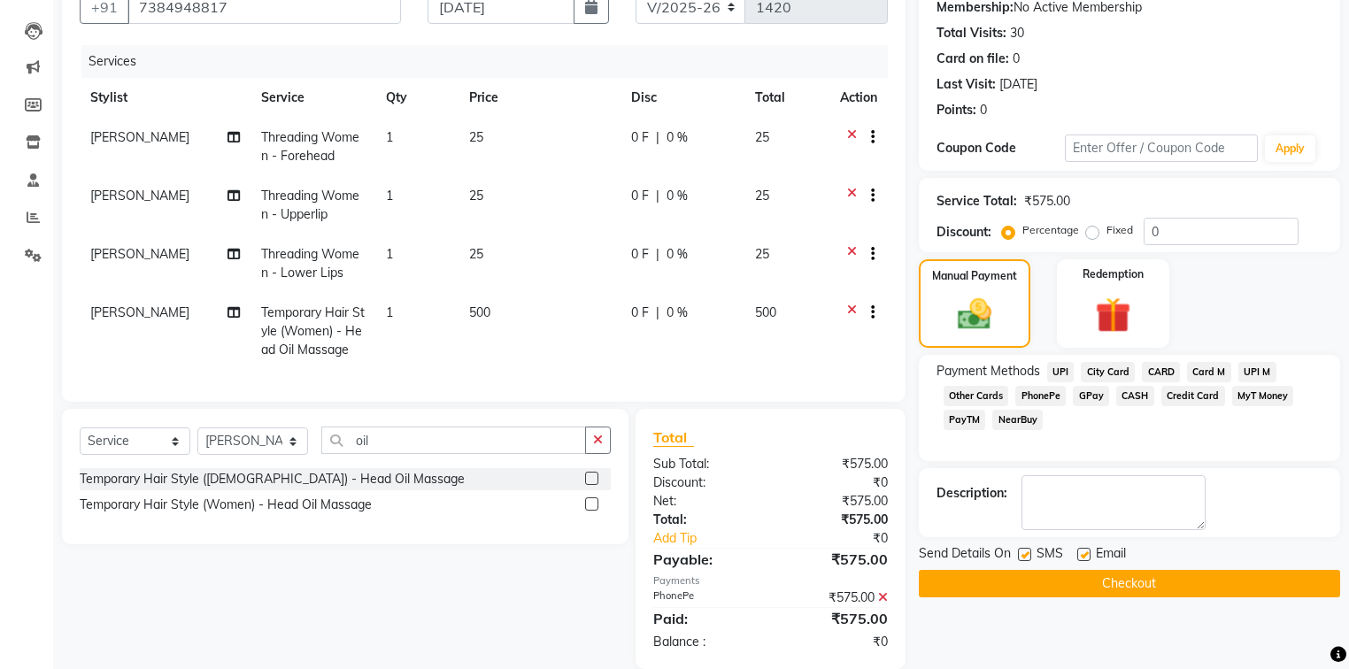
scroll to position [212, 0]
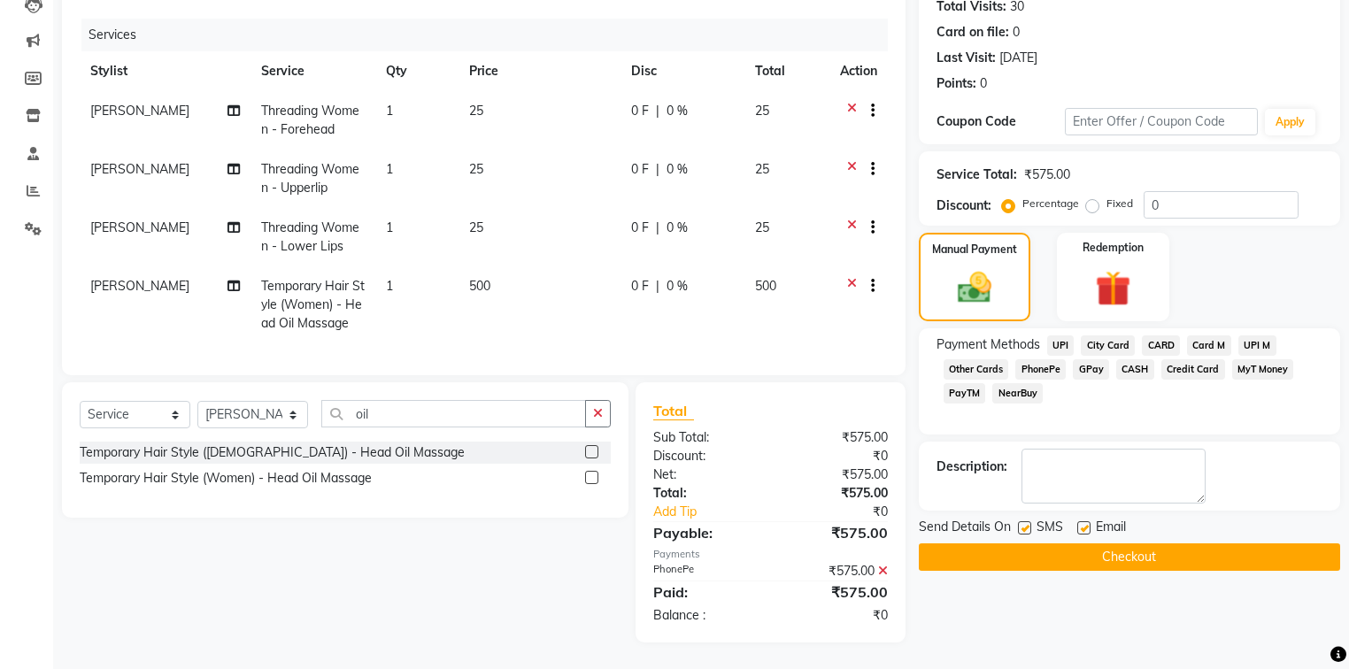
click at [1083, 544] on button "Checkout" at bounding box center [1129, 557] width 421 height 27
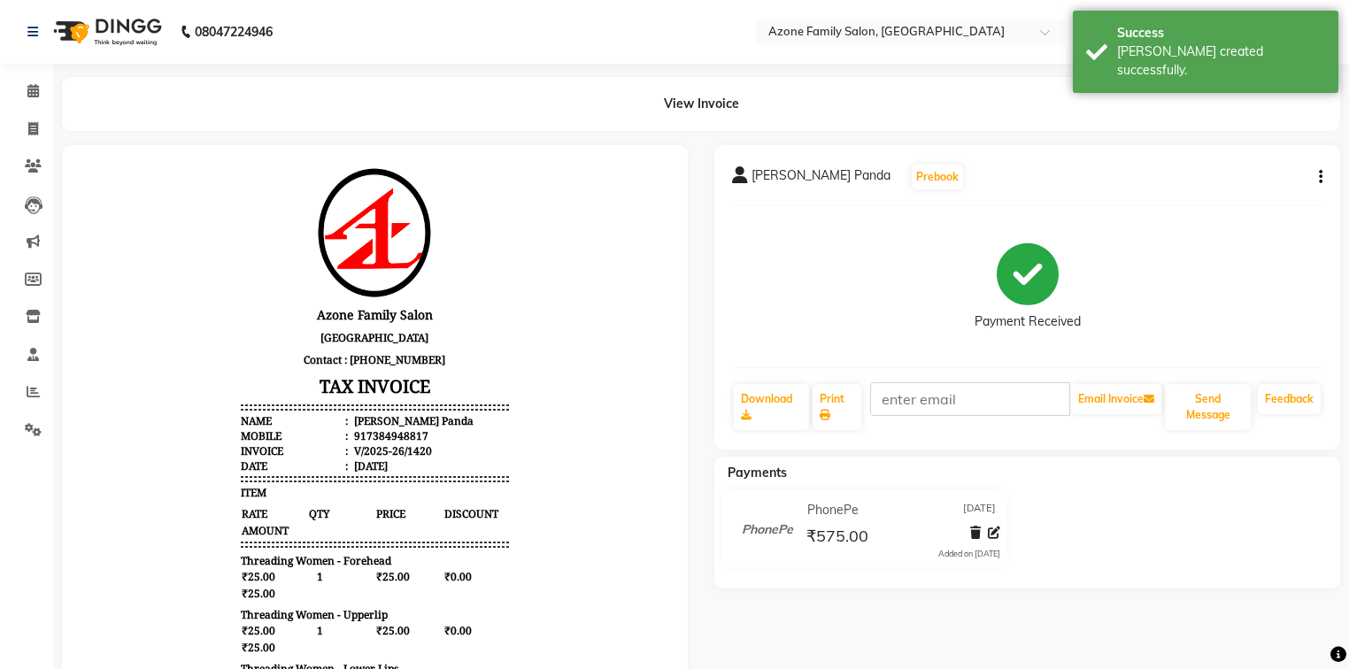
scroll to position [14, 0]
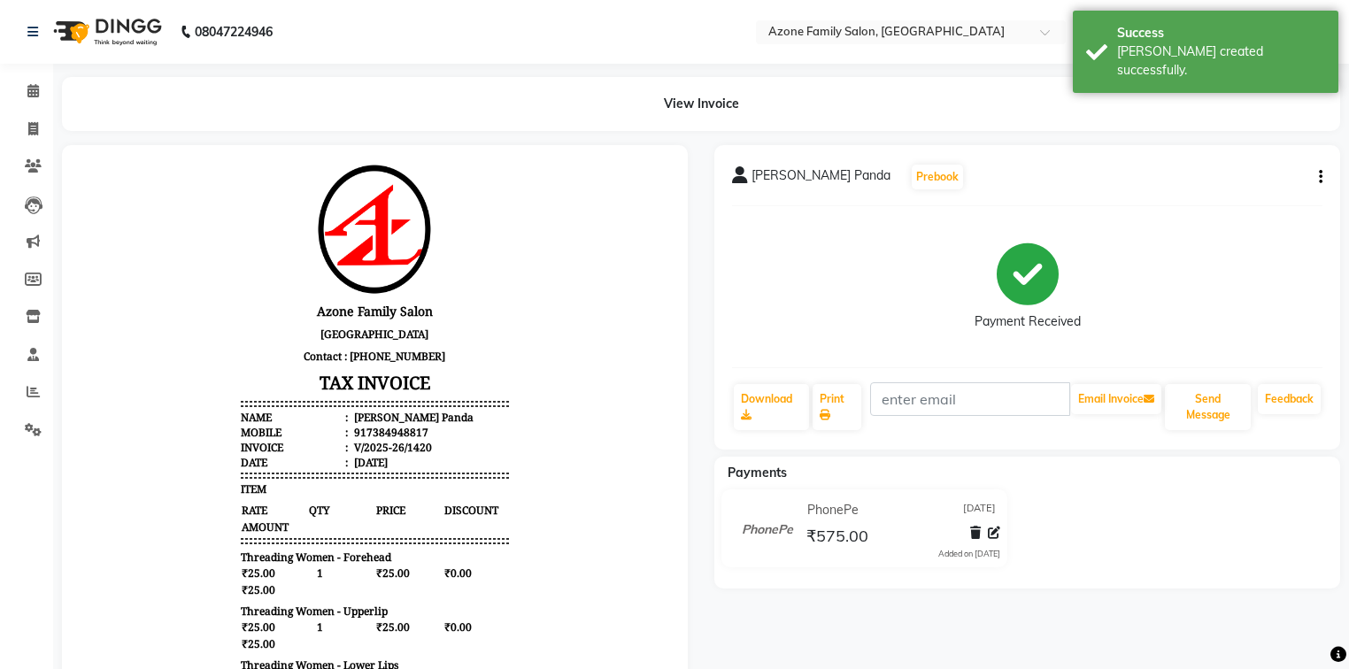
click at [1317, 174] on button "button" at bounding box center [1317, 177] width 11 height 19
click at [1209, 195] on div "Edit Invoice" at bounding box center [1231, 200] width 121 height 22
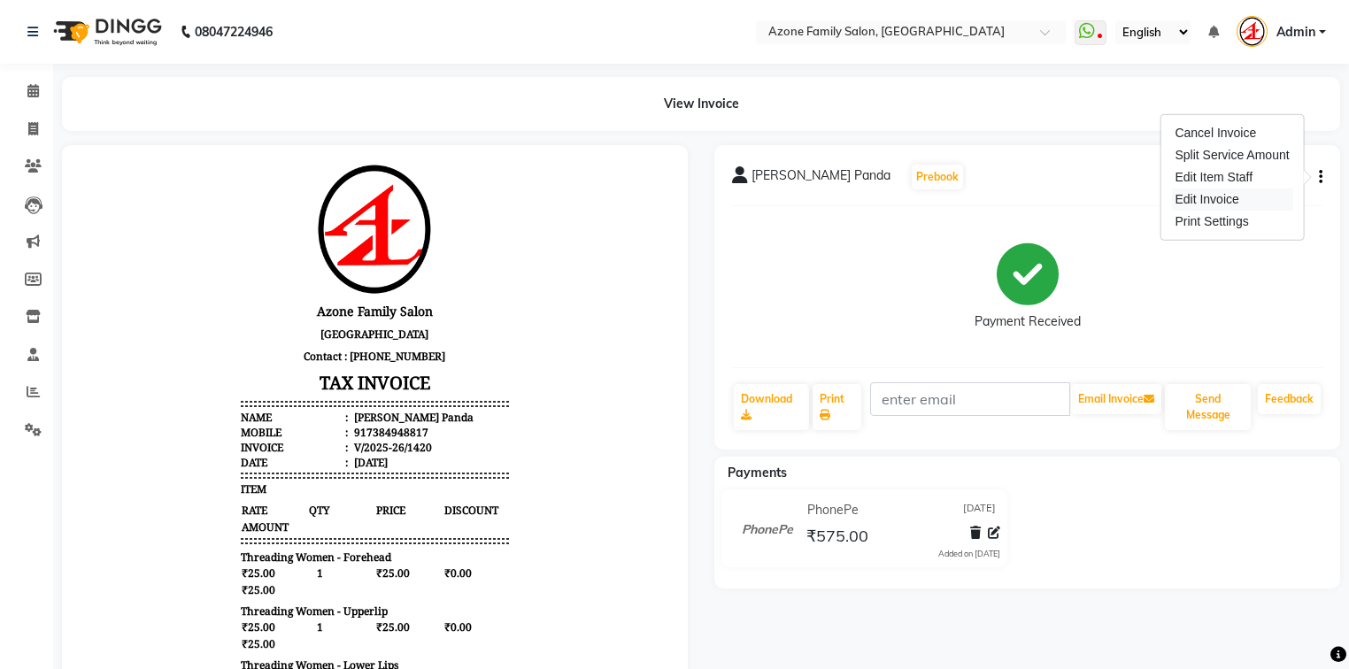
select select "service"
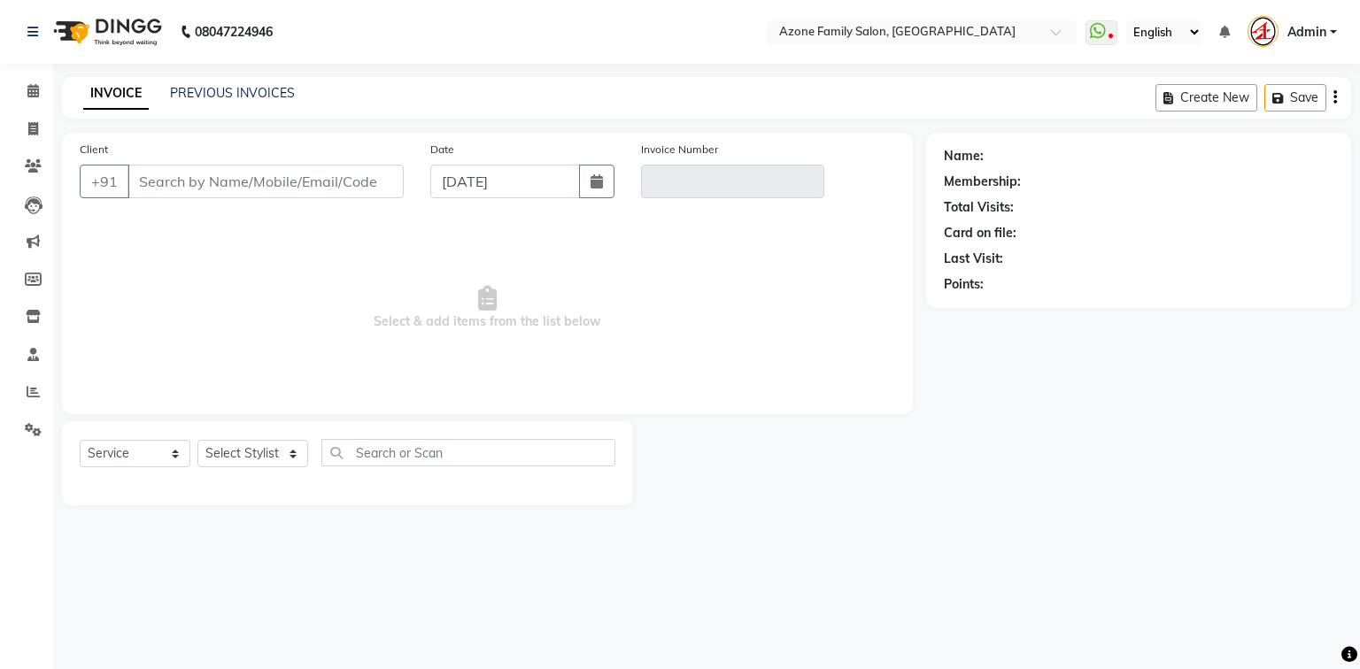
type input "7384948817"
type input "V/2025-26/1420"
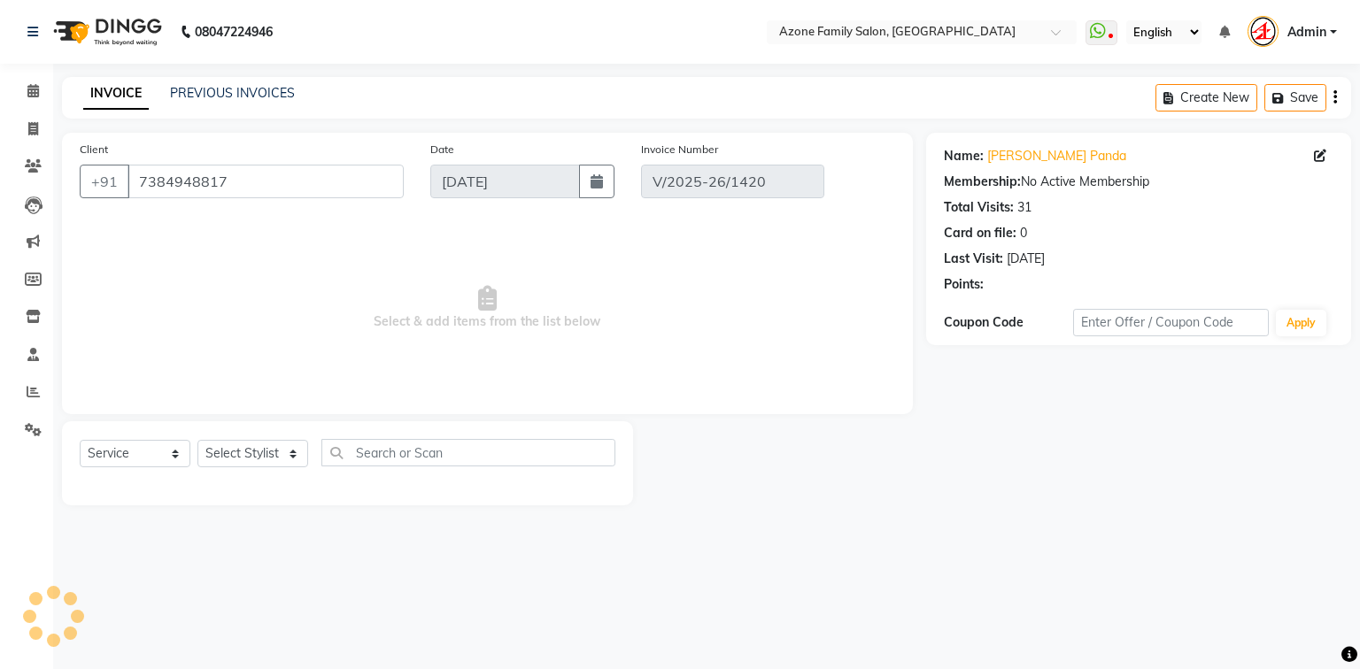
select select "select"
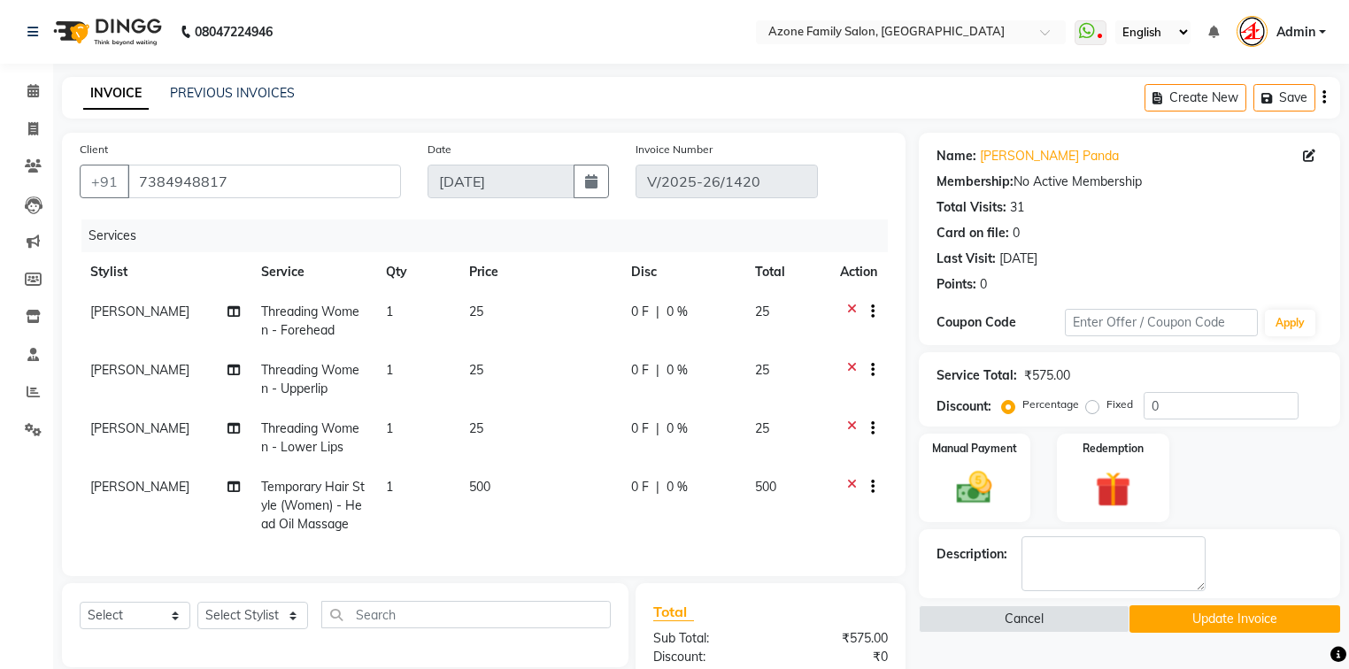
click at [112, 485] on span "[PERSON_NAME]" at bounding box center [139, 487] width 99 height 16
select select "82477"
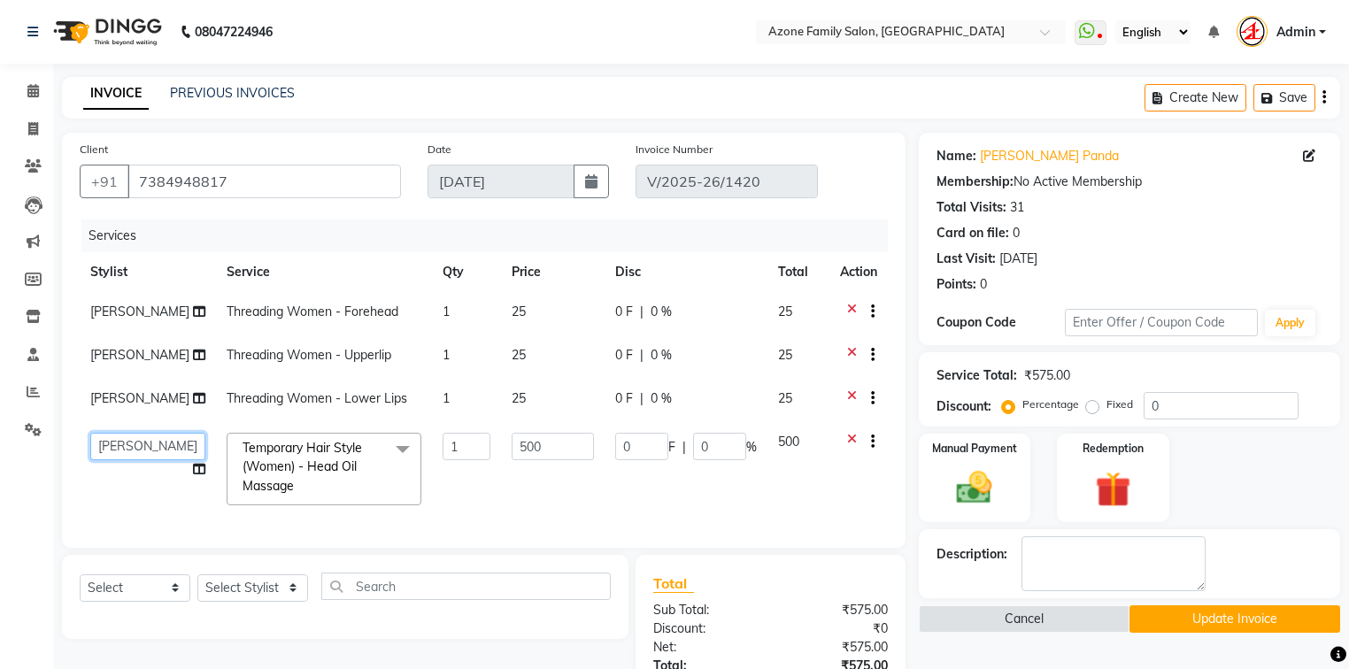
click at [117, 443] on select "[PERSON_NAME] [PERSON_NAME] [PERSON_NAME] [PERSON_NAME] Injemam [PERSON_NAME] […" at bounding box center [147, 446] width 115 height 27
select select "45524"
click at [1240, 613] on button "Update Invoice" at bounding box center [1235, 618] width 211 height 27
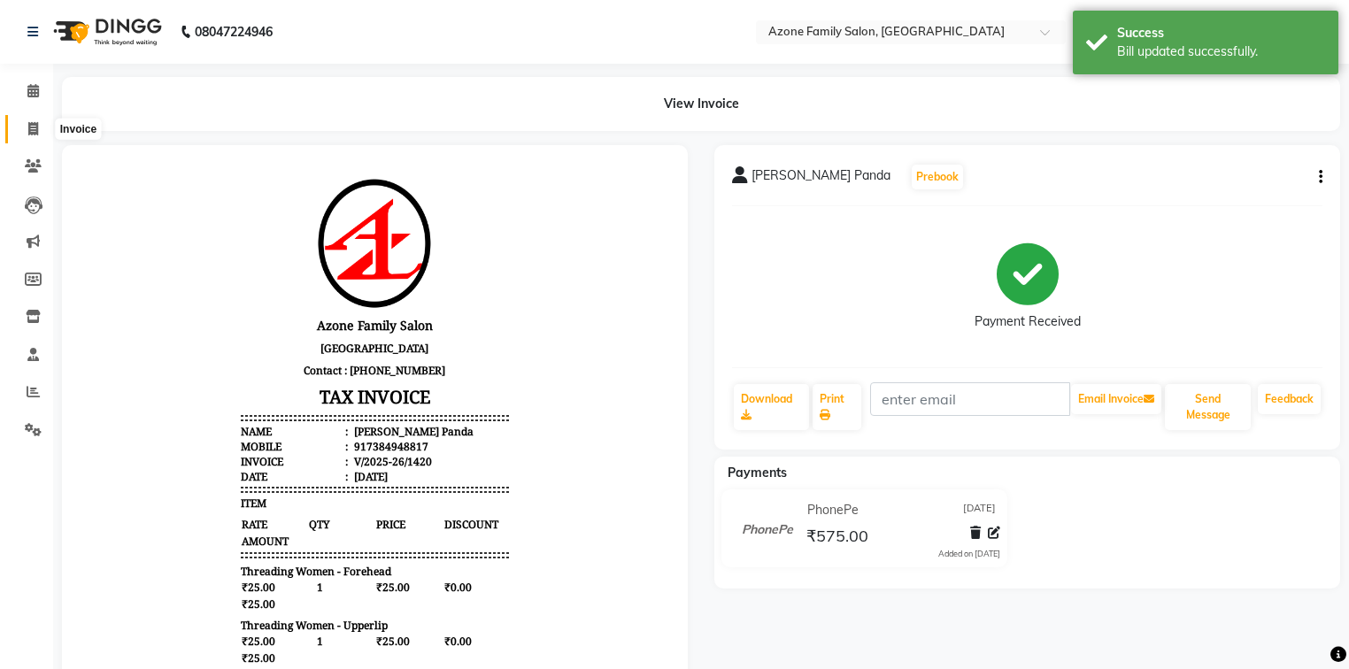
click at [35, 132] on icon at bounding box center [33, 128] width 10 height 13
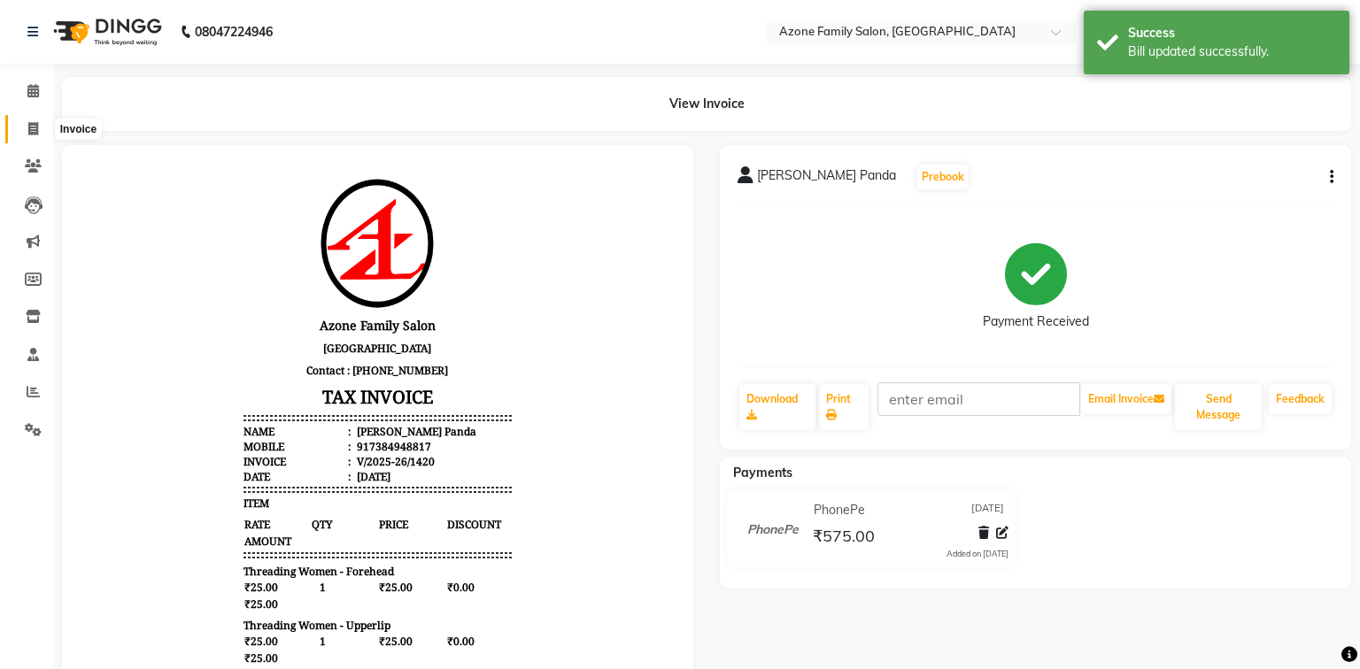
select select "service"
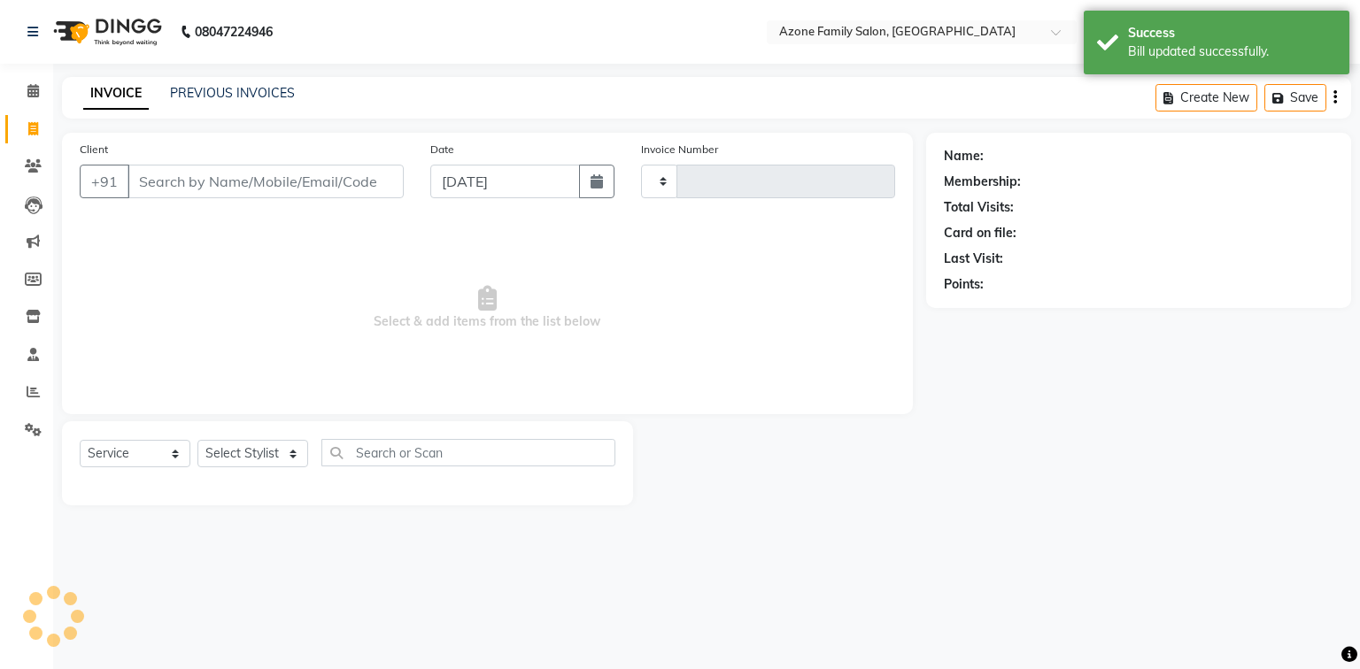
type input "1421"
select select "5098"
click at [208, 183] on input "Client" at bounding box center [265, 182] width 276 height 34
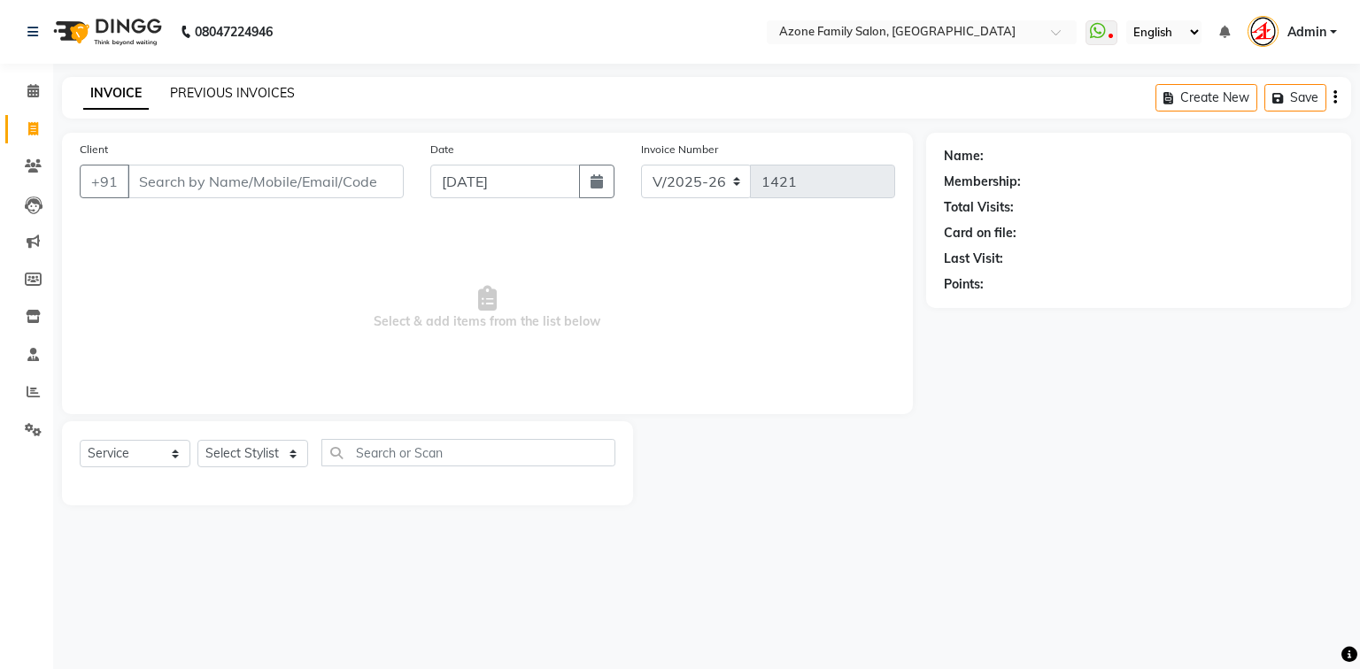
click at [205, 92] on link "PREVIOUS INVOICES" at bounding box center [232, 93] width 125 height 16
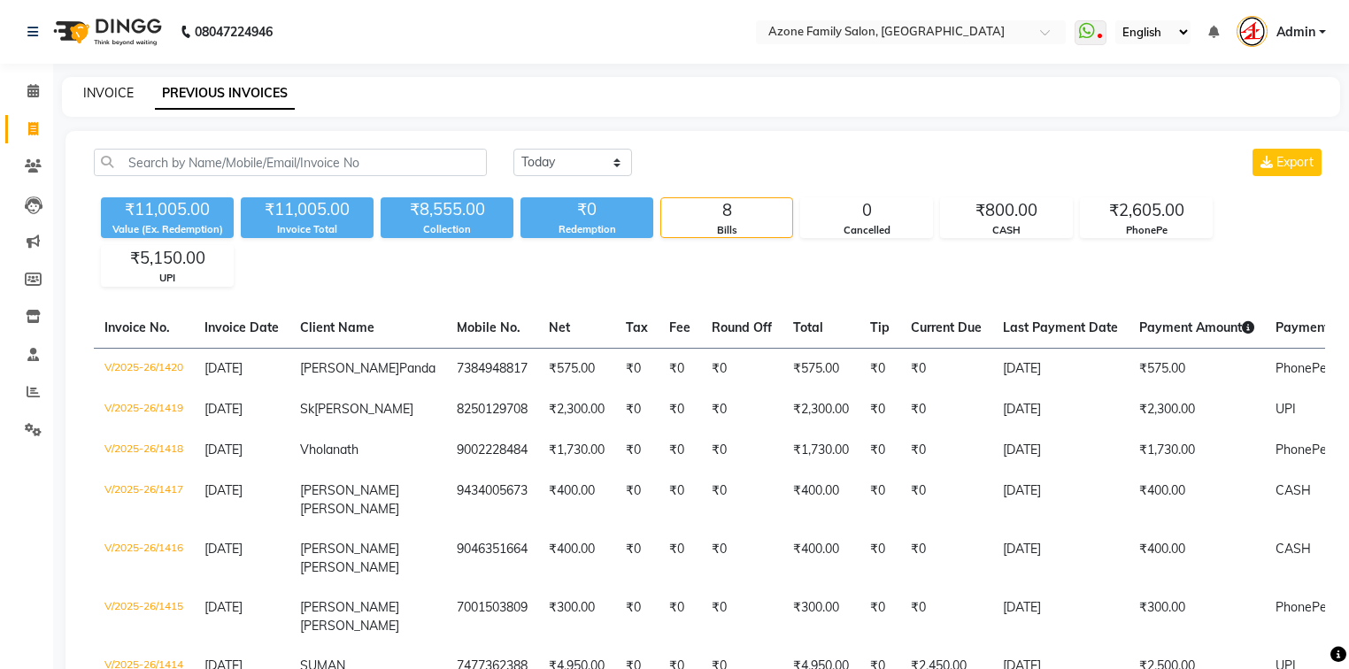
click at [121, 87] on link "INVOICE" at bounding box center [108, 93] width 50 height 16
select select "service"
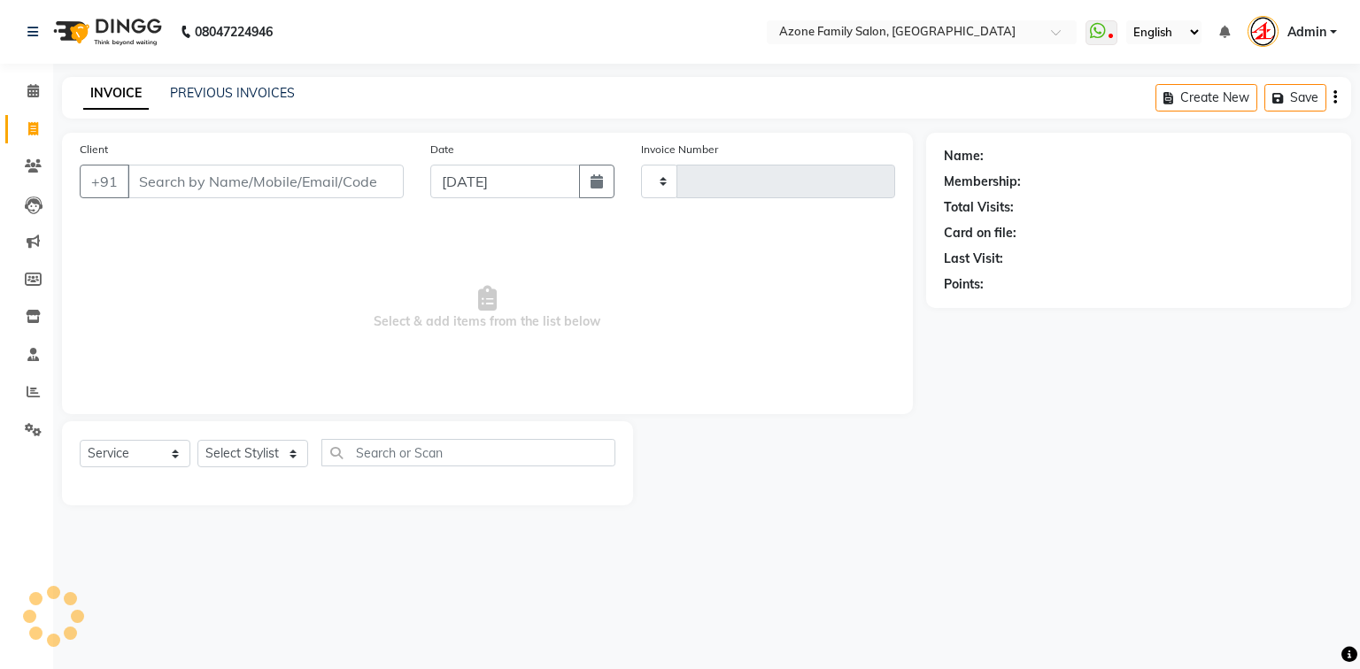
type input "1421"
select select "5098"
click at [199, 93] on link "PREVIOUS INVOICES" at bounding box center [232, 93] width 125 height 16
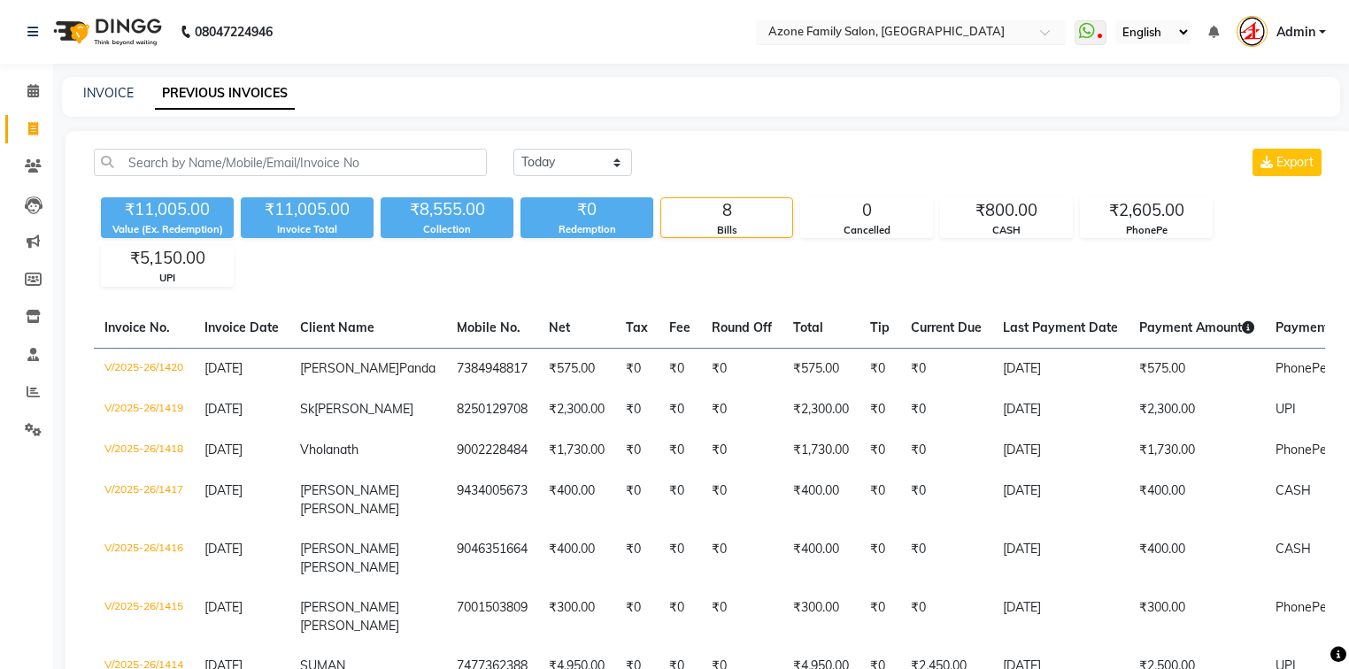
click at [833, 36] on input "text" at bounding box center [893, 34] width 257 height 18
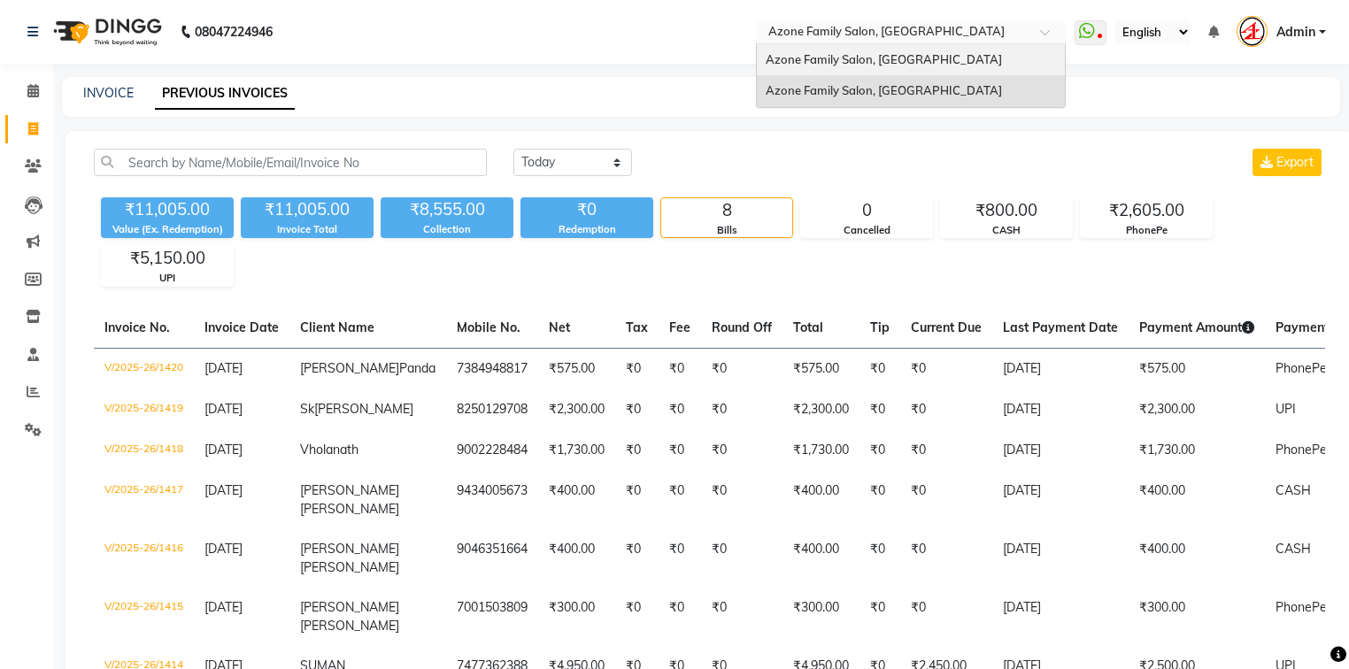
click at [831, 60] on span "Azone Family Salon, [GEOGRAPHIC_DATA]" at bounding box center [884, 59] width 236 height 14
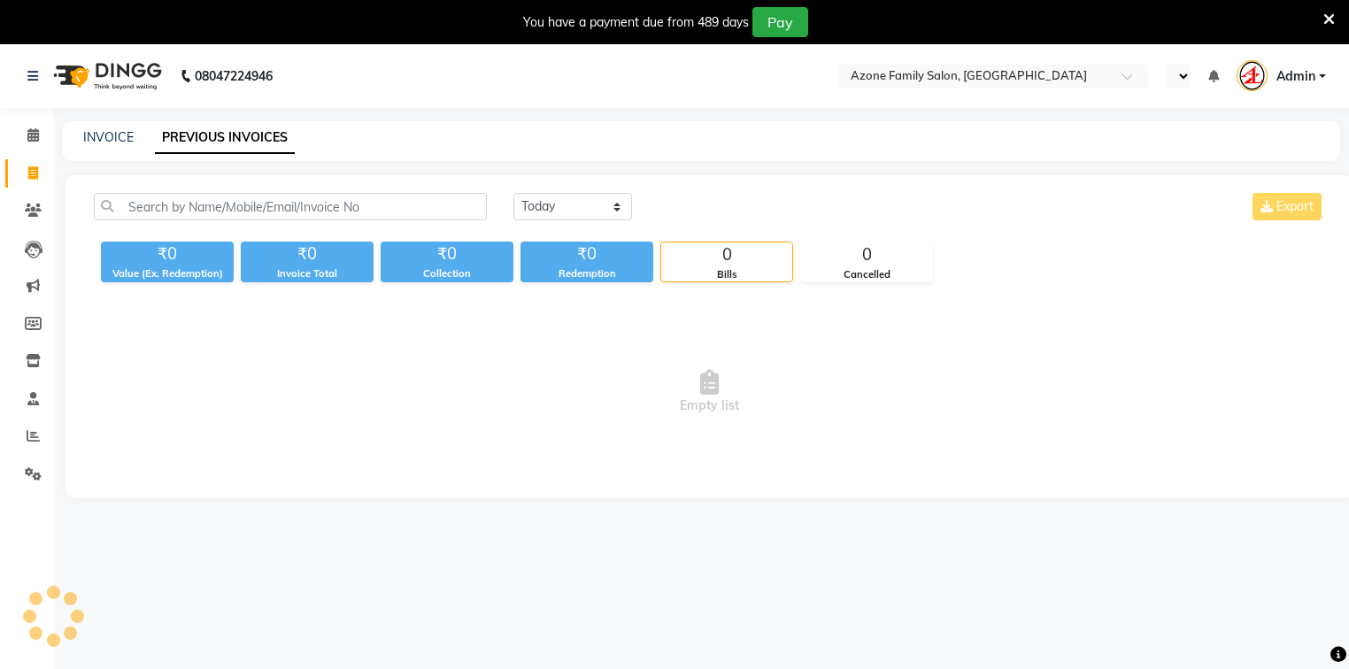
select select "en"
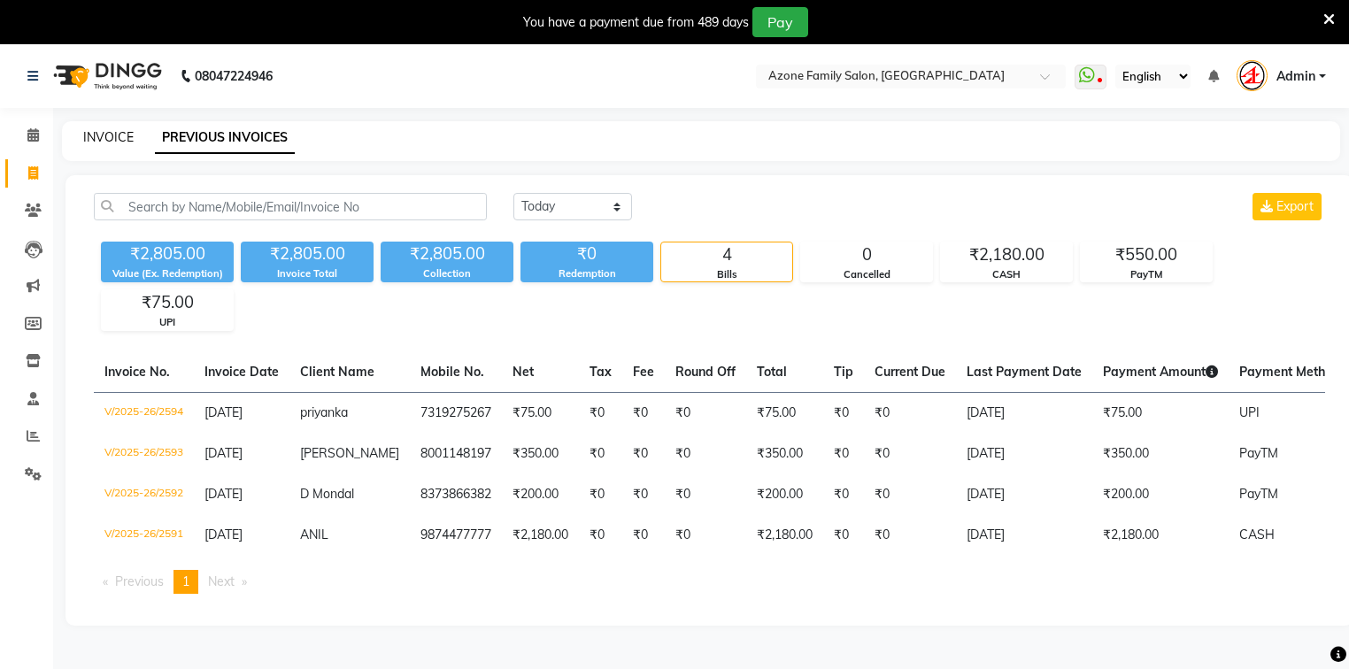
click at [103, 138] on link "INVOICE" at bounding box center [108, 137] width 50 height 16
select select "service"
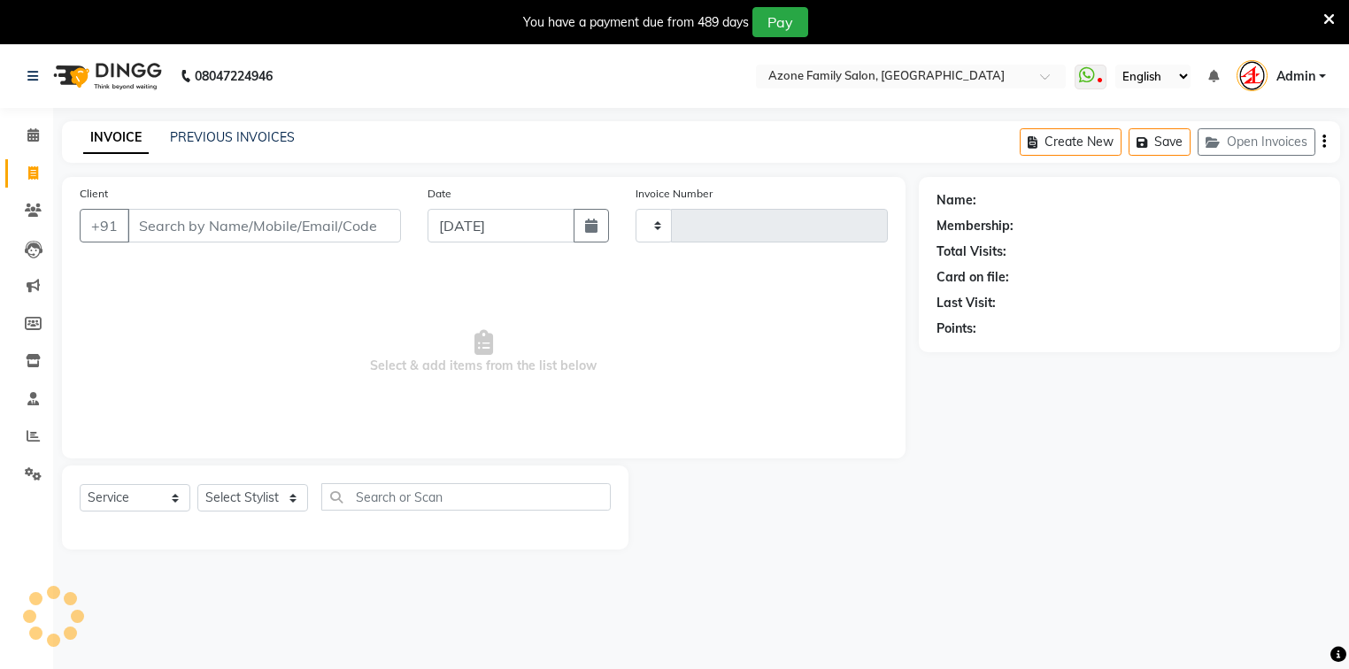
type input "2595"
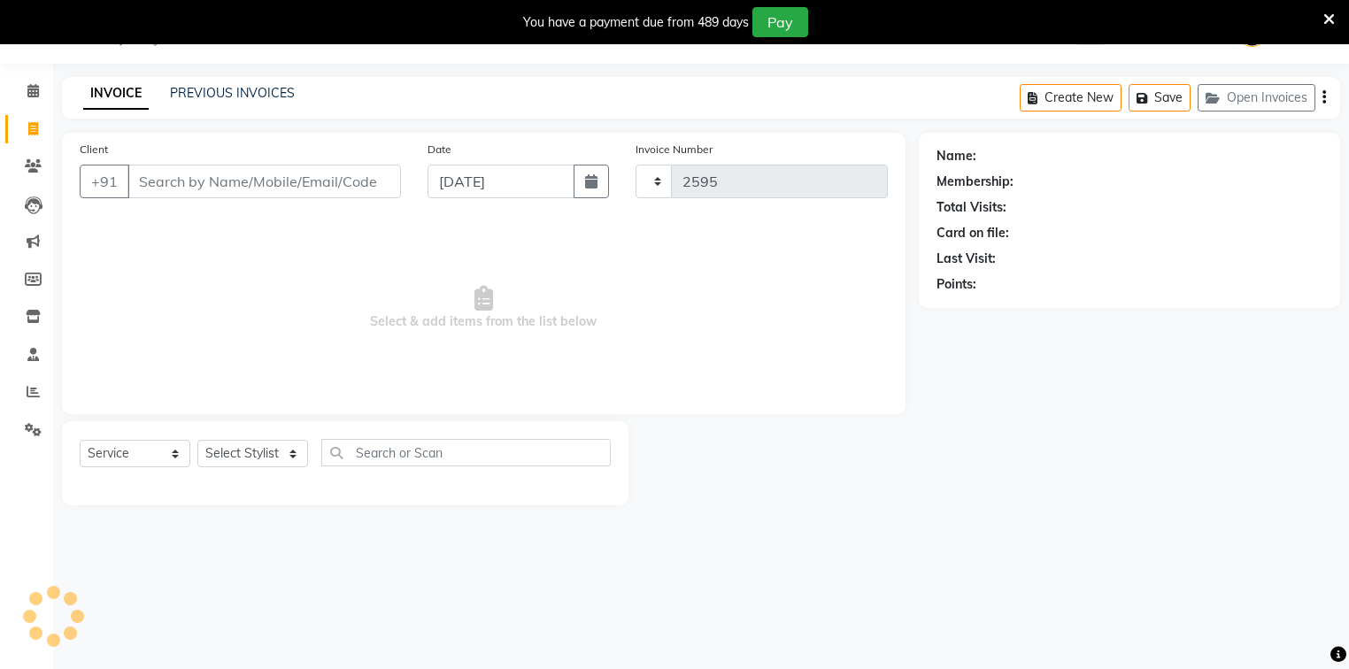
select select "4296"
click at [227, 91] on link "PREVIOUS INVOICES" at bounding box center [232, 93] width 125 height 16
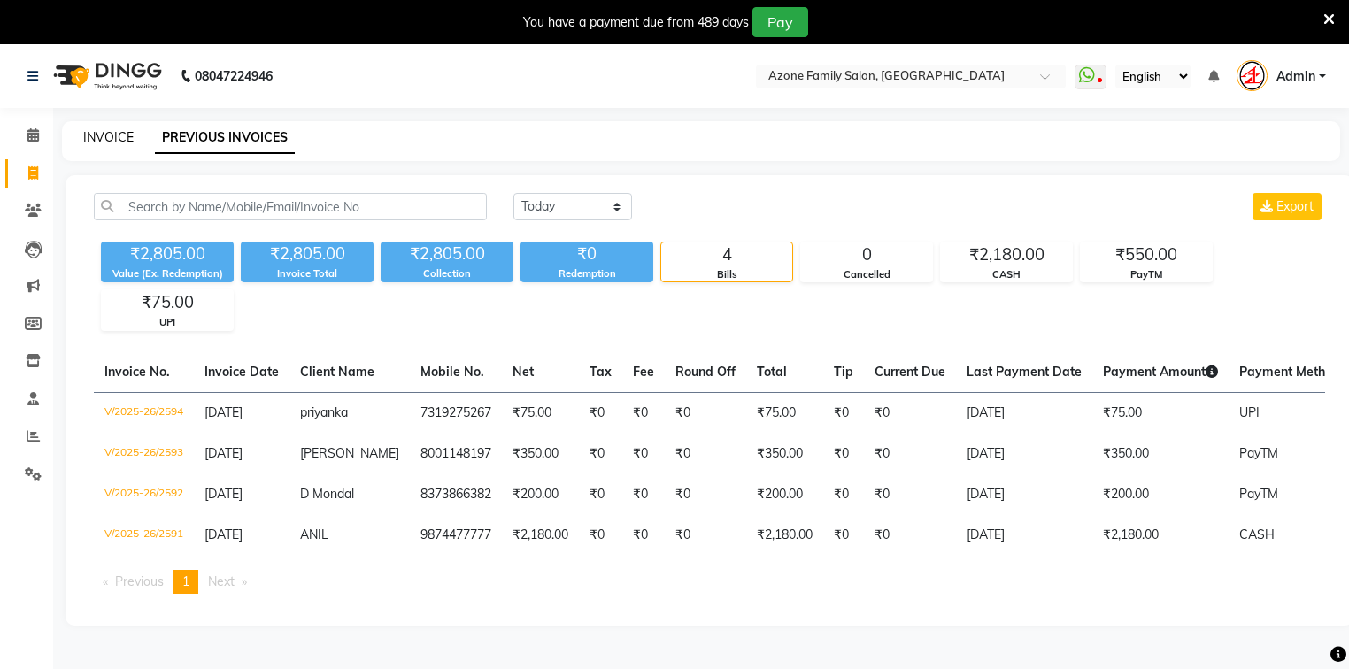
click at [113, 138] on link "INVOICE" at bounding box center [108, 137] width 50 height 16
select select "service"
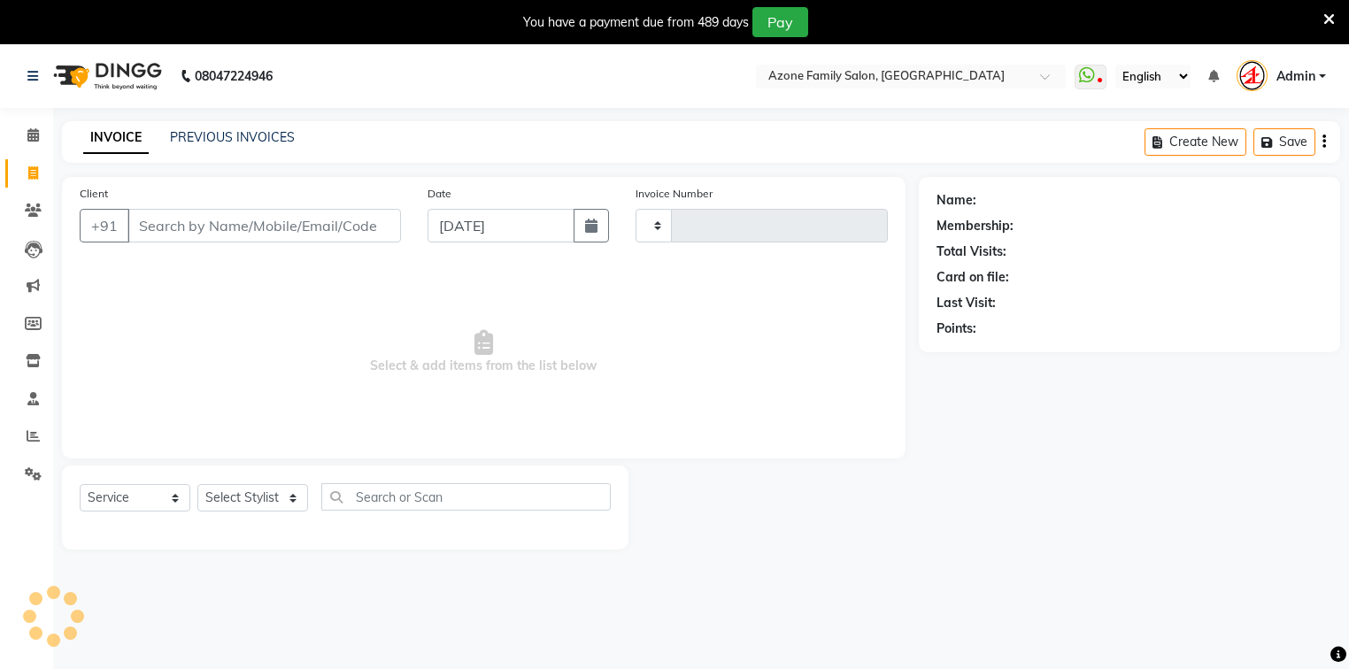
scroll to position [44, 0]
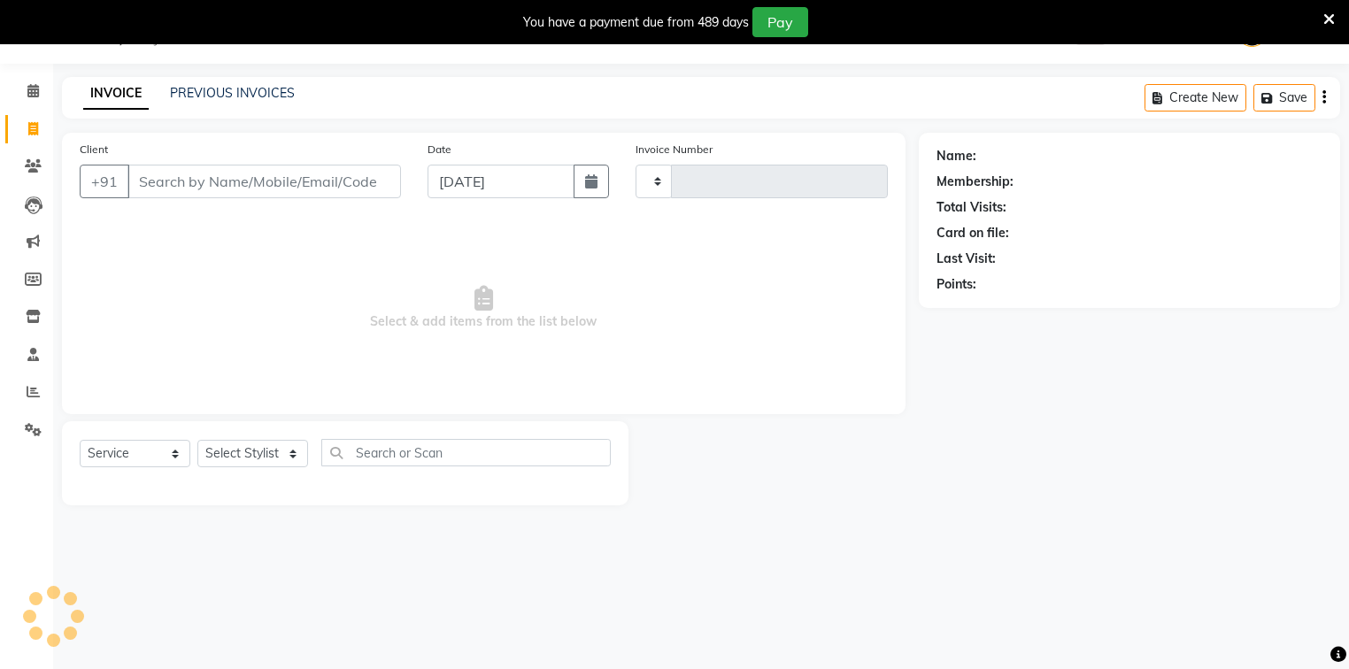
type input "2595"
select select "4296"
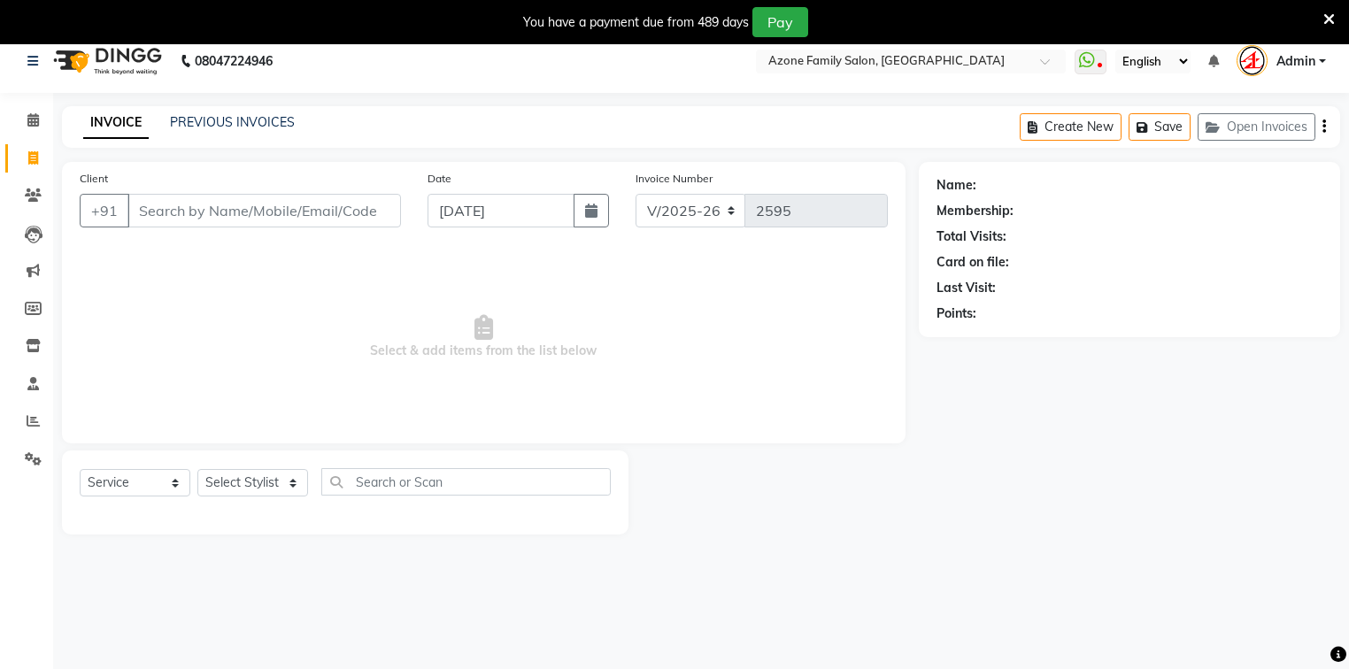
scroll to position [0, 0]
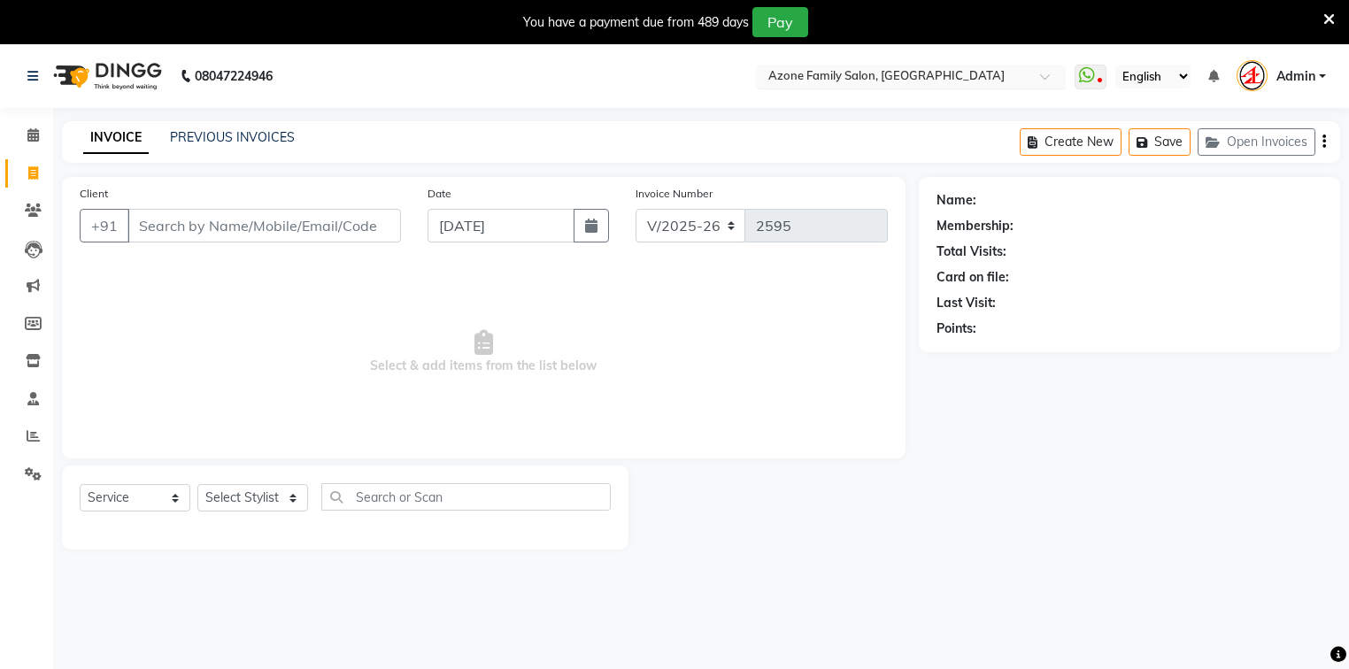
click at [838, 74] on input "text" at bounding box center [893, 78] width 257 height 18
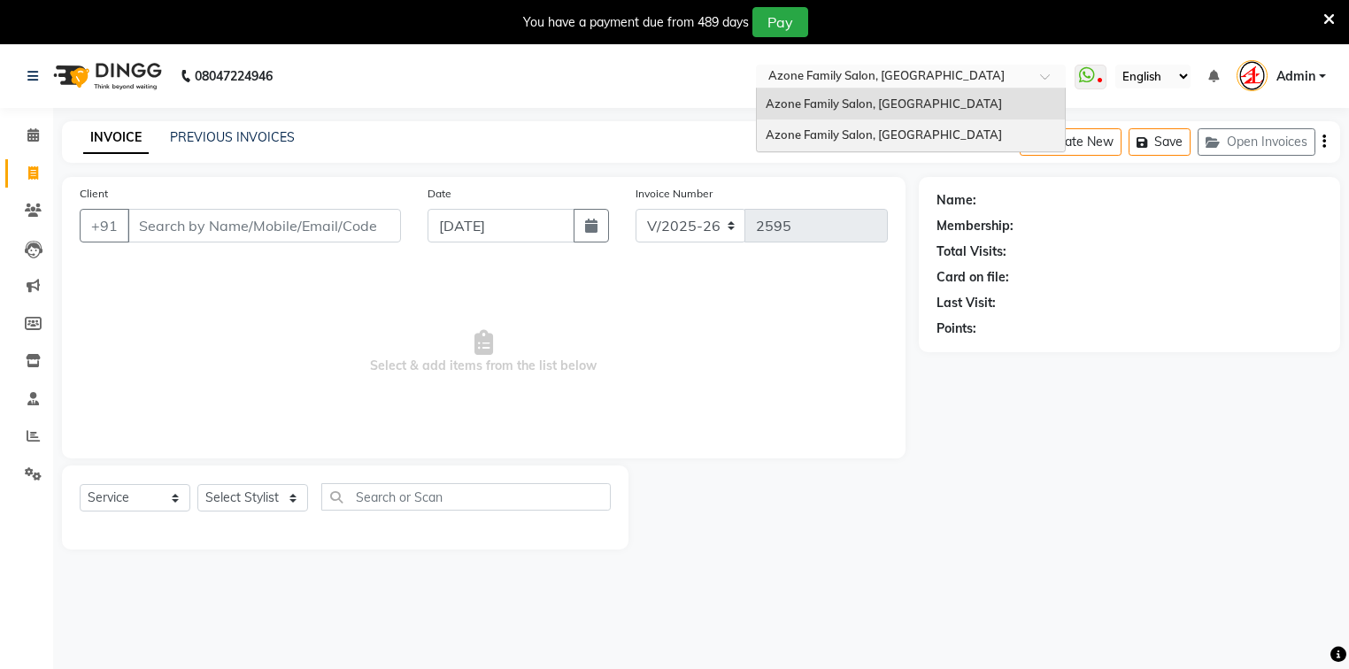
click at [845, 137] on span "Azone Family Salon, [GEOGRAPHIC_DATA]" at bounding box center [884, 134] width 236 height 14
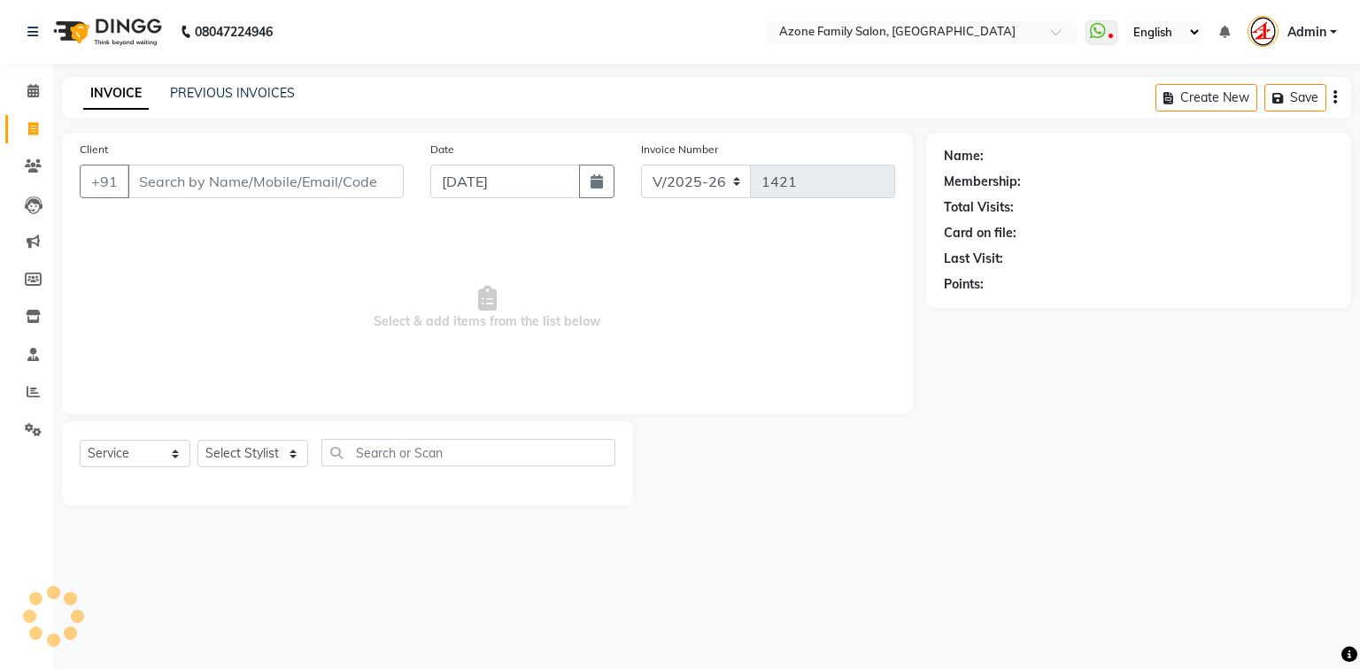
select select "5098"
select select "service"
click at [225, 91] on link "PREVIOUS INVOICES" at bounding box center [232, 93] width 125 height 16
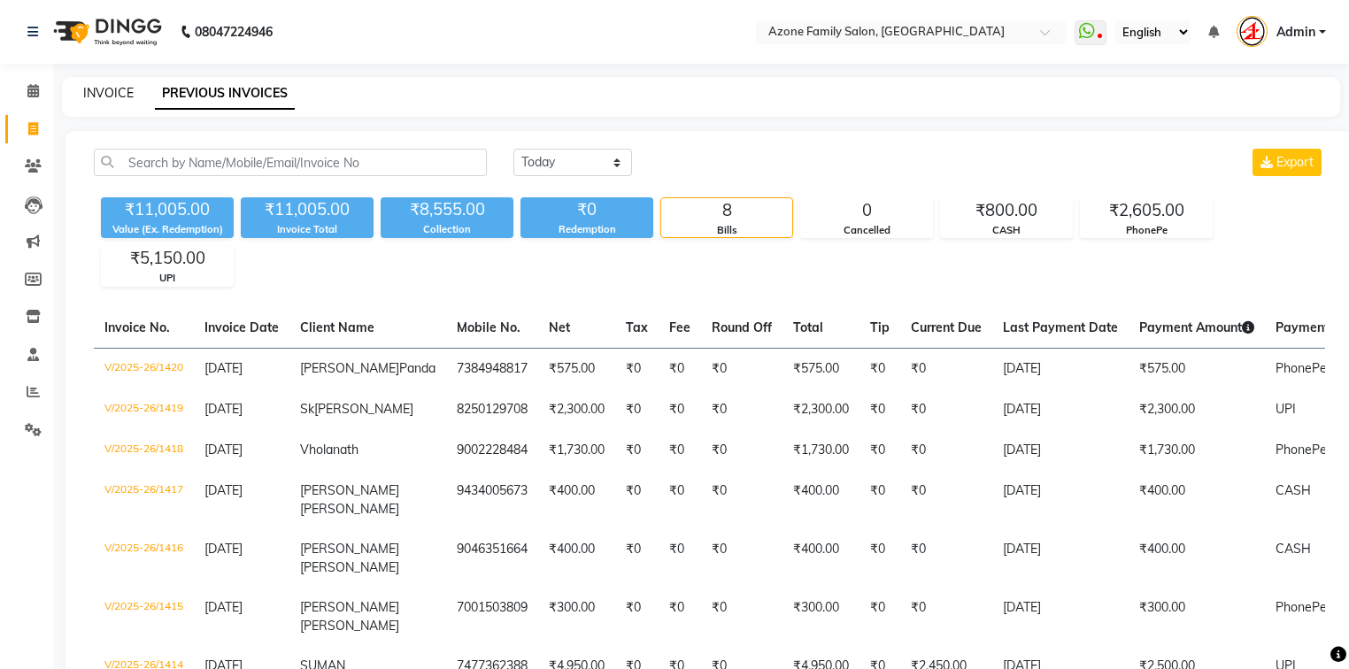
click at [100, 87] on link "INVOICE" at bounding box center [108, 93] width 50 height 16
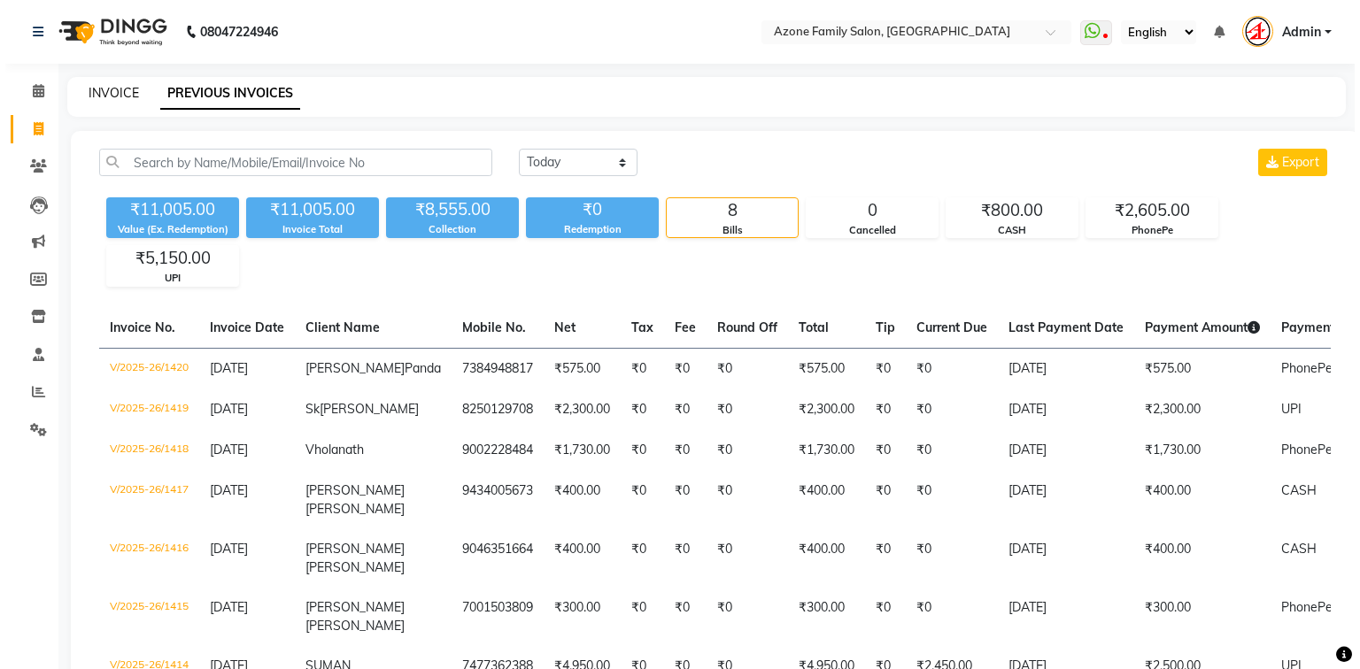
select select "service"
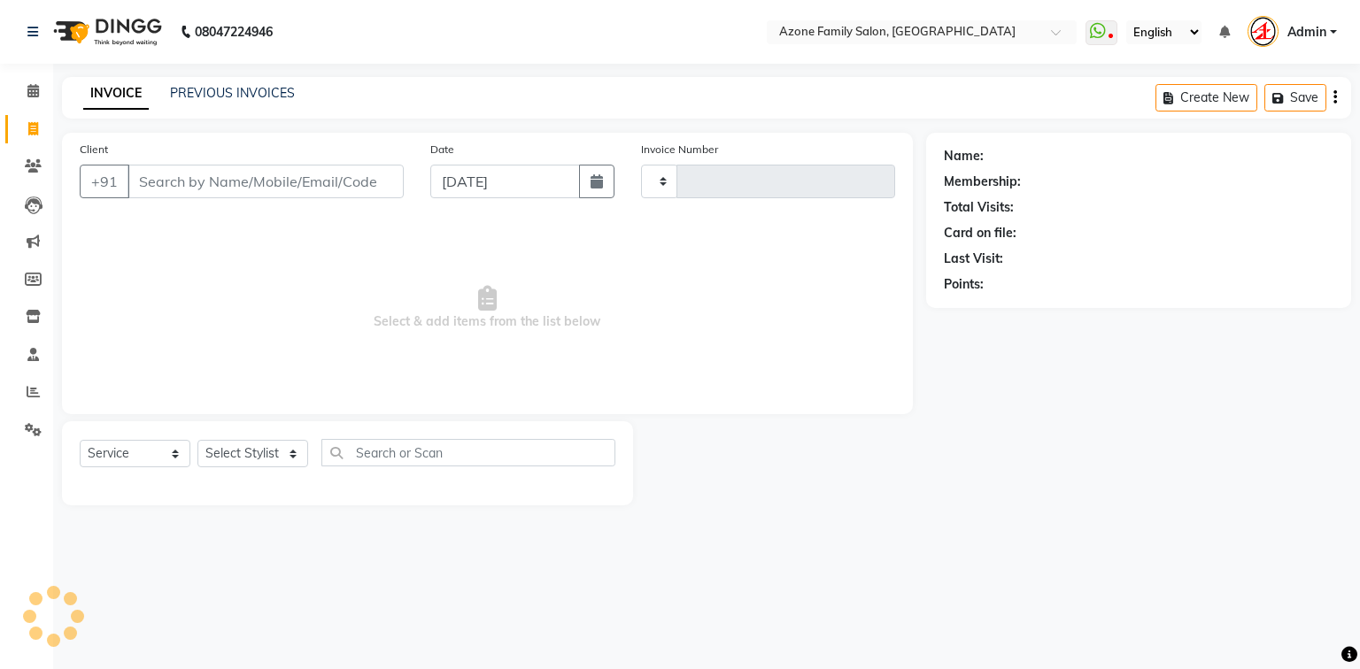
type input "1421"
select select "5098"
click at [35, 123] on icon at bounding box center [33, 128] width 10 height 13
select select "service"
type input "1421"
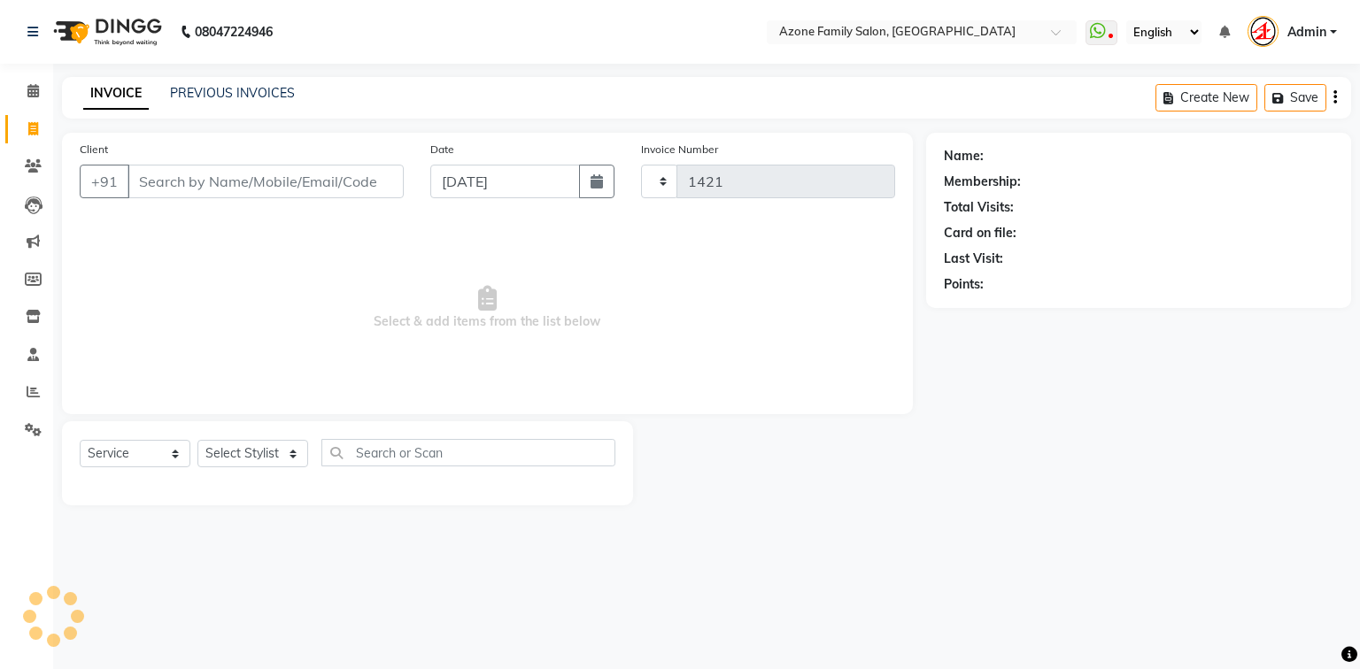
select select "5098"
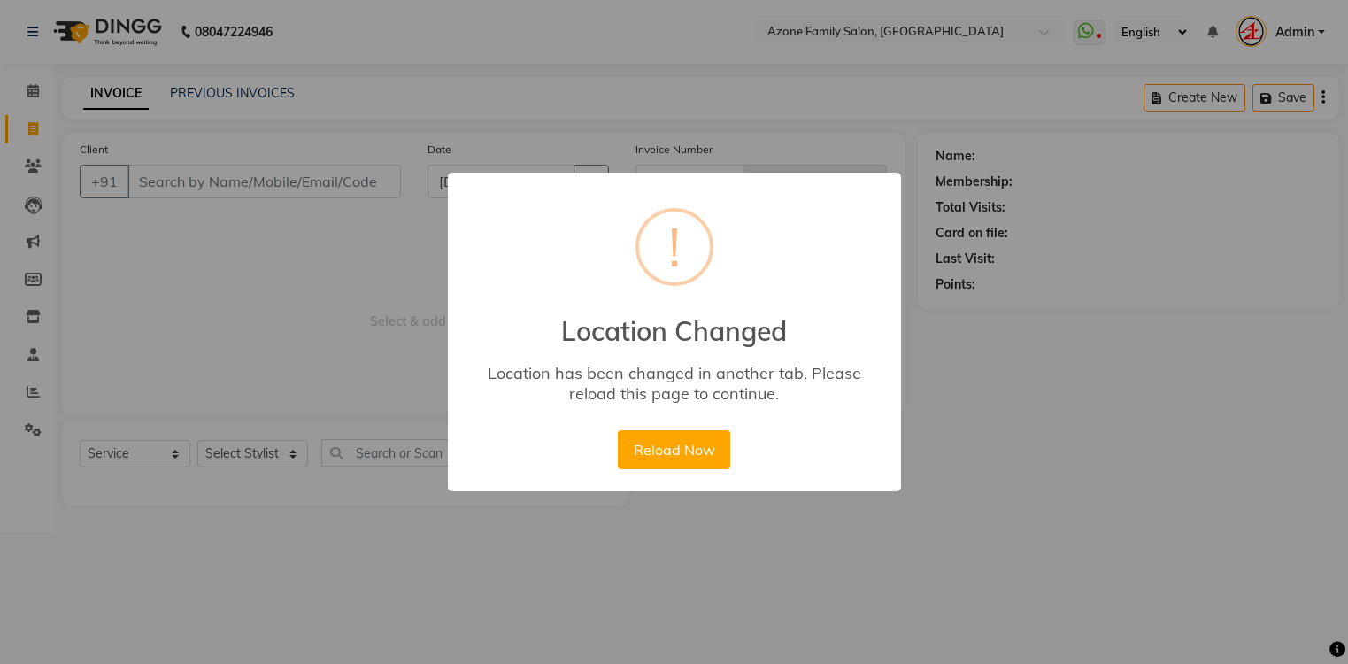
select select "5098"
select select "service"
click at [1053, 98] on div "× ! Location Changed Location has been changed in another tab. Please reload th…" at bounding box center [674, 332] width 1348 height 664
